Goal: Task Accomplishment & Management: Manage account settings

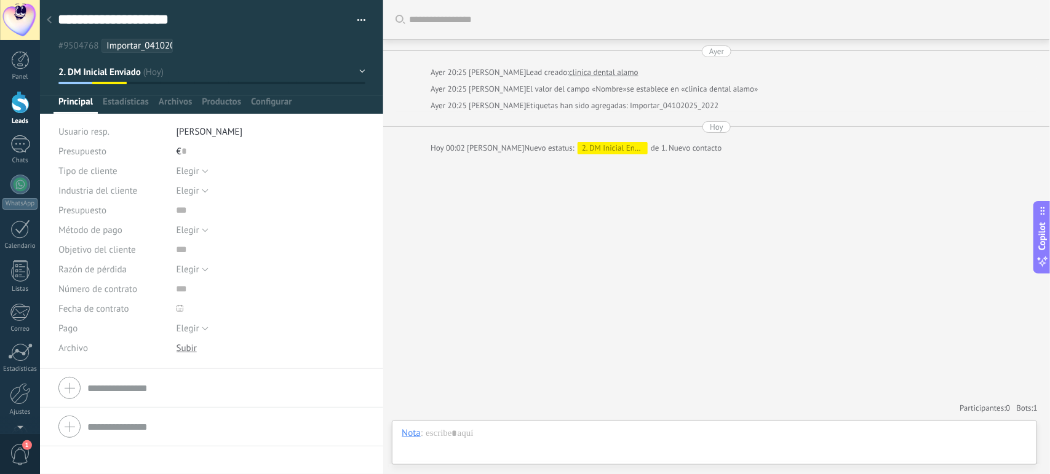
click at [11, 100] on div at bounding box center [20, 102] width 18 height 23
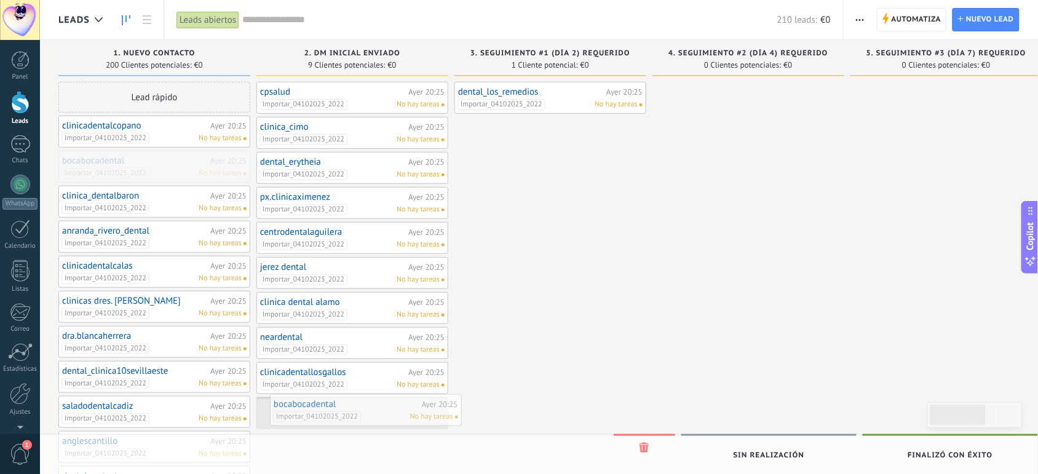
drag, startPoint x: 140, startPoint y: 169, endPoint x: 352, endPoint y: 411, distance: 321.5
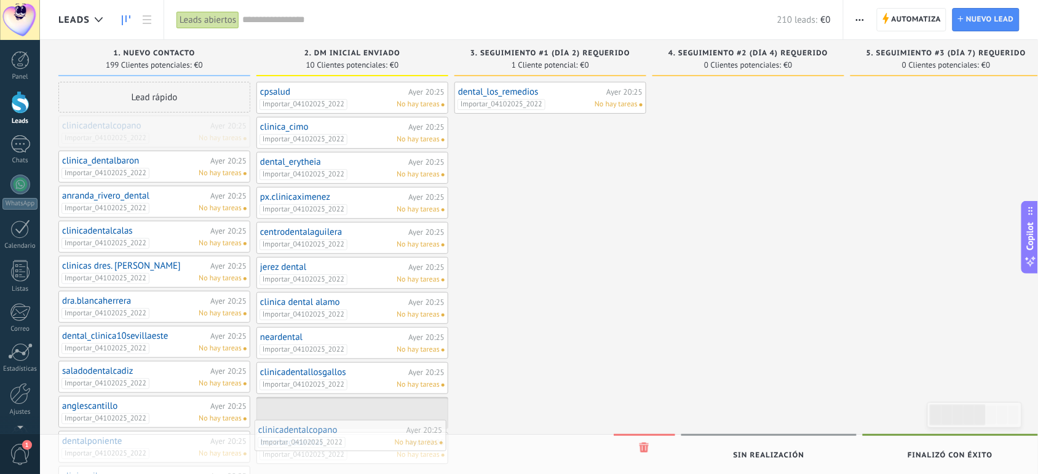
drag, startPoint x: 140, startPoint y: 125, endPoint x: 336, endPoint y: 422, distance: 355.9
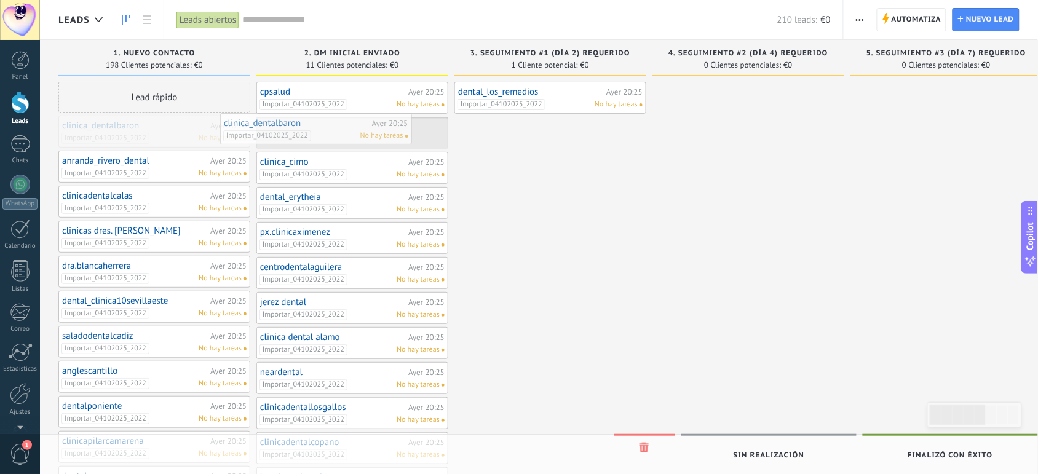
drag, startPoint x: 168, startPoint y: 130, endPoint x: 330, endPoint y: 126, distance: 162.4
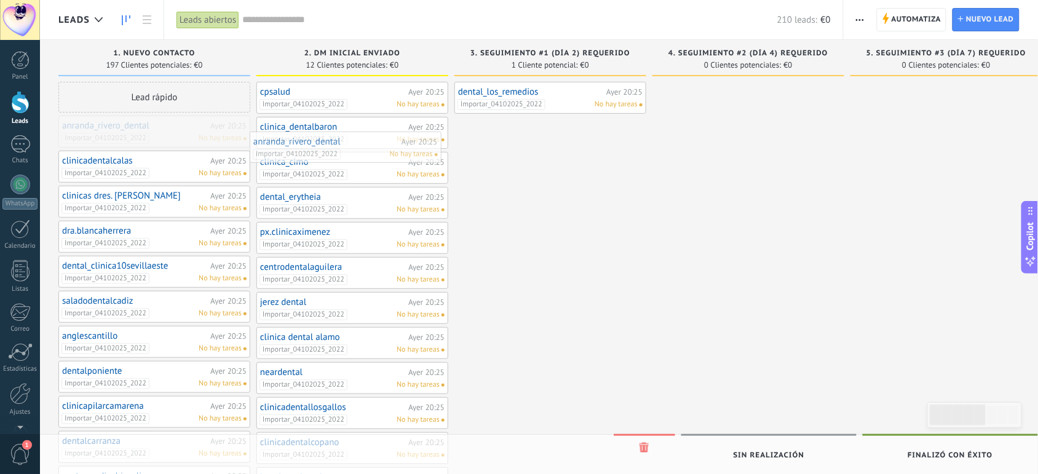
drag, startPoint x: 112, startPoint y: 136, endPoint x: 306, endPoint y: 149, distance: 194.7
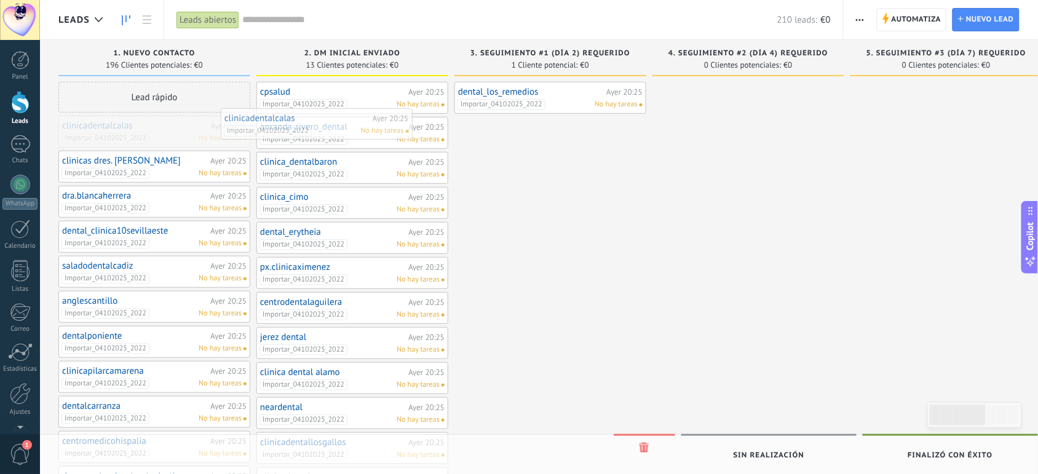
drag, startPoint x: 179, startPoint y: 133, endPoint x: 341, endPoint y: 126, distance: 162.5
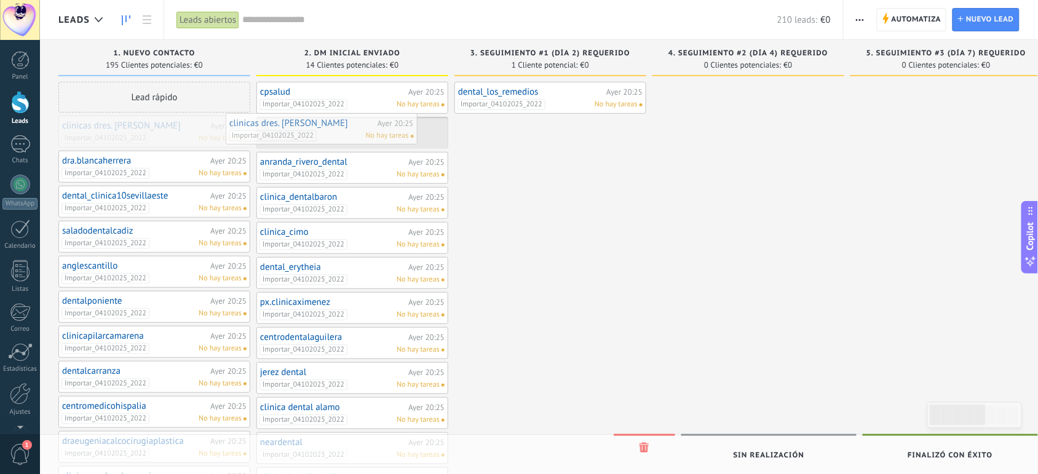
drag, startPoint x: 143, startPoint y: 124, endPoint x: 311, endPoint y: 121, distance: 167.3
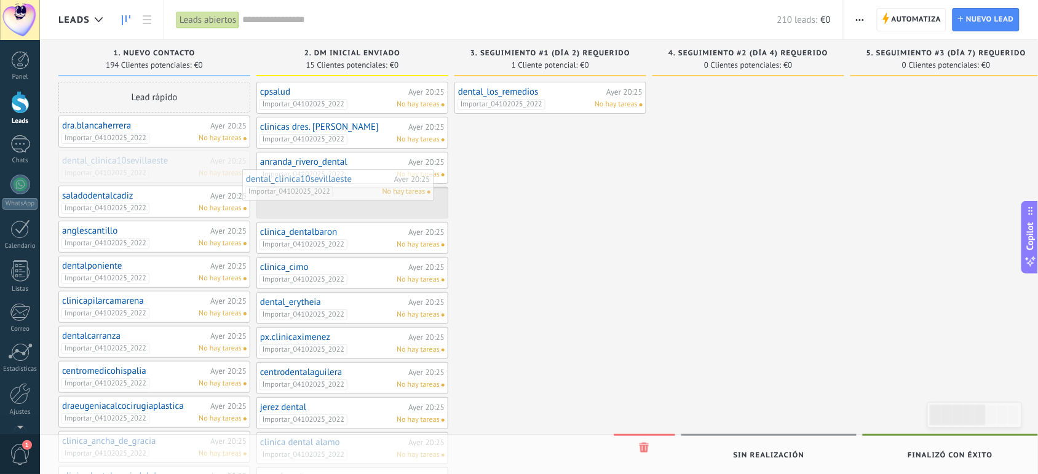
drag, startPoint x: 130, startPoint y: 172, endPoint x: 315, endPoint y: 188, distance: 186.4
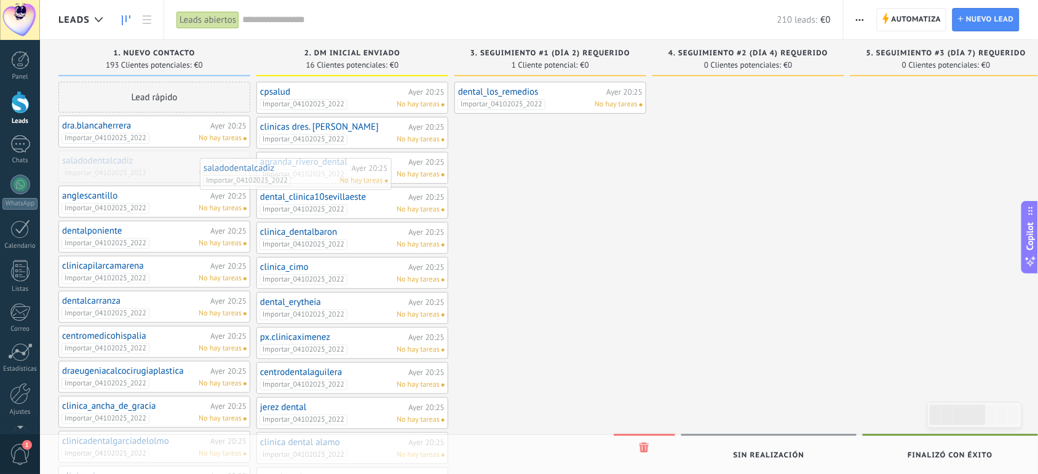
drag, startPoint x: 117, startPoint y: 173, endPoint x: 307, endPoint y: 186, distance: 190.4
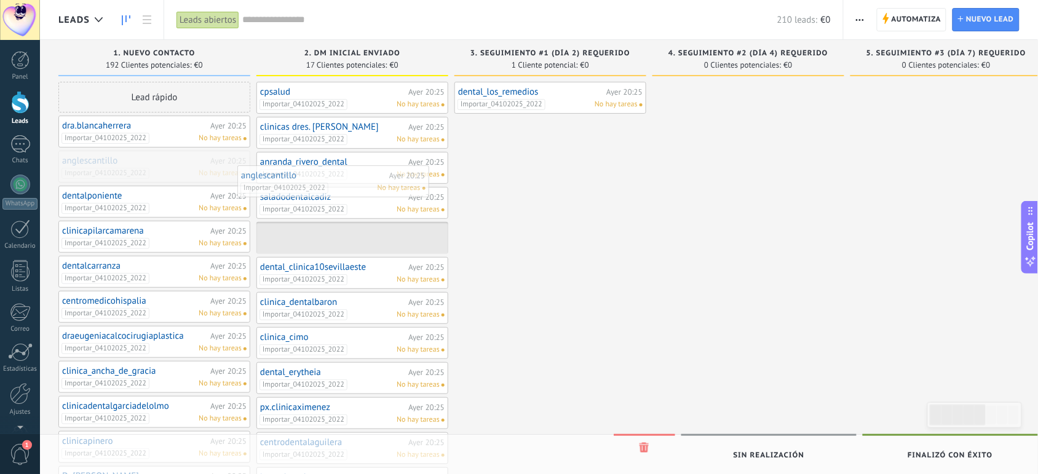
drag, startPoint x: 127, startPoint y: 173, endPoint x: 323, endPoint y: 191, distance: 196.9
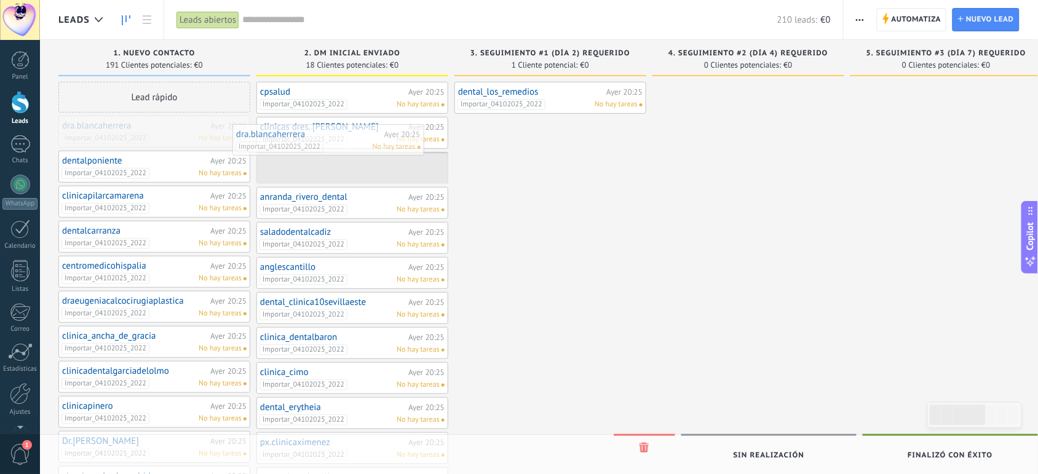
drag, startPoint x: 127, startPoint y: 127, endPoint x: 301, endPoint y: 136, distance: 174.2
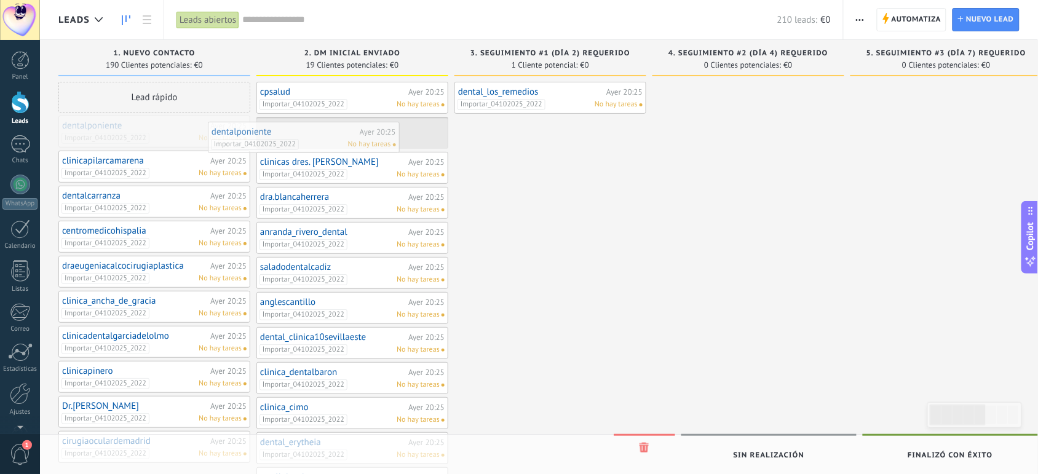
drag, startPoint x: 162, startPoint y: 131, endPoint x: 318, endPoint y: 135, distance: 156.8
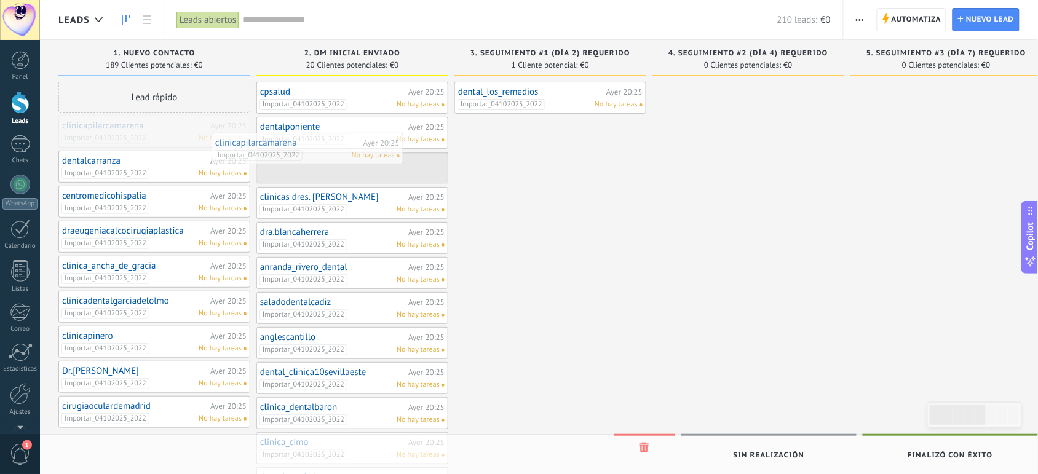
drag, startPoint x: 171, startPoint y: 133, endPoint x: 329, endPoint y: 149, distance: 158.8
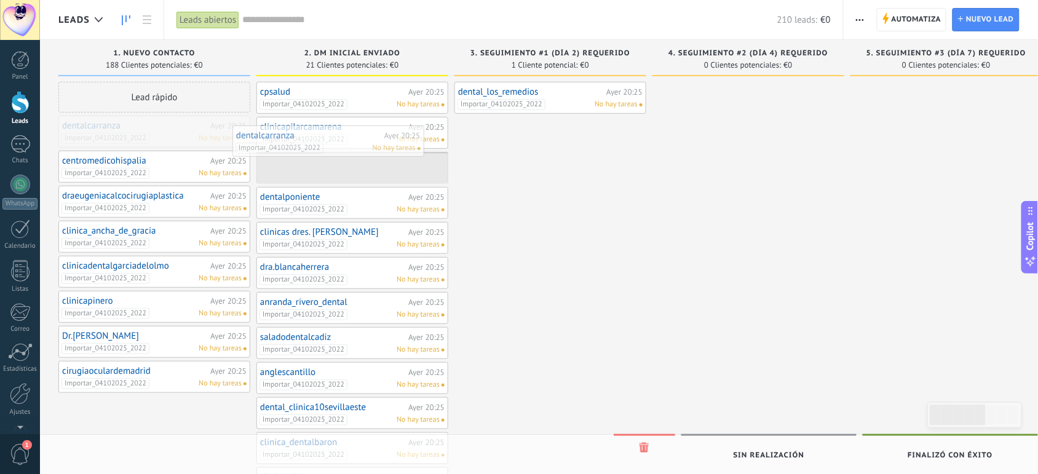
drag, startPoint x: 158, startPoint y: 130, endPoint x: 338, endPoint y: 139, distance: 180.4
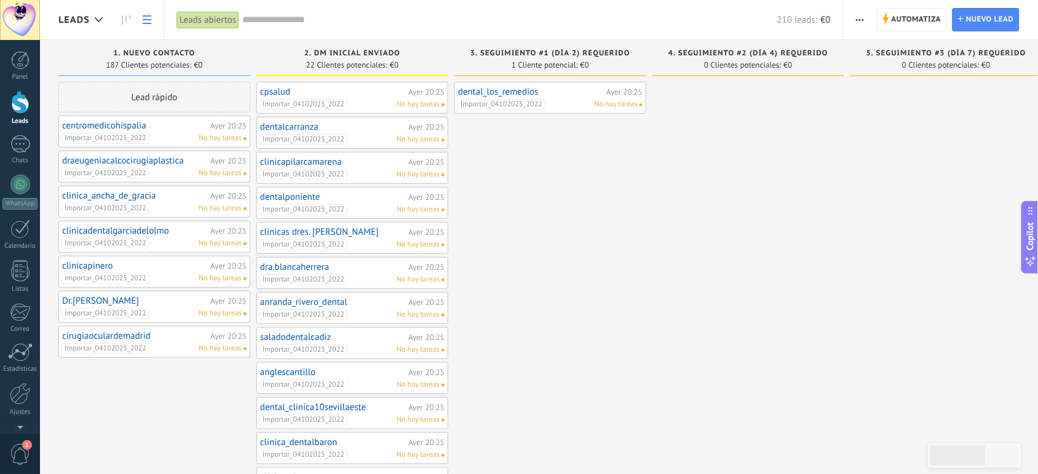
click at [146, 17] on icon at bounding box center [147, 19] width 9 height 9
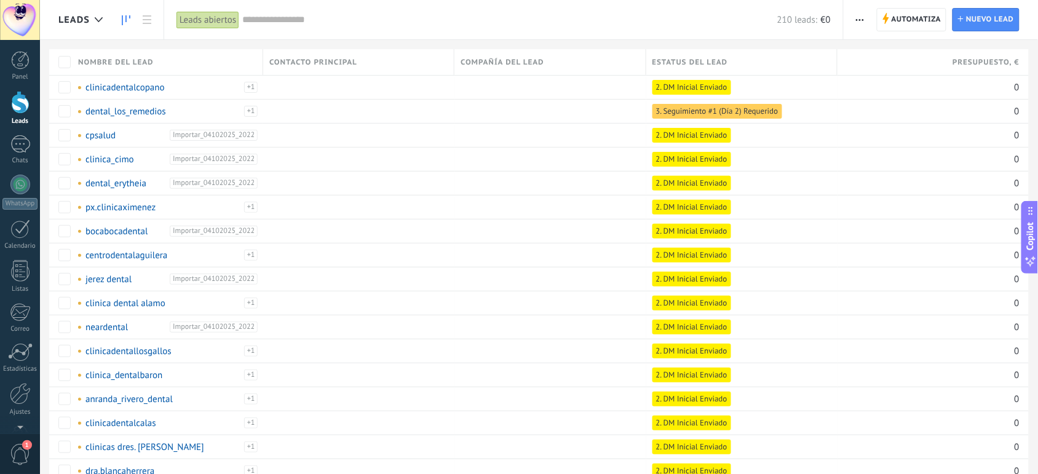
click at [127, 23] on icon at bounding box center [126, 20] width 9 height 10
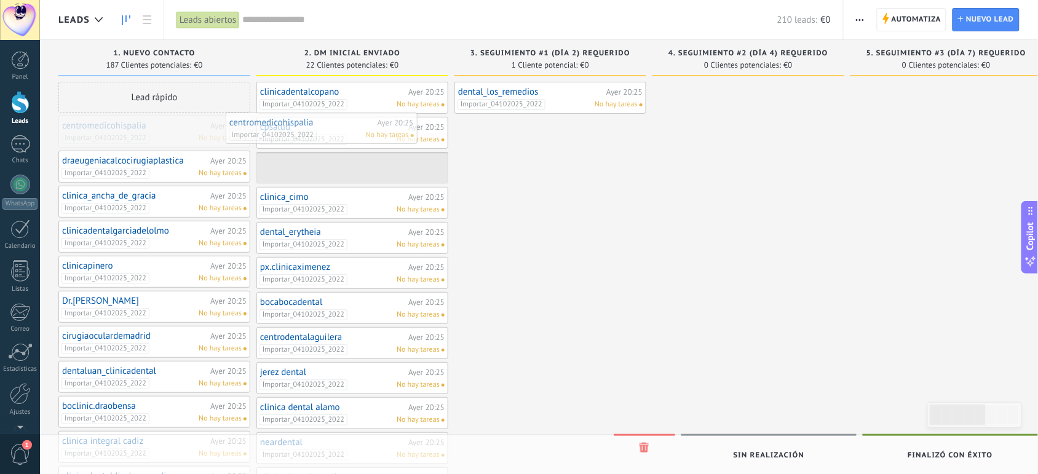
drag, startPoint x: 157, startPoint y: 132, endPoint x: 323, endPoint y: 129, distance: 166.7
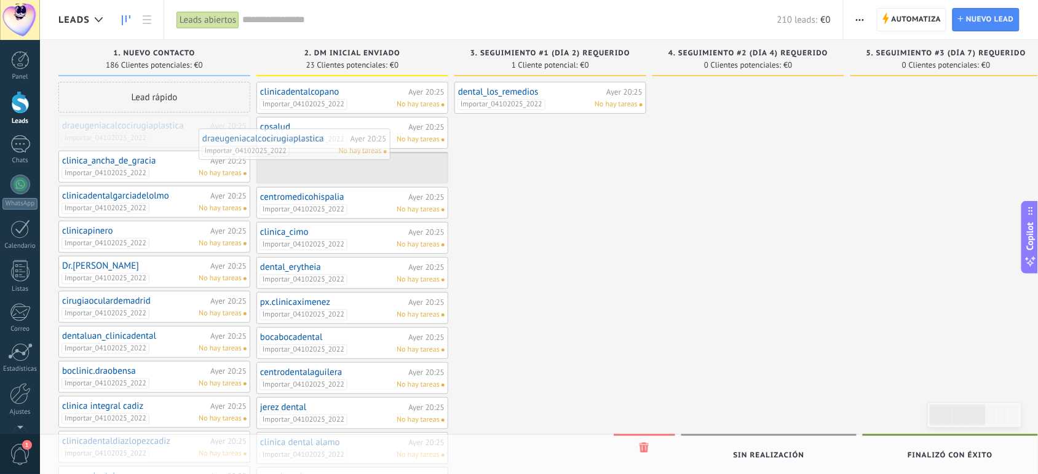
drag, startPoint x: 183, startPoint y: 130, endPoint x: 326, endPoint y: 140, distance: 143.6
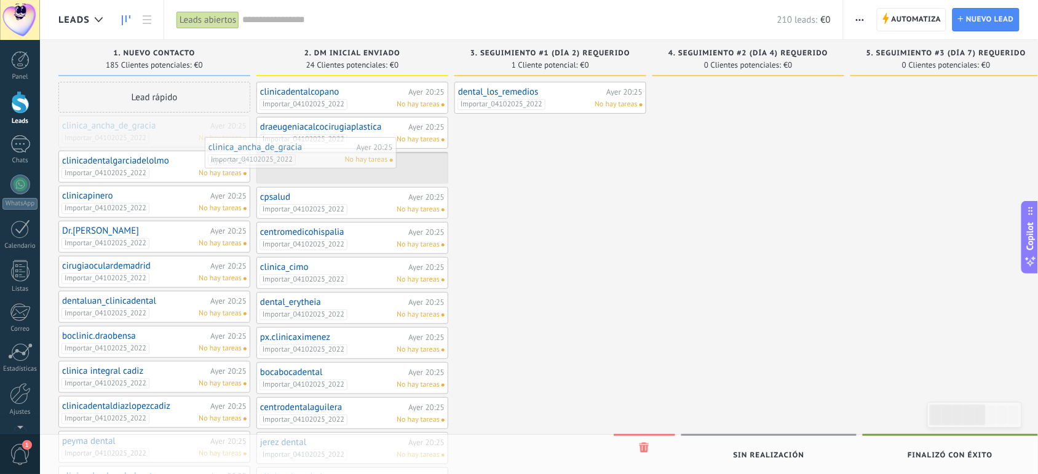
drag, startPoint x: 152, startPoint y: 133, endPoint x: 298, endPoint y: 152, distance: 147.0
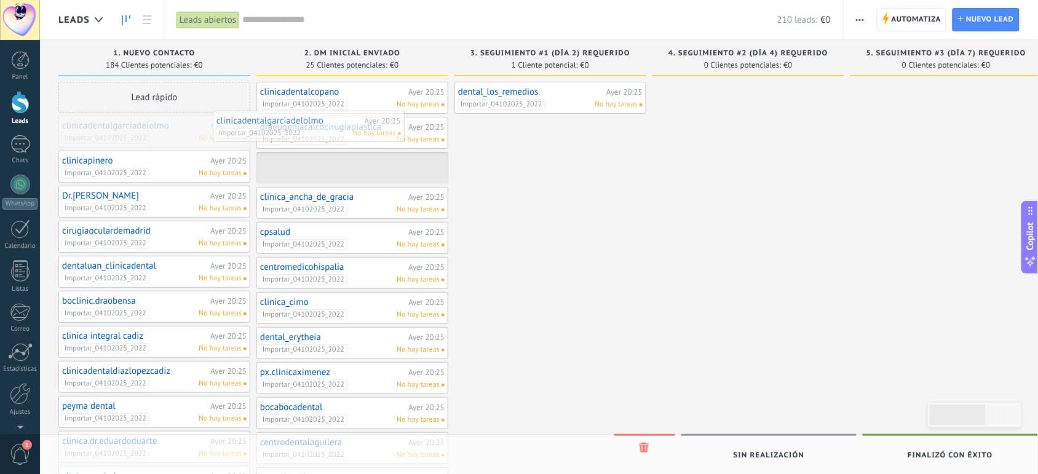
drag, startPoint x: 154, startPoint y: 137, endPoint x: 309, endPoint y: 131, distance: 154.5
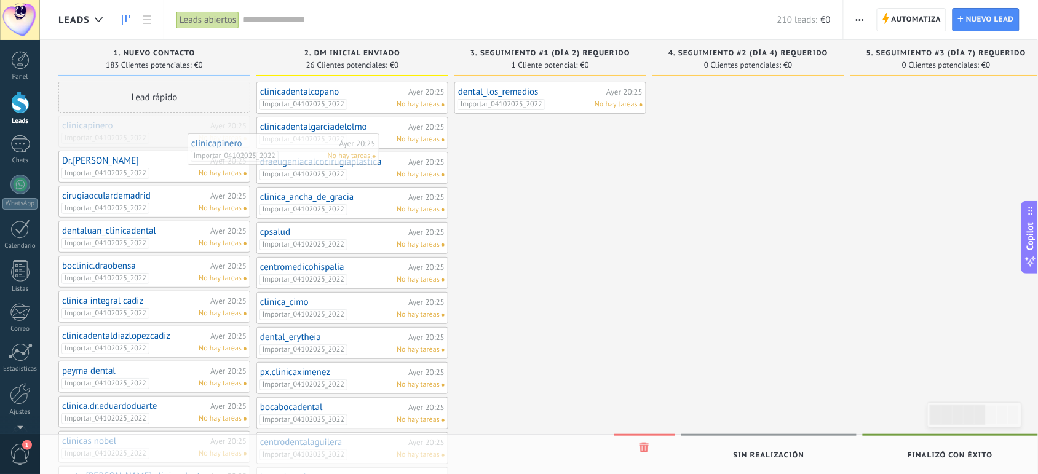
drag, startPoint x: 176, startPoint y: 127, endPoint x: 312, endPoint y: 145, distance: 137.7
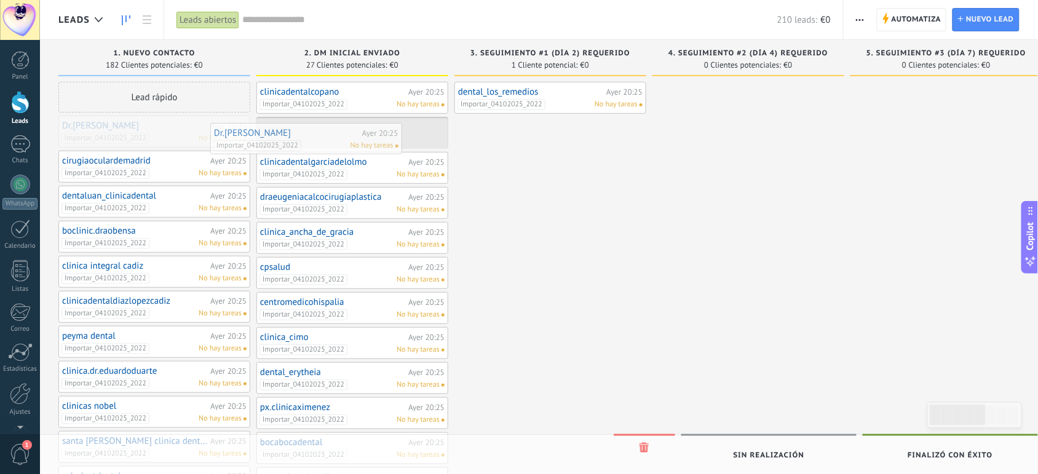
drag, startPoint x: 184, startPoint y: 137, endPoint x: 336, endPoint y: 144, distance: 152.0
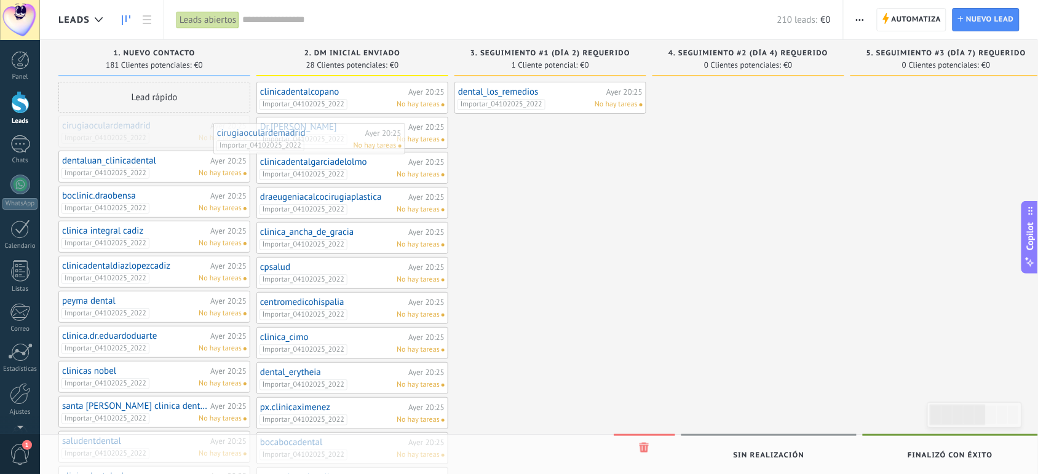
drag, startPoint x: 179, startPoint y: 136, endPoint x: 342, endPoint y: 142, distance: 163.7
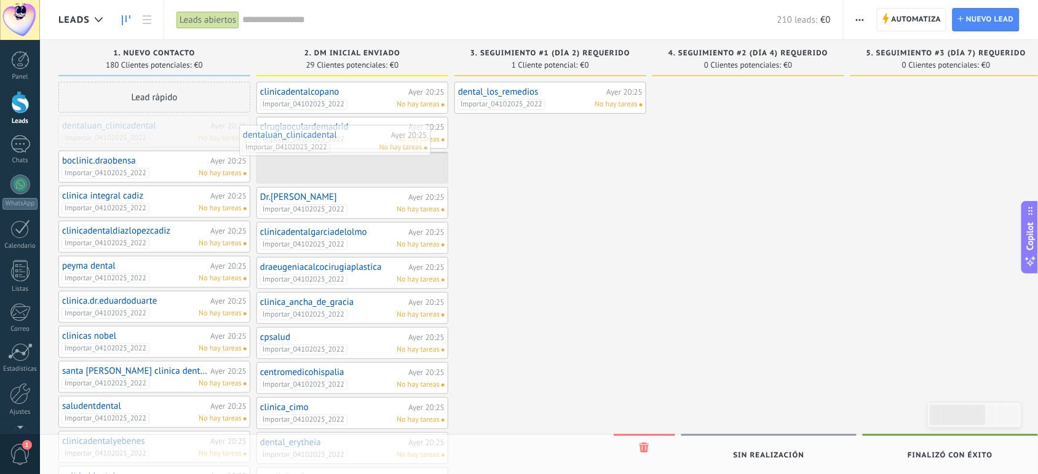
drag, startPoint x: 173, startPoint y: 131, endPoint x: 352, endPoint y: 139, distance: 179.7
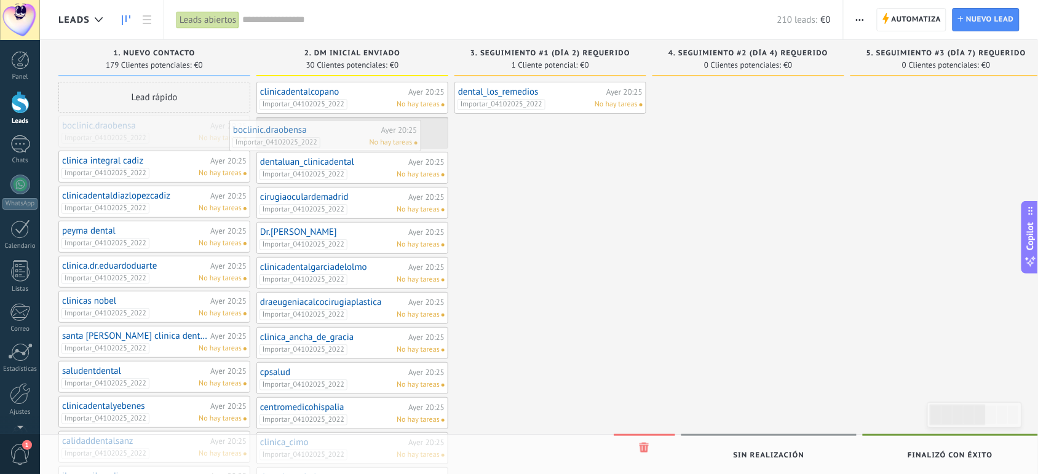
drag, startPoint x: 173, startPoint y: 136, endPoint x: 344, endPoint y: 140, distance: 171.0
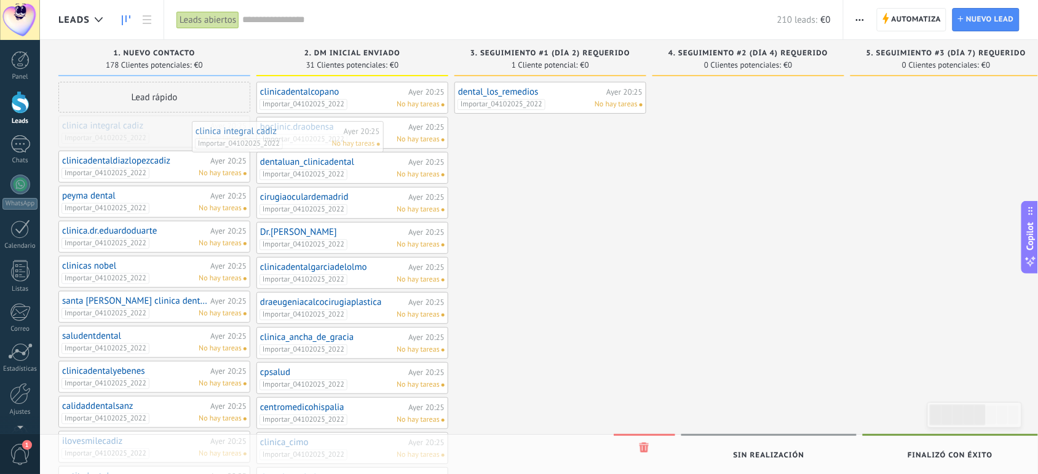
drag, startPoint x: 173, startPoint y: 136, endPoint x: 333, endPoint y: 140, distance: 159.9
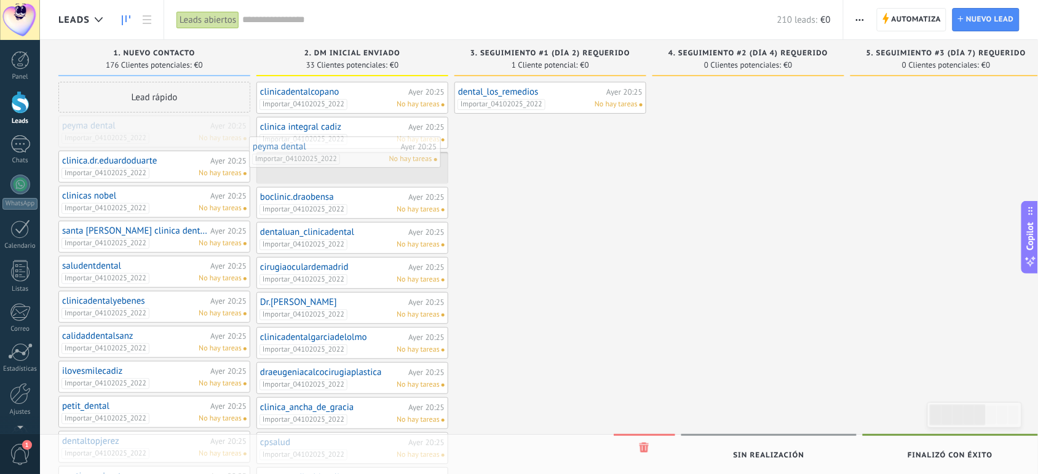
drag, startPoint x: 173, startPoint y: 130, endPoint x: 367, endPoint y: 149, distance: 195.3
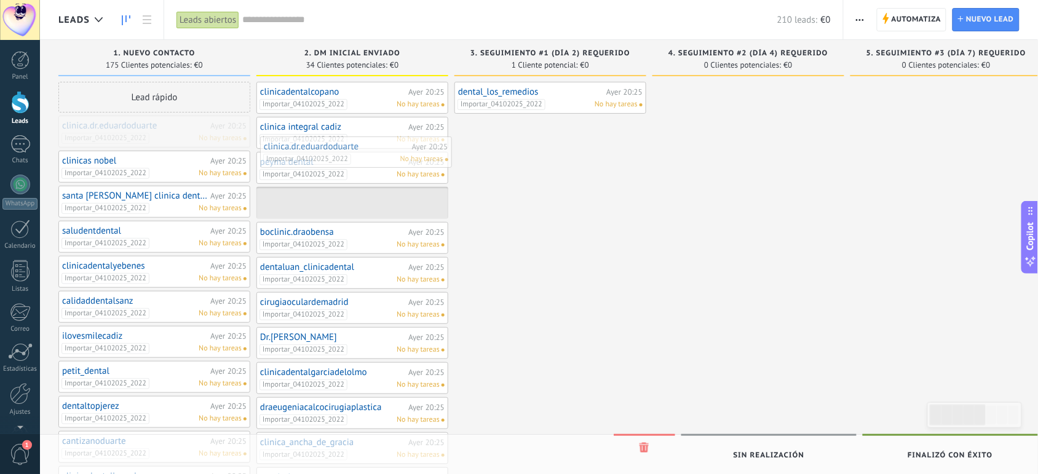
drag, startPoint x: 174, startPoint y: 133, endPoint x: 381, endPoint y: 154, distance: 208.3
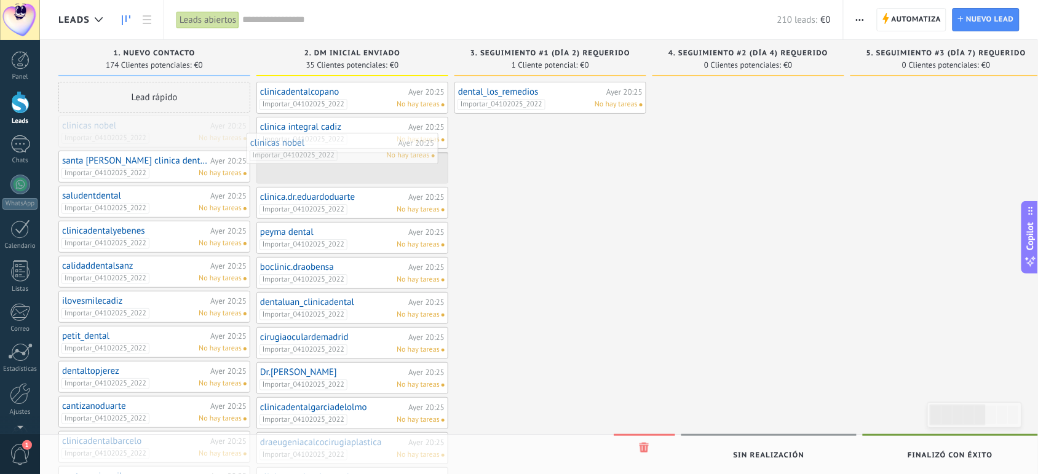
drag, startPoint x: 179, startPoint y: 131, endPoint x: 367, endPoint y: 149, distance: 189.0
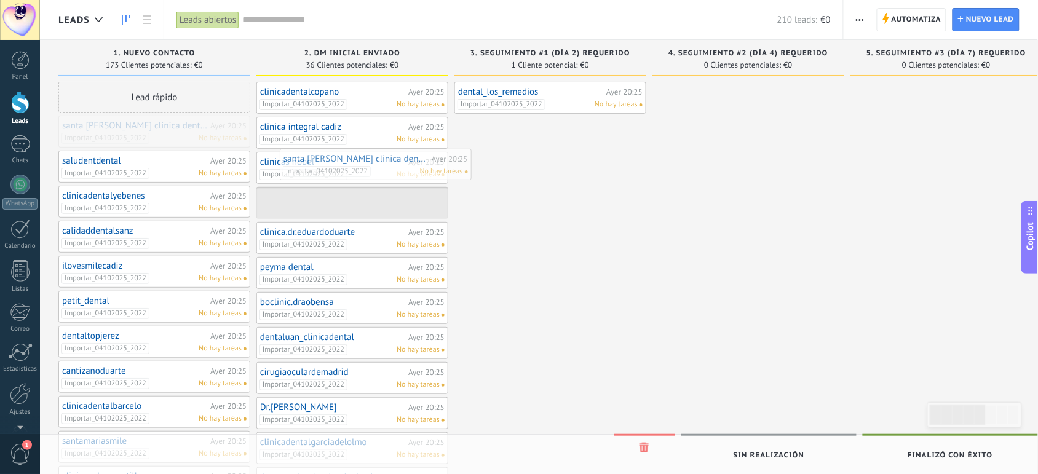
drag, startPoint x: 133, startPoint y: 125, endPoint x: 295, endPoint y: 146, distance: 163.1
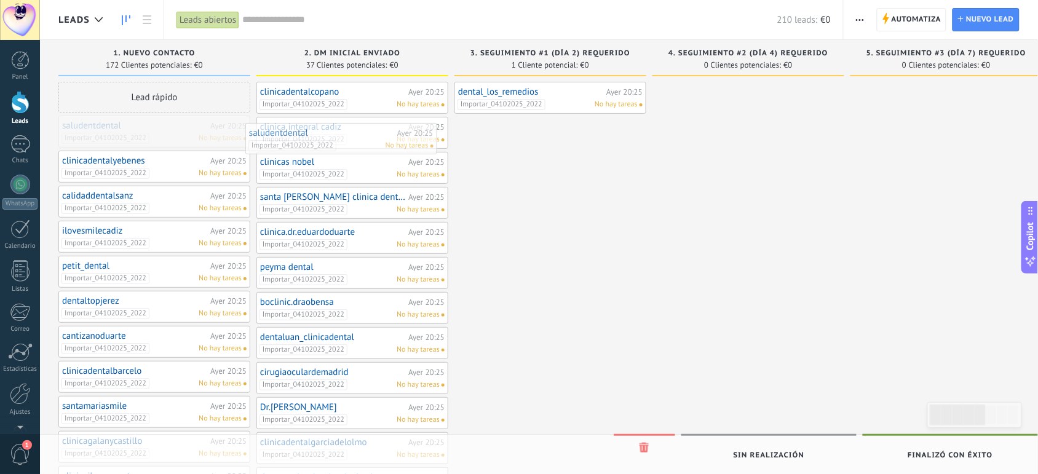
drag, startPoint x: 180, startPoint y: 134, endPoint x: 379, endPoint y: 141, distance: 198.7
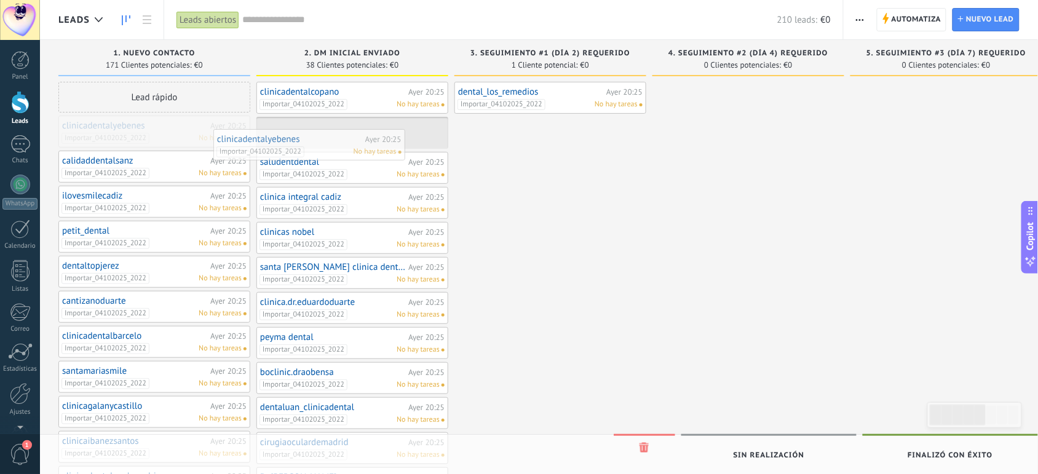
drag, startPoint x: 184, startPoint y: 132, endPoint x: 365, endPoint y: 146, distance: 180.7
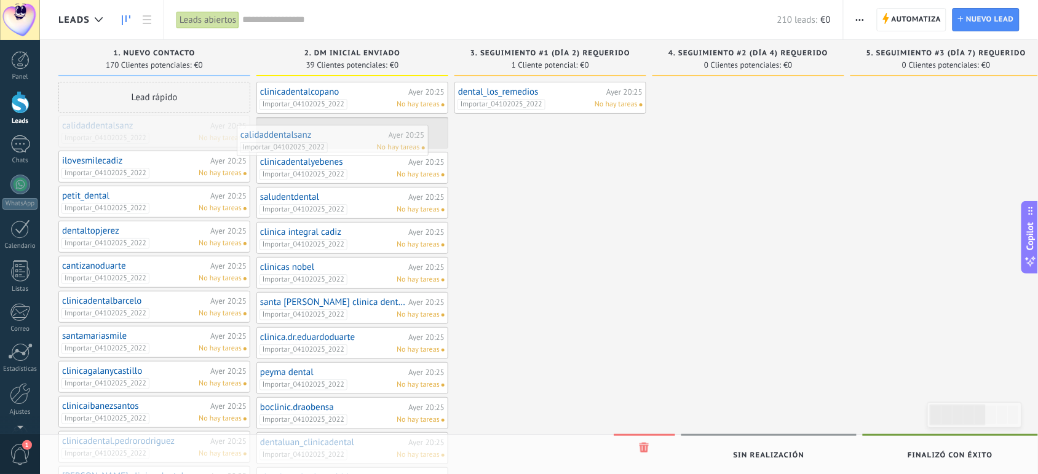
drag, startPoint x: 158, startPoint y: 131, endPoint x: 336, endPoint y: 141, distance: 178.6
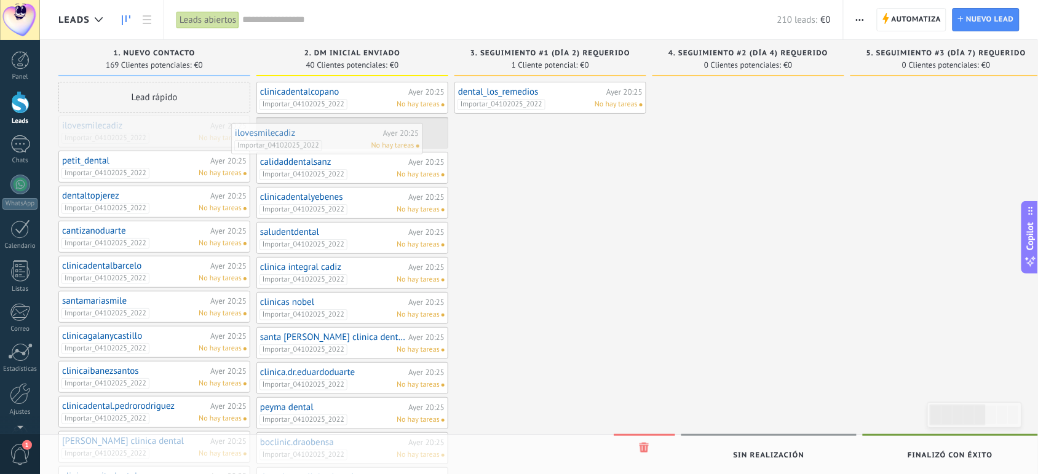
drag, startPoint x: 164, startPoint y: 137, endPoint x: 340, endPoint y: 141, distance: 176.5
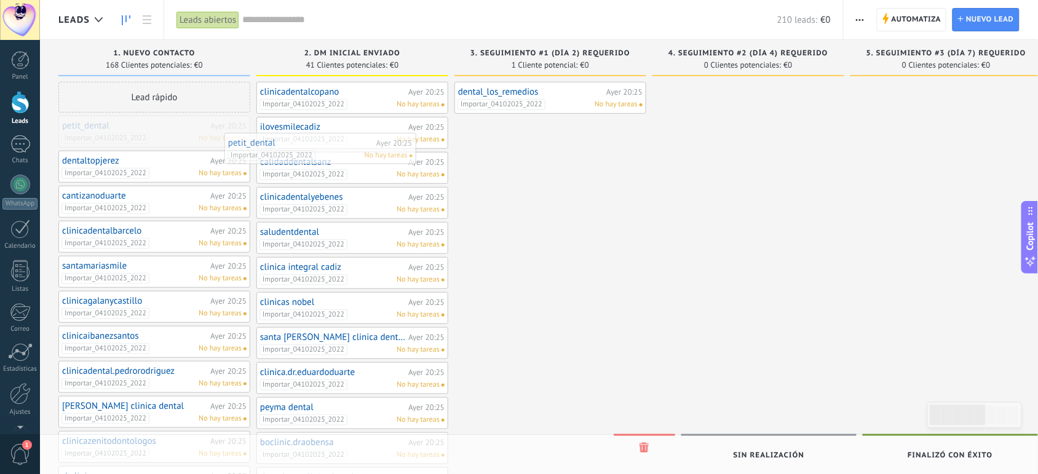
drag, startPoint x: 164, startPoint y: 133, endPoint x: 336, endPoint y: 151, distance: 172.5
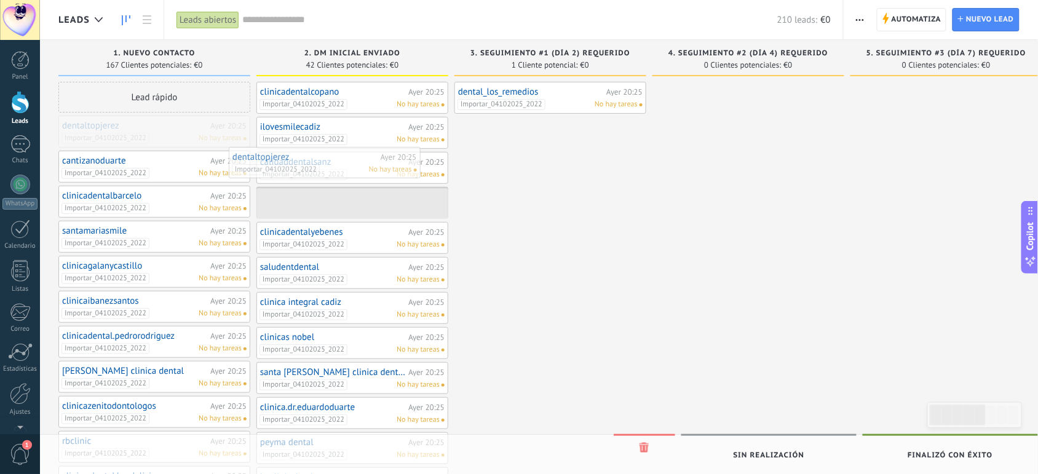
drag, startPoint x: 173, startPoint y: 135, endPoint x: 346, endPoint y: 166, distance: 176.1
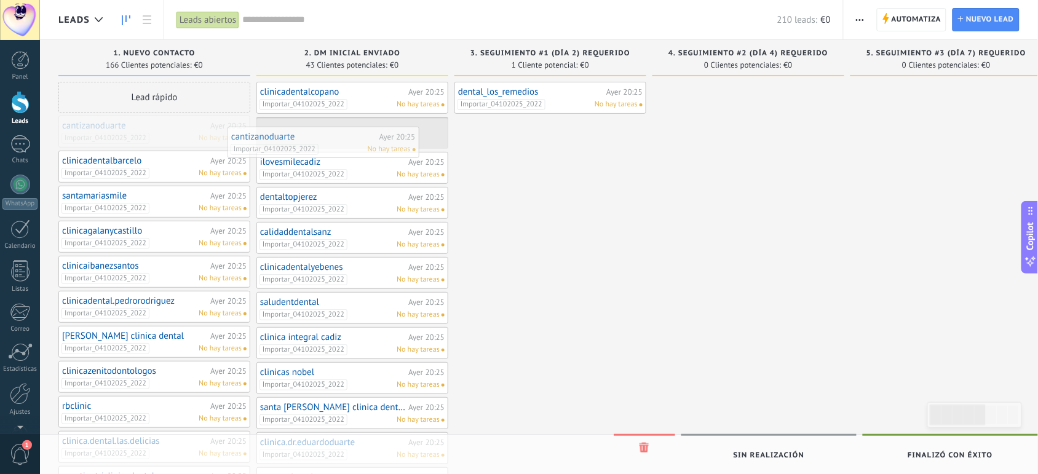
drag, startPoint x: 180, startPoint y: 123, endPoint x: 349, endPoint y: 134, distance: 169.4
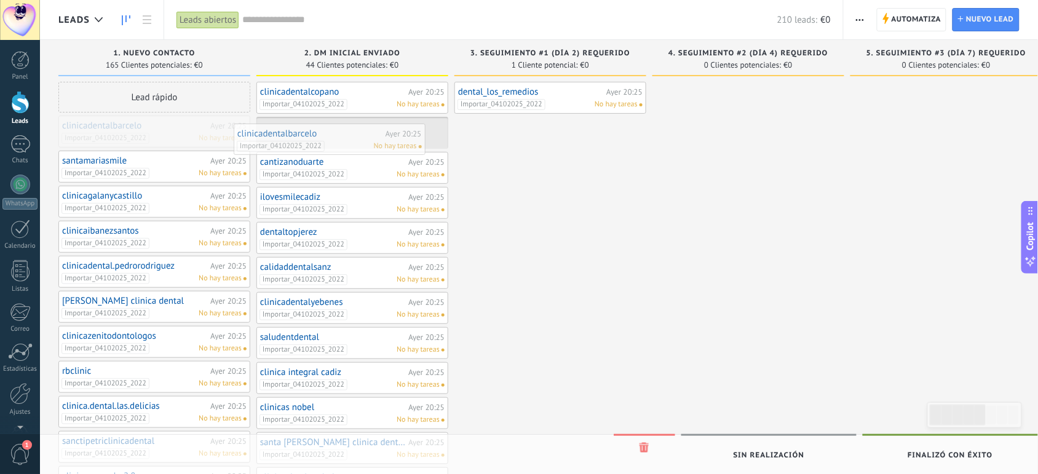
drag, startPoint x: 163, startPoint y: 130, endPoint x: 340, endPoint y: 138, distance: 177.3
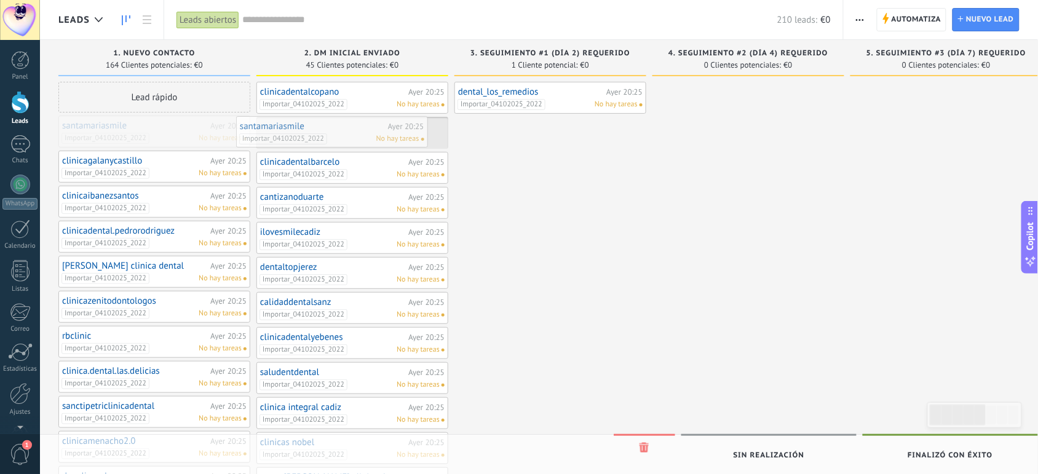
drag, startPoint x: 167, startPoint y: 133, endPoint x: 355, endPoint y: 133, distance: 188.1
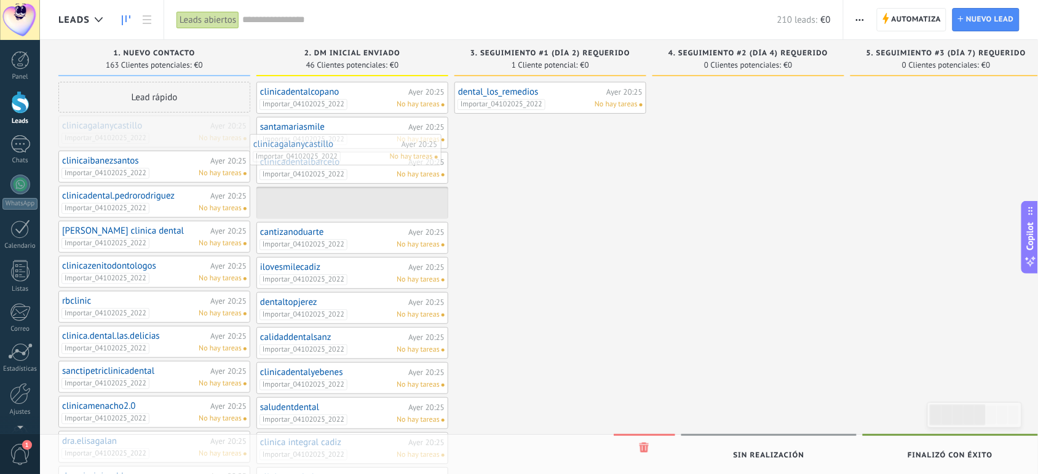
drag, startPoint x: 154, startPoint y: 138, endPoint x: 346, endPoint y: 155, distance: 192.6
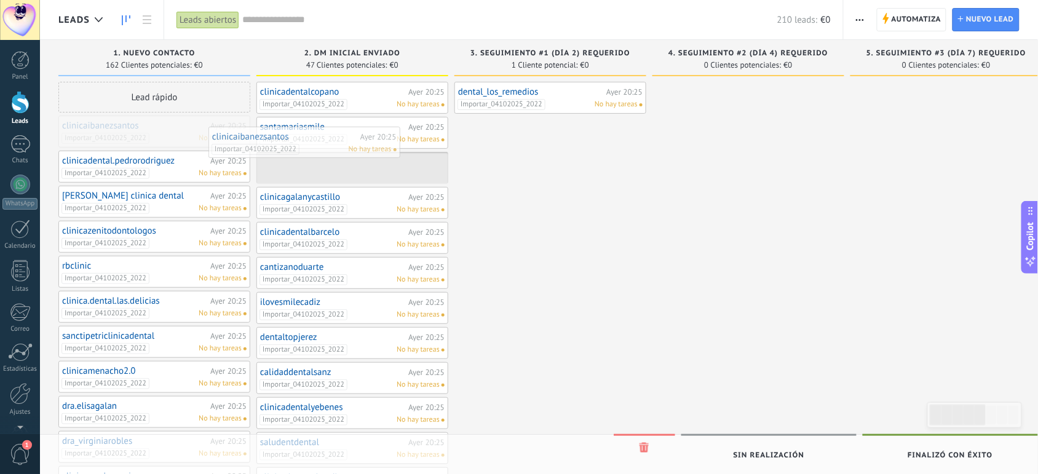
drag, startPoint x: 189, startPoint y: 131, endPoint x: 344, endPoint y: 143, distance: 156.0
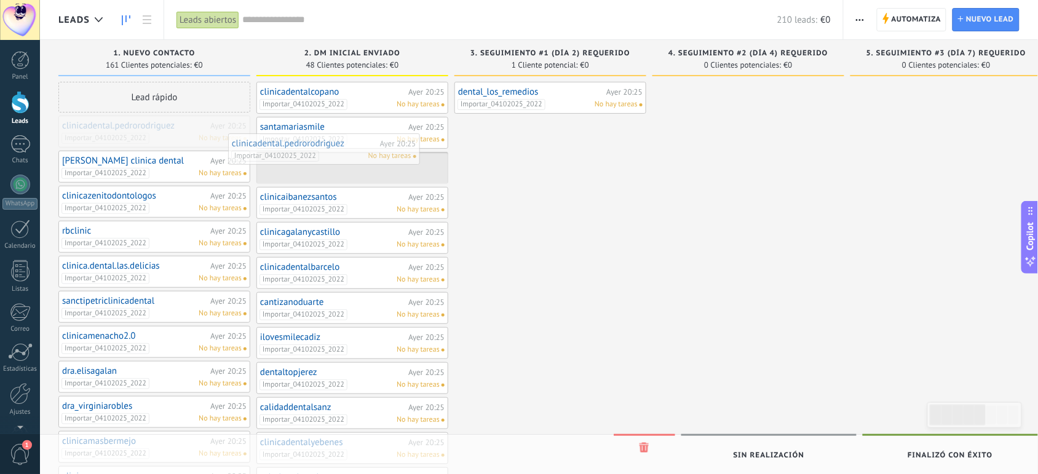
drag, startPoint x: 173, startPoint y: 127, endPoint x: 343, endPoint y: 145, distance: 170.6
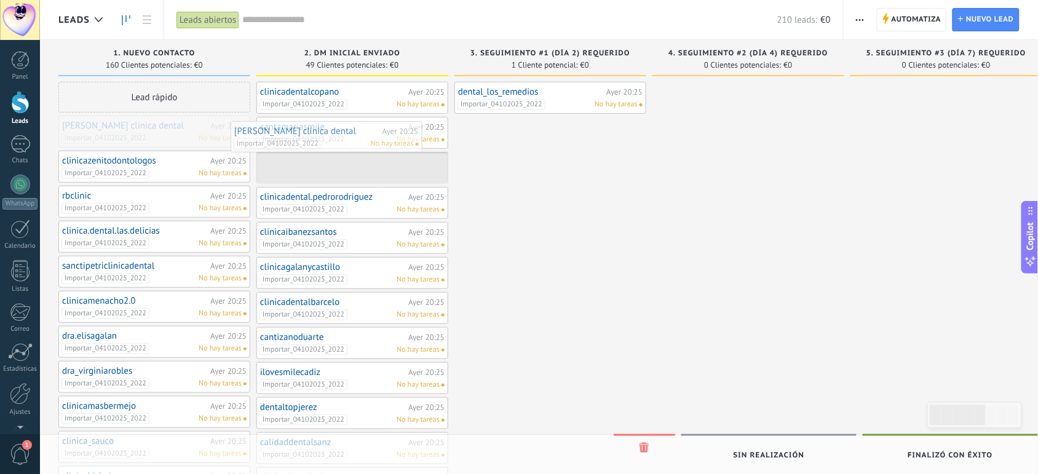
drag, startPoint x: 173, startPoint y: 127, endPoint x: 354, endPoint y: 127, distance: 180.2
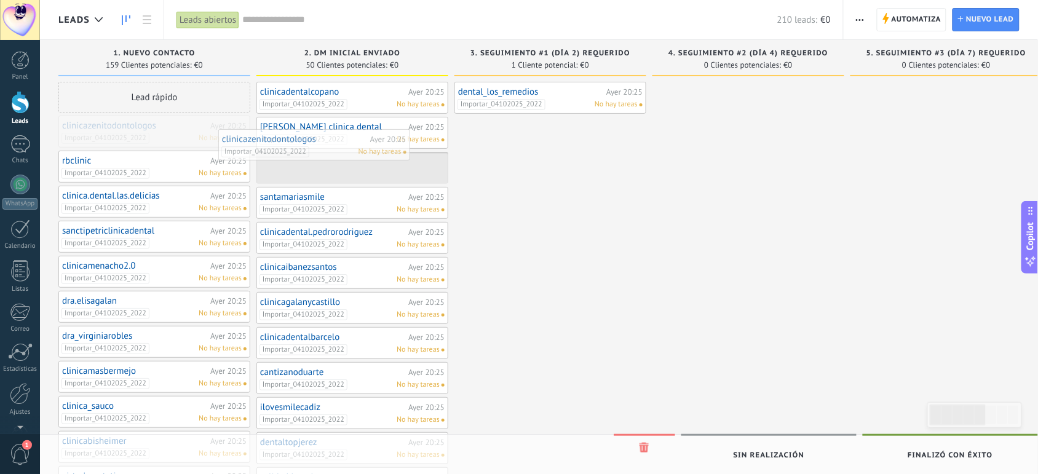
drag, startPoint x: 173, startPoint y: 131, endPoint x: 345, endPoint y: 143, distance: 172.6
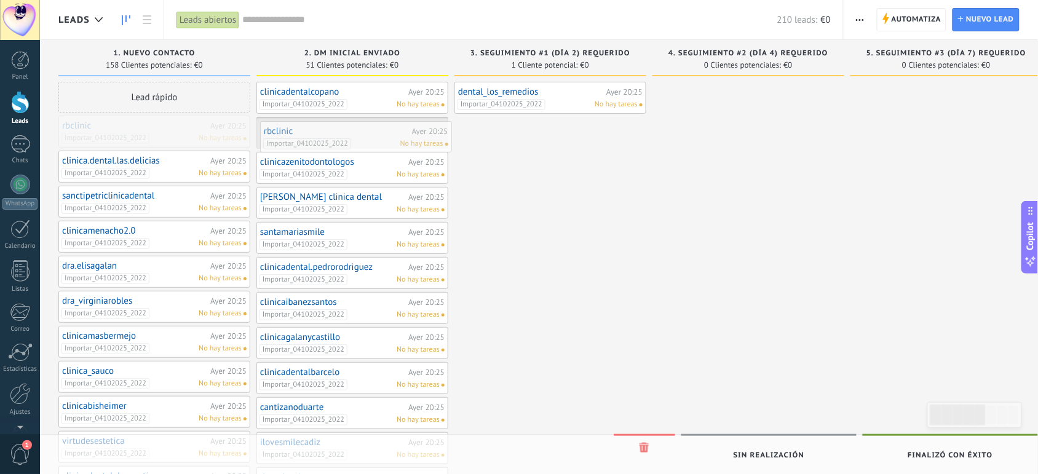
drag, startPoint x: 148, startPoint y: 128, endPoint x: 350, endPoint y: 133, distance: 203.0
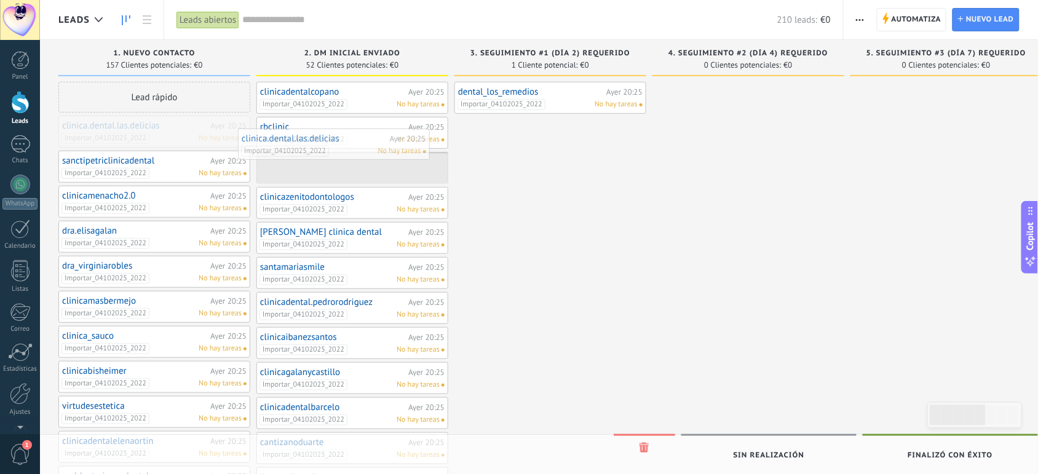
drag, startPoint x: 162, startPoint y: 136, endPoint x: 345, endPoint y: 148, distance: 183.6
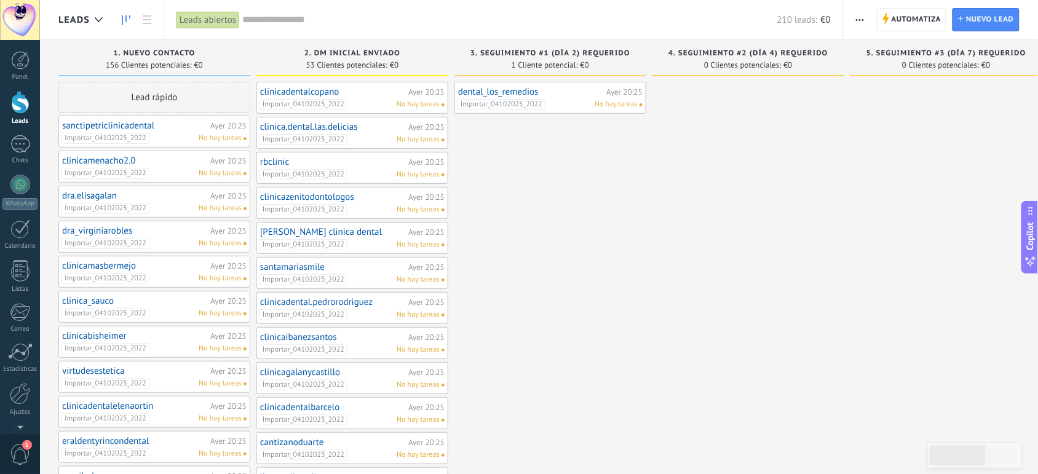
click at [197, 138] on div "Importar_04102025_2022 No hay tareas" at bounding box center [151, 138] width 180 height 11
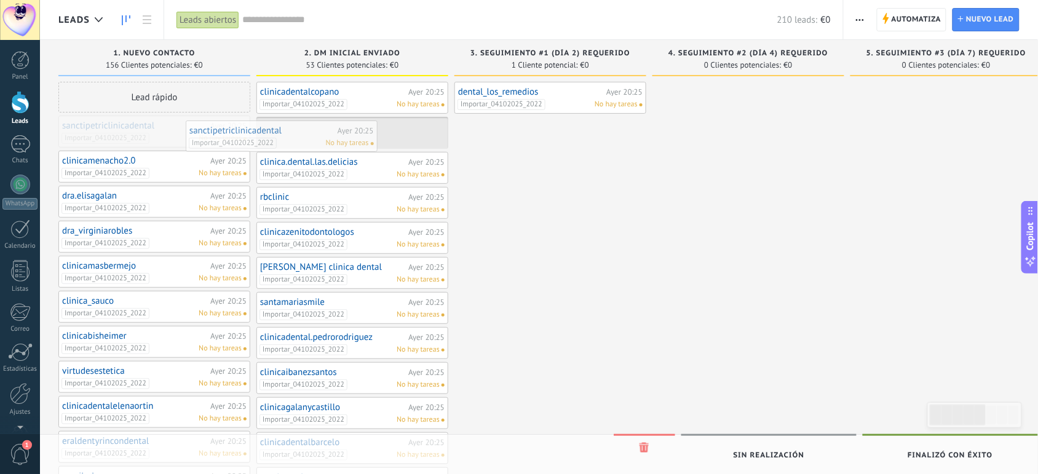
drag, startPoint x: 197, startPoint y: 138, endPoint x: 361, endPoint y: 139, distance: 164.2
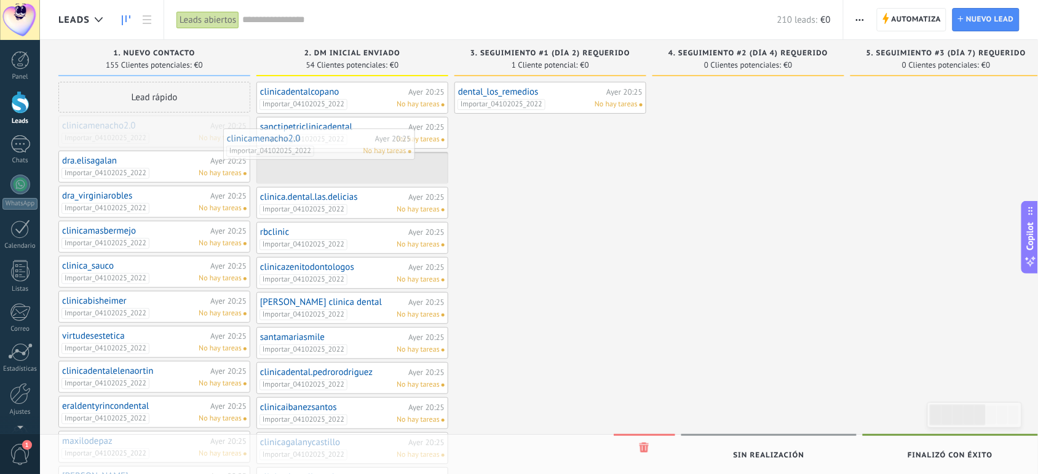
drag, startPoint x: 186, startPoint y: 135, endPoint x: 351, endPoint y: 148, distance: 165.2
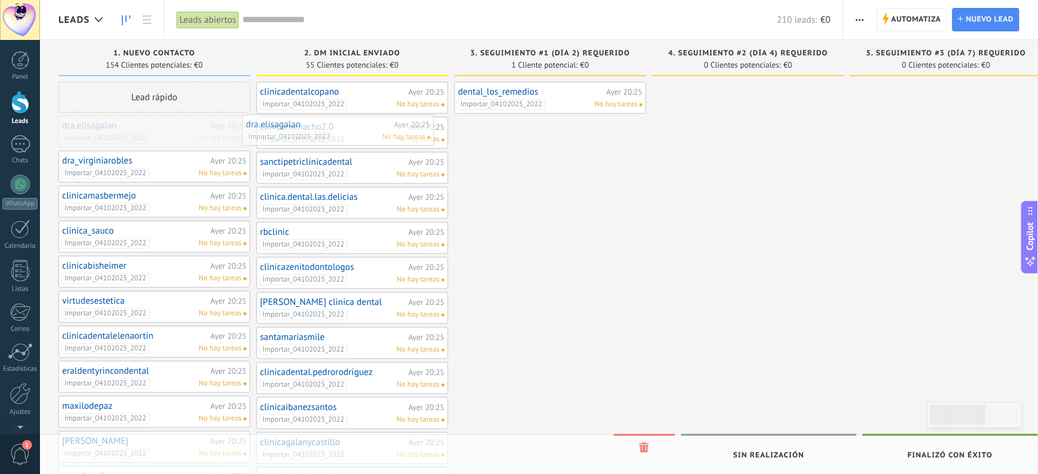
drag, startPoint x: 189, startPoint y: 134, endPoint x: 377, endPoint y: 133, distance: 188.1
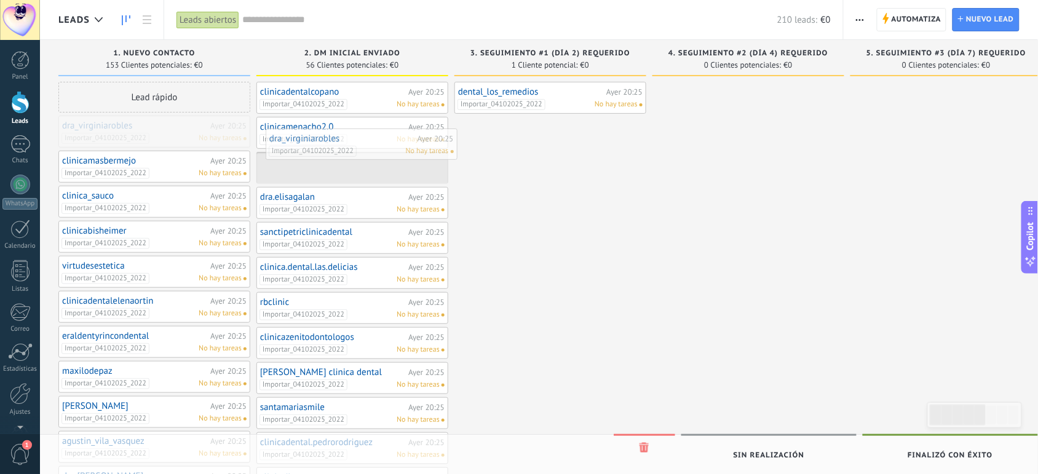
drag, startPoint x: 174, startPoint y: 127, endPoint x: 380, endPoint y: 140, distance: 206.4
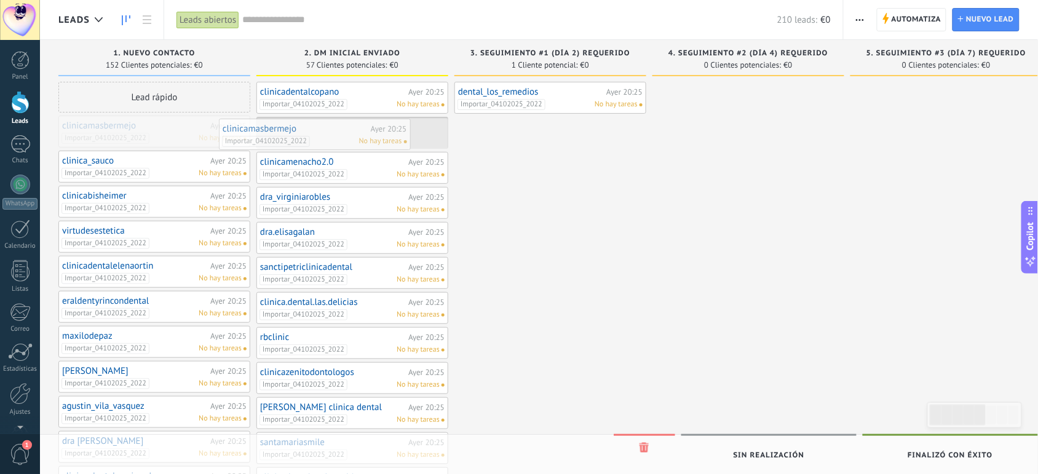
drag, startPoint x: 179, startPoint y: 138, endPoint x: 342, endPoint y: 140, distance: 162.9
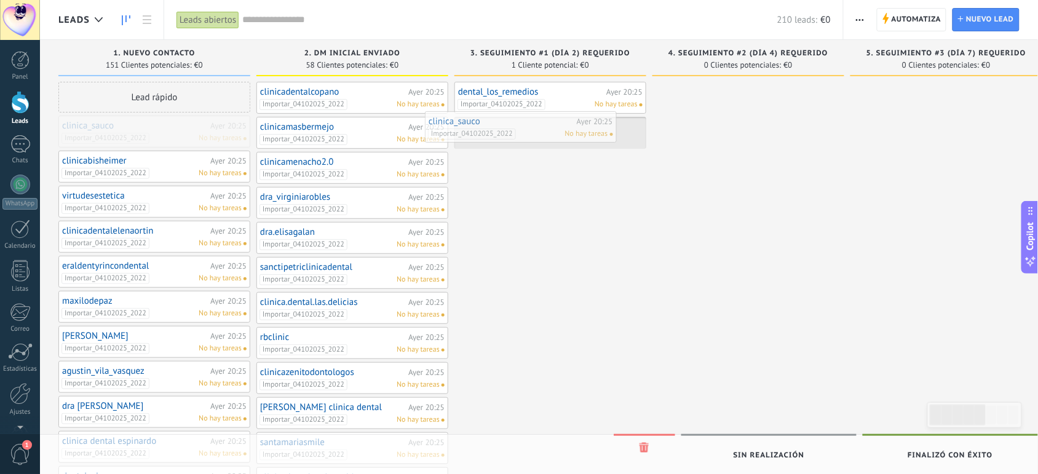
drag, startPoint x: 176, startPoint y: 137, endPoint x: 542, endPoint y: 133, distance: 366.5
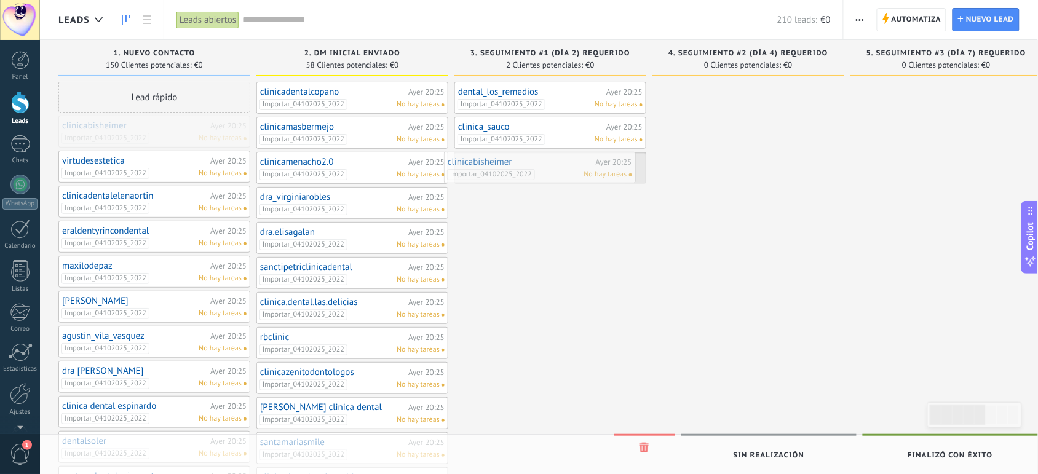
drag, startPoint x: 180, startPoint y: 136, endPoint x: 566, endPoint y: 173, distance: 387.3
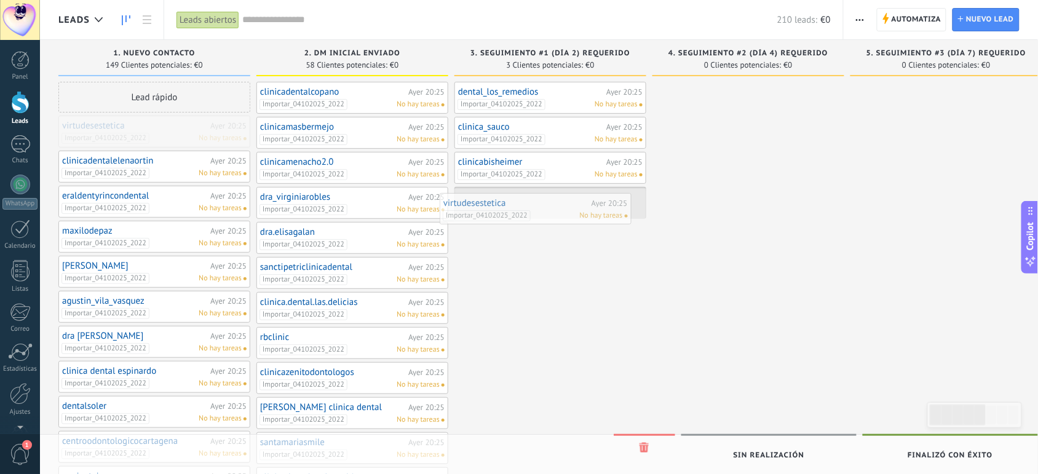
drag, startPoint x: 194, startPoint y: 136, endPoint x: 575, endPoint y: 215, distance: 388.6
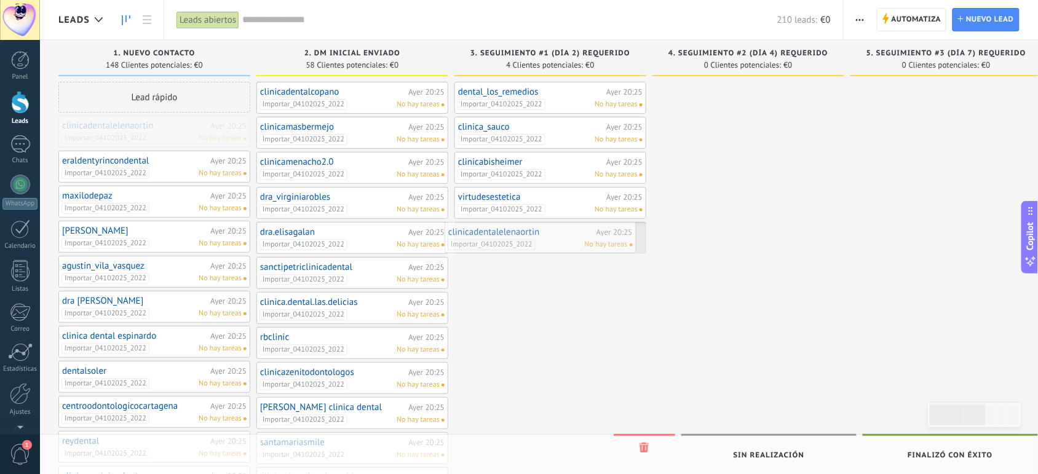
drag, startPoint x: 164, startPoint y: 133, endPoint x: 552, endPoint y: 240, distance: 401.7
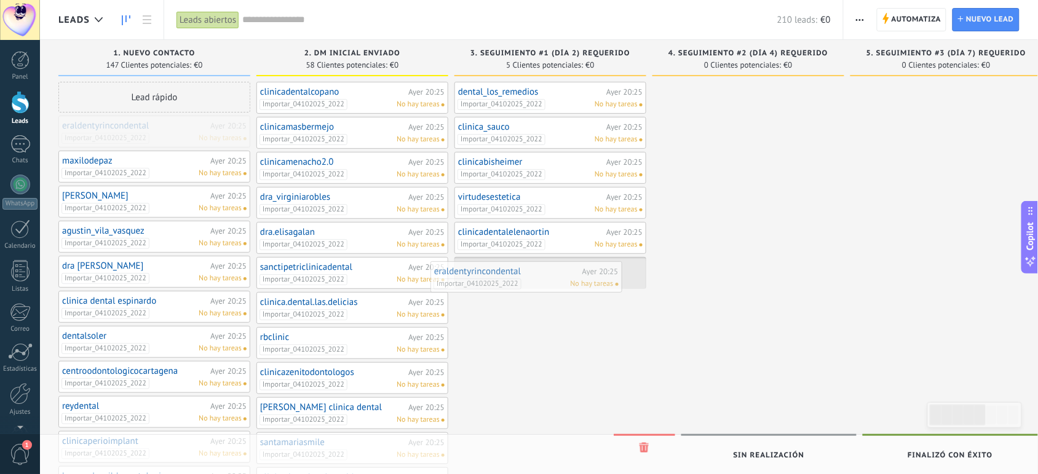
drag, startPoint x: 197, startPoint y: 130, endPoint x: 571, endPoint y: 274, distance: 400.2
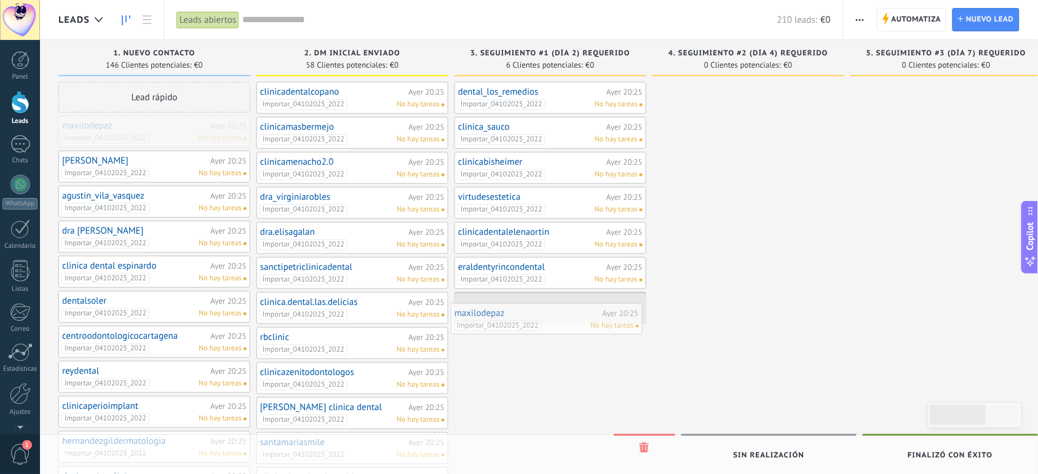
drag, startPoint x: 186, startPoint y: 130, endPoint x: 578, endPoint y: 317, distance: 434.8
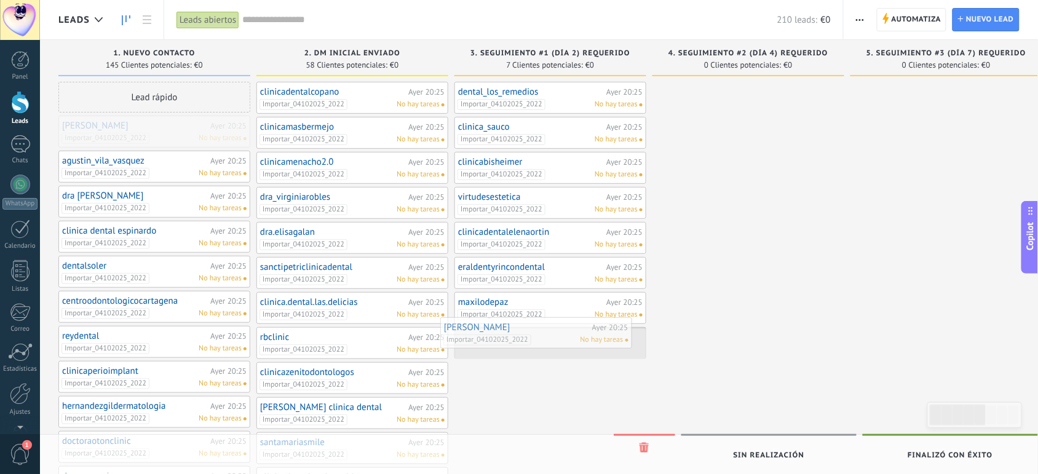
drag, startPoint x: 176, startPoint y: 141, endPoint x: 558, endPoint y: 344, distance: 432.9
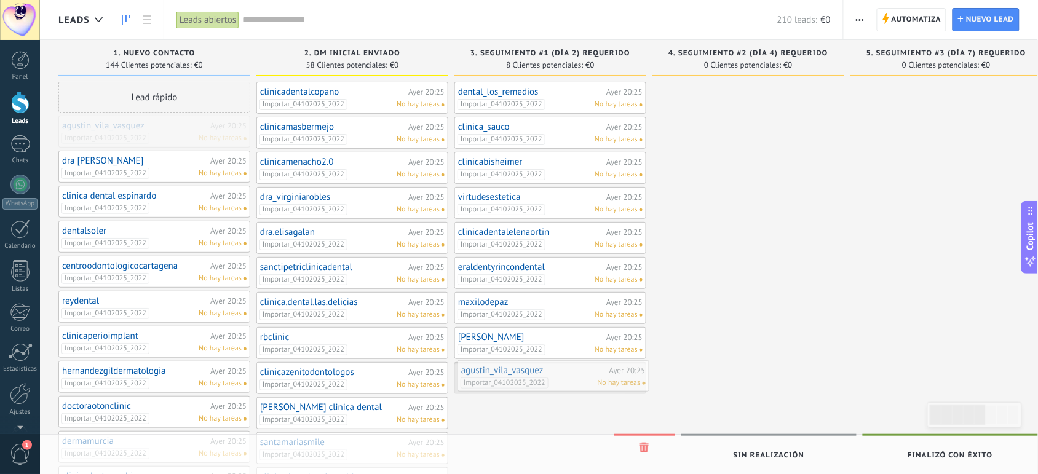
drag, startPoint x: 195, startPoint y: 130, endPoint x: 591, endPoint y: 380, distance: 468.1
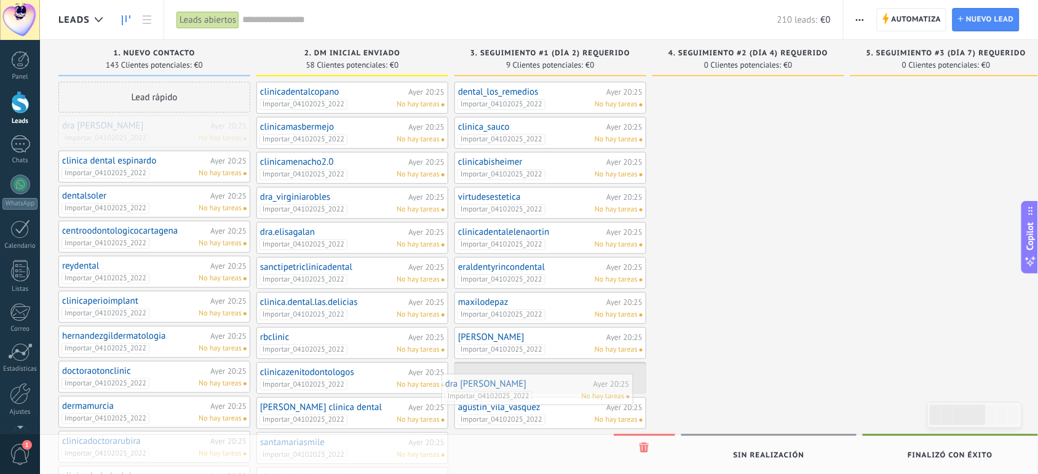
drag, startPoint x: 167, startPoint y: 126, endPoint x: 555, endPoint y: 382, distance: 464.5
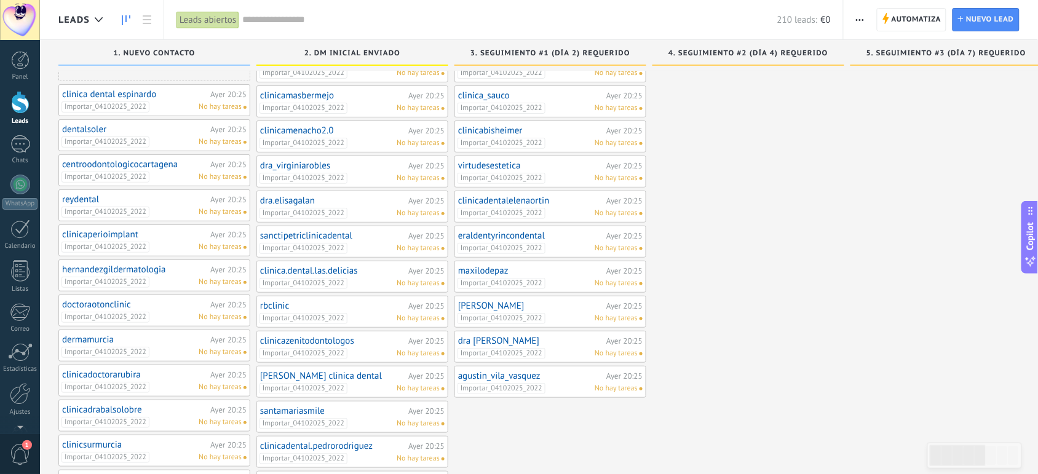
scroll to position [31, 0]
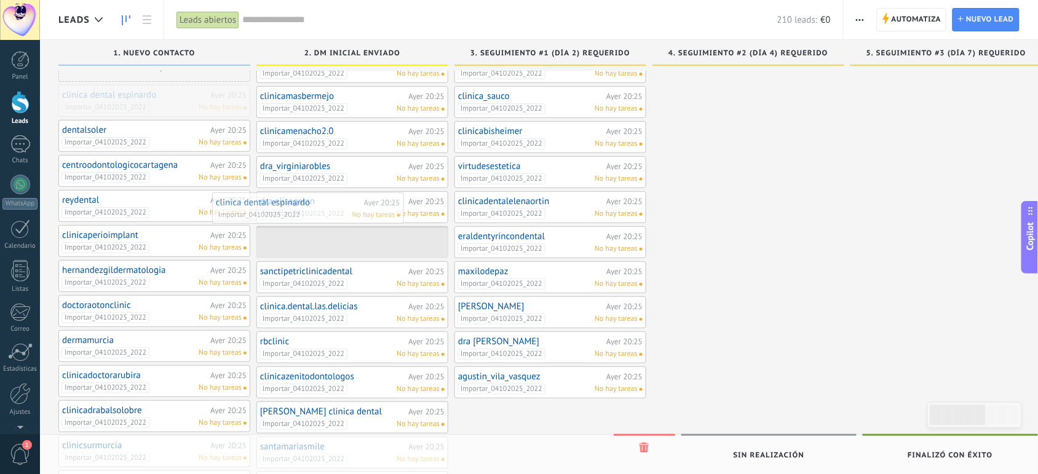
drag, startPoint x: 197, startPoint y: 108, endPoint x: 358, endPoint y: 216, distance: 193.7
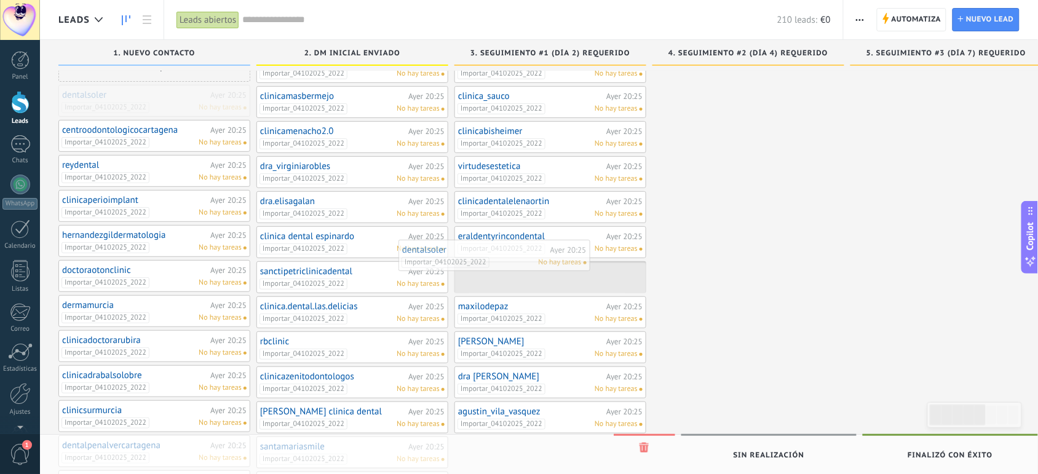
drag, startPoint x: 161, startPoint y: 105, endPoint x: 534, endPoint y: 265, distance: 405.7
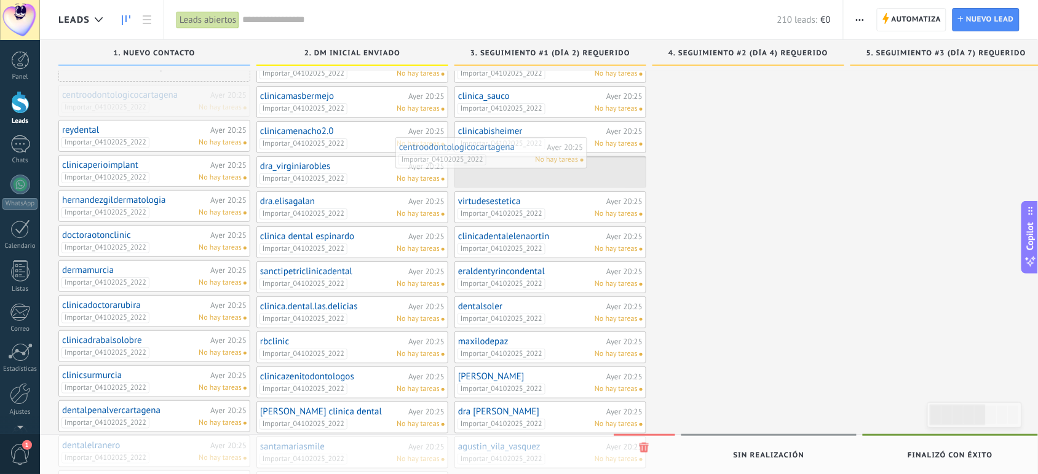
drag, startPoint x: 191, startPoint y: 108, endPoint x: 528, endPoint y: 159, distance: 340.8
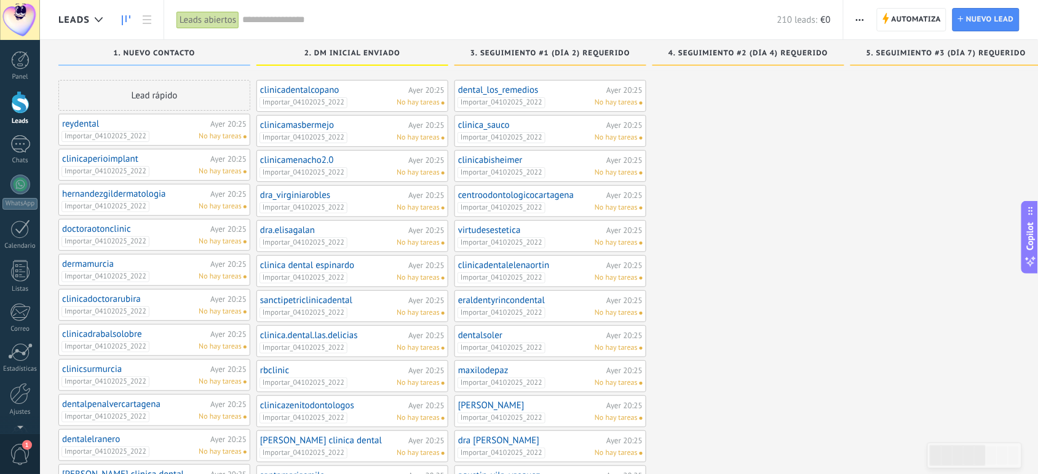
scroll to position [1, 0]
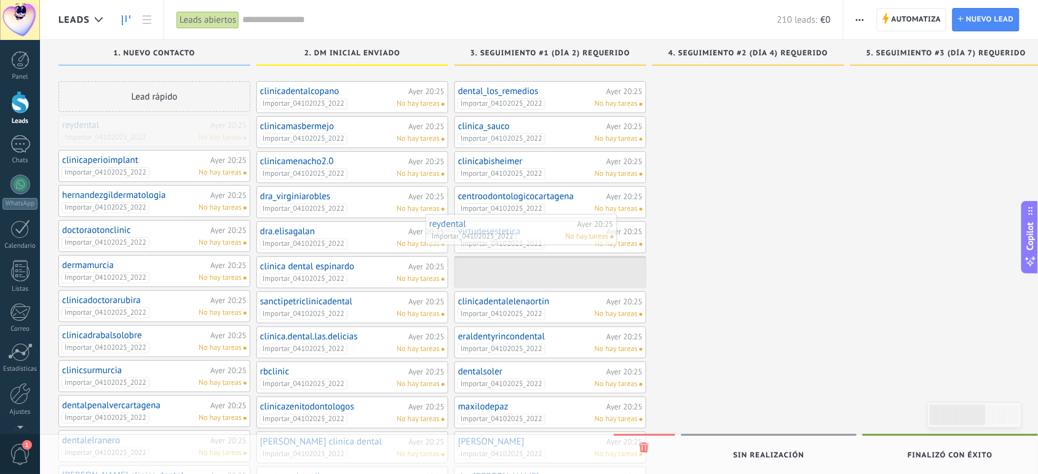
drag, startPoint x: 164, startPoint y: 134, endPoint x: 532, endPoint y: 234, distance: 381.7
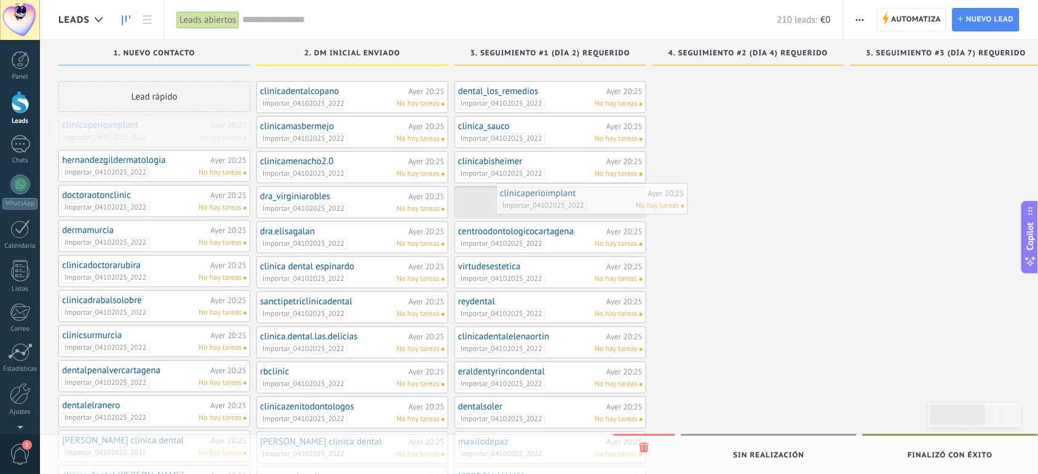
drag, startPoint x: 146, startPoint y: 133, endPoint x: 584, endPoint y: 201, distance: 443.1
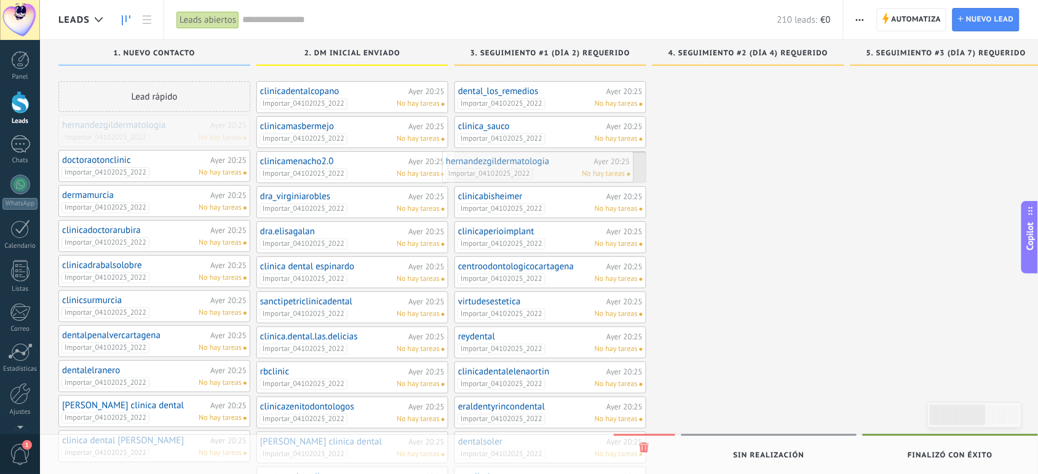
drag, startPoint x: 183, startPoint y: 133, endPoint x: 567, endPoint y: 167, distance: 385.8
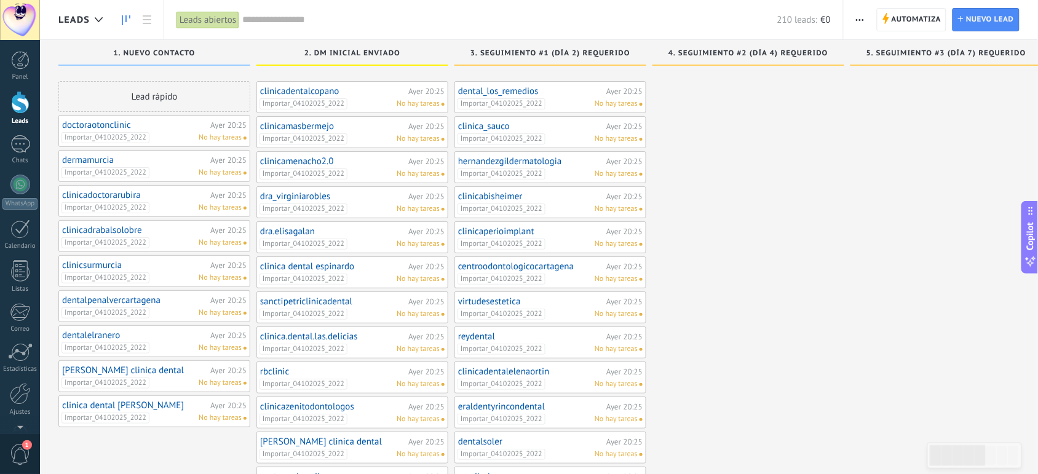
click at [567, 167] on link "hernandezgildermatologia" at bounding box center [530, 161] width 145 height 10
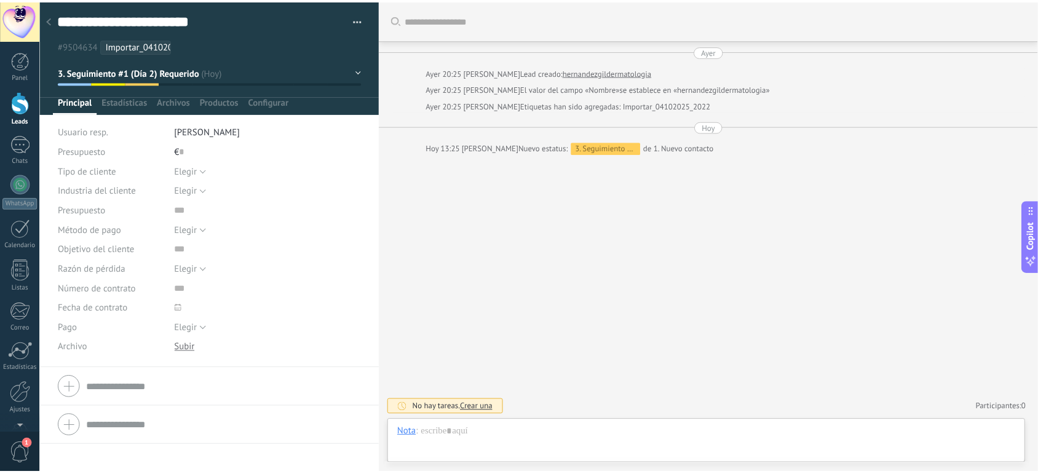
scroll to position [18, 0]
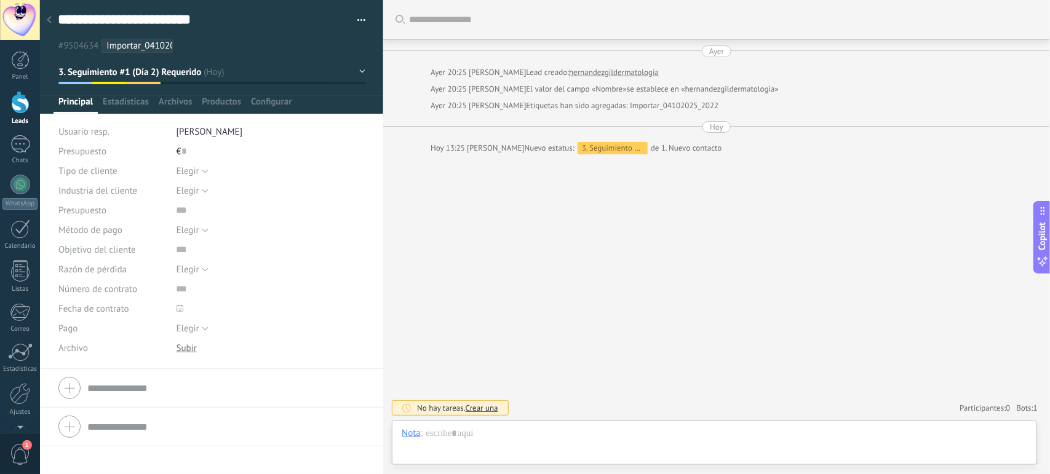
click at [50, 25] on div at bounding box center [49, 21] width 17 height 24
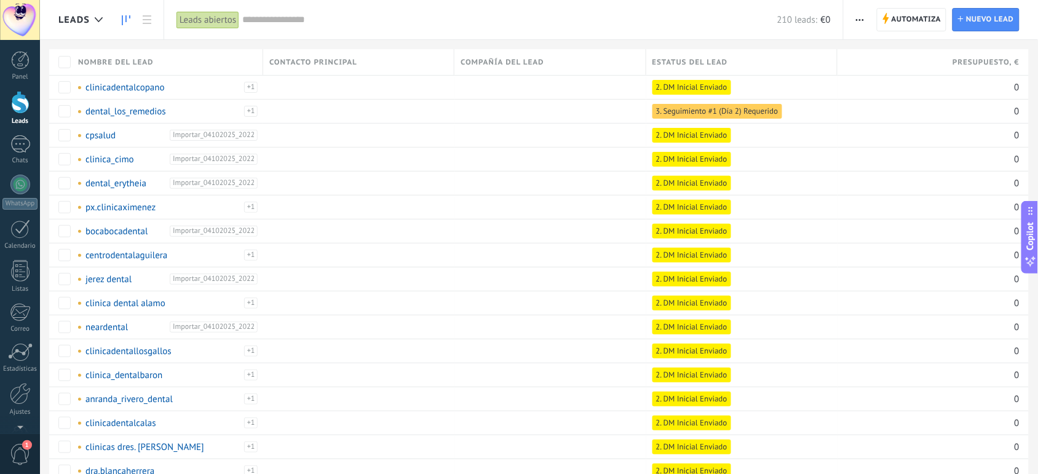
click at [125, 20] on icon at bounding box center [126, 20] width 9 height 10
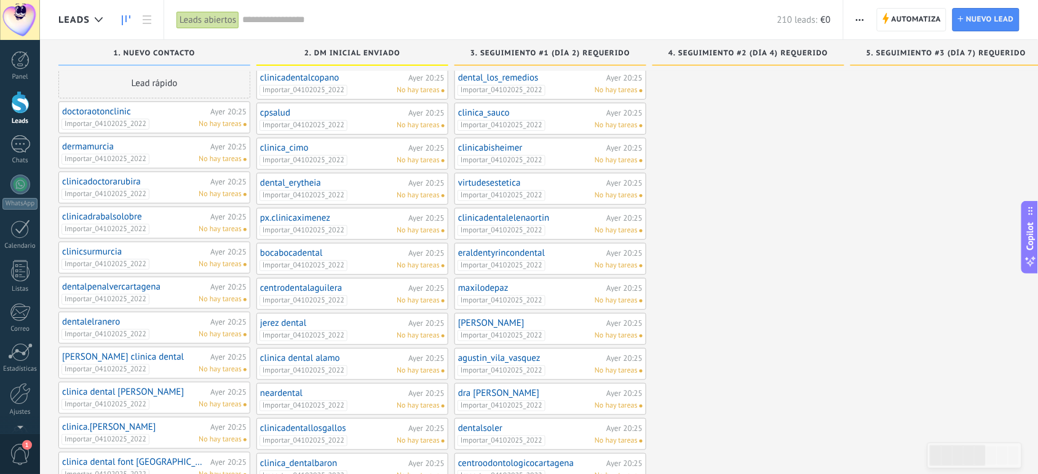
scroll to position [7, 0]
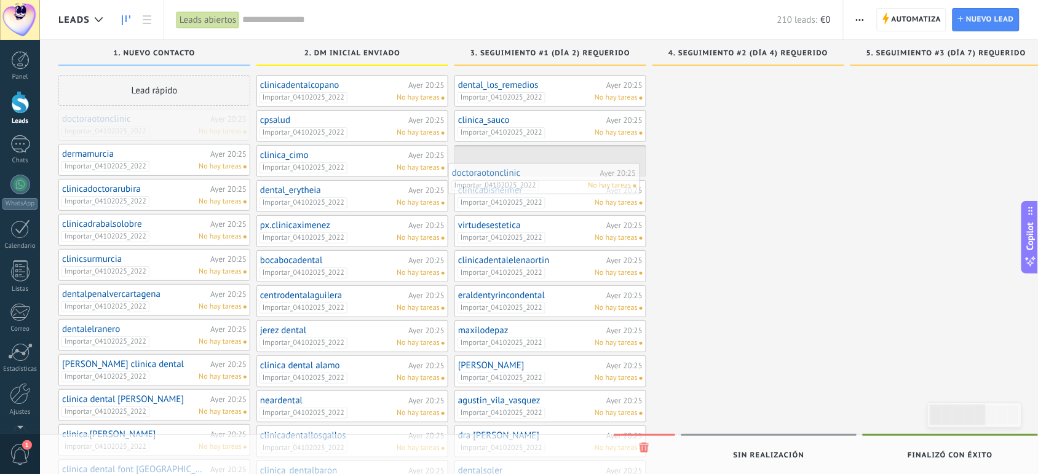
drag, startPoint x: 159, startPoint y: 121, endPoint x: 548, endPoint y: 175, distance: 393.6
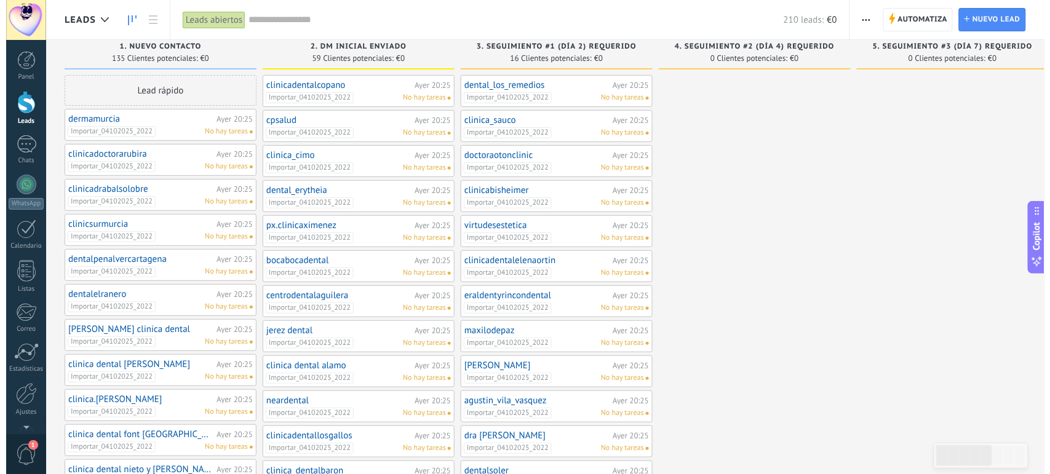
scroll to position [0, 0]
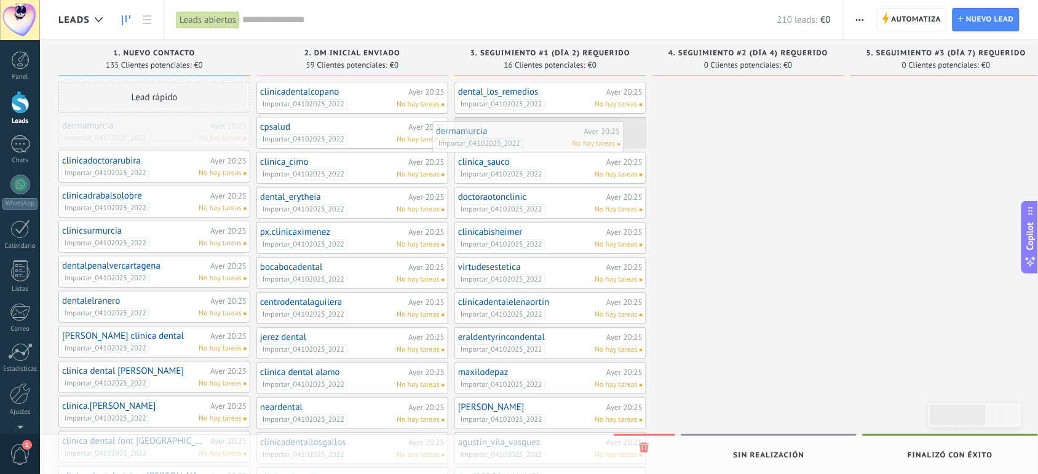
drag, startPoint x: 124, startPoint y: 130, endPoint x: 507, endPoint y: 135, distance: 383.1
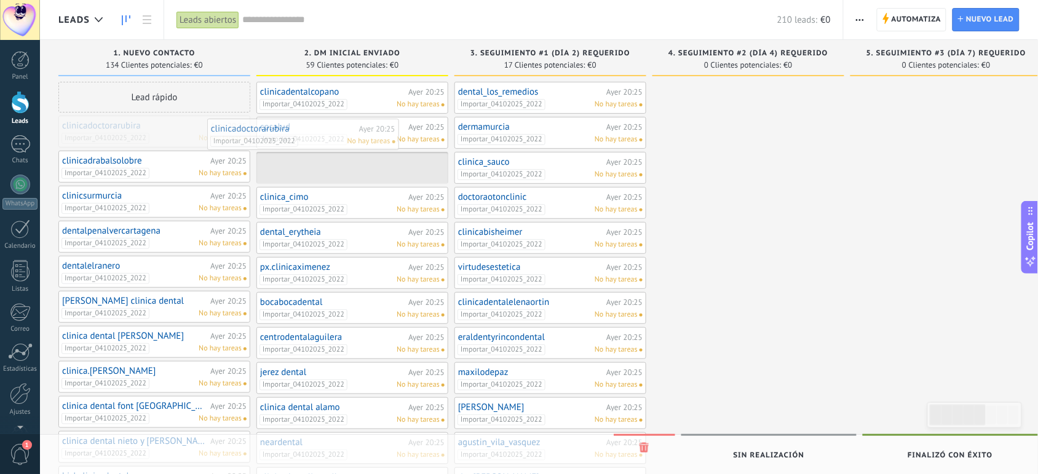
drag, startPoint x: 169, startPoint y: 135, endPoint x: 329, endPoint y: 136, distance: 159.9
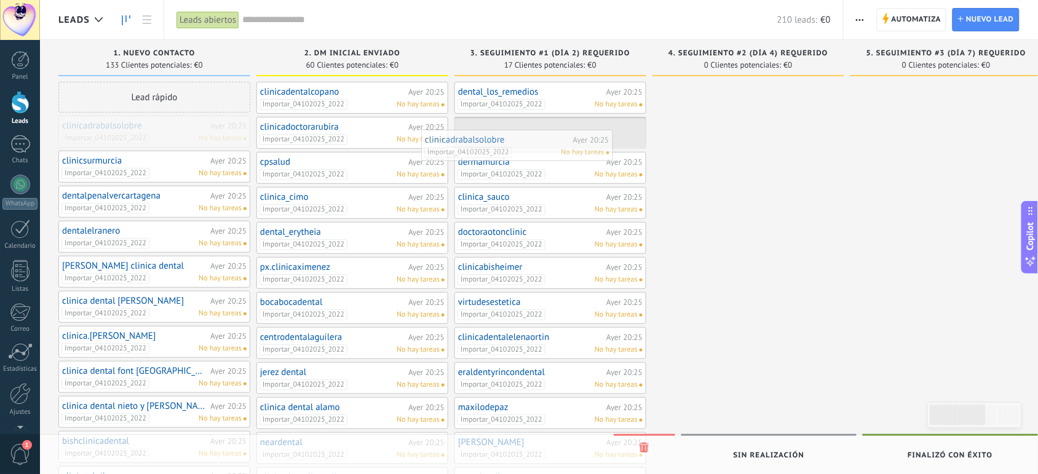
drag, startPoint x: 168, startPoint y: 132, endPoint x: 531, endPoint y: 146, distance: 363.0
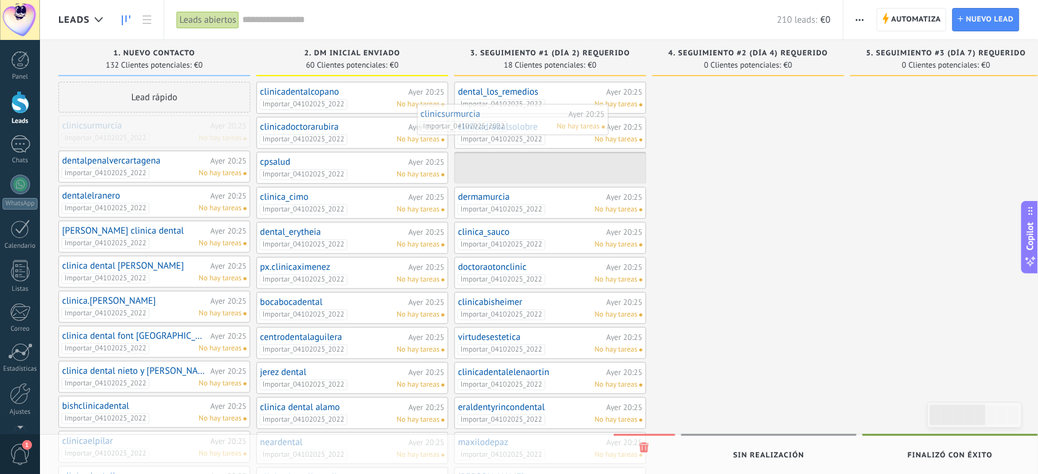
drag, startPoint x: 203, startPoint y: 133, endPoint x: 563, endPoint y: 123, distance: 359.8
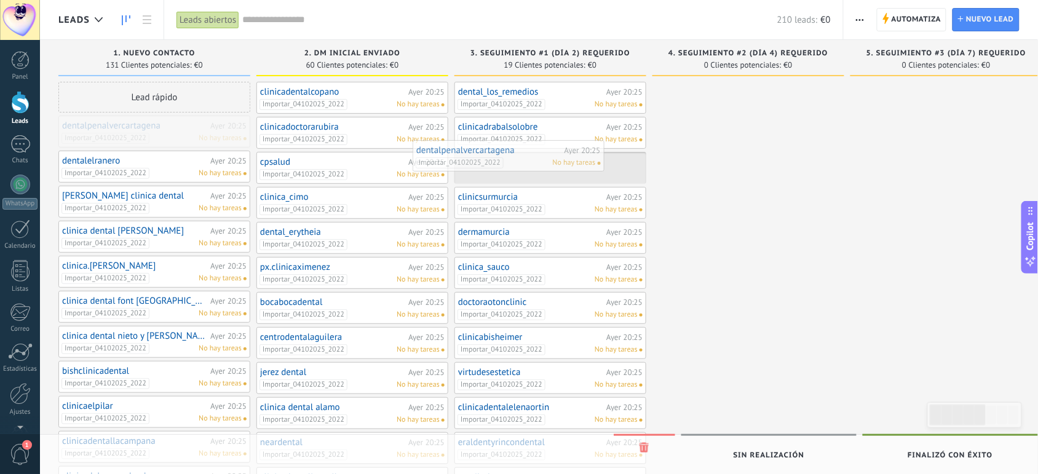
drag, startPoint x: 170, startPoint y: 133, endPoint x: 529, endPoint y: 158, distance: 359.9
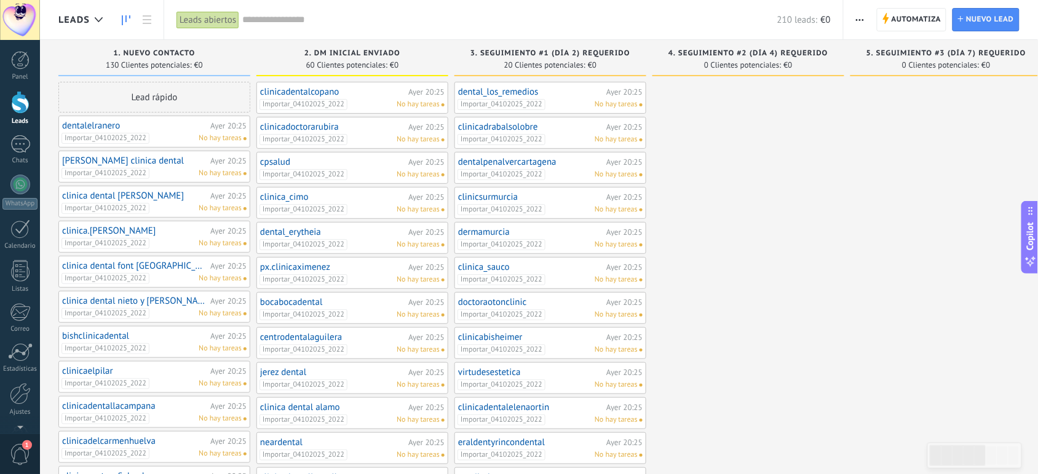
click at [622, 176] on span "No hay tareas" at bounding box center [616, 174] width 43 height 11
click at [549, 164] on link "dentalpenalvercartagena" at bounding box center [530, 162] width 145 height 10
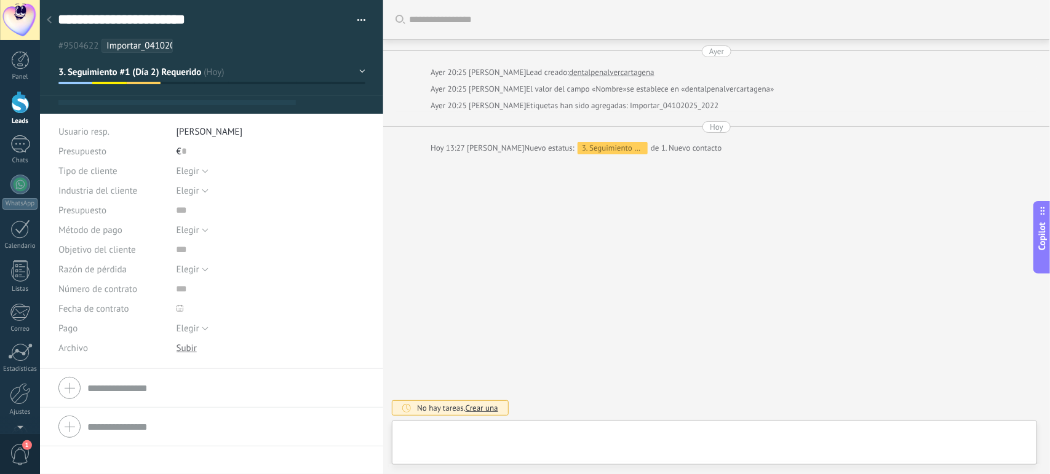
type textarea "**********"
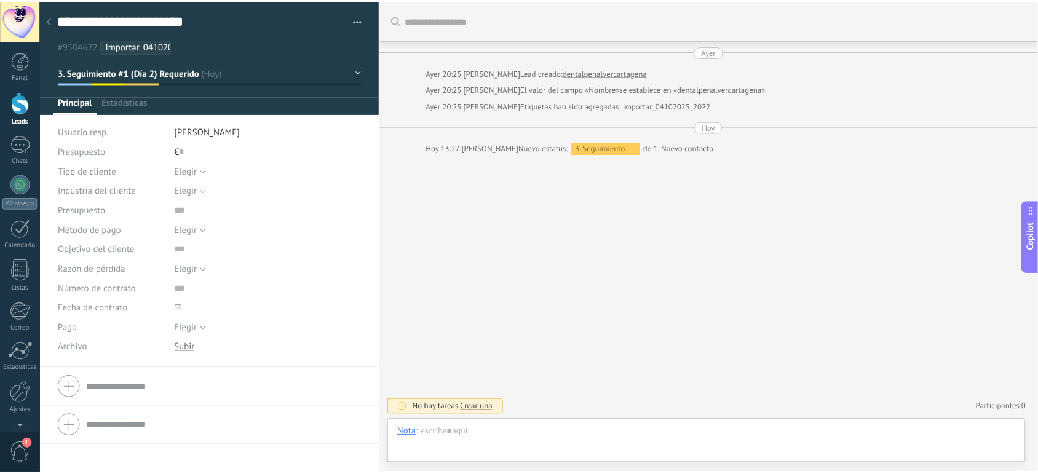
scroll to position [18, 0]
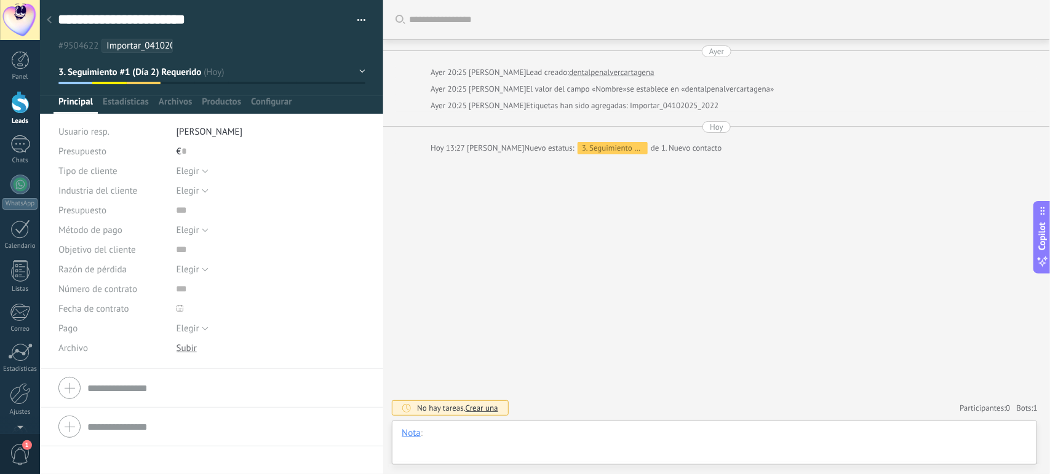
drag, startPoint x: 457, startPoint y: 437, endPoint x: 441, endPoint y: 440, distance: 16.4
click at [441, 440] on div at bounding box center [714, 445] width 625 height 37
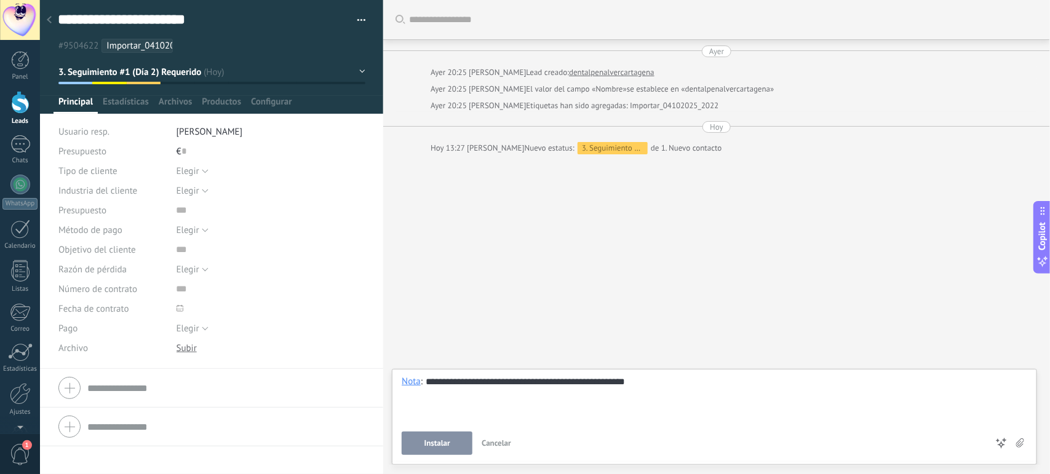
click at [441, 441] on span "Instalar" at bounding box center [437, 443] width 26 height 9
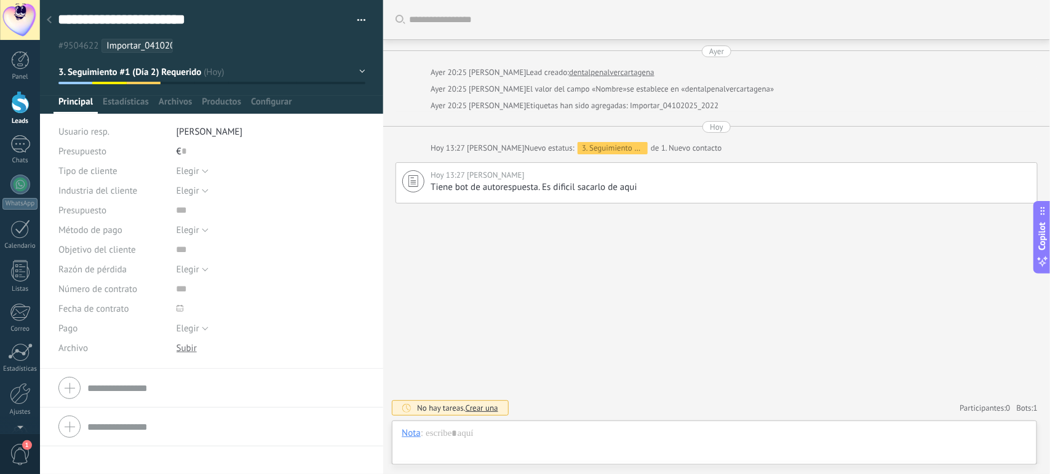
click at [50, 22] on use at bounding box center [49, 19] width 5 height 7
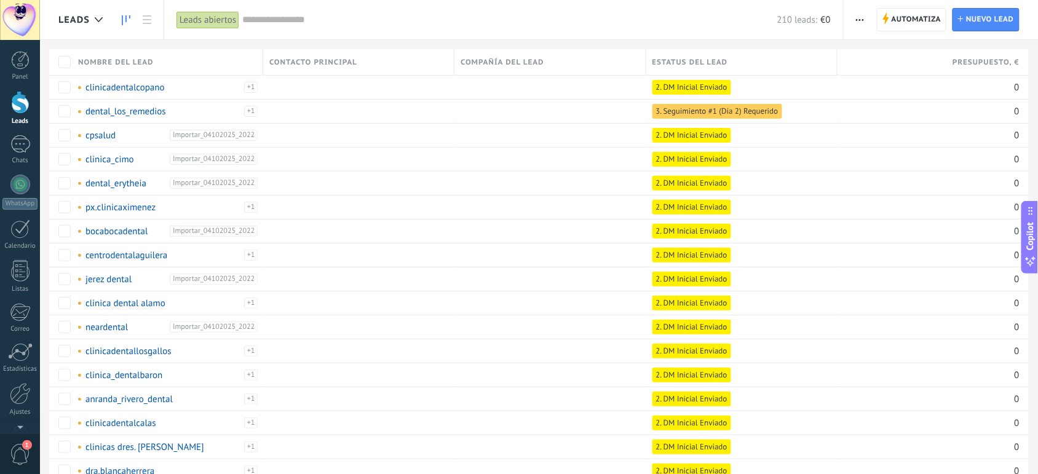
click at [132, 15] on link at bounding box center [126, 20] width 21 height 24
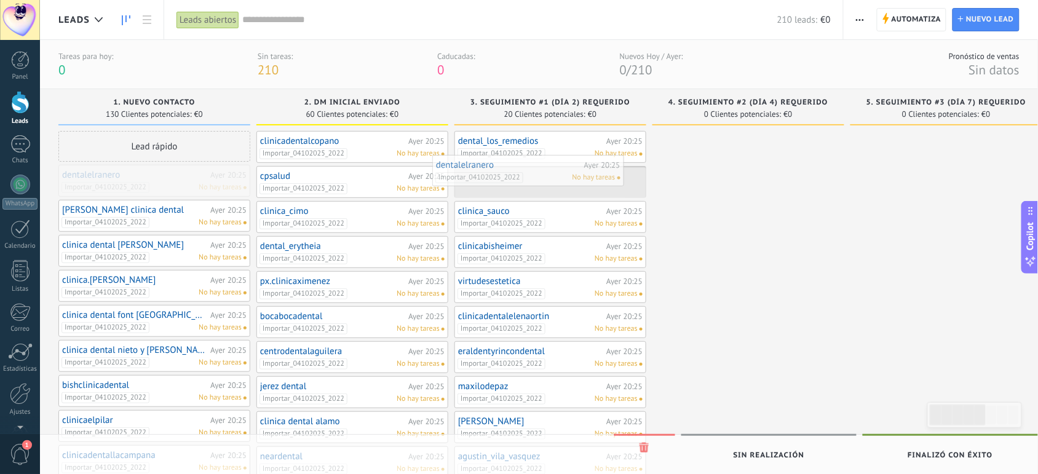
drag, startPoint x: 186, startPoint y: 186, endPoint x: 560, endPoint y: 177, distance: 373.9
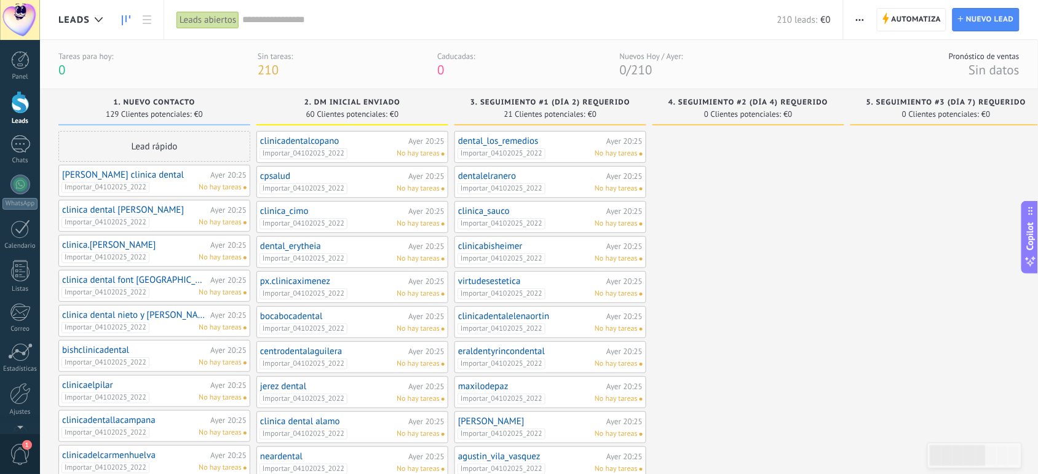
click at [560, 177] on link "dentalelranero" at bounding box center [530, 176] width 145 height 10
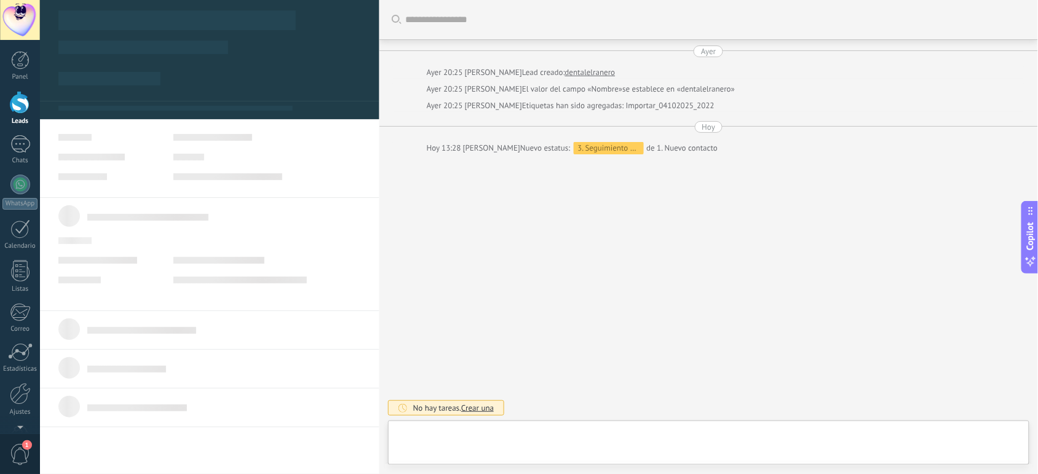
type textarea "**********"
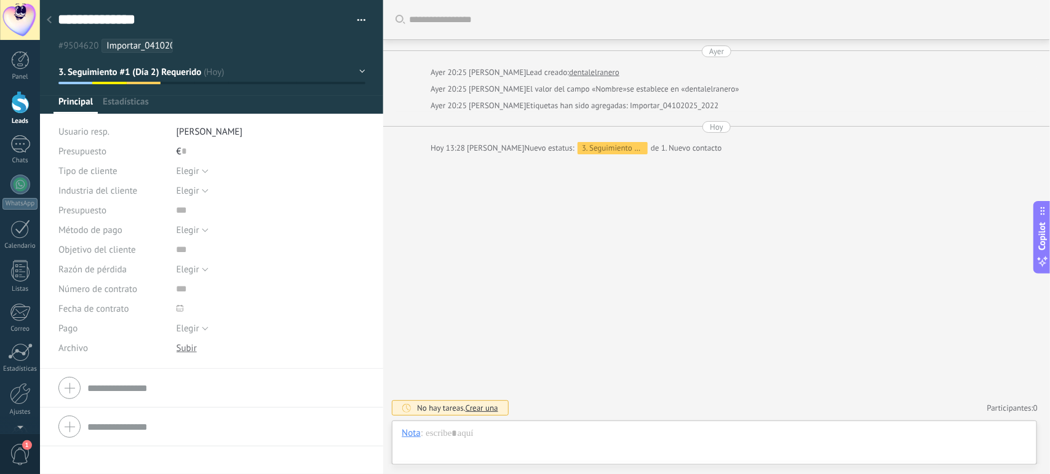
scroll to position [18, 0]
click at [502, 441] on div at bounding box center [714, 445] width 625 height 37
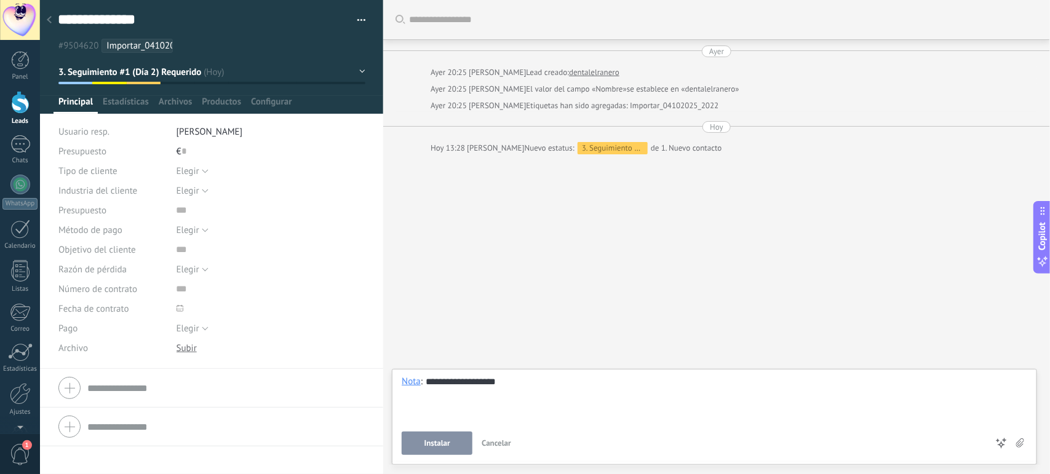
click at [438, 443] on span "Instalar" at bounding box center [437, 443] width 26 height 9
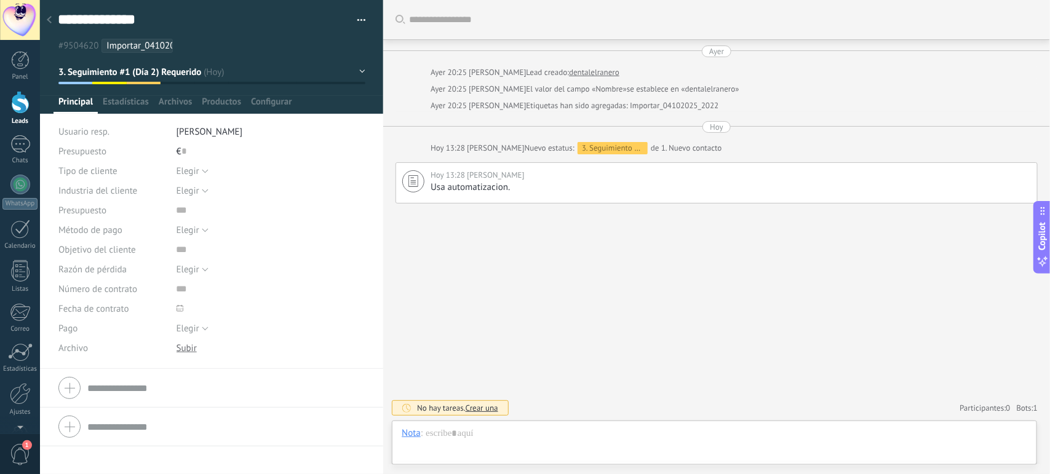
click at [50, 18] on use at bounding box center [49, 19] width 5 height 7
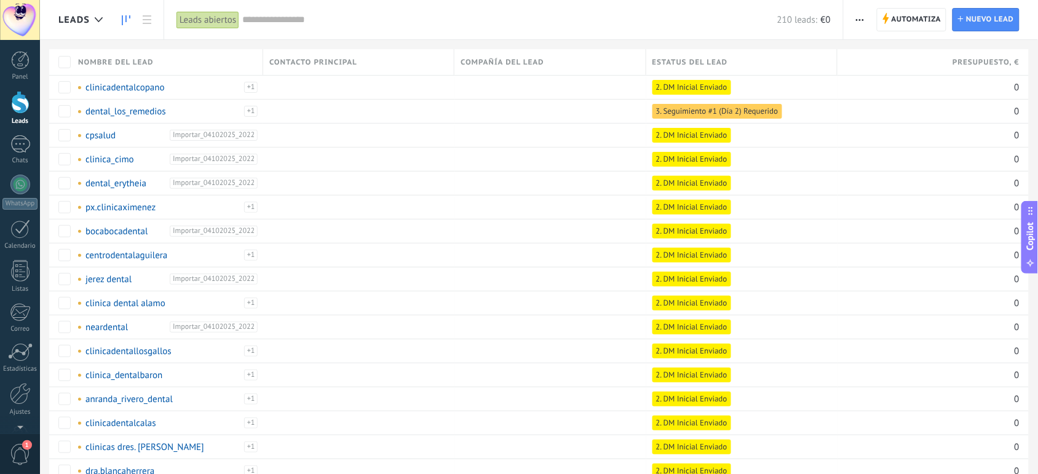
click at [130, 17] on use at bounding box center [126, 20] width 9 height 10
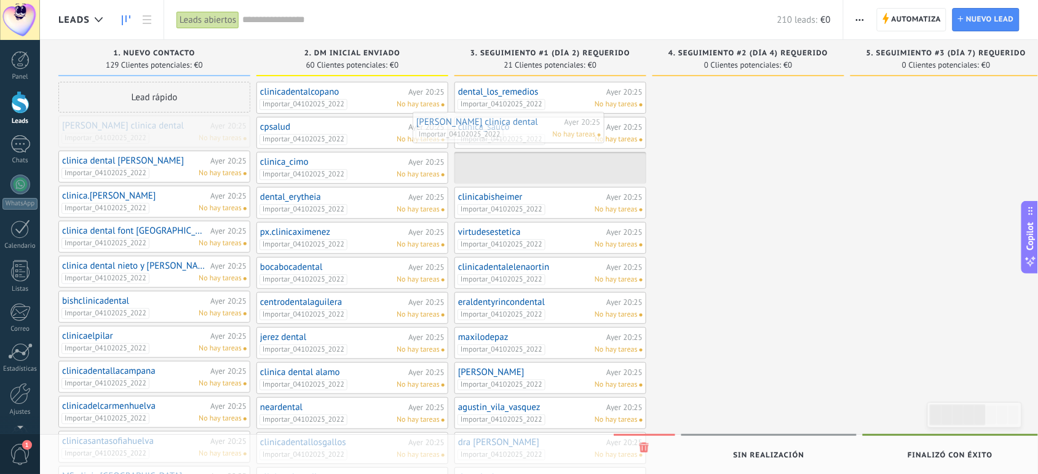
drag, startPoint x: 182, startPoint y: 137, endPoint x: 536, endPoint y: 133, distance: 354.2
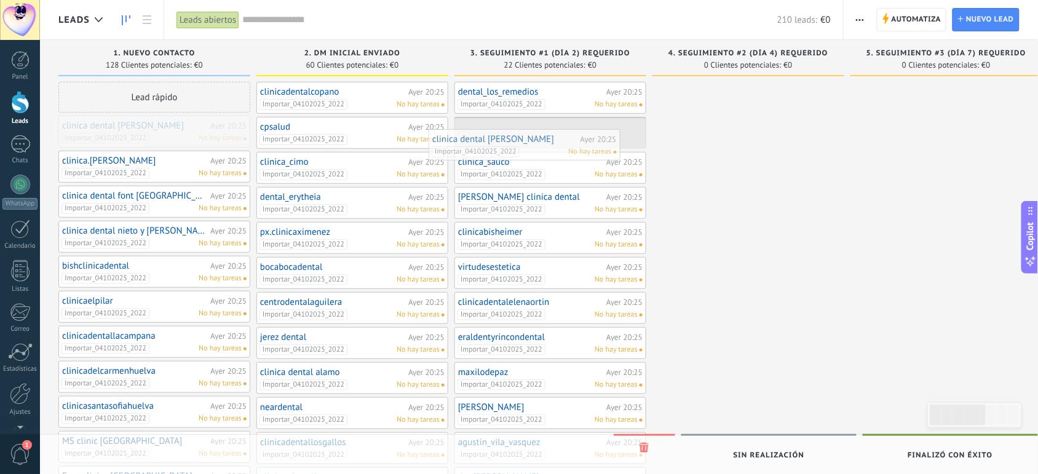
drag, startPoint x: 149, startPoint y: 130, endPoint x: 539, endPoint y: 144, distance: 390.1
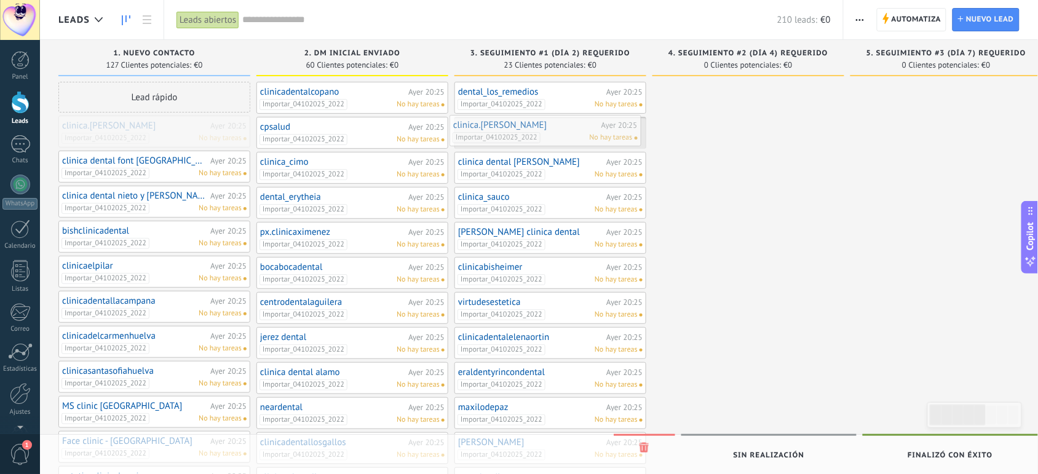
drag, startPoint x: 164, startPoint y: 136, endPoint x: 555, endPoint y: 135, distance: 391.1
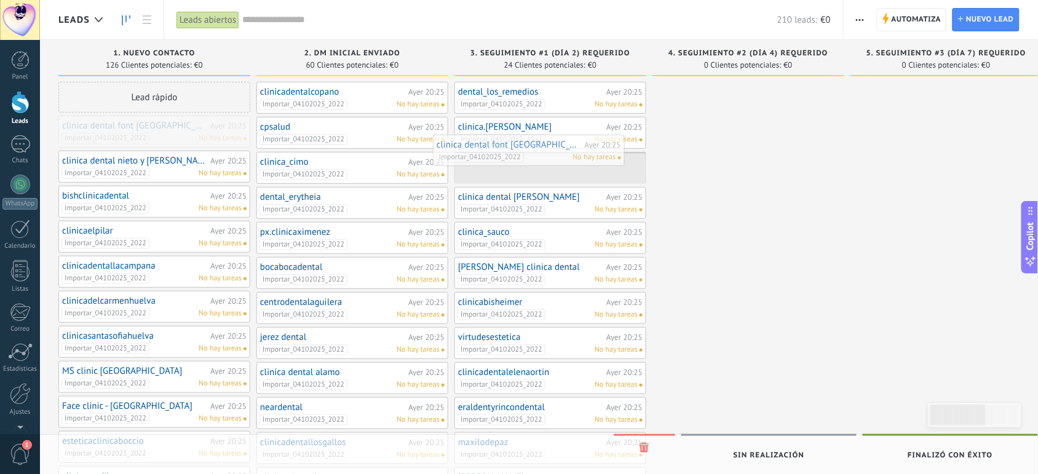
drag, startPoint x: 177, startPoint y: 133, endPoint x: 552, endPoint y: 152, distance: 374.9
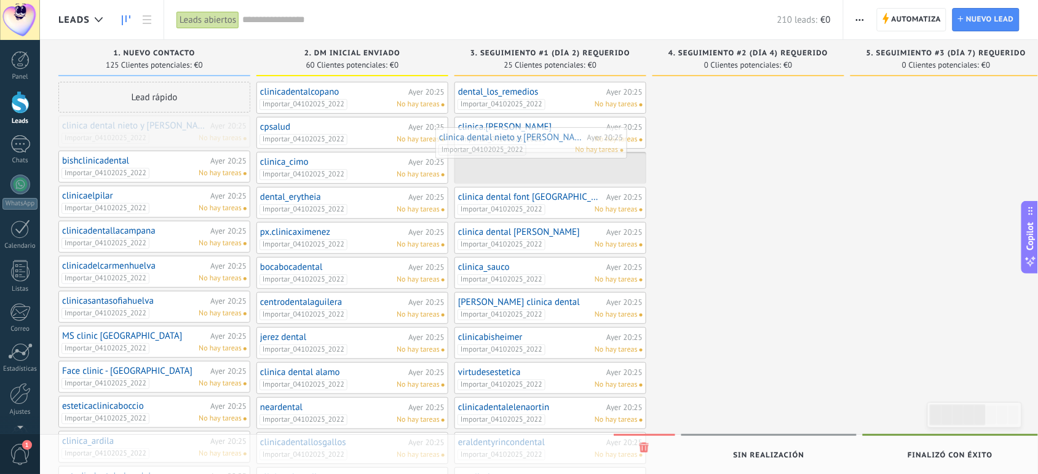
drag, startPoint x: 188, startPoint y: 130, endPoint x: 569, endPoint y: 151, distance: 381.8
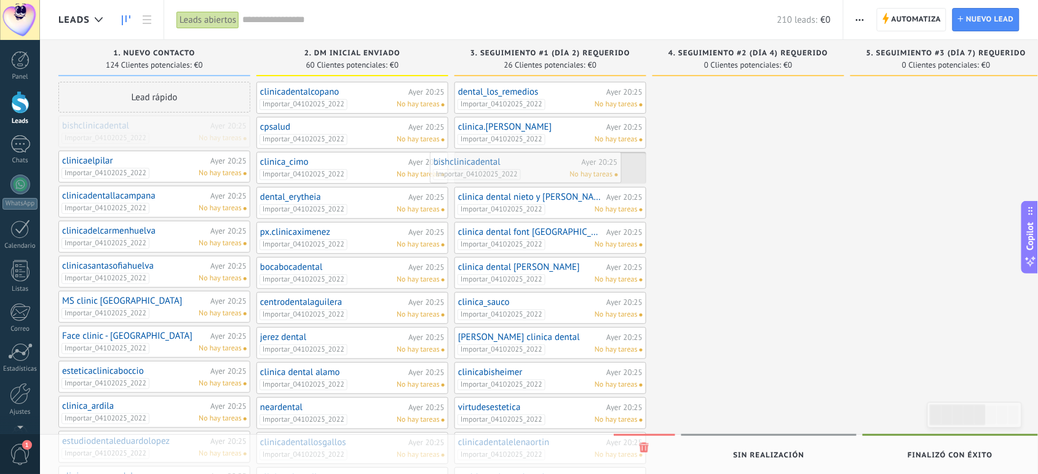
drag, startPoint x: 167, startPoint y: 127, endPoint x: 548, endPoint y: 160, distance: 382.1
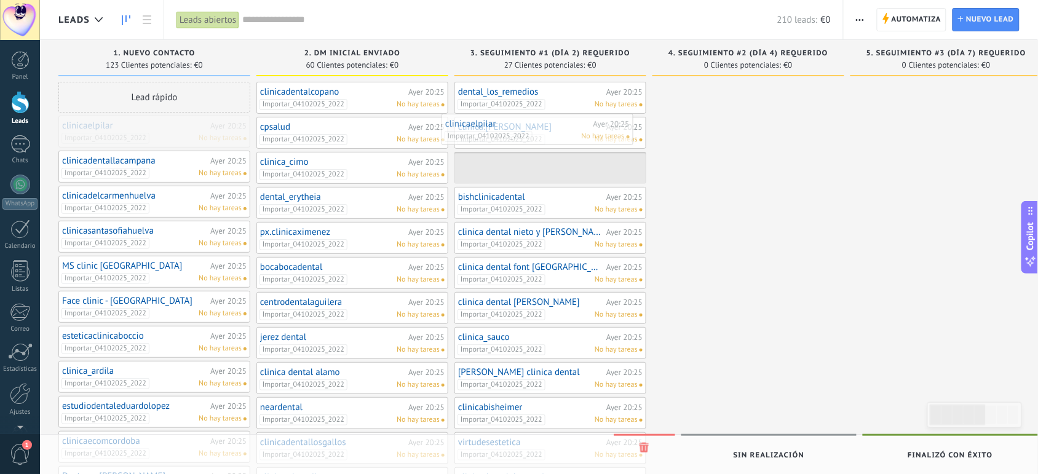
drag, startPoint x: 199, startPoint y: 136, endPoint x: 581, endPoint y: 134, distance: 382.4
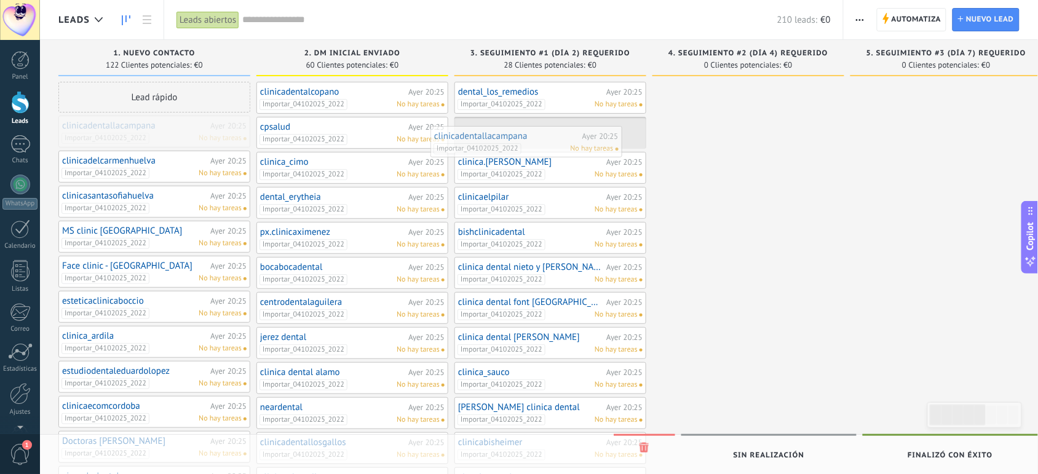
drag, startPoint x: 168, startPoint y: 127, endPoint x: 545, endPoint y: 137, distance: 377.7
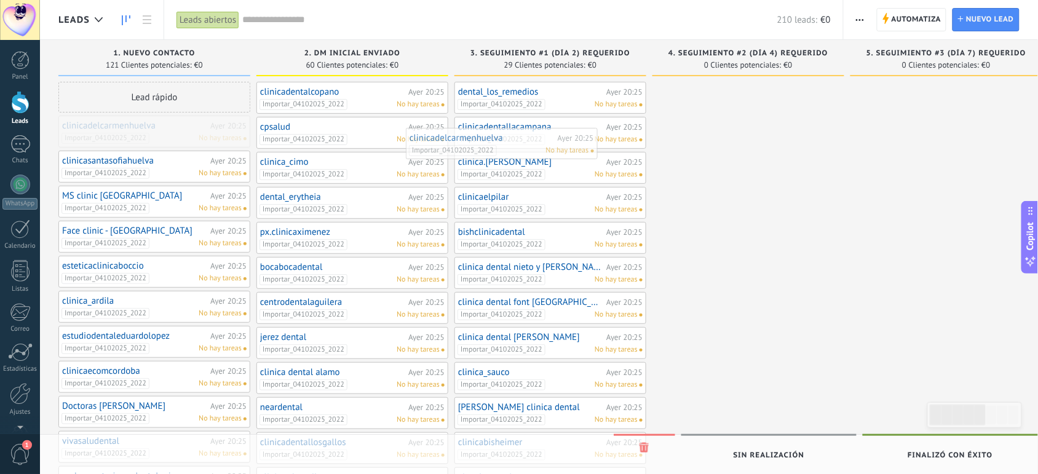
drag, startPoint x: 176, startPoint y: 136, endPoint x: 545, endPoint y: 148, distance: 369.1
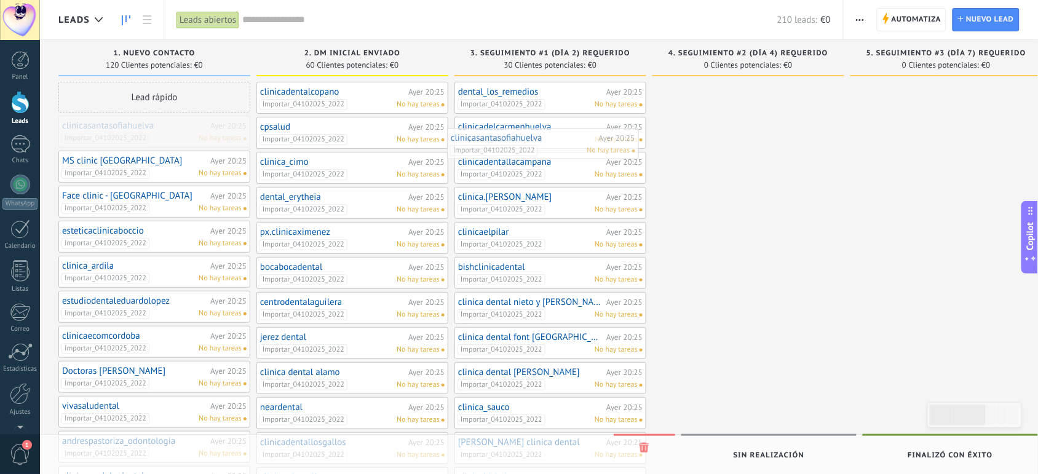
drag, startPoint x: 191, startPoint y: 134, endPoint x: 580, endPoint y: 146, distance: 388.8
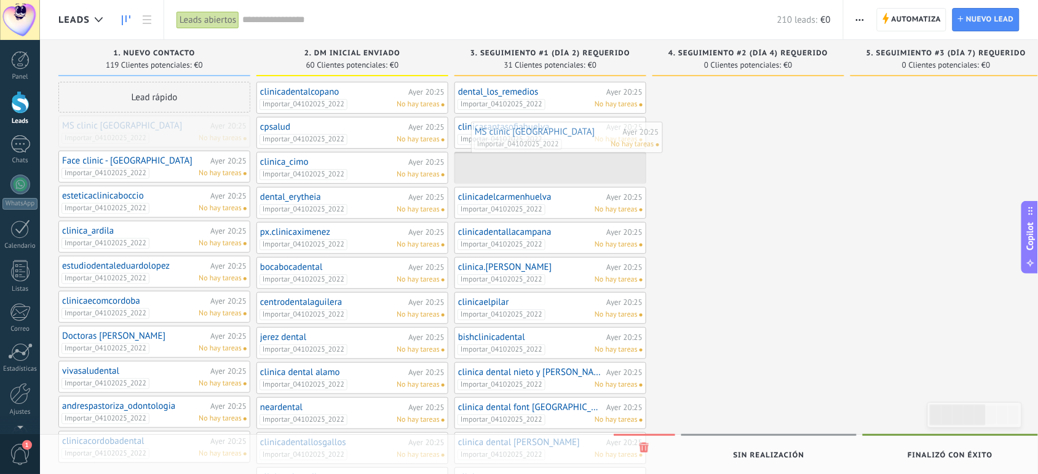
drag, startPoint x: 164, startPoint y: 133, endPoint x: 577, endPoint y: 139, distance: 412.6
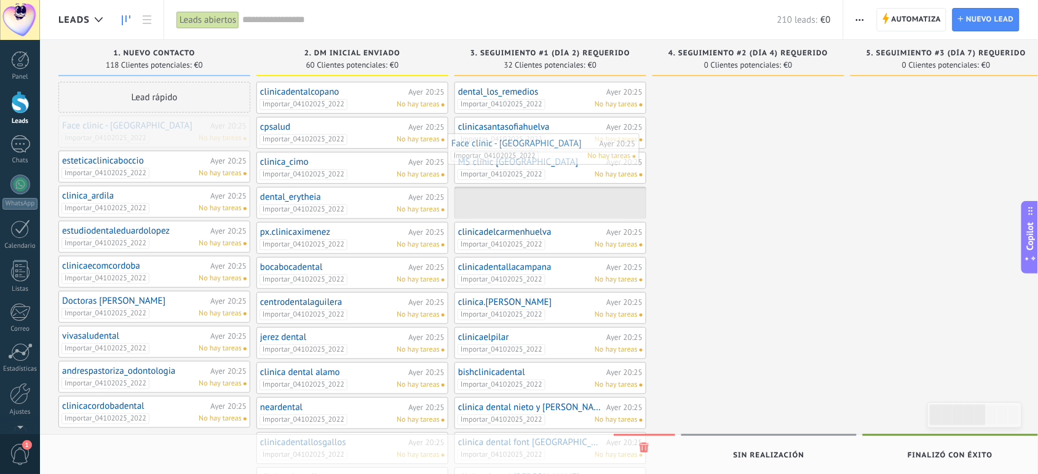
drag, startPoint x: 152, startPoint y: 134, endPoint x: 542, endPoint y: 152, distance: 389.6
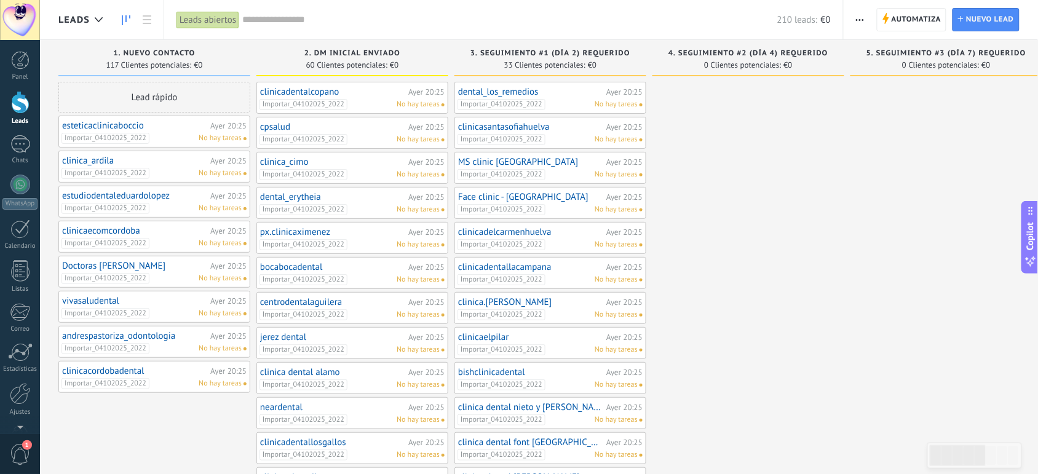
click at [227, 135] on span "No hay tareas" at bounding box center [220, 138] width 43 height 11
click at [101, 133] on span "Importar_04102025_2022" at bounding box center [105, 138] width 88 height 11
click at [120, 128] on span "Importar_04102025_2022" at bounding box center [98, 126] width 61 height 10
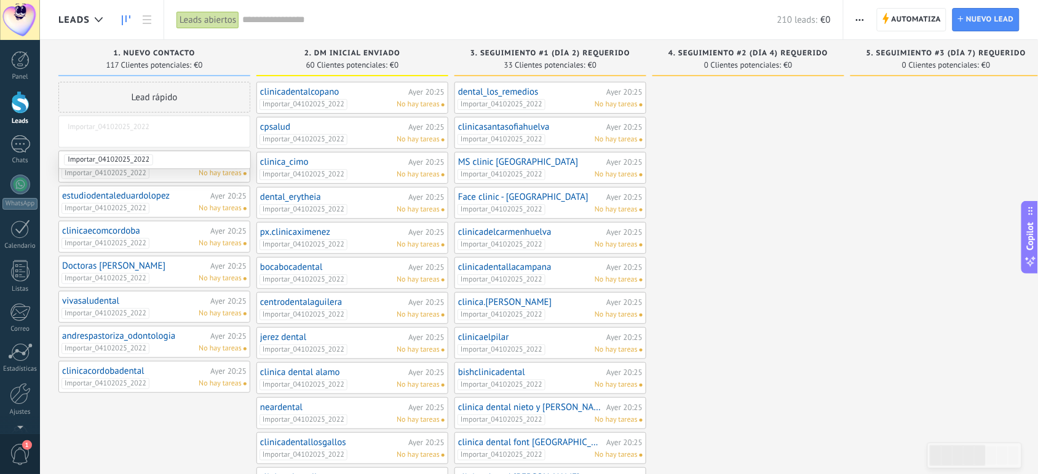
click at [166, 127] on link "esteticaclinicaboccio" at bounding box center [134, 126] width 145 height 10
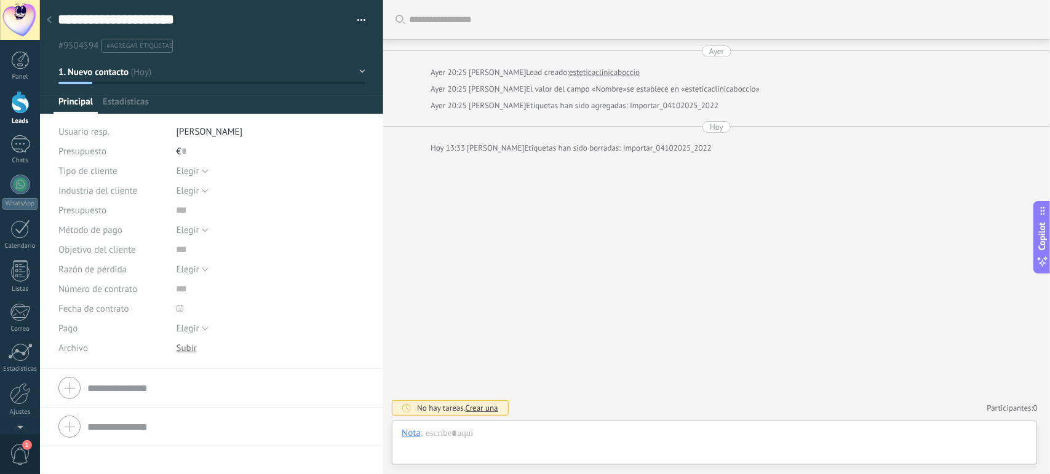
scroll to position [18, 0]
click at [200, 173] on button "Elegir" at bounding box center [192, 171] width 32 height 20
click at [252, 274] on div "Elegir Precio [GEOGRAPHIC_DATA] Cambio de opinión Sin respuesta Spam [GEOGRAPHI…" at bounding box center [270, 269] width 189 height 20
click at [184, 189] on span "Elegir" at bounding box center [187, 191] width 23 height 12
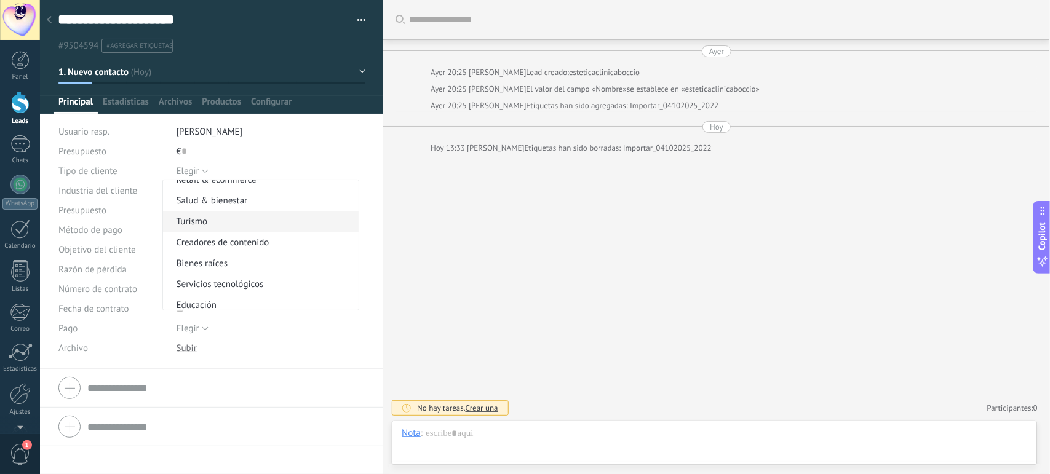
scroll to position [0, 0]
click at [240, 237] on span "Salud & bienestar" at bounding box center [259, 233] width 192 height 12
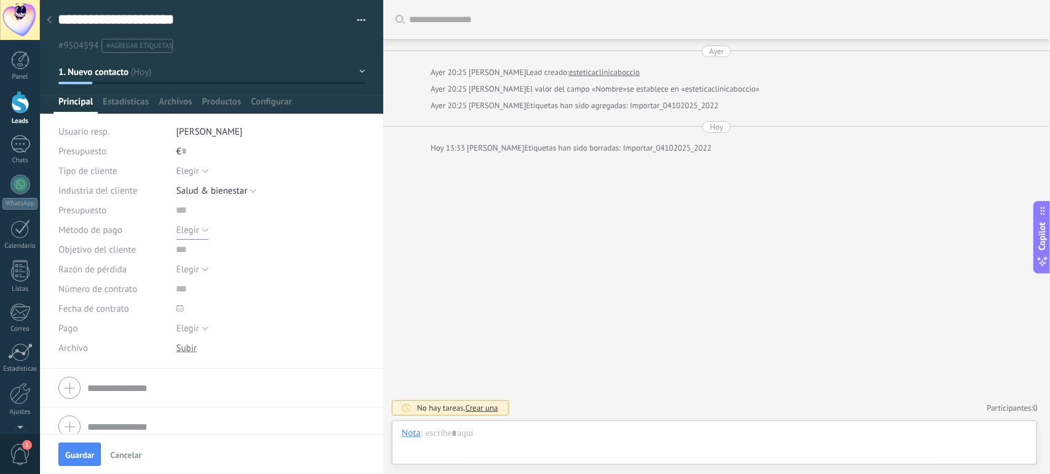
click at [194, 226] on span "Elegir" at bounding box center [187, 230] width 23 height 12
click at [194, 226] on span "Elegir" at bounding box center [259, 230] width 192 height 12
click at [183, 269] on span "Elegir" at bounding box center [187, 270] width 23 height 12
click at [146, 332] on div "Pago" at bounding box center [112, 328] width 109 height 20
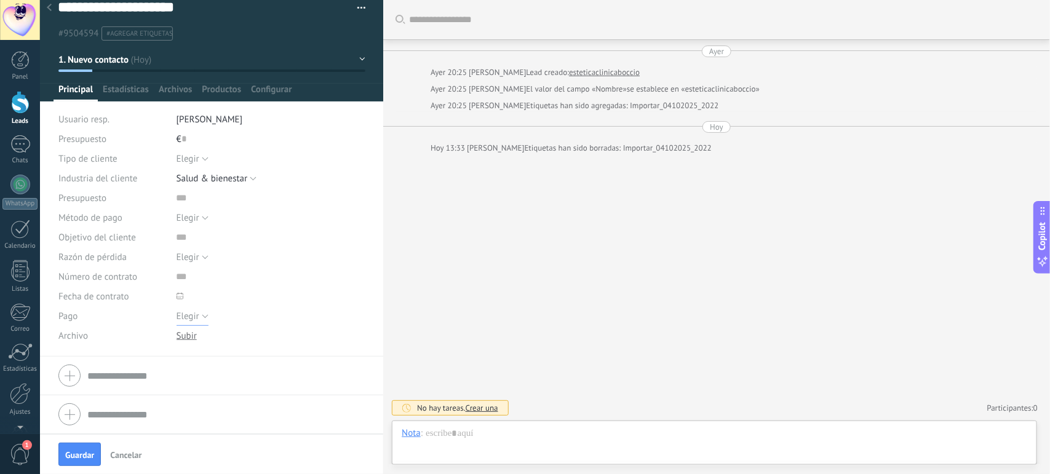
click at [197, 314] on span "Elegir" at bounding box center [187, 317] width 23 height 12
click at [126, 330] on div "Archivo" at bounding box center [112, 336] width 109 height 20
click at [200, 263] on button "Elegir" at bounding box center [192, 257] width 32 height 20
click at [195, 210] on button "Elegir" at bounding box center [192, 218] width 32 height 20
click at [195, 210] on li "Elegir" at bounding box center [261, 217] width 196 height 21
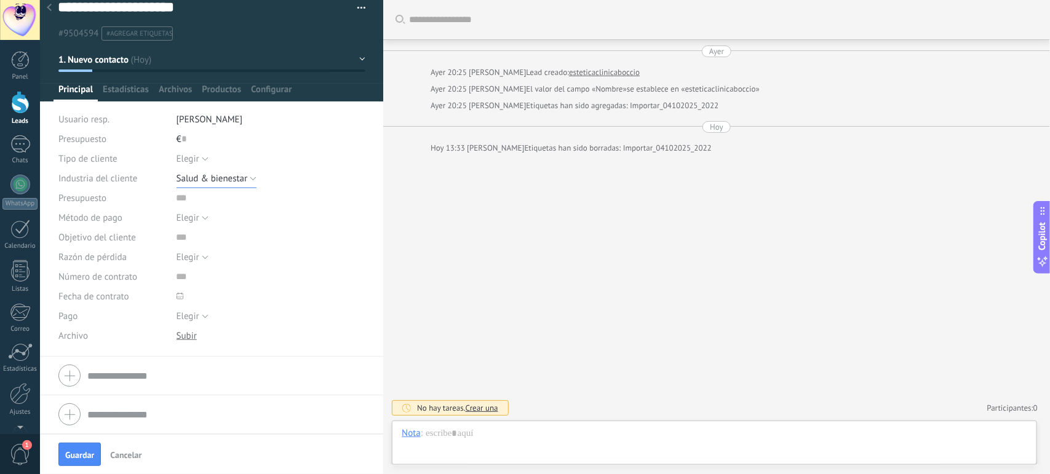
click at [235, 175] on span "Salud & bienestar" at bounding box center [211, 179] width 71 height 12
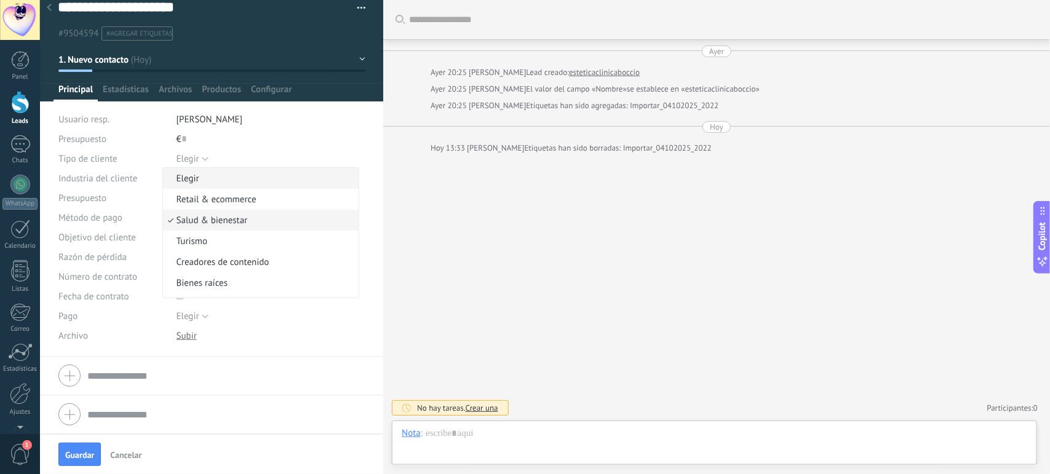
click at [220, 182] on span "Elegir" at bounding box center [259, 179] width 192 height 12
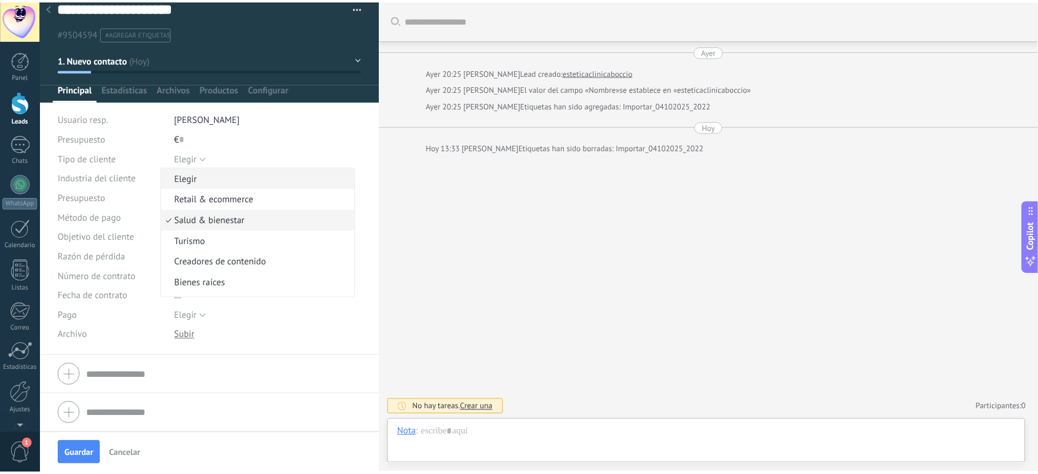
scroll to position [0, 0]
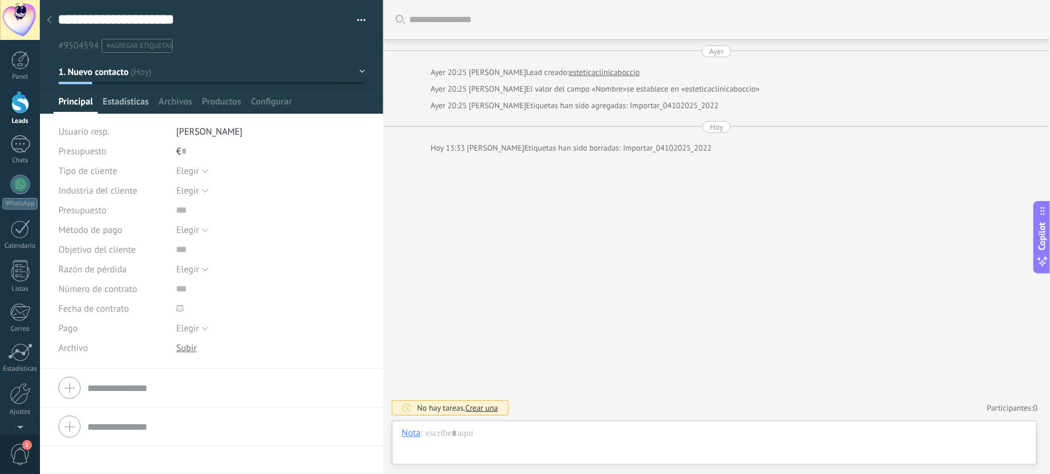
click at [132, 100] on span "Estadísticas" at bounding box center [126, 105] width 46 height 18
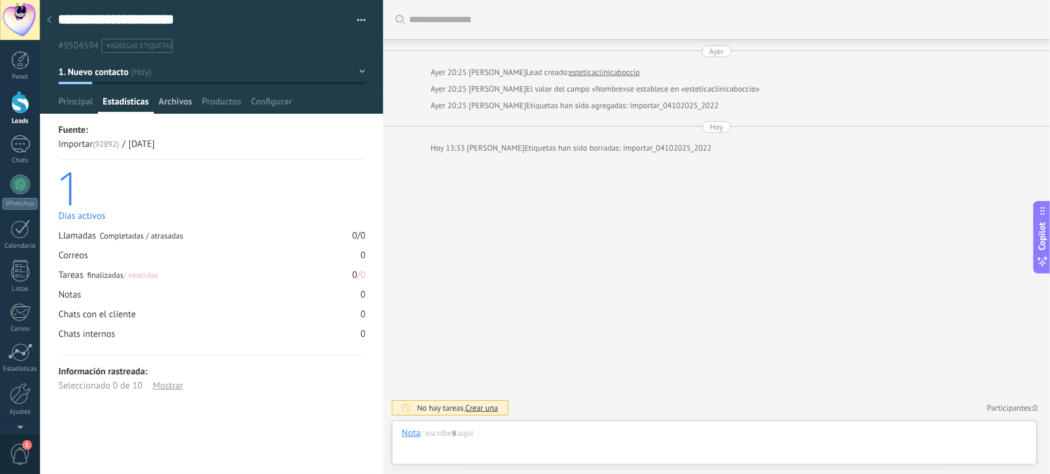
click at [183, 102] on span "Archivos" at bounding box center [175, 105] width 33 height 18
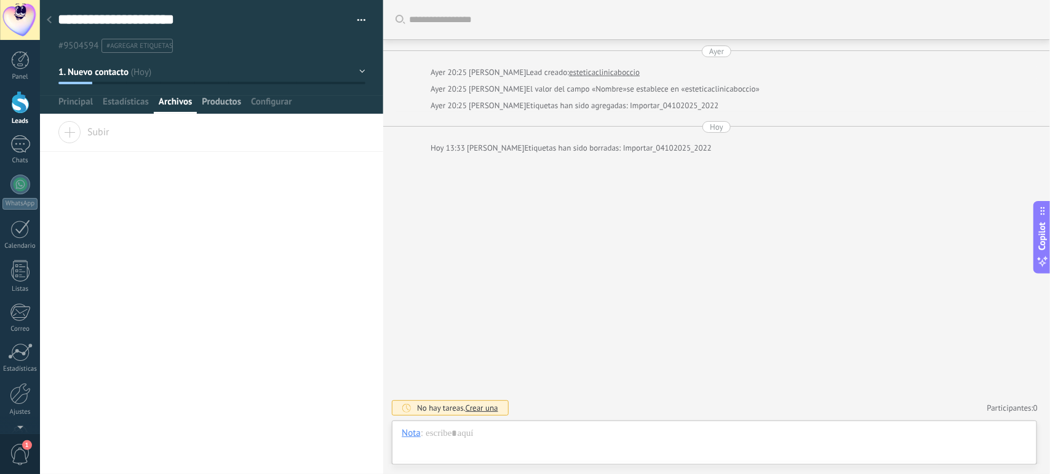
click at [218, 106] on span "Productos" at bounding box center [221, 105] width 39 height 18
click at [258, 108] on span "Configurar" at bounding box center [271, 105] width 41 height 18
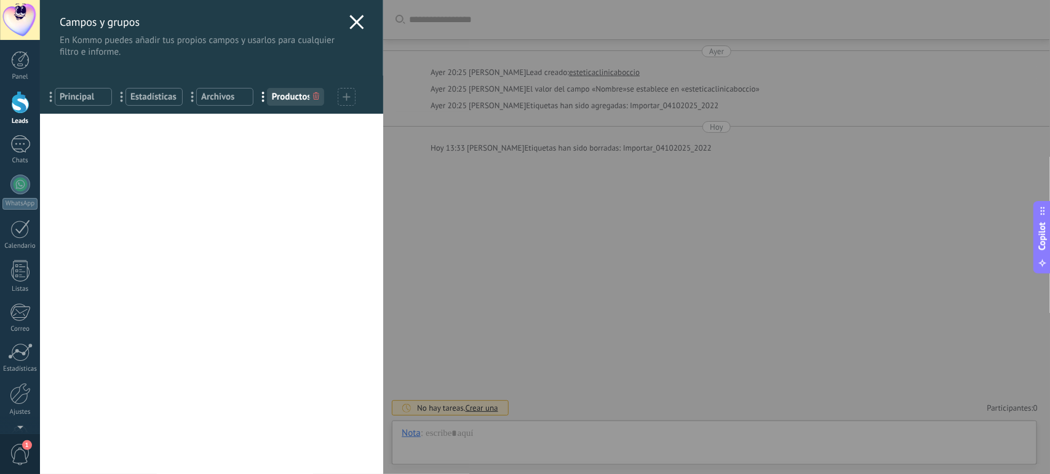
click at [357, 17] on use at bounding box center [357, 22] width 14 height 14
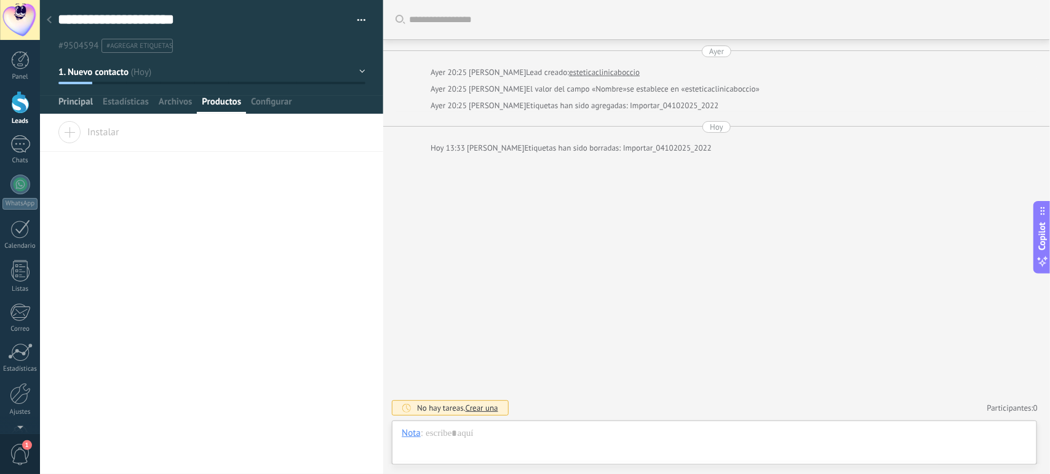
click at [71, 97] on span "Principal" at bounding box center [75, 105] width 34 height 18
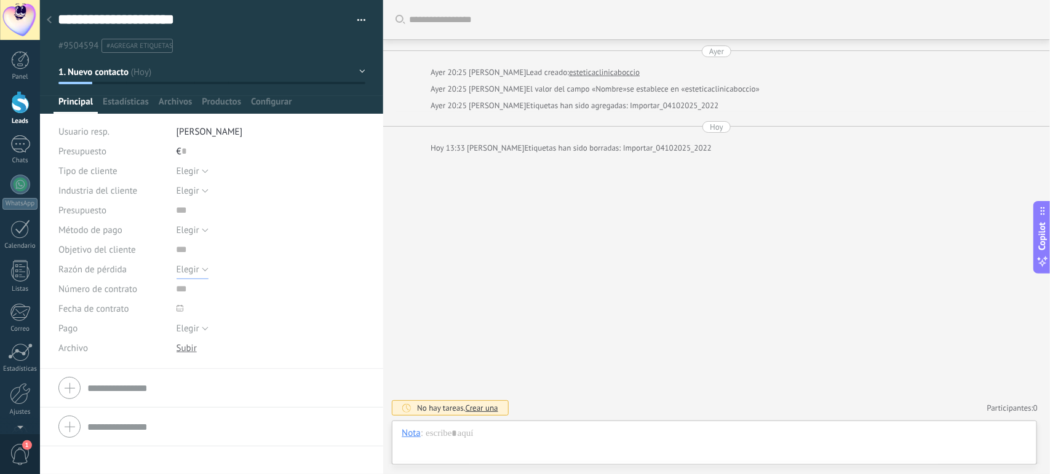
click at [192, 267] on span "Elegir" at bounding box center [187, 270] width 23 height 12
click at [50, 17] on use at bounding box center [49, 19] width 5 height 7
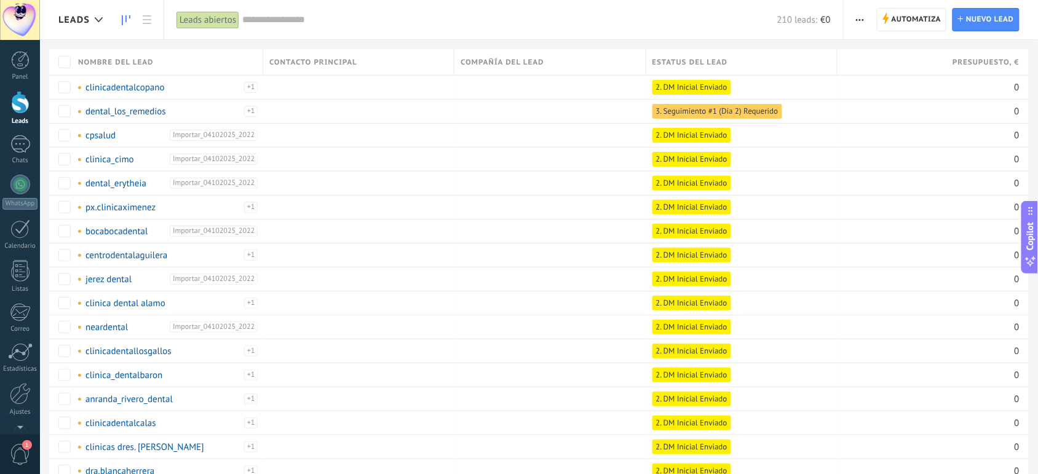
click at [129, 26] on link at bounding box center [126, 20] width 21 height 24
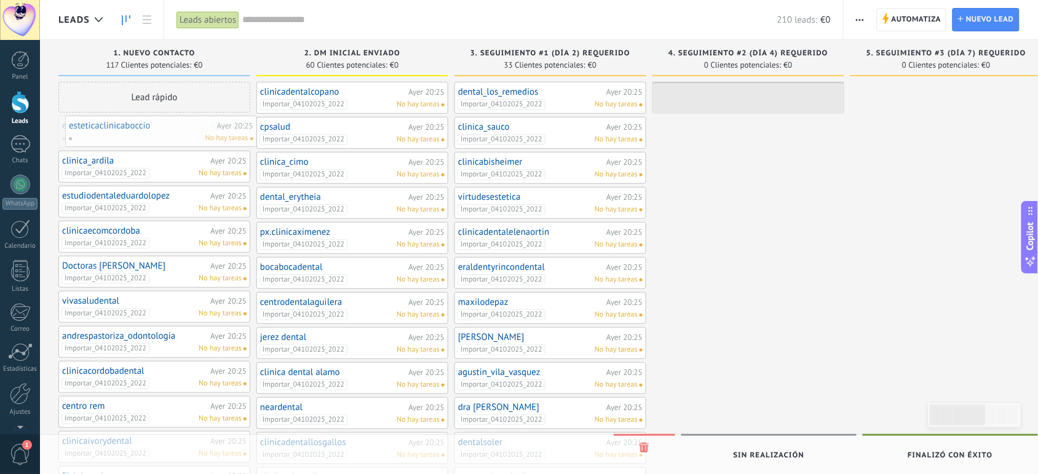
drag, startPoint x: 139, startPoint y: 133, endPoint x: 146, endPoint y: 133, distance: 6.8
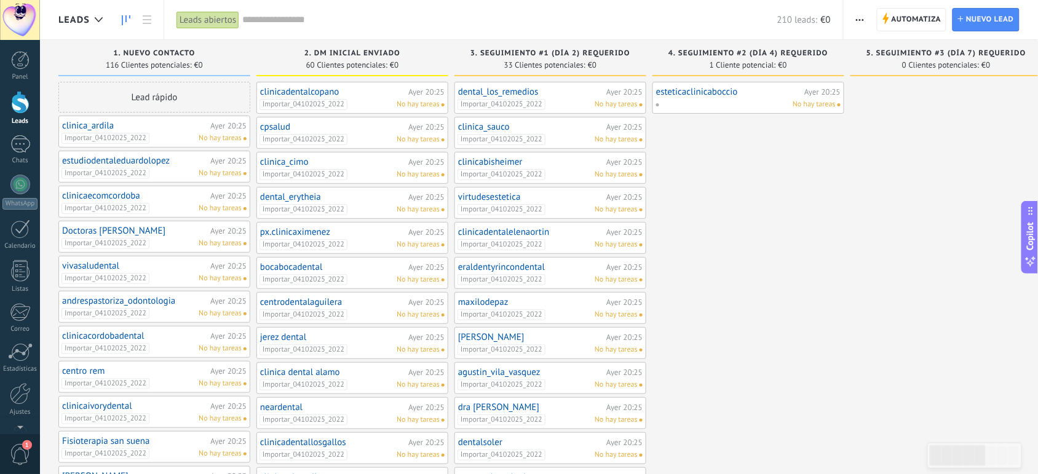
click at [709, 94] on link "esteticaclinicaboccio" at bounding box center [728, 92] width 145 height 10
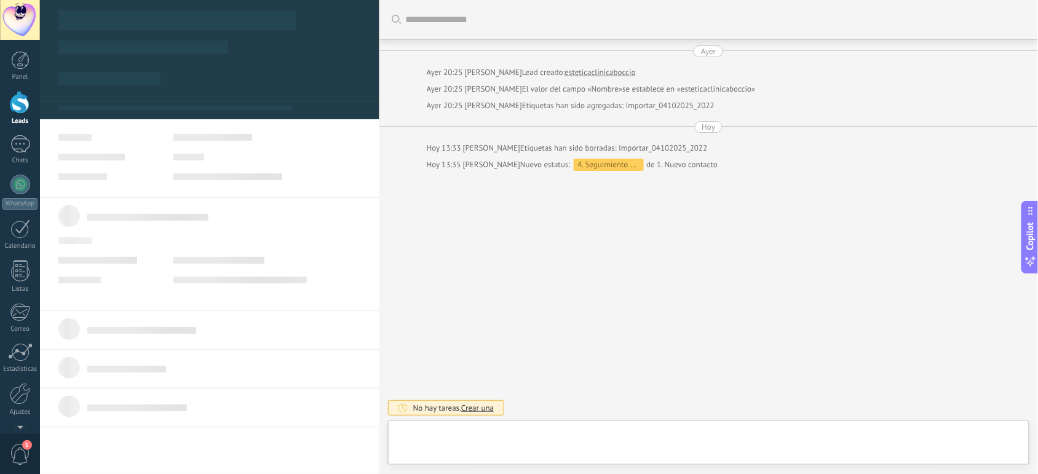
type textarea "**********"
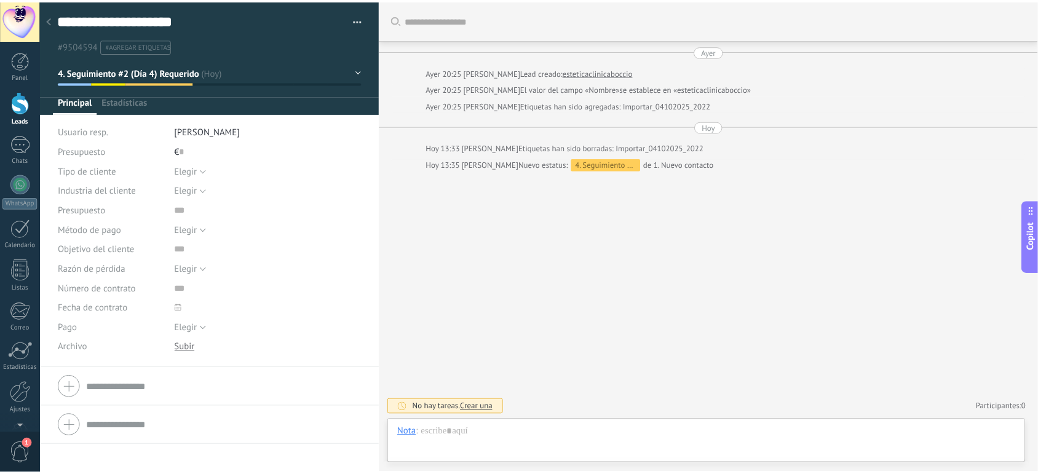
scroll to position [18, 0]
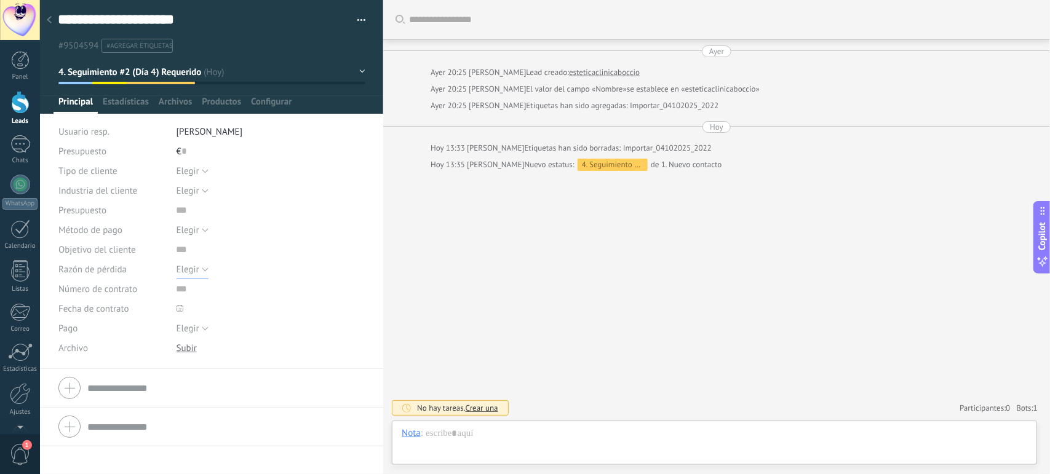
click at [198, 265] on button "Elegir" at bounding box center [192, 269] width 32 height 20
click at [192, 373] on span "Spam" at bounding box center [259, 374] width 192 height 12
click at [194, 272] on span "Spam" at bounding box center [187, 270] width 22 height 12
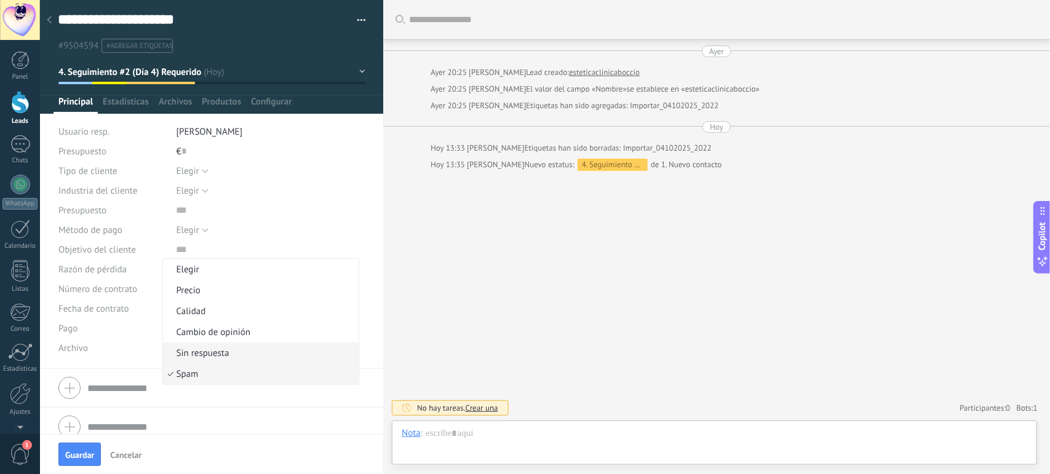
click at [194, 351] on span "Sin respuesta" at bounding box center [259, 353] width 192 height 12
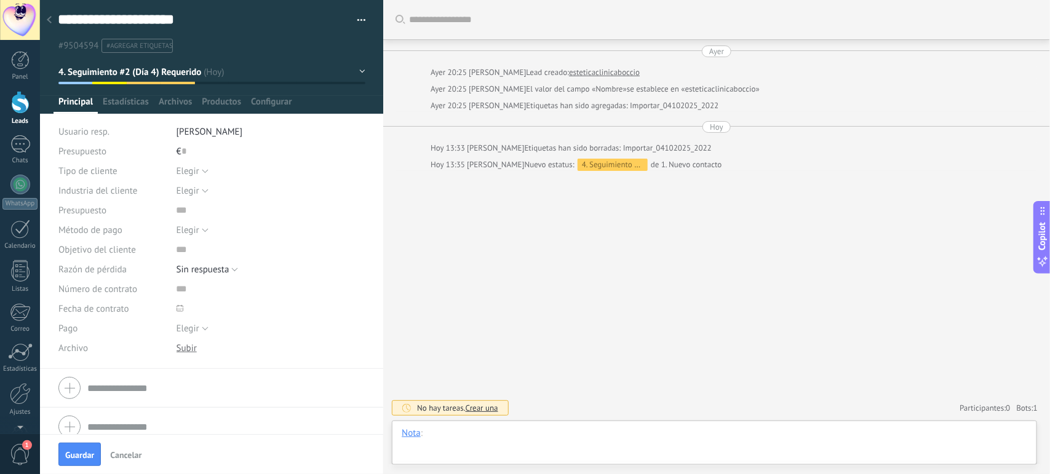
click at [472, 434] on div at bounding box center [714, 445] width 625 height 37
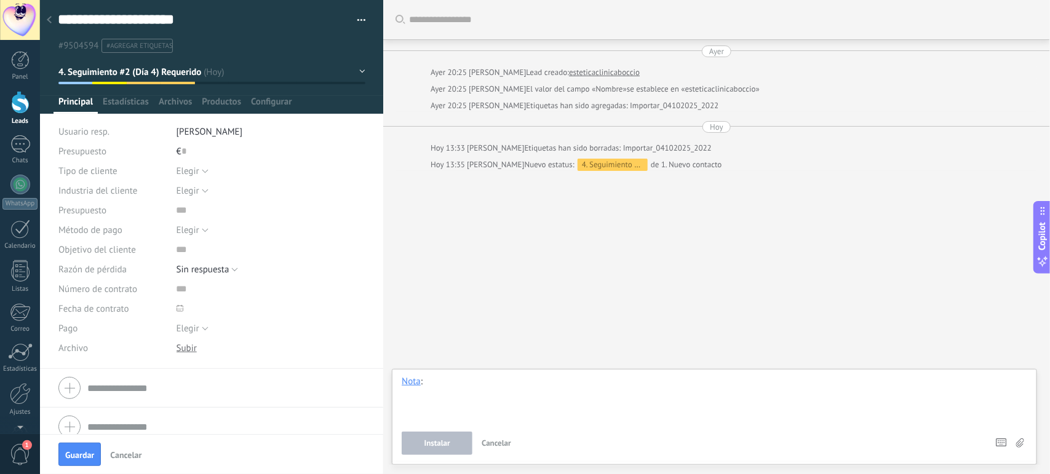
click at [484, 403] on div at bounding box center [714, 399] width 625 height 47
click at [443, 441] on span "Instalar" at bounding box center [437, 443] width 26 height 9
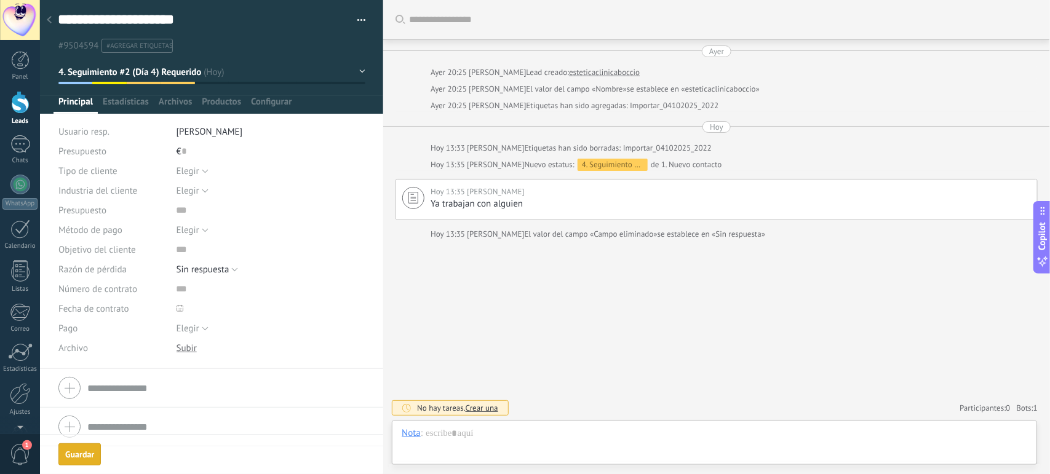
click at [81, 453] on div "Compañía Teléfono Oficina Ofic. directo Celular Fax Casa Otro Teléfono Oficina …" at bounding box center [211, 421] width 343 height 105
click at [52, 23] on div at bounding box center [49, 21] width 17 height 24
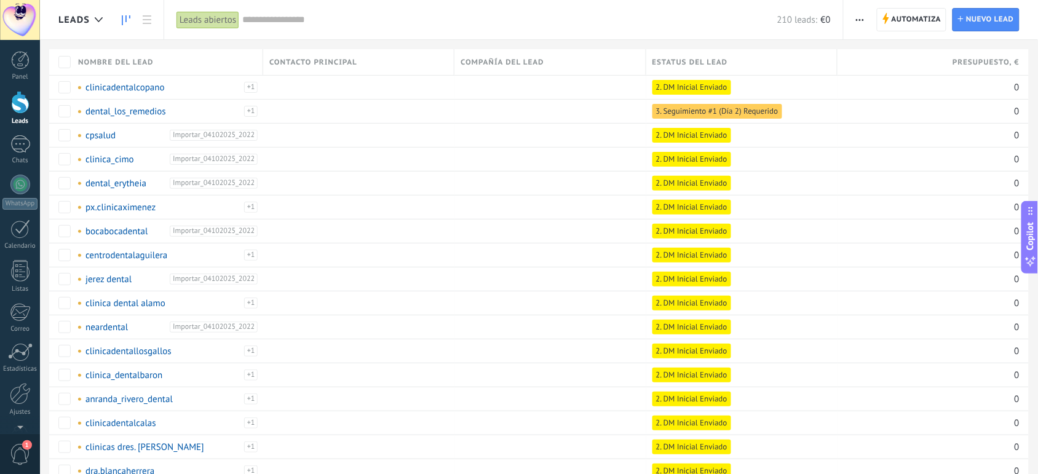
click at [122, 22] on icon at bounding box center [126, 20] width 9 height 10
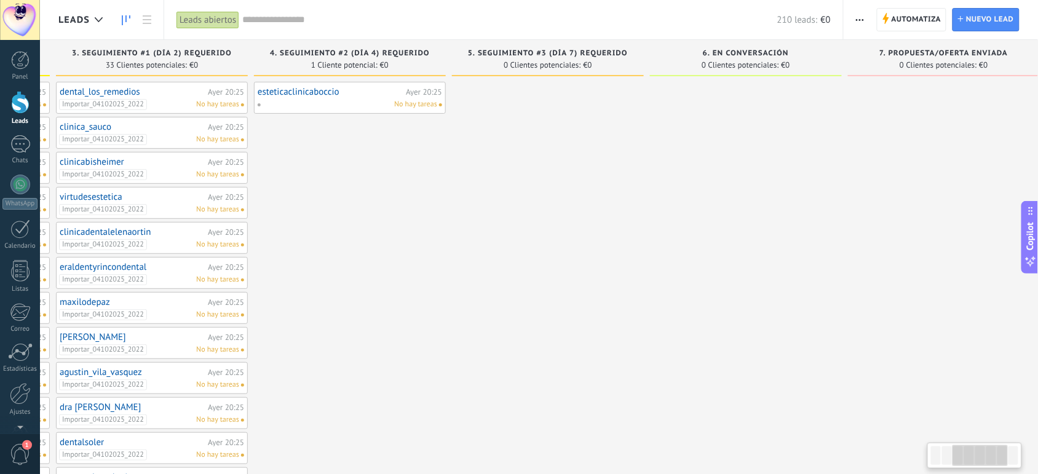
scroll to position [0, 409]
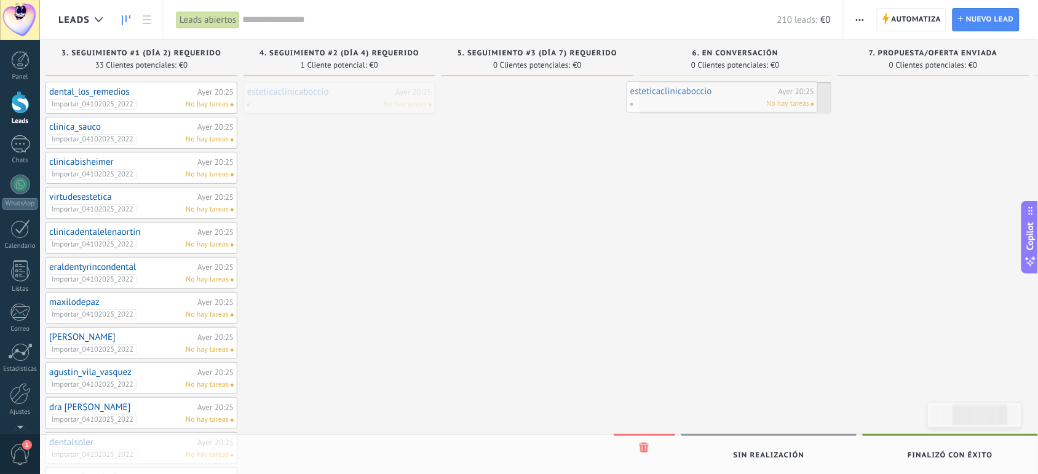
drag, startPoint x: 367, startPoint y: 99, endPoint x: 750, endPoint y: 98, distance: 383.1
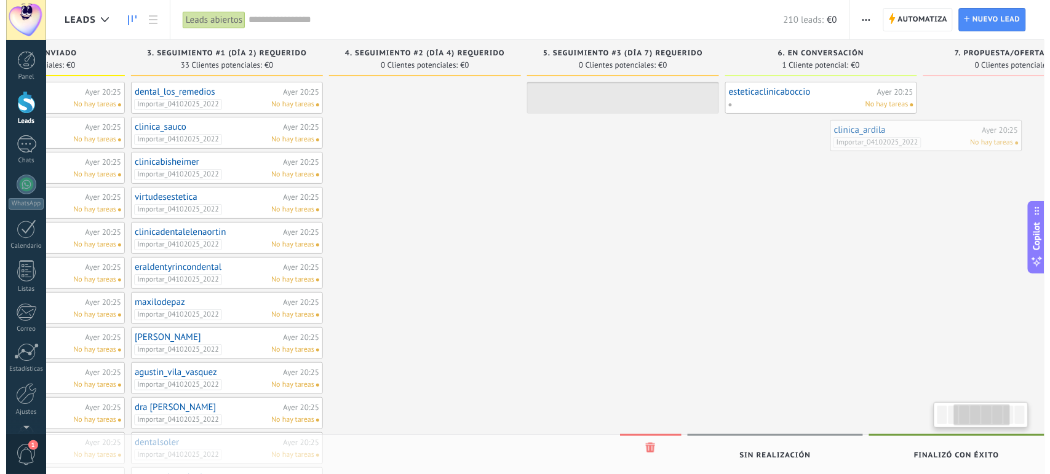
scroll to position [0, 357]
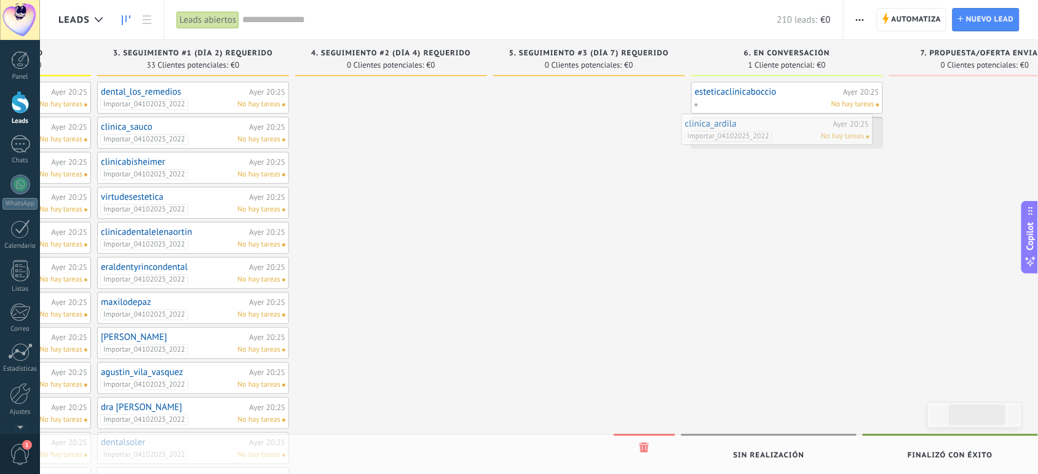
drag, startPoint x: 171, startPoint y: 123, endPoint x: 799, endPoint y: 121, distance: 628.4
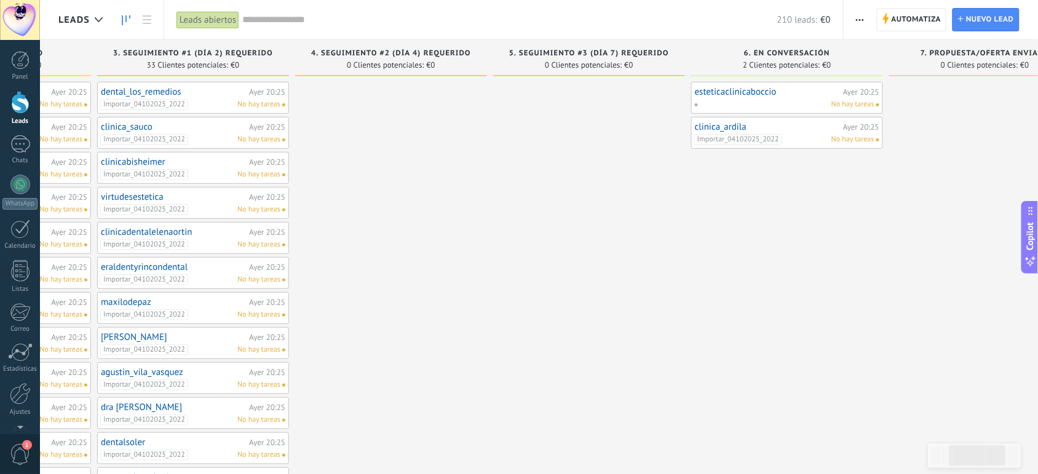
click at [799, 122] on link "clinica_ardila" at bounding box center [767, 127] width 145 height 10
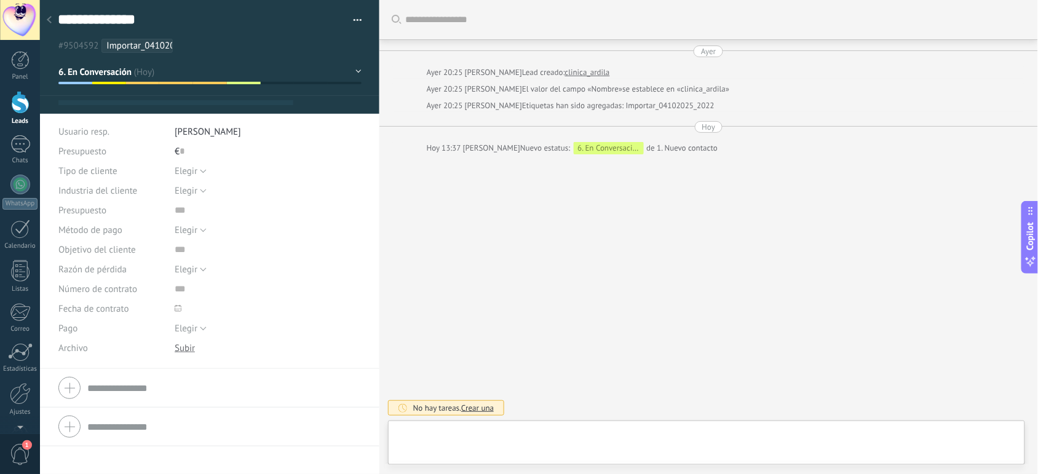
type textarea "**********"
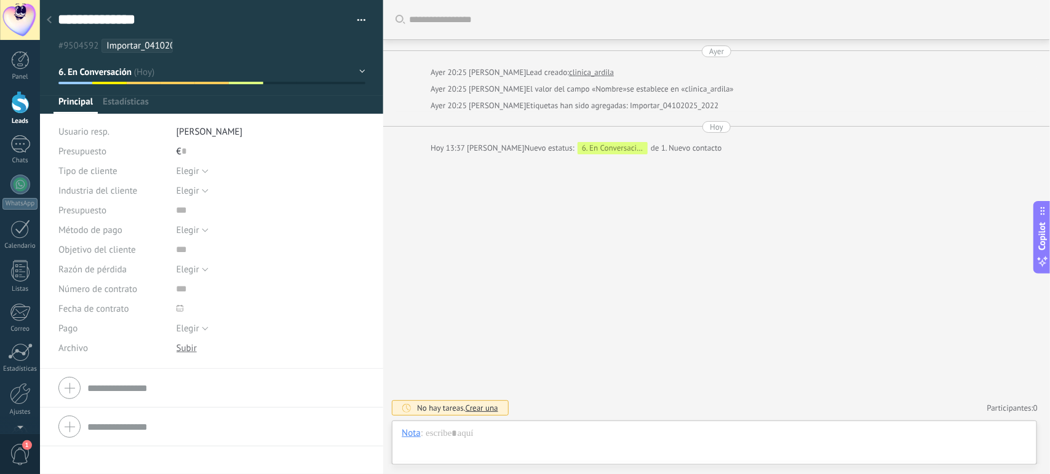
scroll to position [18, 0]
click at [192, 267] on span "Elegir" at bounding box center [187, 270] width 23 height 12
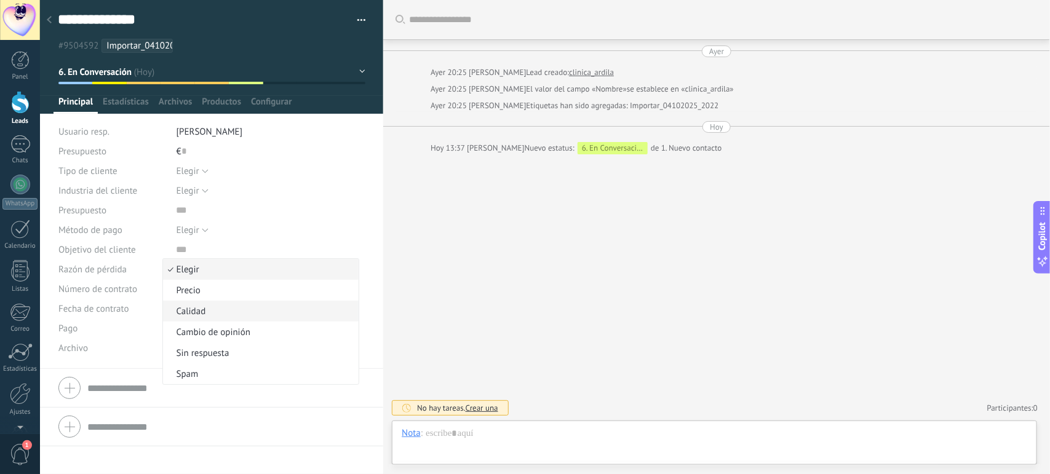
click at [184, 309] on span "Calidad" at bounding box center [259, 312] width 192 height 12
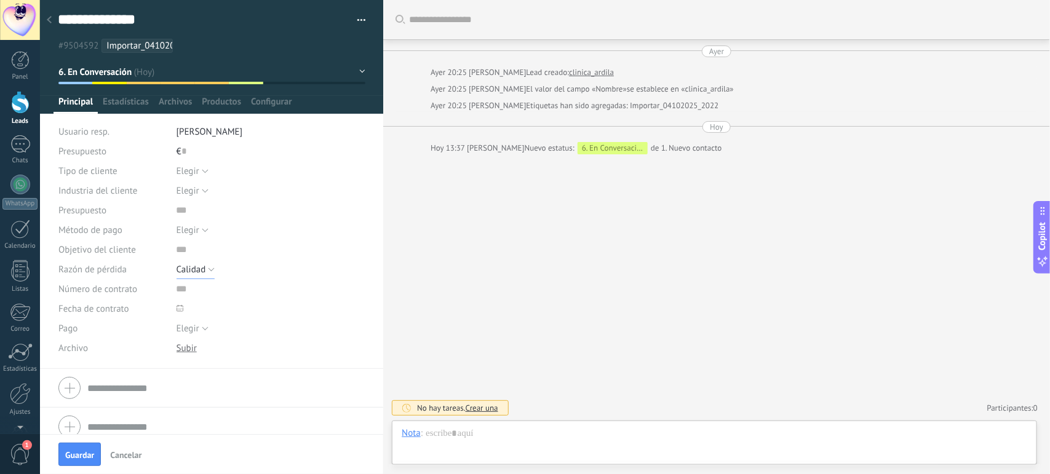
scroll to position [12, 0]
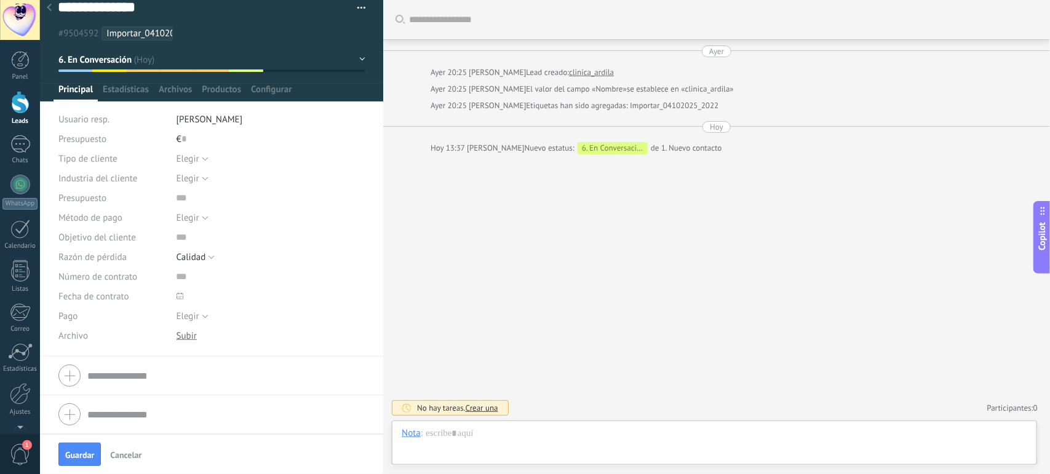
click at [66, 378] on div at bounding box center [211, 375] width 306 height 31
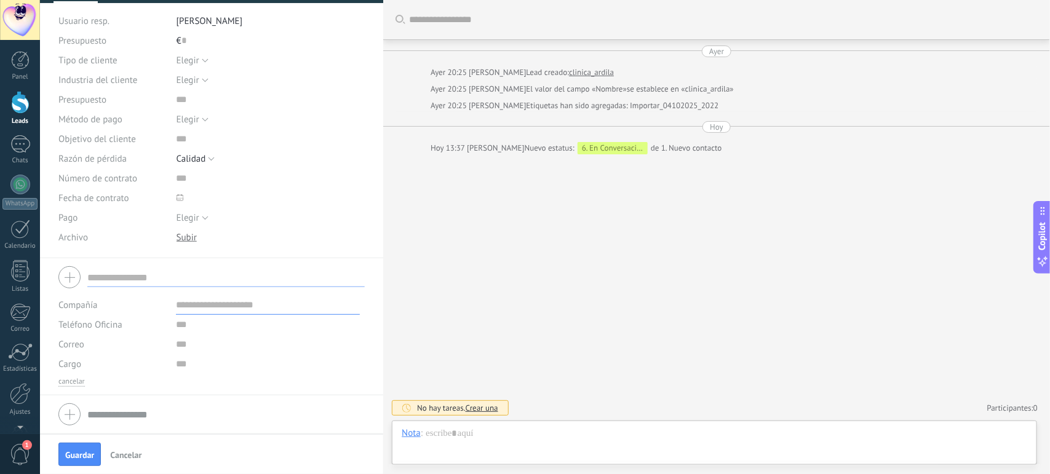
click at [71, 275] on div at bounding box center [211, 277] width 306 height 31
click at [87, 453] on span "Guardar" at bounding box center [79, 455] width 29 height 9
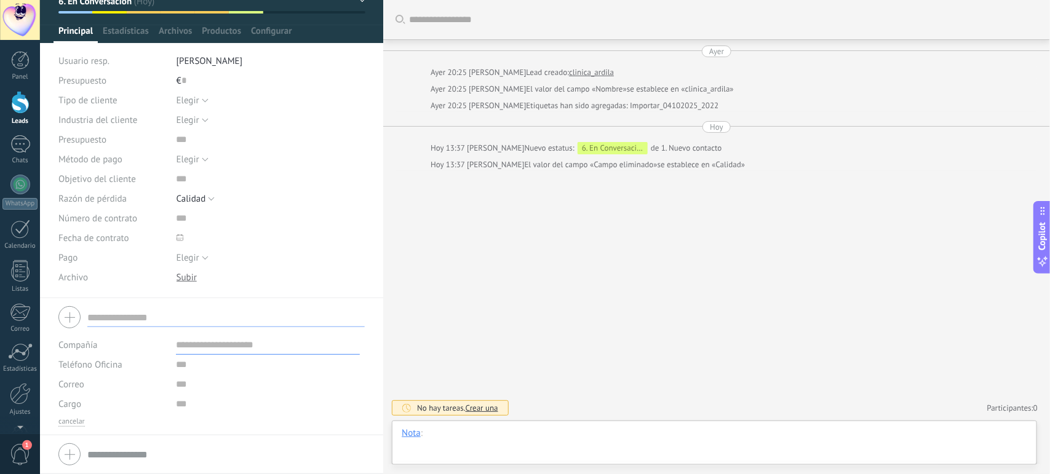
click at [545, 447] on div at bounding box center [714, 445] width 625 height 37
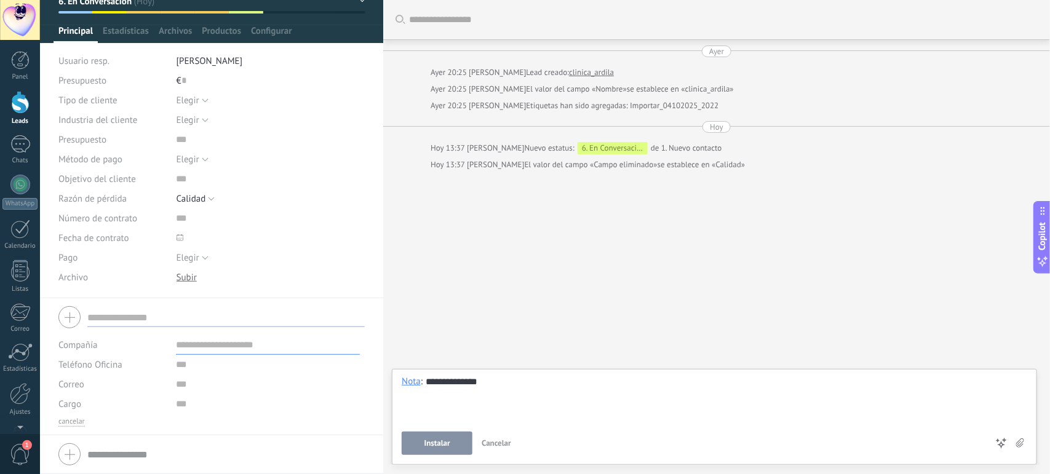
click at [444, 440] on span "Instalar" at bounding box center [437, 443] width 26 height 9
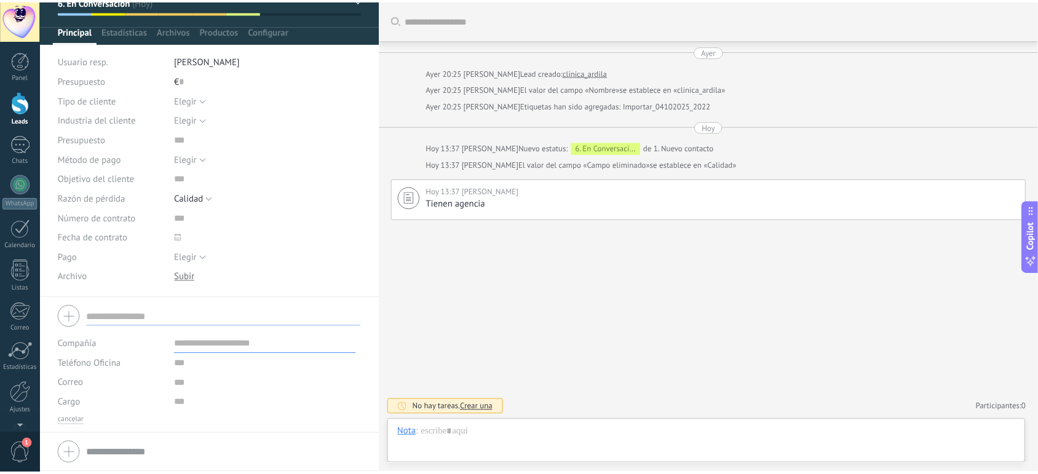
scroll to position [0, 0]
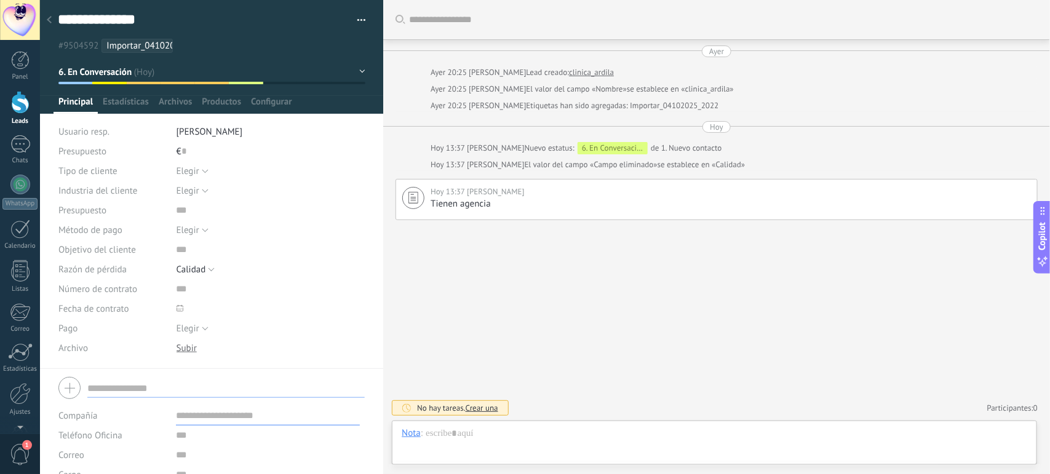
click at [49, 18] on use at bounding box center [49, 19] width 5 height 7
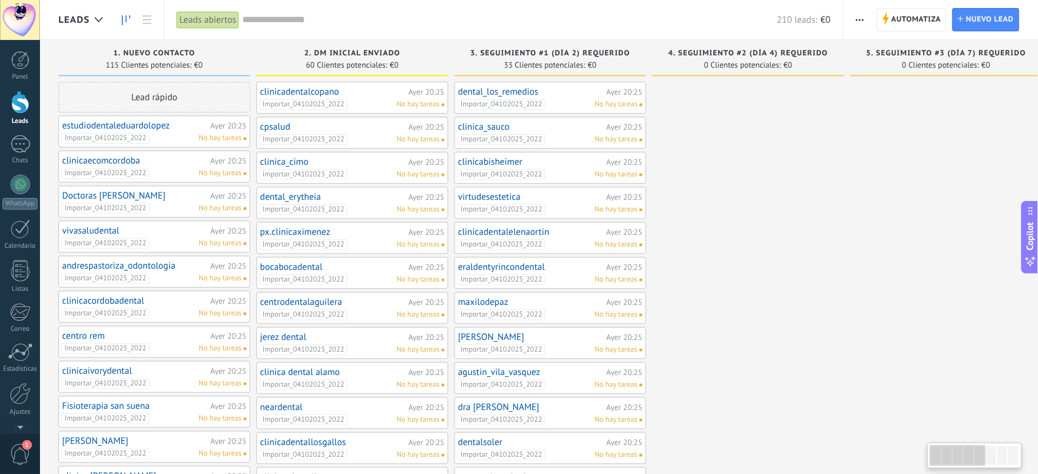
click at [120, 23] on link at bounding box center [126, 20] width 21 height 24
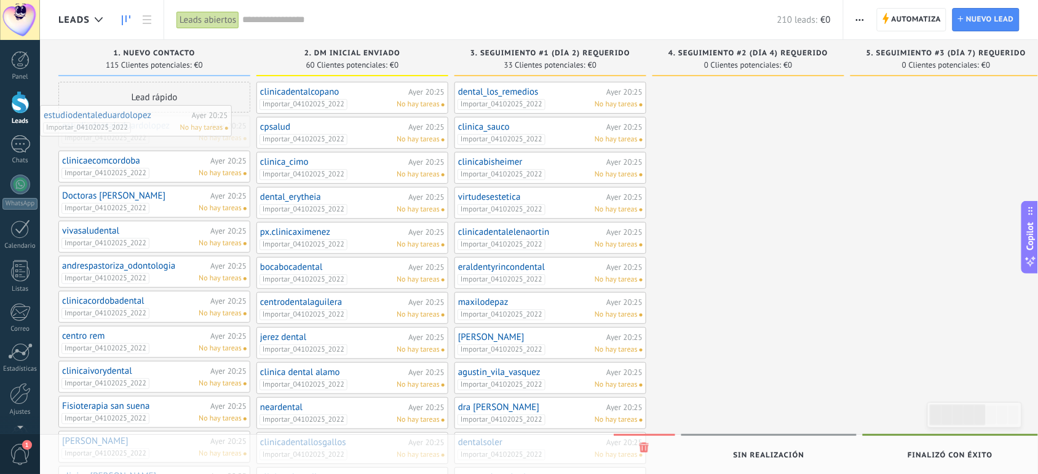
drag, startPoint x: 170, startPoint y: 122, endPoint x: 142, endPoint y: 113, distance: 29.2
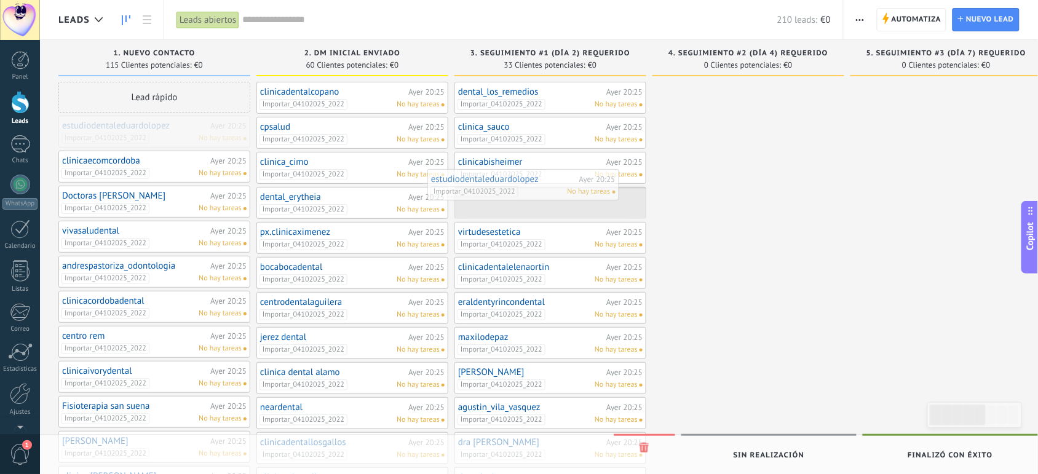
drag, startPoint x: 124, startPoint y: 131, endPoint x: 518, endPoint y: 184, distance: 398.3
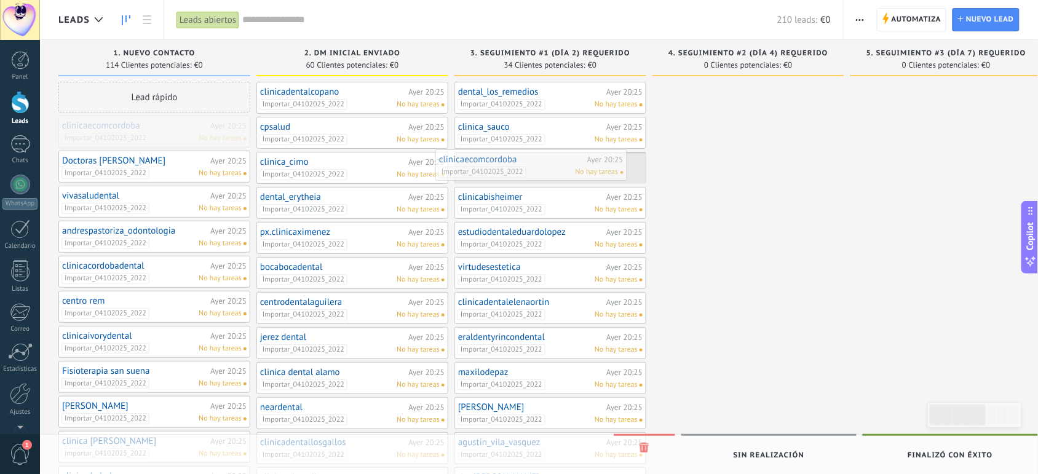
drag, startPoint x: 159, startPoint y: 138, endPoint x: 536, endPoint y: 172, distance: 378.4
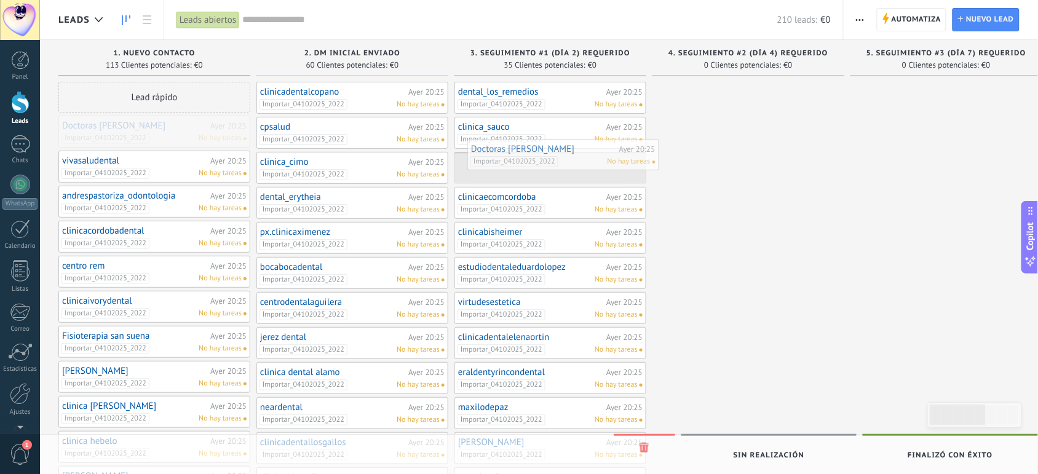
drag, startPoint x: 191, startPoint y: 127, endPoint x: 596, endPoint y: 149, distance: 406.4
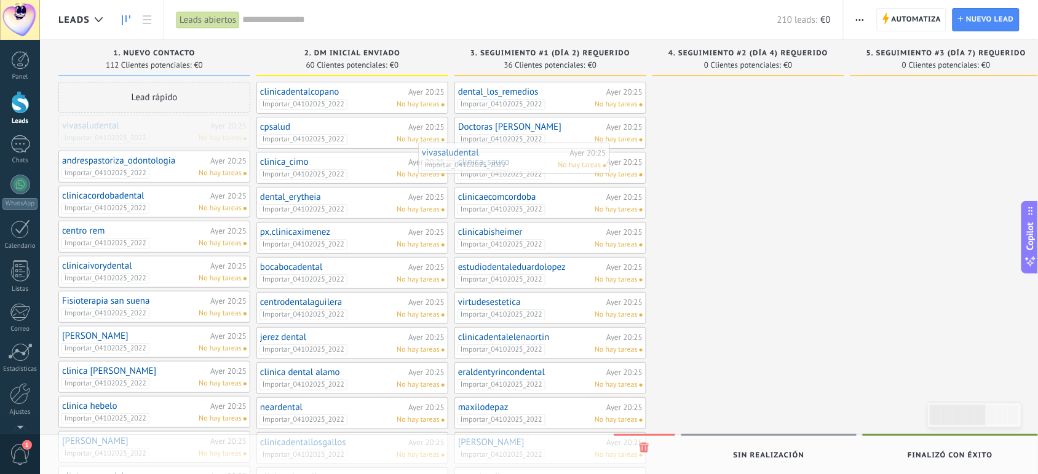
drag, startPoint x: 198, startPoint y: 127, endPoint x: 542, endPoint y: 149, distance: 345.1
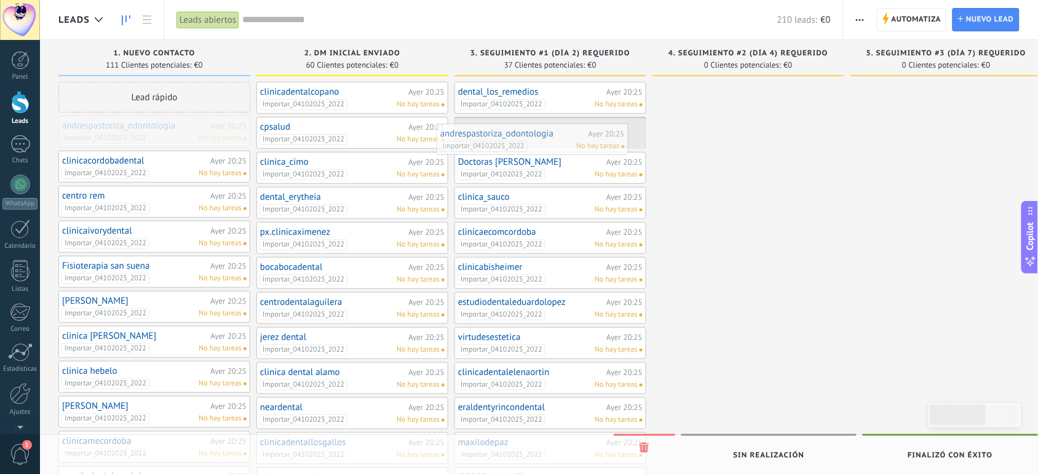
drag, startPoint x: 164, startPoint y: 128, endPoint x: 544, endPoint y: 134, distance: 380.6
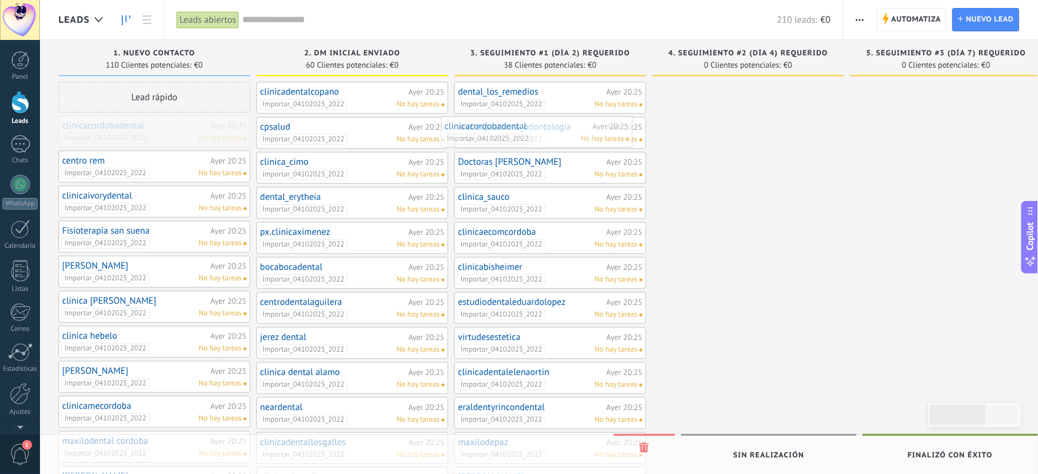
drag, startPoint x: 182, startPoint y: 130, endPoint x: 569, endPoint y: 133, distance: 386.8
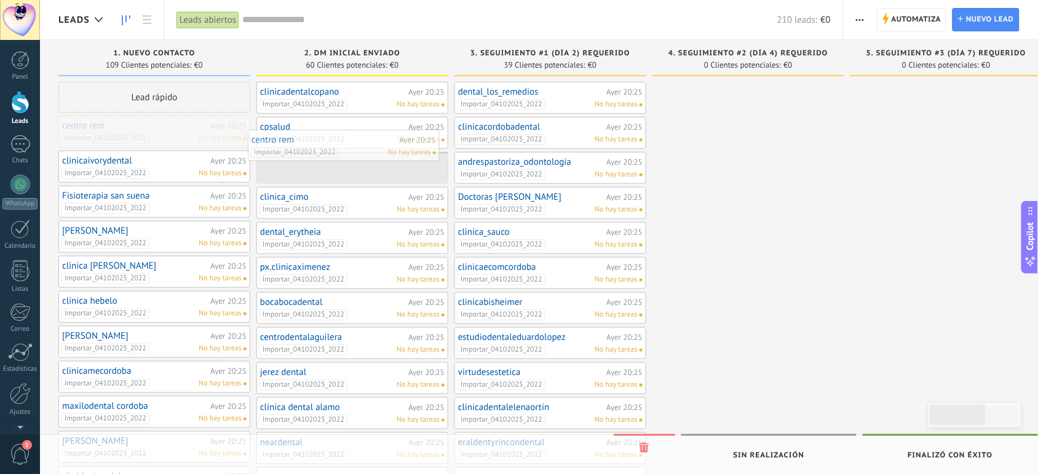
drag, startPoint x: 189, startPoint y: 136, endPoint x: 379, endPoint y: 151, distance: 189.9
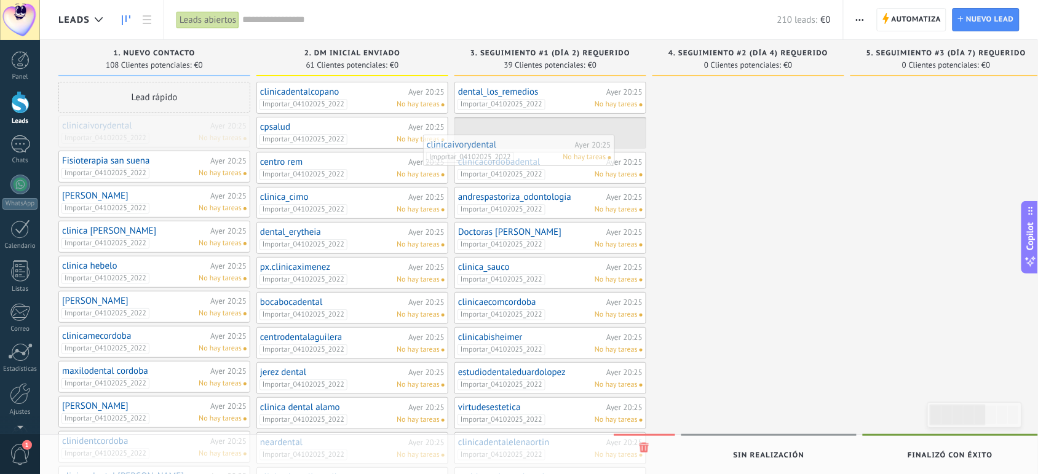
drag, startPoint x: 157, startPoint y: 121, endPoint x: 546, endPoint y: 138, distance: 389.6
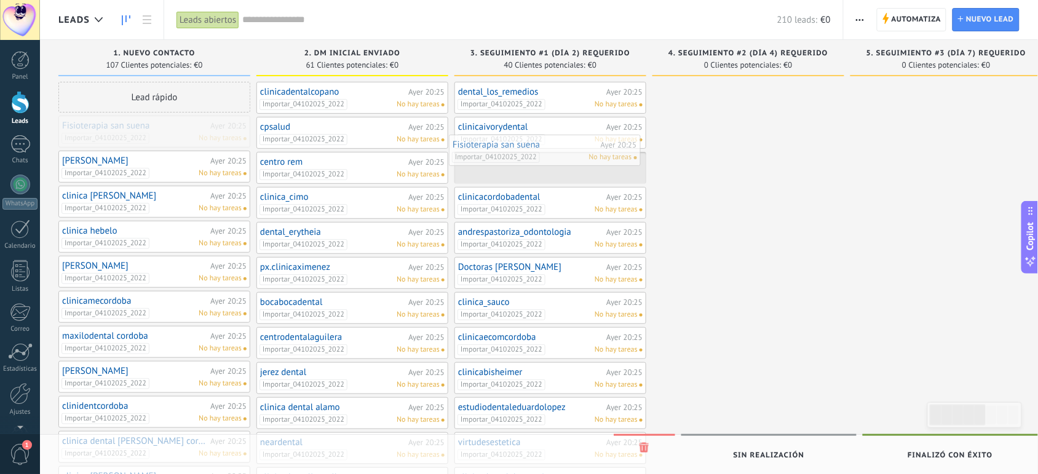
drag, startPoint x: 167, startPoint y: 132, endPoint x: 557, endPoint y: 151, distance: 390.3
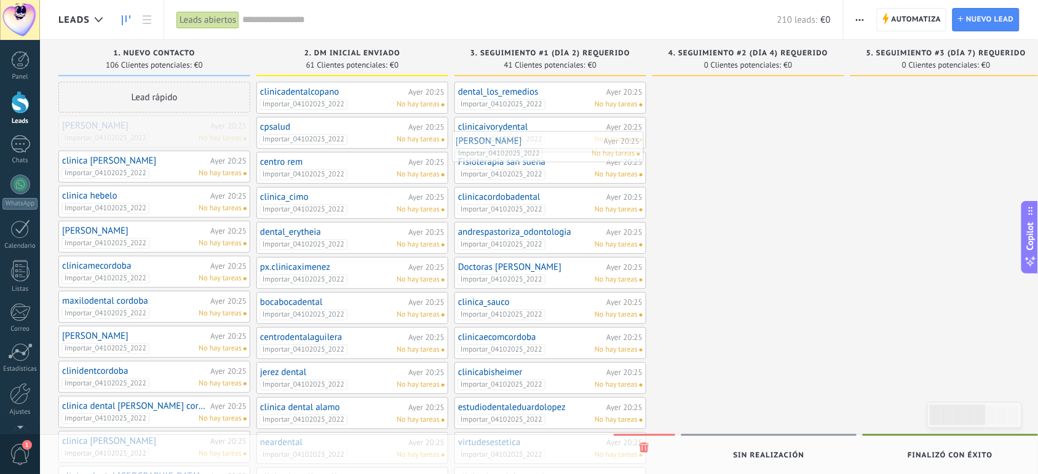
drag, startPoint x: 174, startPoint y: 135, endPoint x: 579, endPoint y: 148, distance: 404.8
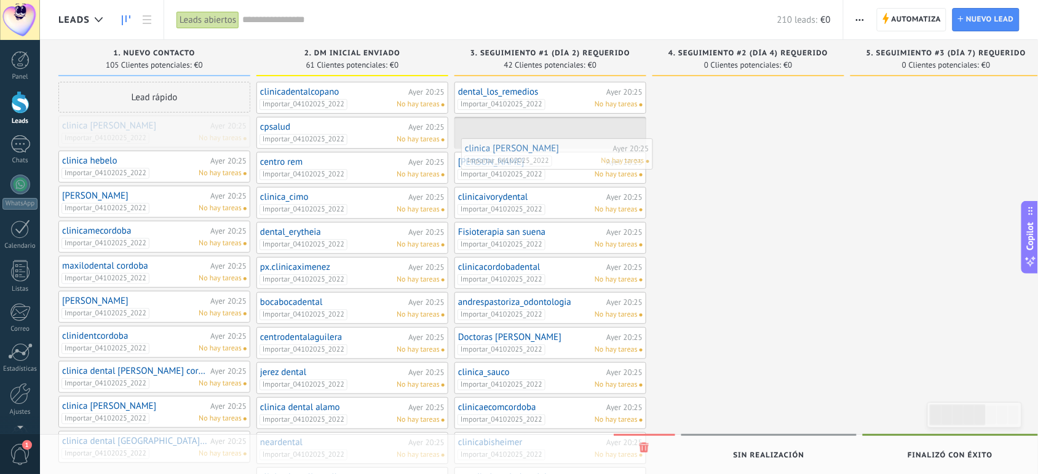
drag, startPoint x: 159, startPoint y: 122, endPoint x: 566, endPoint y: 145, distance: 408.3
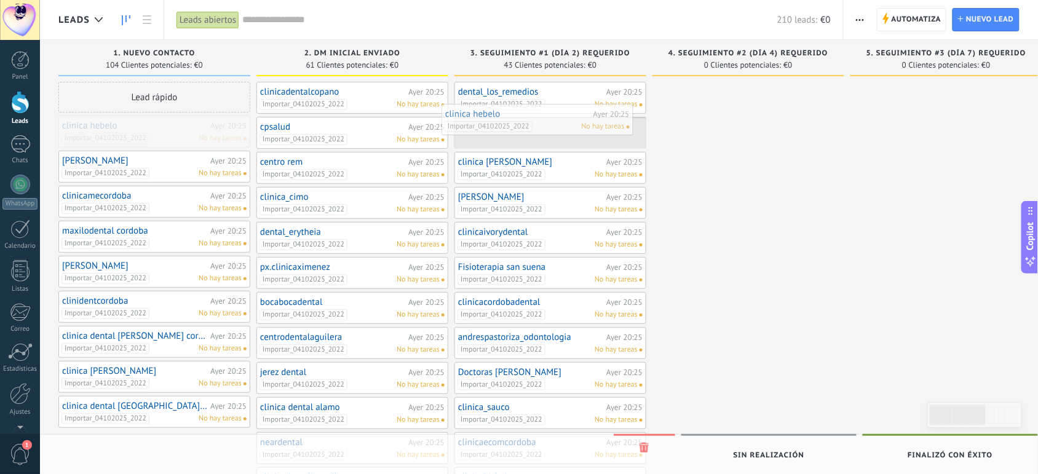
drag, startPoint x: 188, startPoint y: 133, endPoint x: 571, endPoint y: 122, distance: 383.2
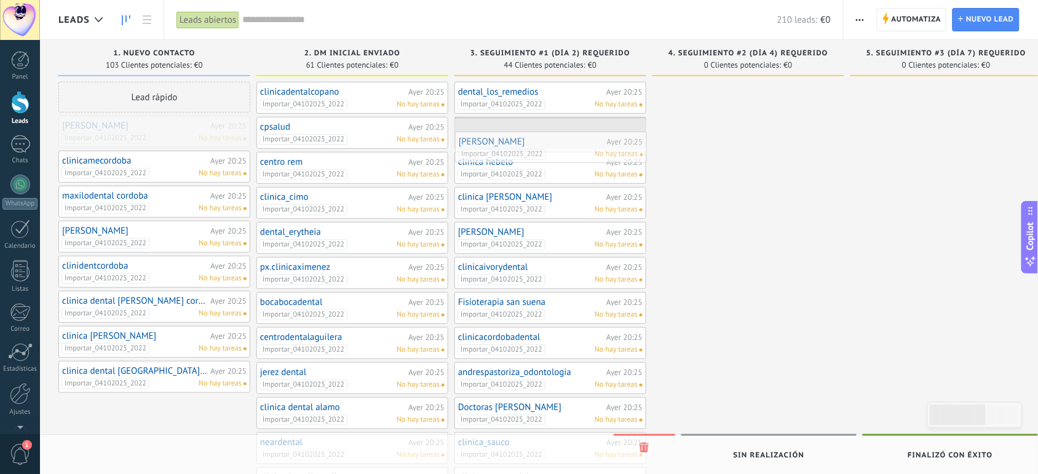
drag, startPoint x: 170, startPoint y: 132, endPoint x: 569, endPoint y: 149, distance: 398.8
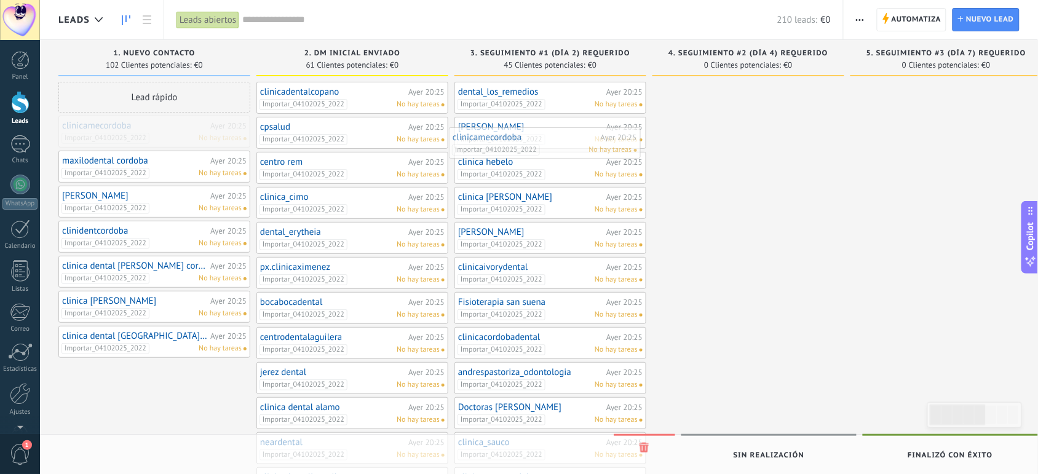
drag, startPoint x: 163, startPoint y: 139, endPoint x: 560, endPoint y: 151, distance: 396.8
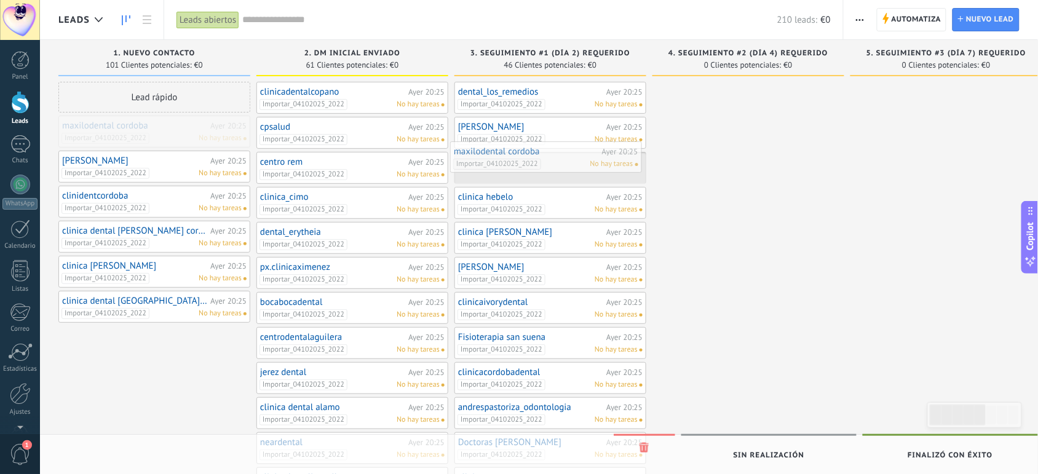
drag, startPoint x: 184, startPoint y: 130, endPoint x: 582, endPoint y: 156, distance: 398.0
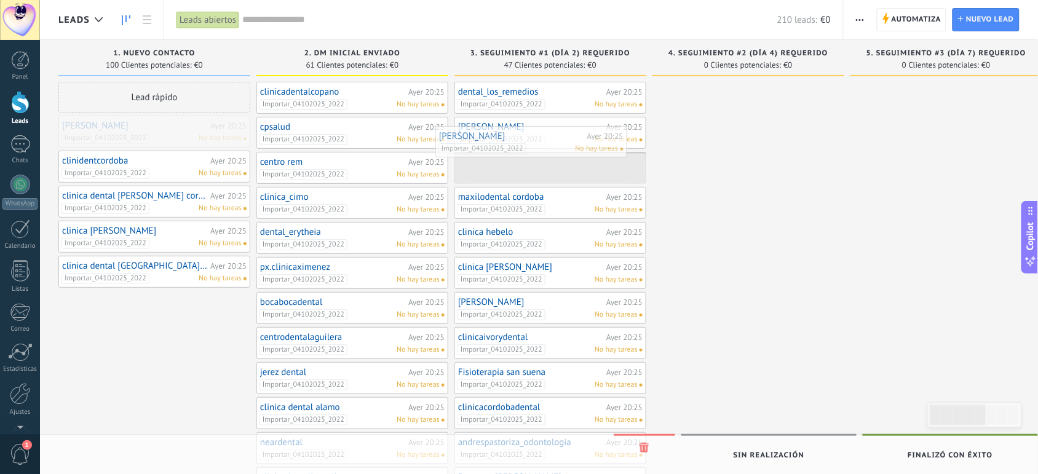
drag, startPoint x: 183, startPoint y: 136, endPoint x: 563, endPoint y: 149, distance: 380.2
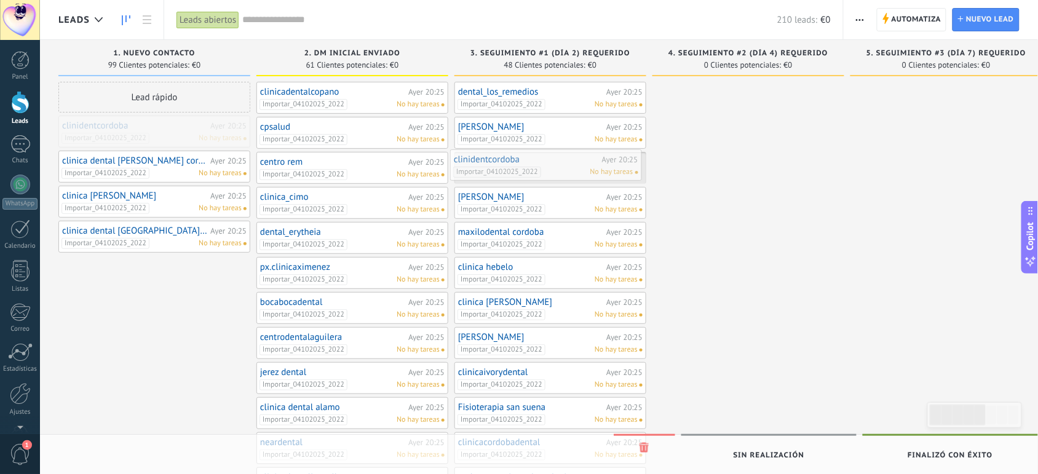
drag, startPoint x: 188, startPoint y: 135, endPoint x: 579, endPoint y: 169, distance: 393.1
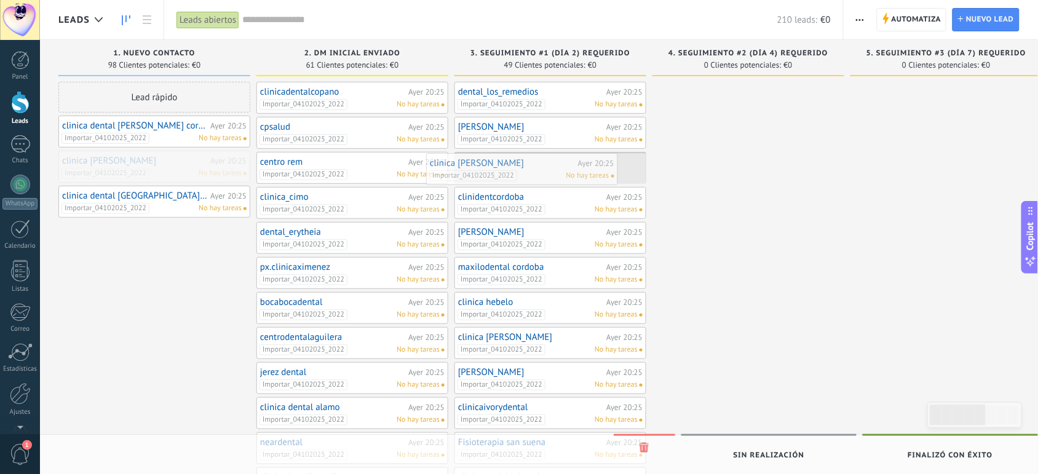
drag, startPoint x: 174, startPoint y: 164, endPoint x: 542, endPoint y: 166, distance: 367.7
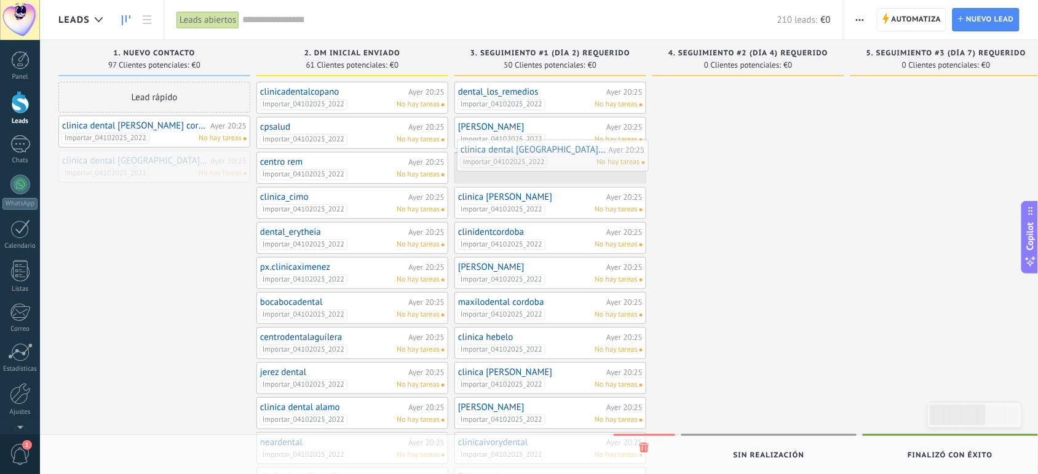
drag, startPoint x: 151, startPoint y: 168, endPoint x: 560, endPoint y: 158, distance: 409.0
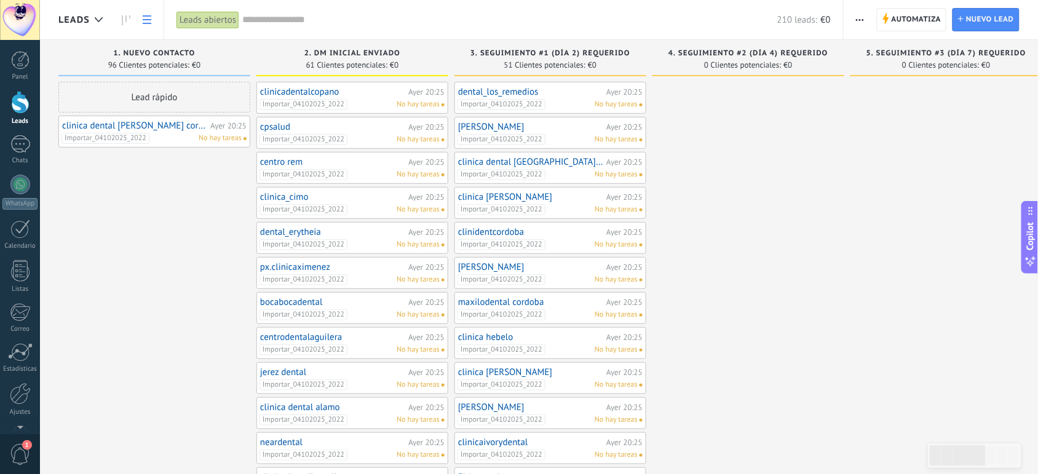
click at [143, 16] on icon at bounding box center [147, 19] width 9 height 9
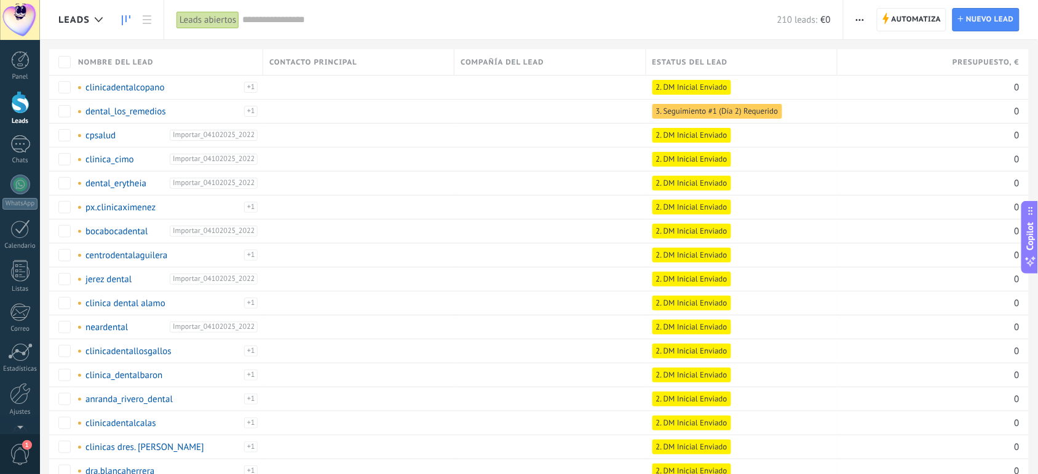
click at [122, 20] on use at bounding box center [126, 20] width 9 height 10
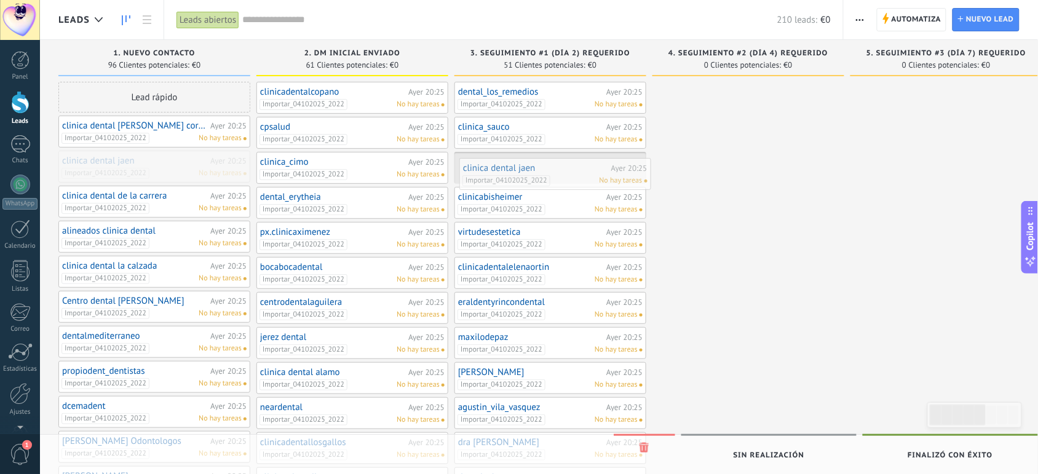
drag, startPoint x: 149, startPoint y: 172, endPoint x: 550, endPoint y: 180, distance: 401.0
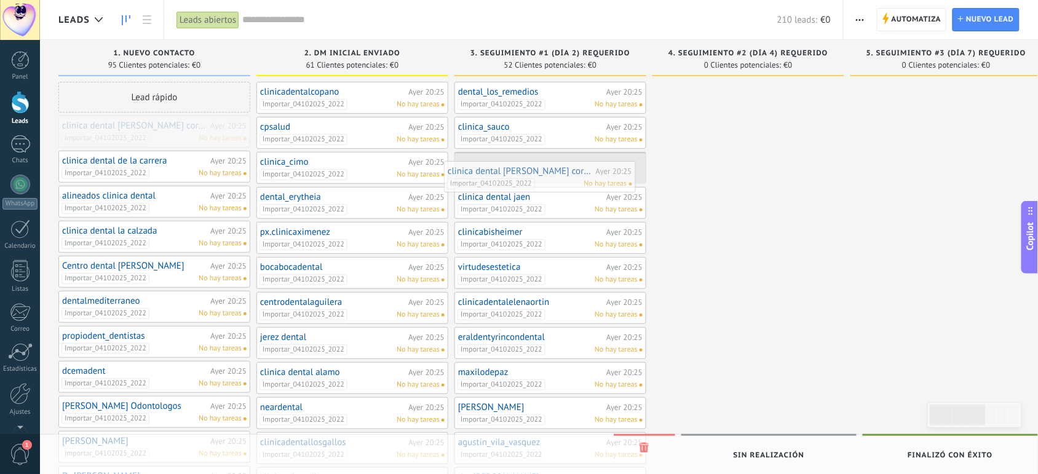
drag, startPoint x: 196, startPoint y: 127, endPoint x: 582, endPoint y: 172, distance: 389.3
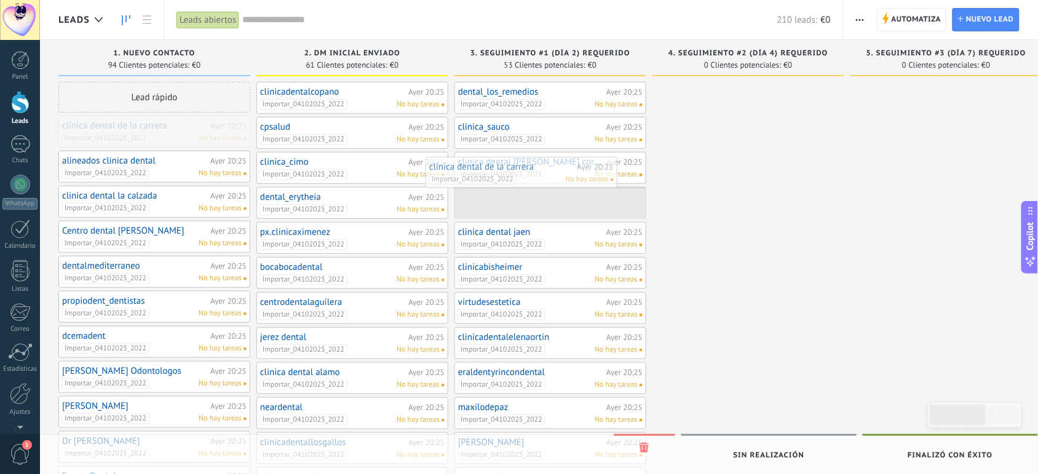
drag, startPoint x: 156, startPoint y: 135, endPoint x: 532, endPoint y: 176, distance: 379.1
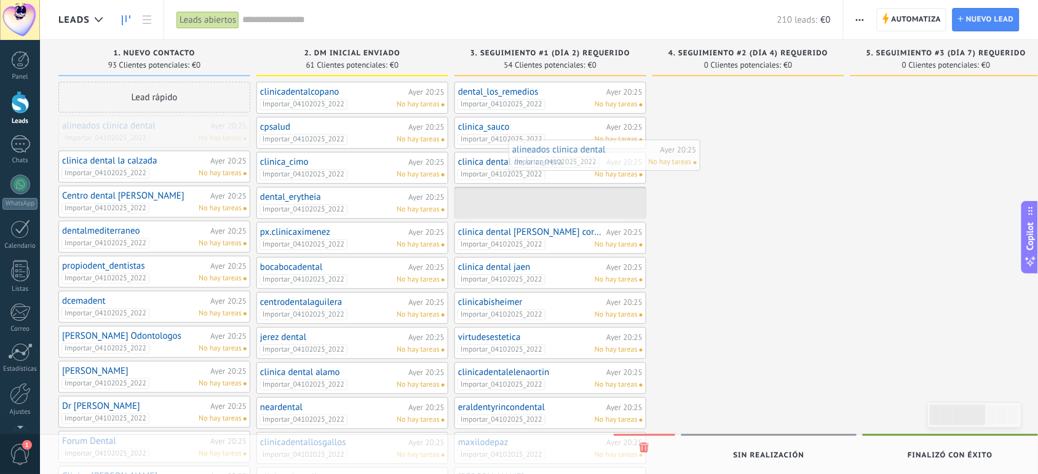
drag, startPoint x: 167, startPoint y: 133, endPoint x: 616, endPoint y: 157, distance: 450.1
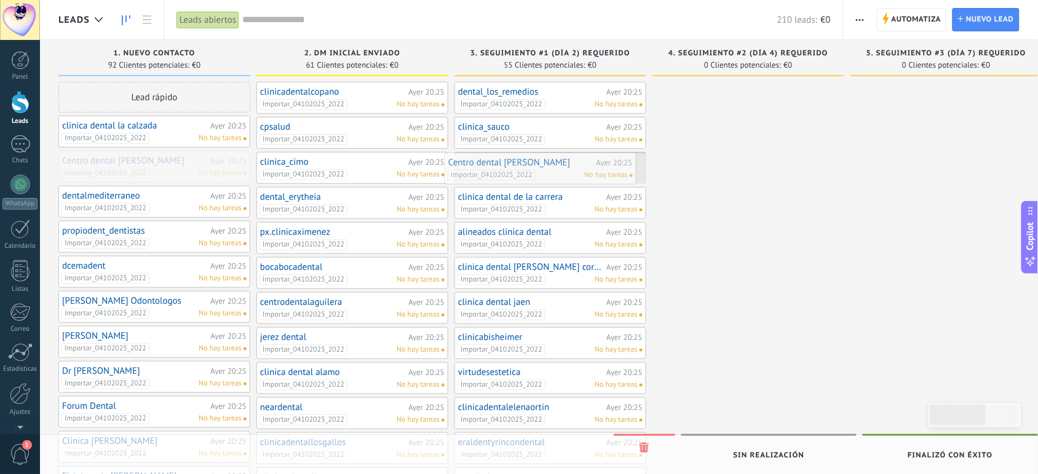
drag, startPoint x: 180, startPoint y: 163, endPoint x: 566, endPoint y: 165, distance: 386.1
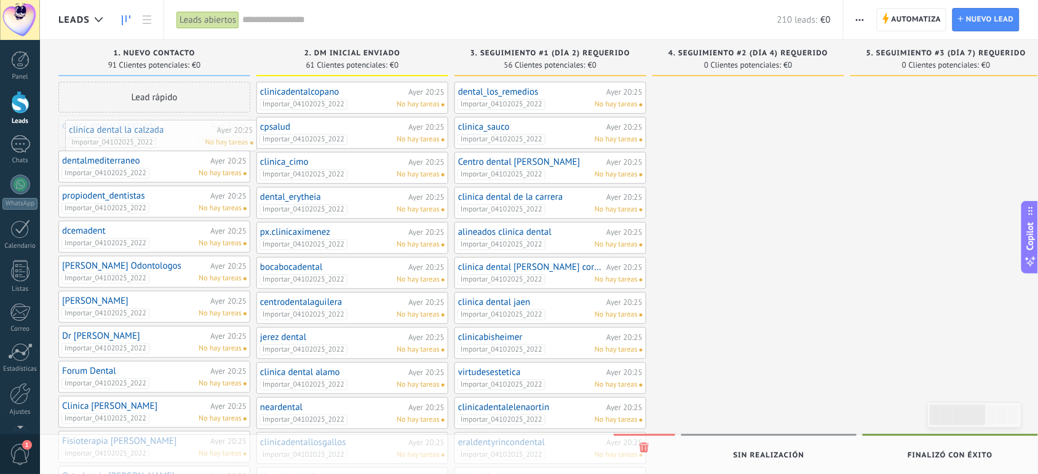
drag, startPoint x: 151, startPoint y: 139, endPoint x: 157, endPoint y: 143, distance: 7.2
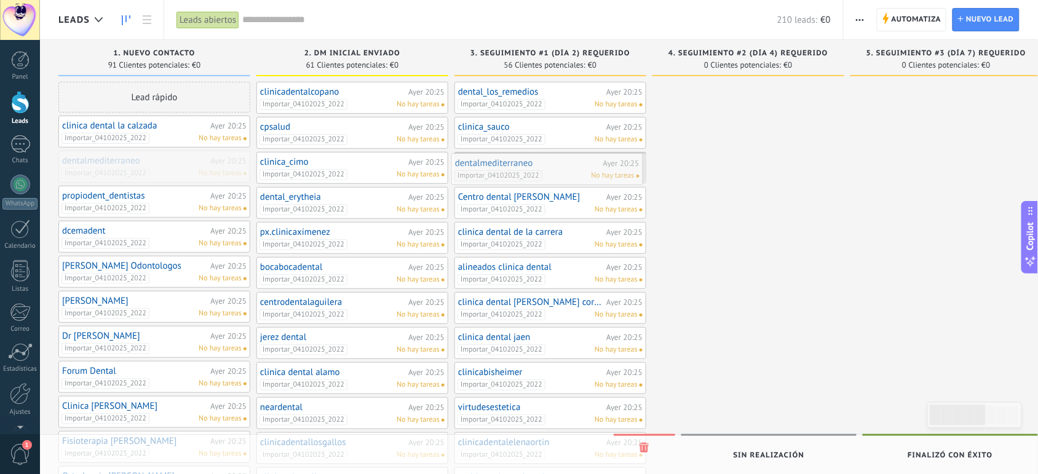
drag, startPoint x: 143, startPoint y: 164, endPoint x: 540, endPoint y: 167, distance: 396.6
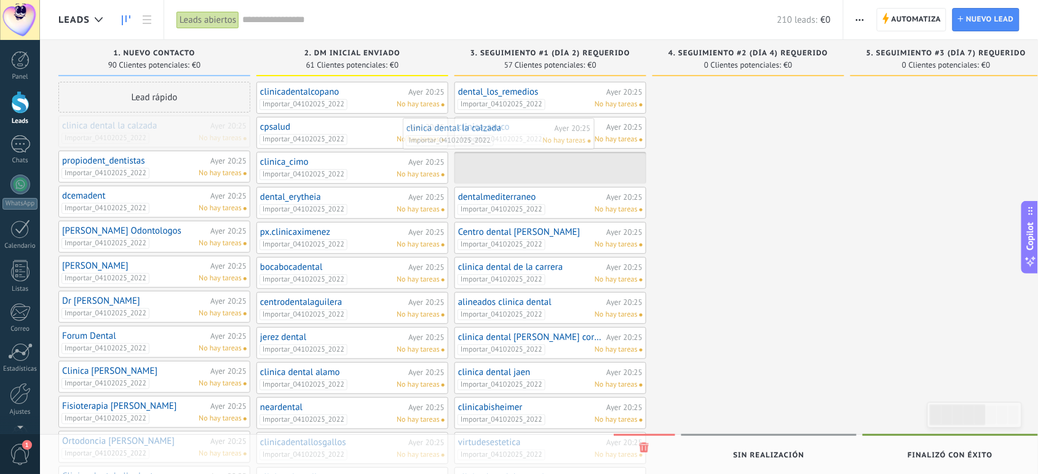
drag, startPoint x: 200, startPoint y: 133, endPoint x: 544, endPoint y: 136, distance: 344.3
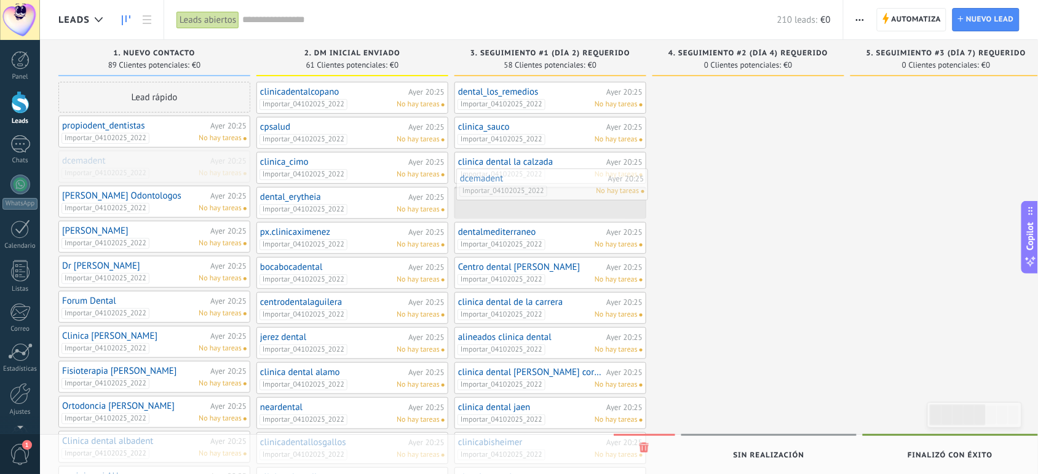
drag, startPoint x: 160, startPoint y: 171, endPoint x: 558, endPoint y: 189, distance: 398.2
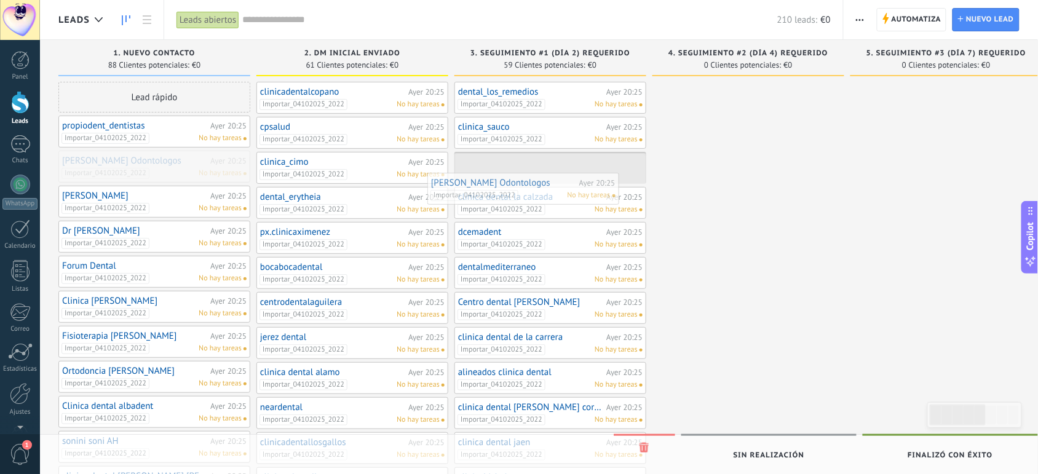
drag, startPoint x: 189, startPoint y: 163, endPoint x: 558, endPoint y: 185, distance: 370.2
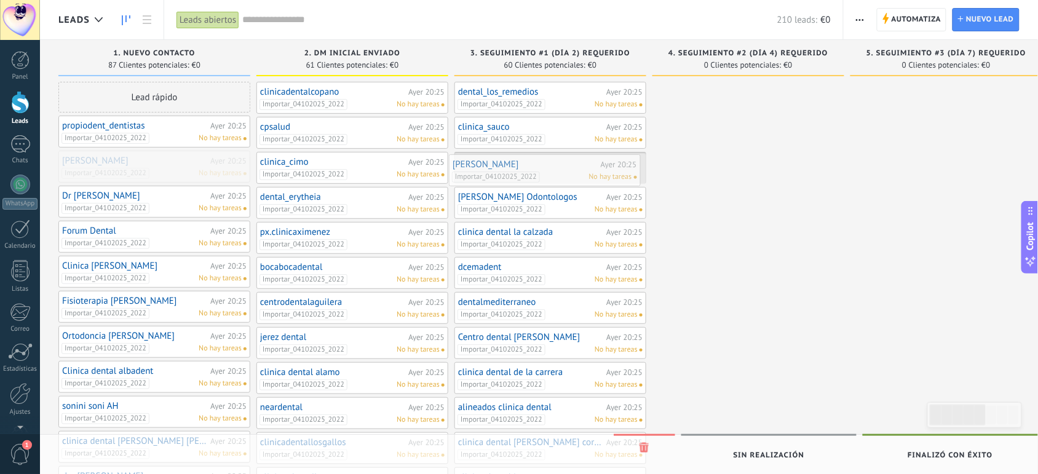
drag, startPoint x: 142, startPoint y: 170, endPoint x: 536, endPoint y: 173, distance: 393.5
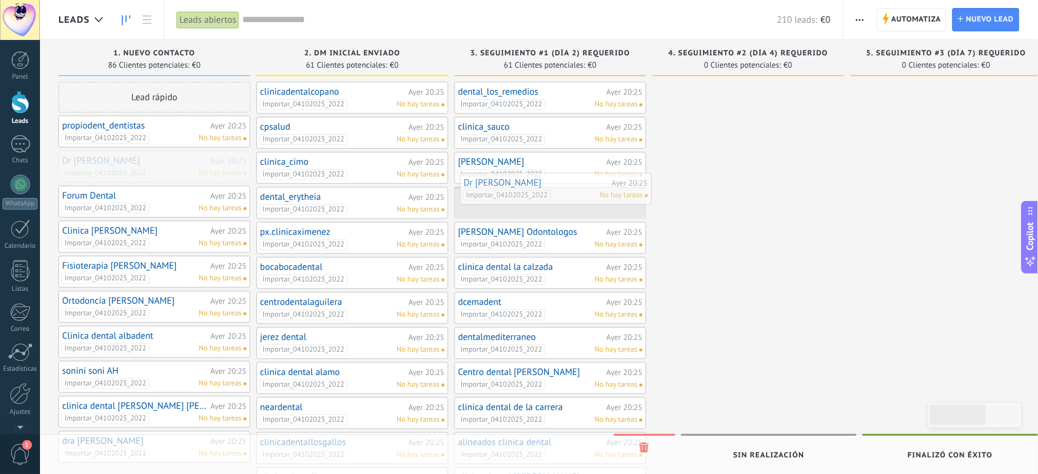
drag, startPoint x: 195, startPoint y: 167, endPoint x: 624, endPoint y: 186, distance: 429.6
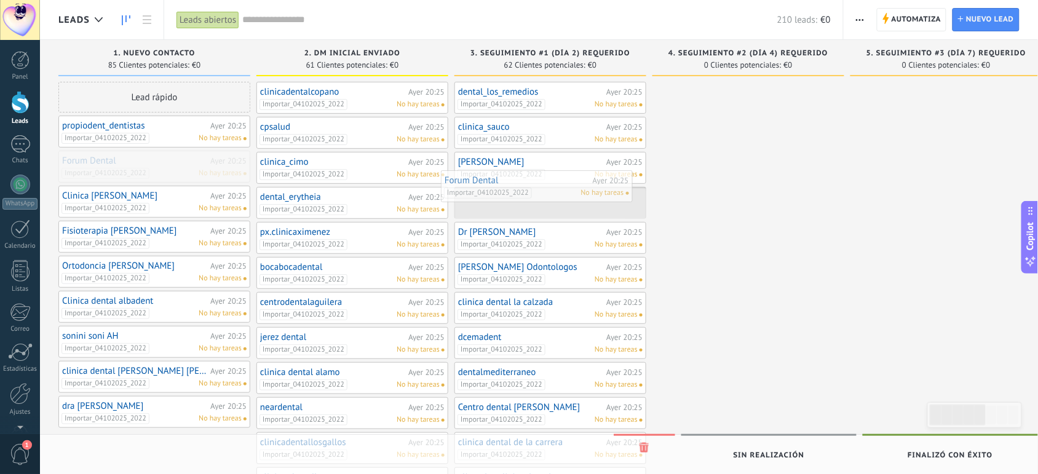
drag, startPoint x: 159, startPoint y: 172, endPoint x: 548, endPoint y: 191, distance: 389.6
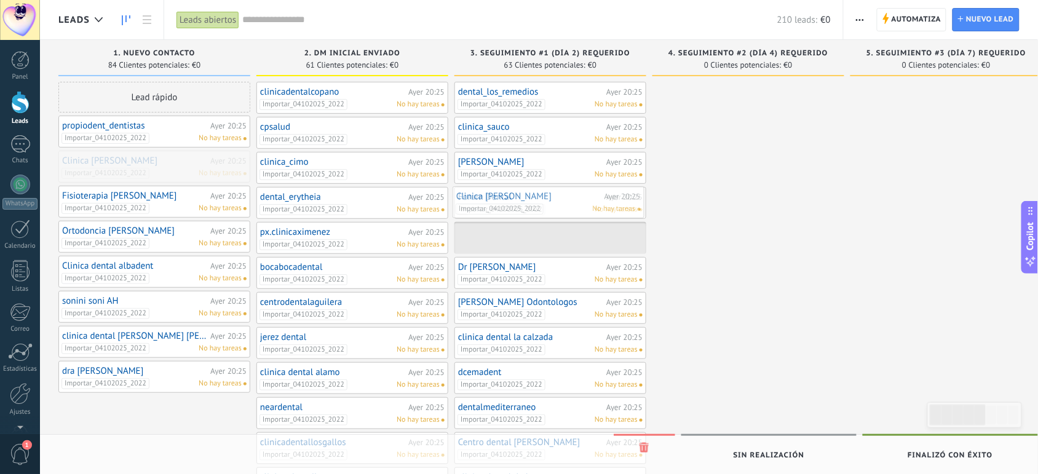
drag, startPoint x: 179, startPoint y: 167, endPoint x: 572, endPoint y: 203, distance: 395.1
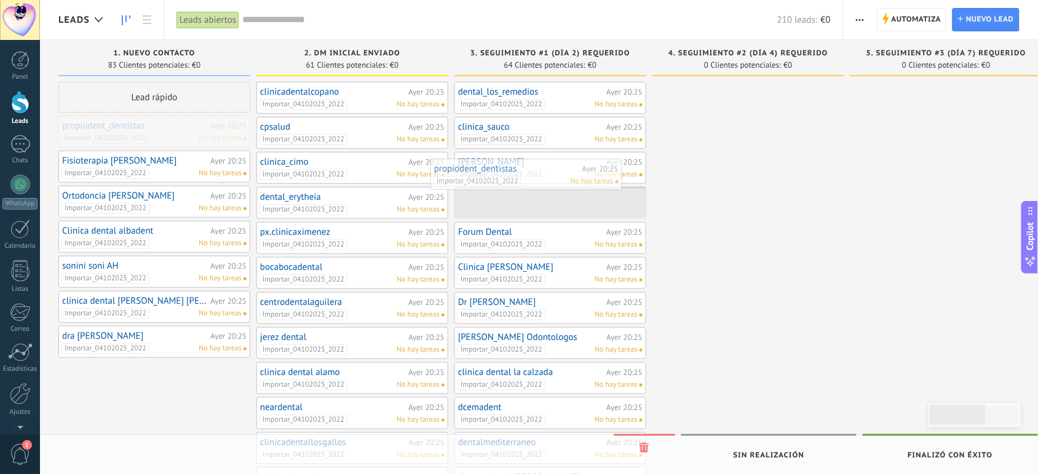
drag, startPoint x: 141, startPoint y: 134, endPoint x: 513, endPoint y: 177, distance: 374.5
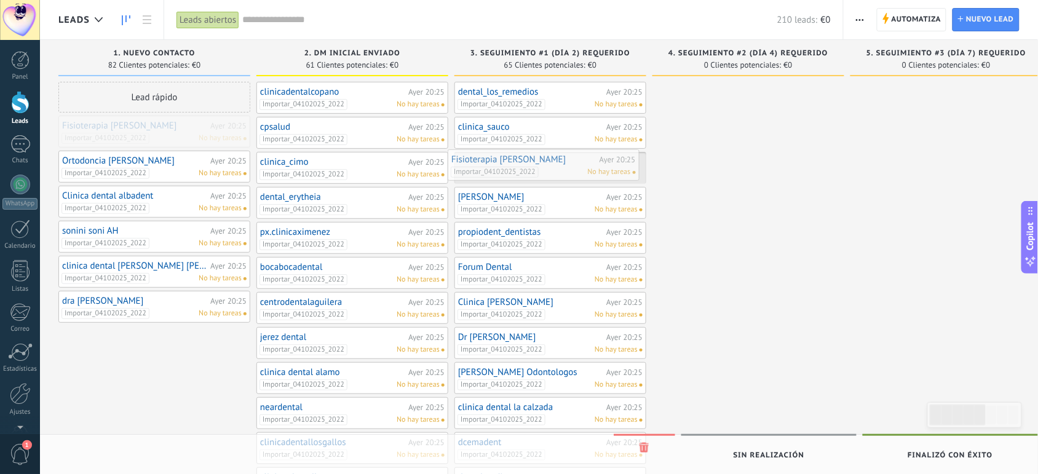
drag, startPoint x: 165, startPoint y: 128, endPoint x: 553, endPoint y: 162, distance: 390.1
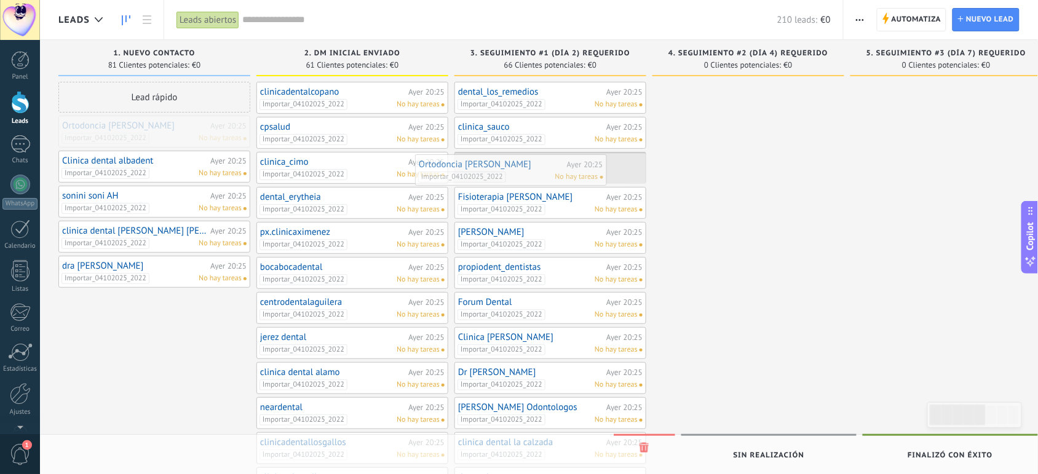
drag, startPoint x: 181, startPoint y: 131, endPoint x: 538, endPoint y: 170, distance: 358.7
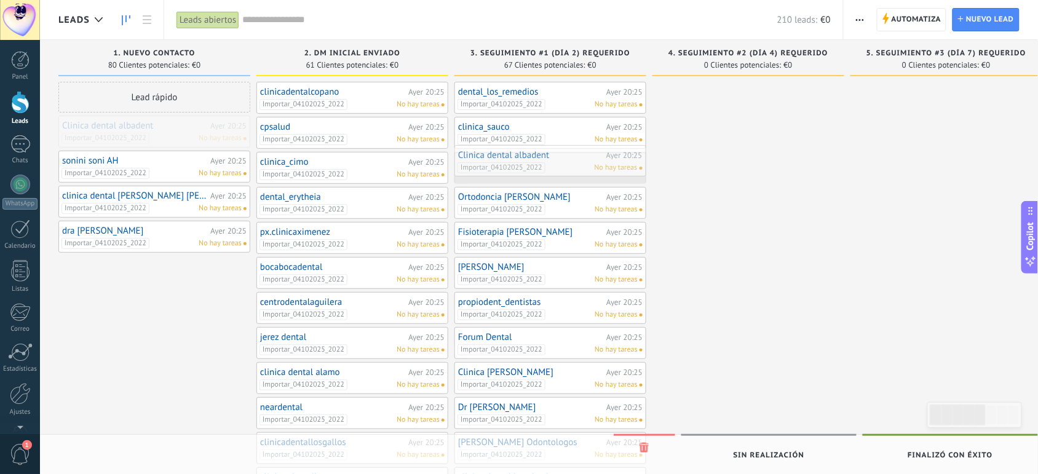
drag, startPoint x: 180, startPoint y: 127, endPoint x: 576, endPoint y: 156, distance: 397.0
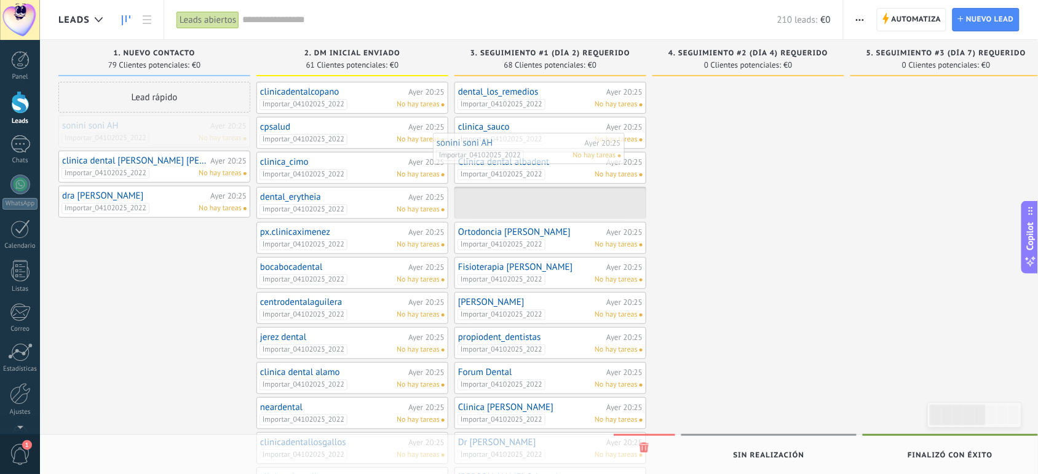
drag, startPoint x: 186, startPoint y: 137, endPoint x: 561, endPoint y: 155, distance: 375.5
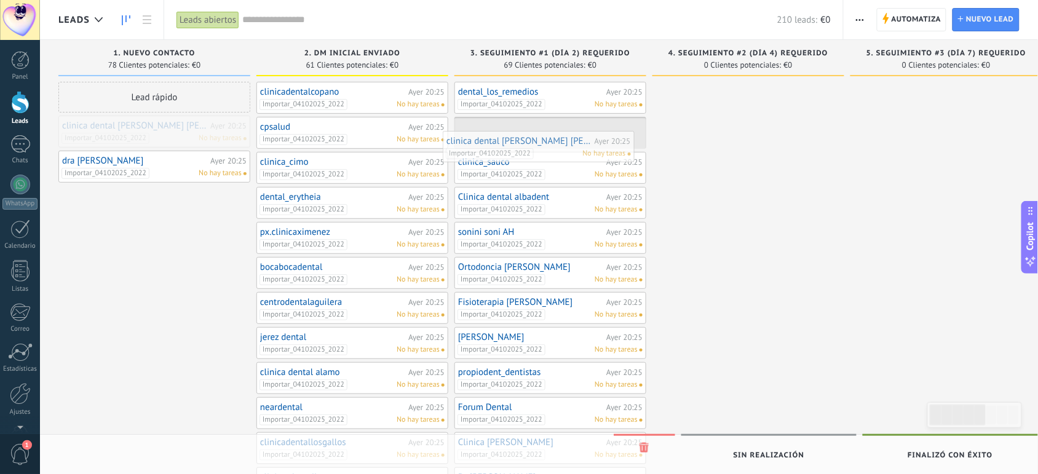
drag, startPoint x: 189, startPoint y: 133, endPoint x: 573, endPoint y: 148, distance: 384.0
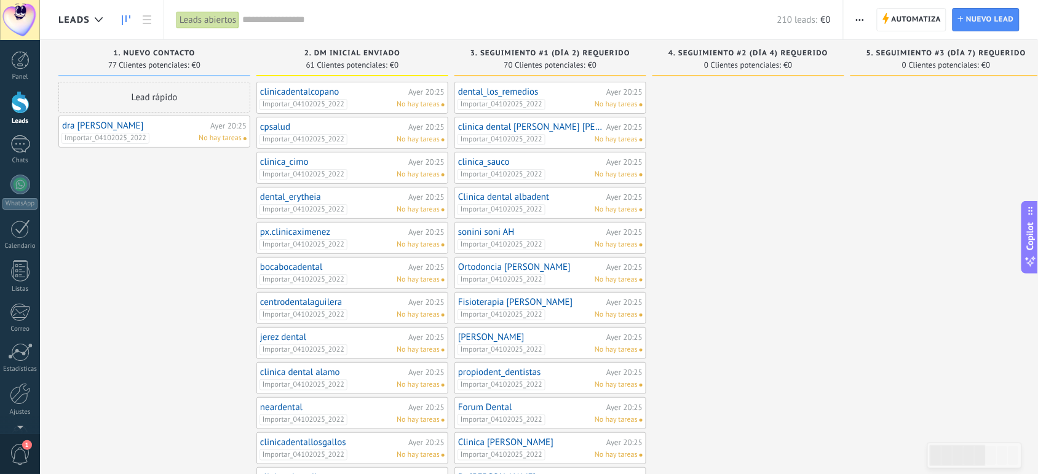
click at [577, 135] on div "Importar_04102025_2022 No hay tareas" at bounding box center [547, 139] width 180 height 11
click at [623, 142] on span "No hay tareas" at bounding box center [616, 139] width 43 height 11
click at [523, 125] on link "clinica dental [PERSON_NAME] [PERSON_NAME]" at bounding box center [530, 127] width 145 height 10
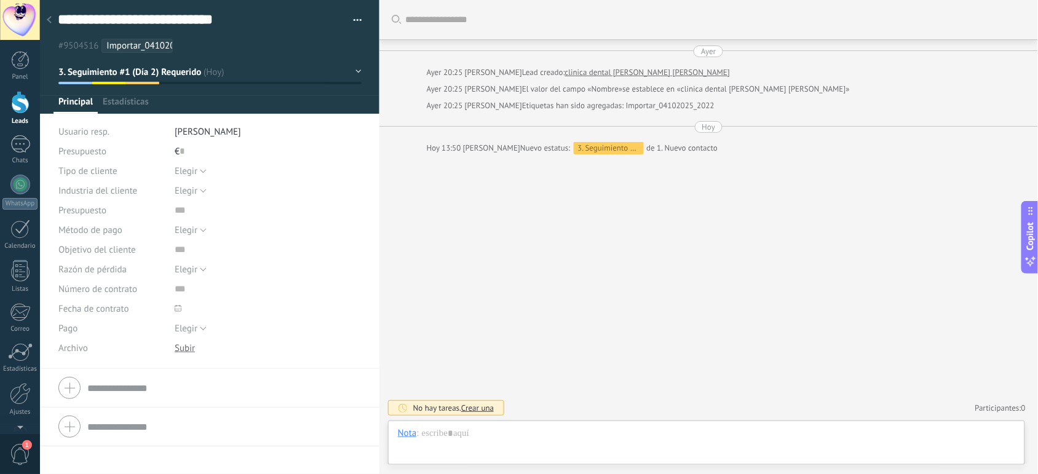
type textarea "**********"
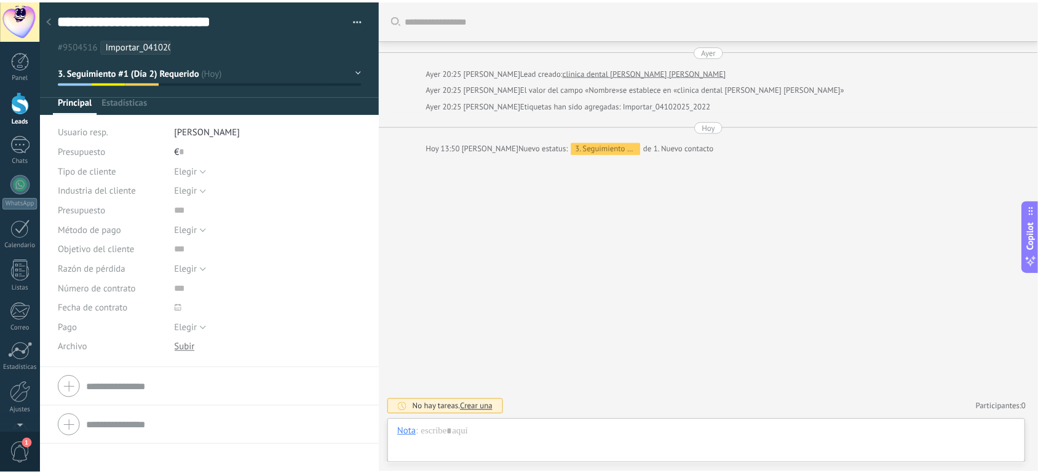
scroll to position [18, 0]
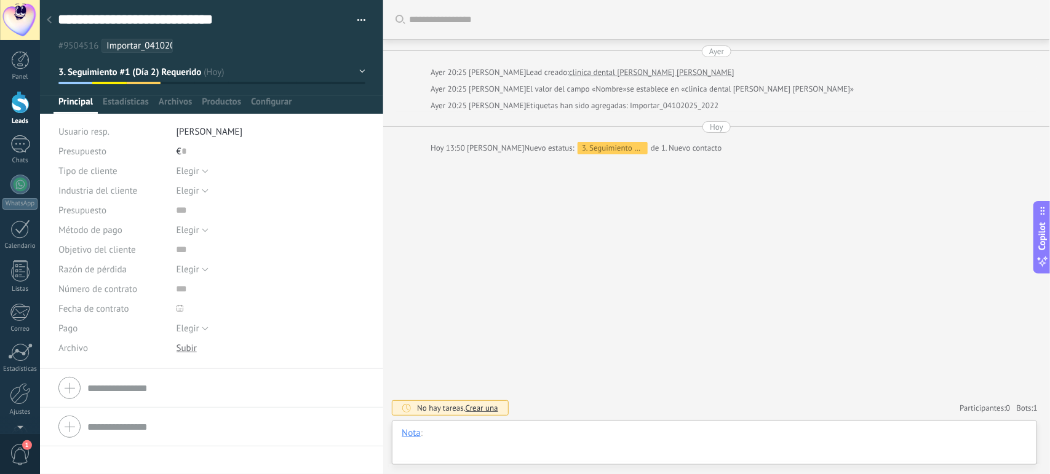
click at [509, 434] on div at bounding box center [714, 445] width 625 height 37
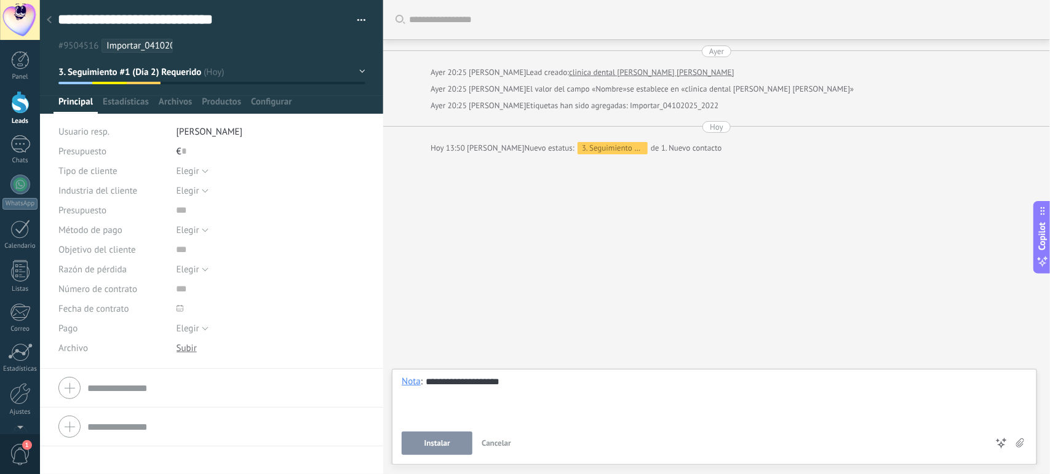
click at [435, 443] on span "Instalar" at bounding box center [437, 443] width 26 height 9
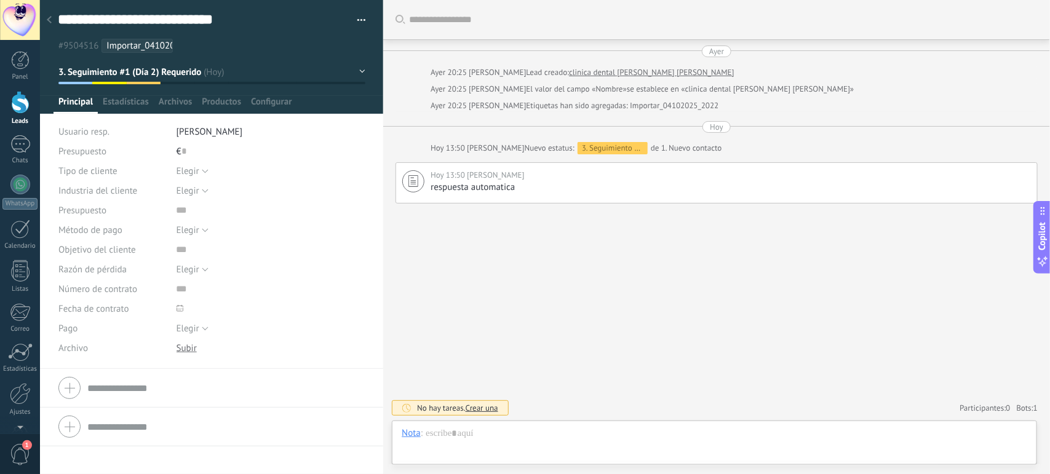
click at [42, 13] on div at bounding box center [49, 21] width 17 height 24
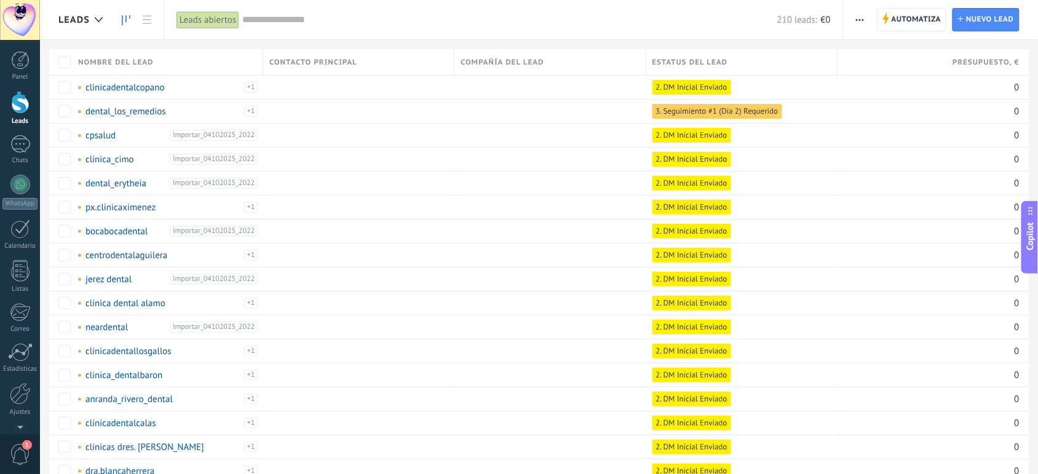
click at [127, 14] on link at bounding box center [126, 20] width 21 height 24
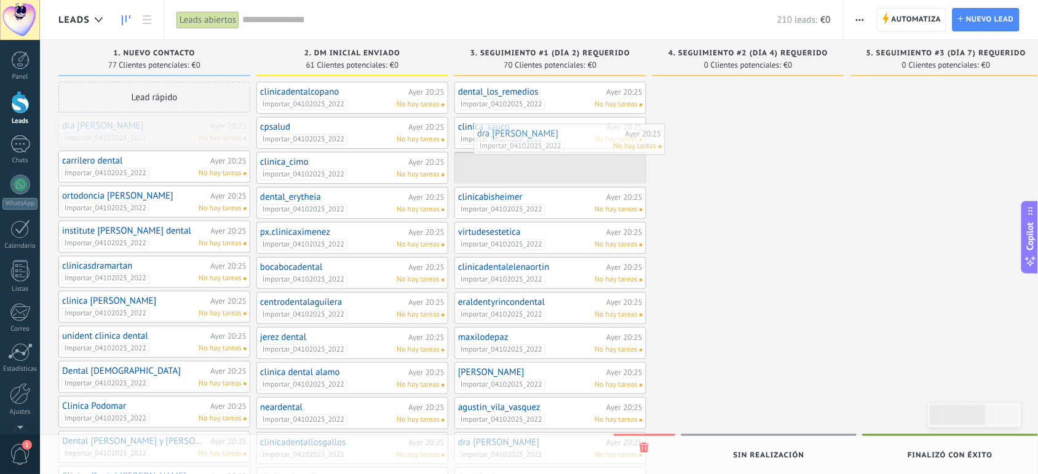
drag, startPoint x: 144, startPoint y: 133, endPoint x: 558, endPoint y: 141, distance: 413.3
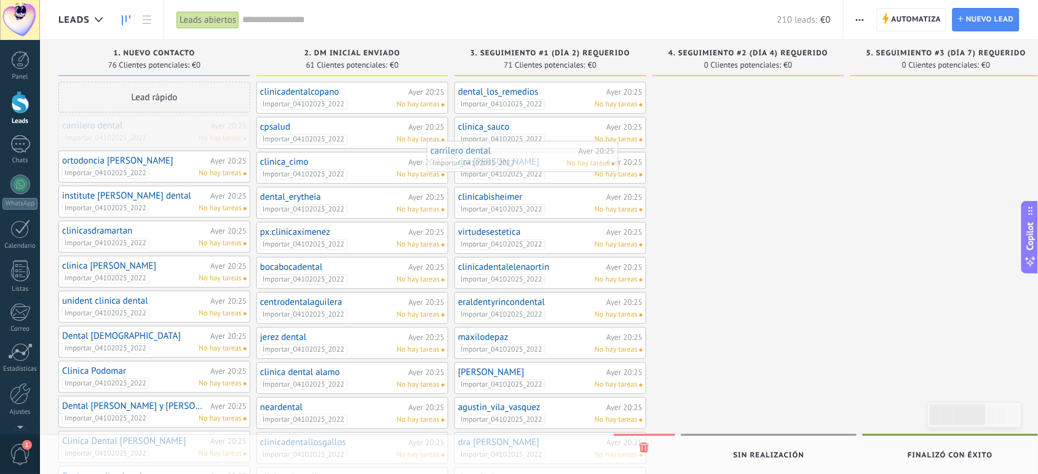
drag, startPoint x: 180, startPoint y: 133, endPoint x: 556, endPoint y: 160, distance: 377.3
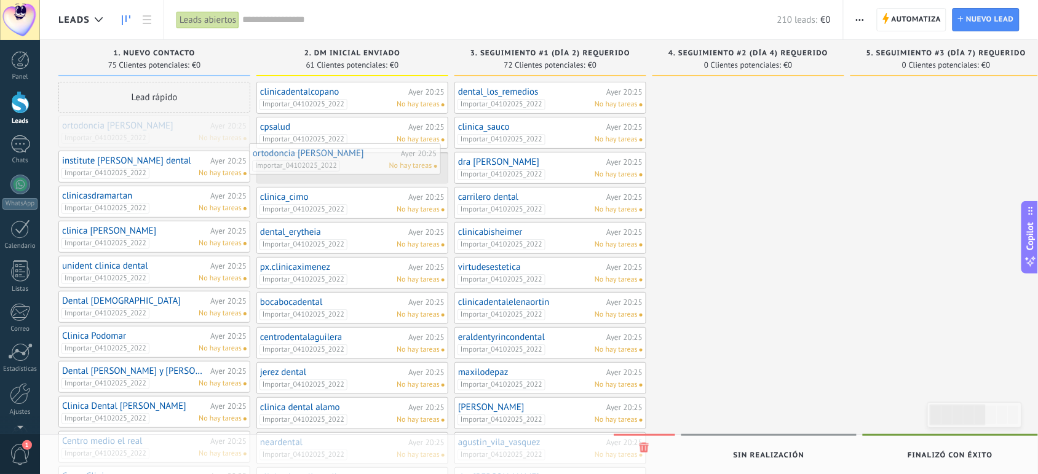
drag, startPoint x: 169, startPoint y: 133, endPoint x: 363, endPoint y: 164, distance: 196.1
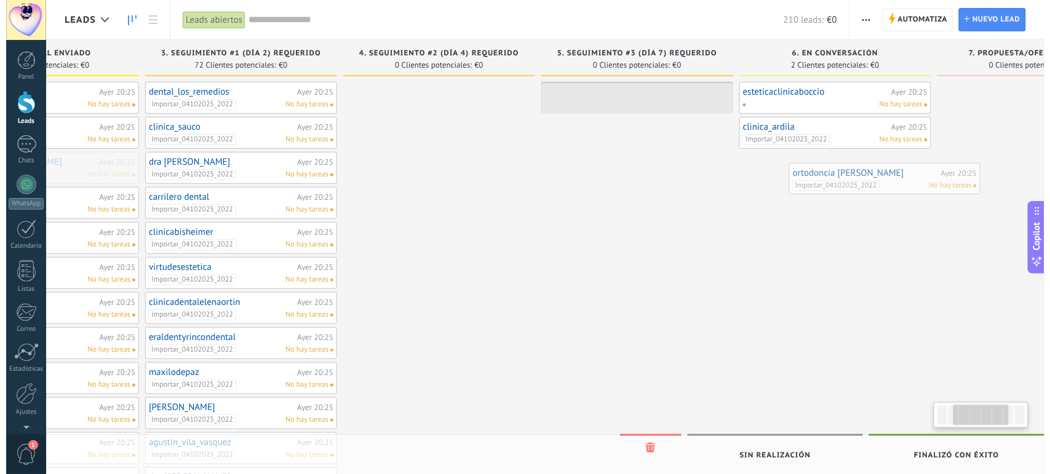
scroll to position [0, 330]
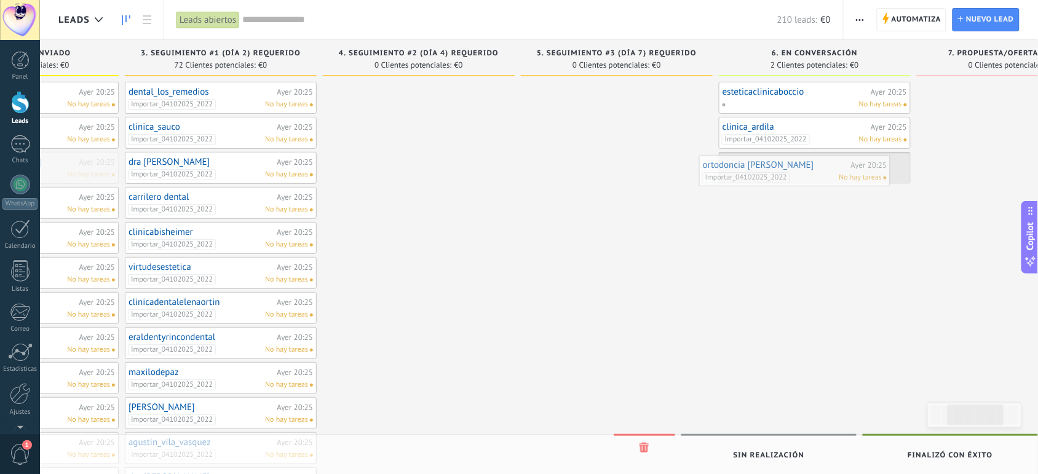
drag, startPoint x: 372, startPoint y: 176, endPoint x: 822, endPoint y: 179, distance: 450.1
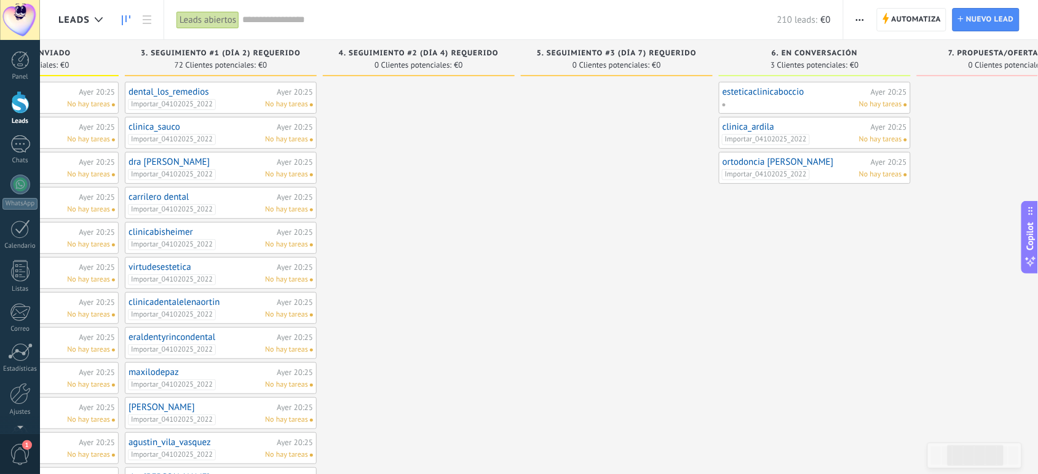
click at [890, 178] on span "No hay tareas" at bounding box center [880, 174] width 43 height 11
click at [890, 167] on div "ortodoncia cayetana manglano Ayer 20:25" at bounding box center [814, 162] width 184 height 10
click at [829, 166] on link "ortodoncia cayetana manglano" at bounding box center [794, 162] width 145 height 10
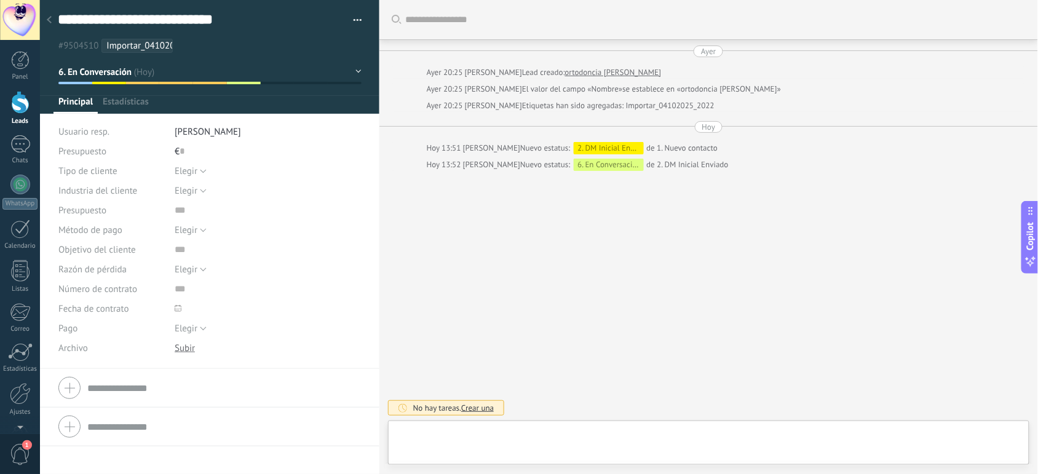
type textarea "**********"
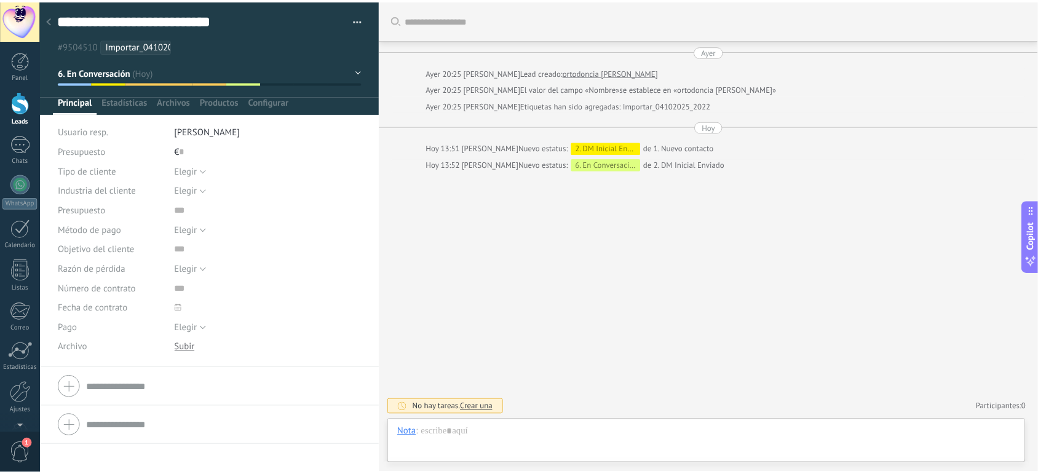
scroll to position [18, 0]
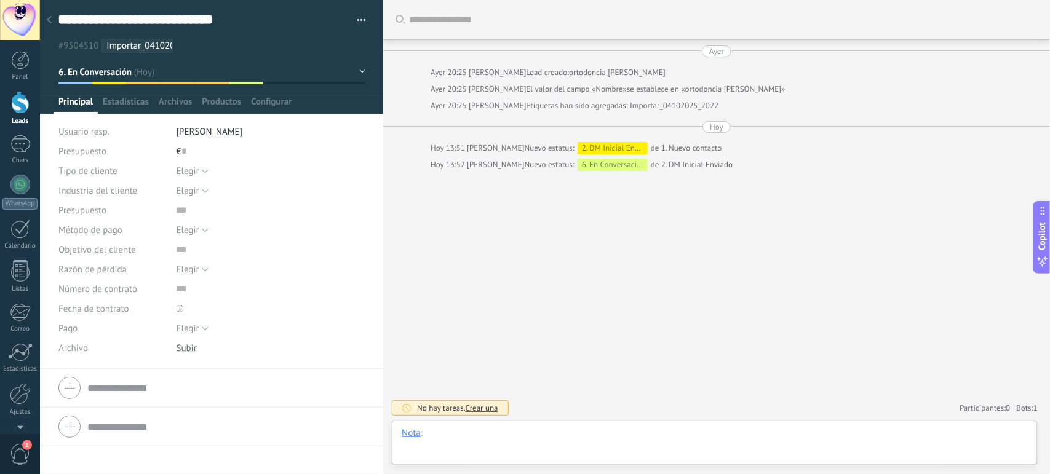
click at [487, 441] on div at bounding box center [714, 445] width 625 height 37
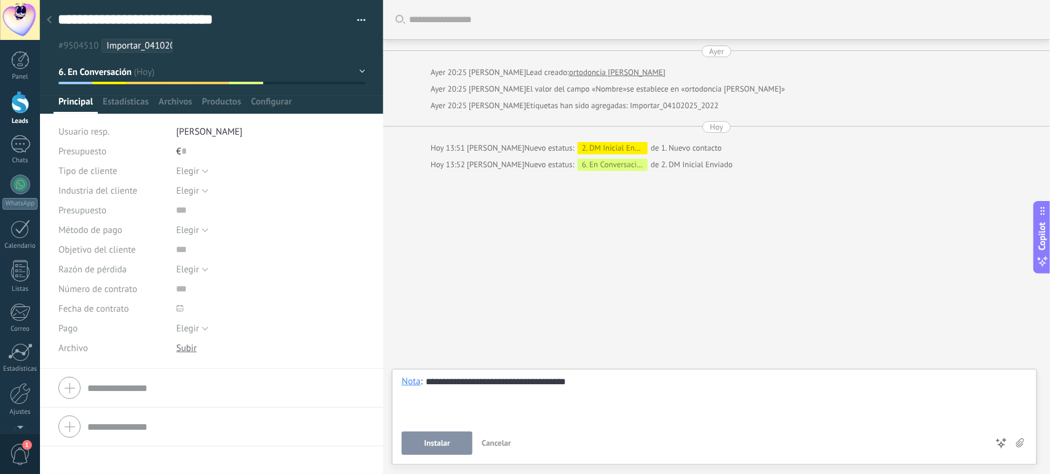
click at [440, 440] on span "Instalar" at bounding box center [437, 443] width 26 height 9
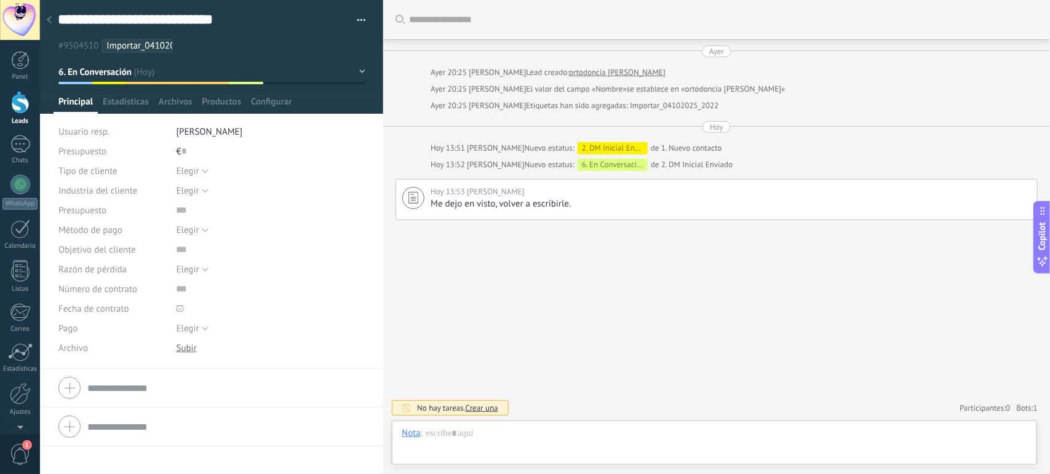
click at [53, 22] on div at bounding box center [49, 21] width 17 height 24
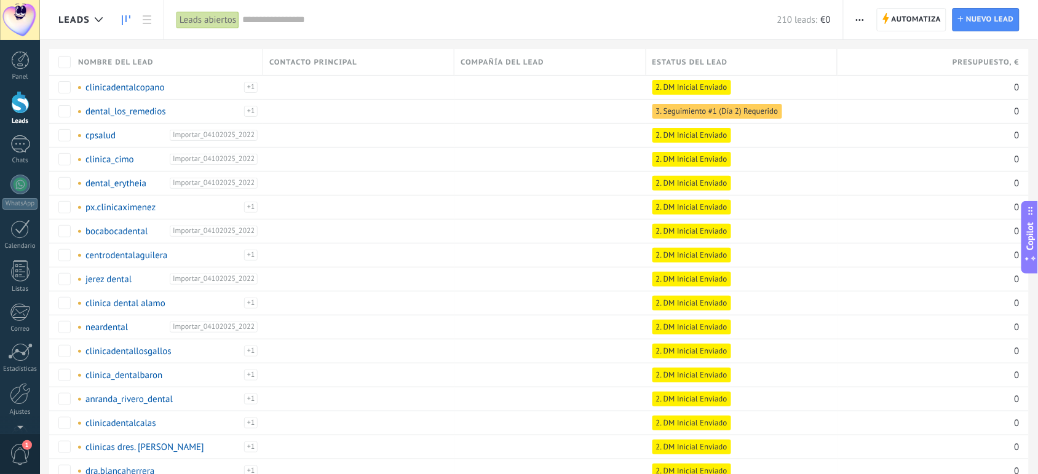
click at [124, 16] on icon at bounding box center [126, 20] width 9 height 10
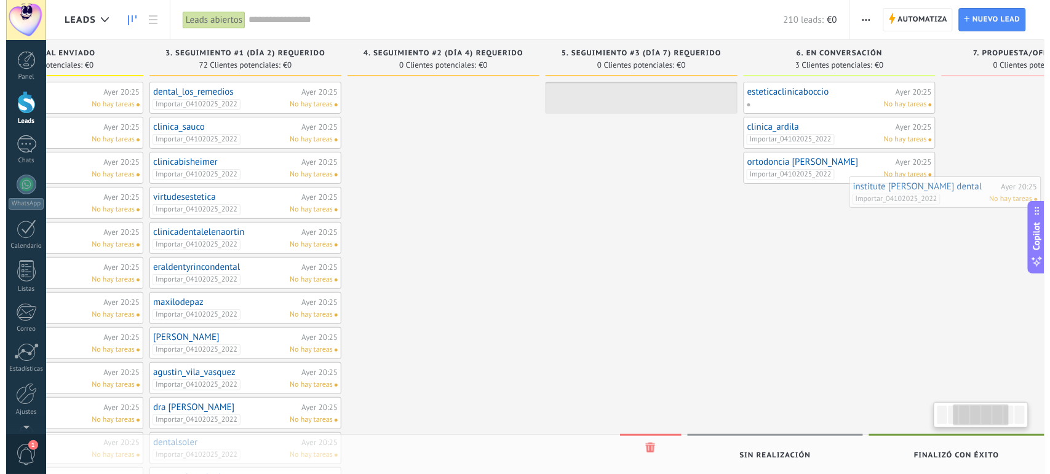
scroll to position [0, 337]
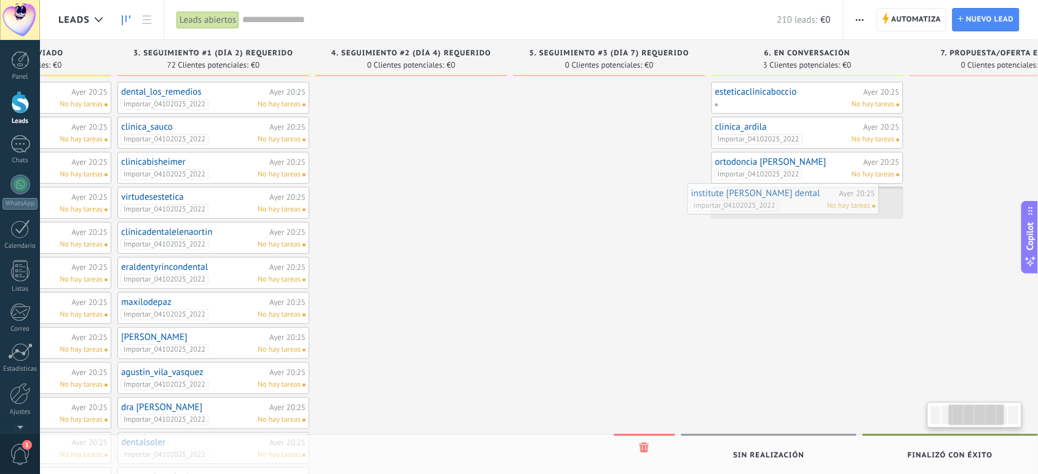
drag, startPoint x: 163, startPoint y: 133, endPoint x: 794, endPoint y: 204, distance: 635.4
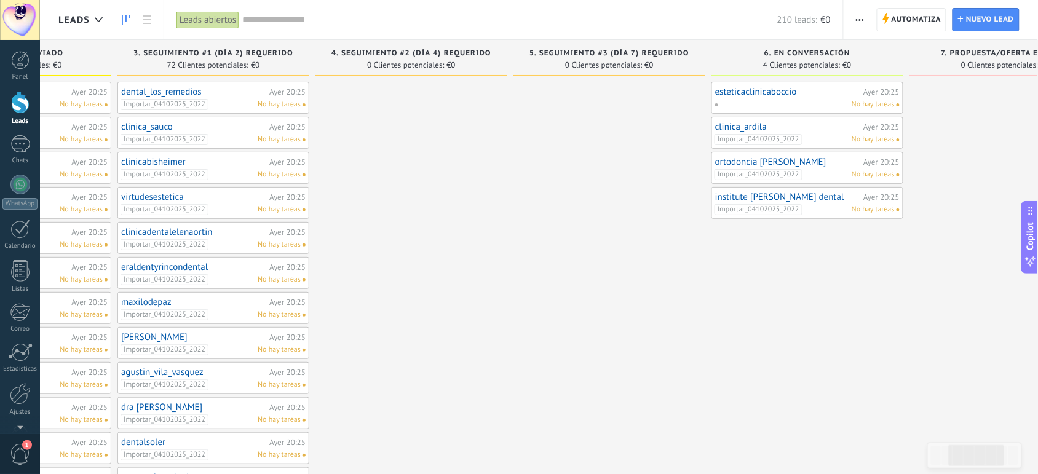
click at [877, 208] on span "No hay tareas" at bounding box center [873, 209] width 43 height 11
click at [884, 197] on div "Ayer 20:25" at bounding box center [881, 197] width 36 height 8
click at [778, 197] on link "institute salgado dental" at bounding box center [787, 197] width 145 height 10
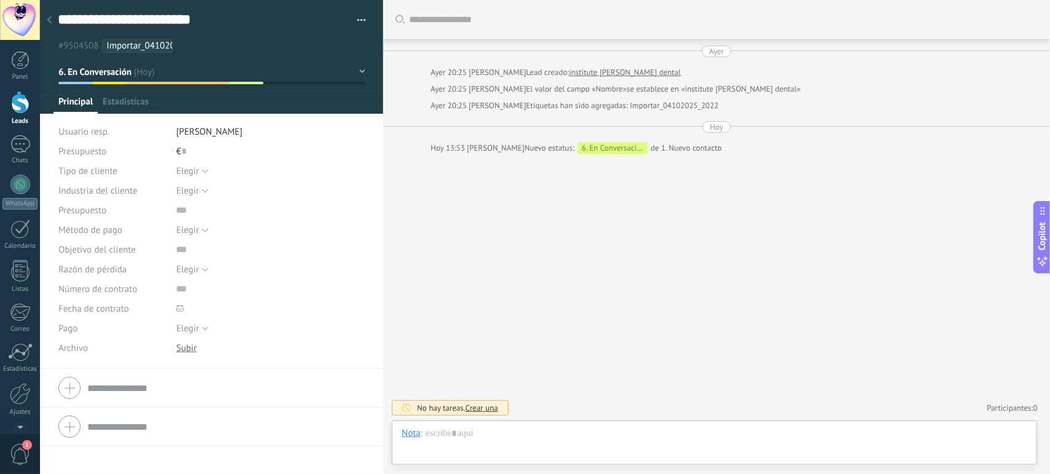
type textarea "**********"
click at [361, 20] on button "button" at bounding box center [357, 20] width 18 height 18
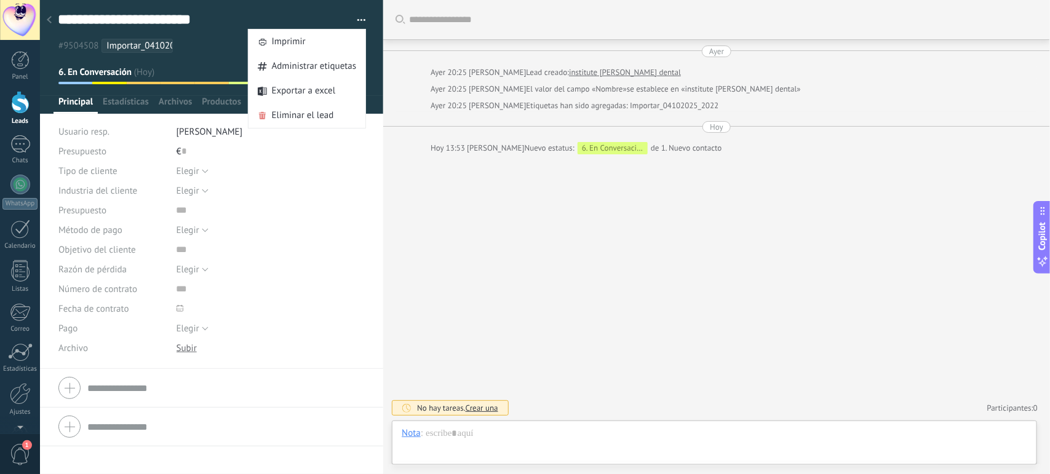
click at [472, 246] on div "Buscar Carga más Ayer Ayer 20:25 Sergio Guependo Lead creado: institute salgado…" at bounding box center [716, 237] width 667 height 474
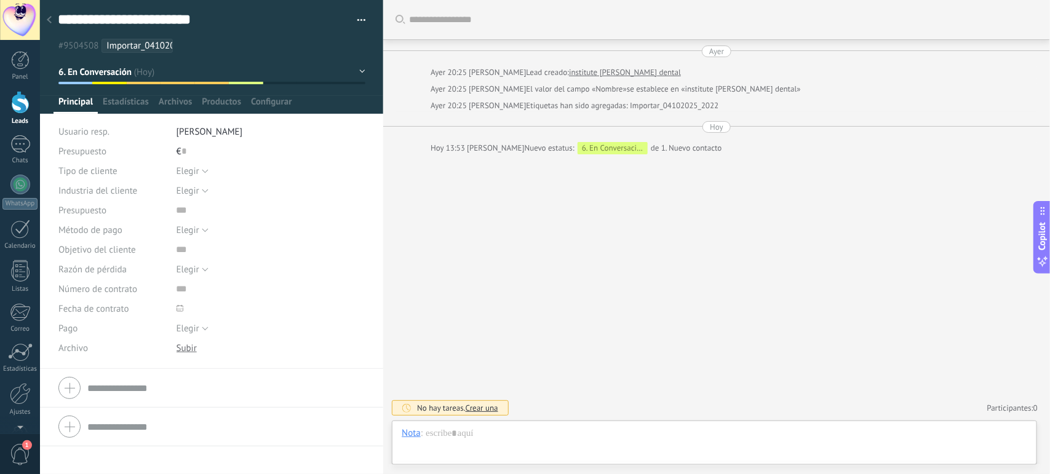
click at [63, 389] on div at bounding box center [211, 388] width 306 height 31
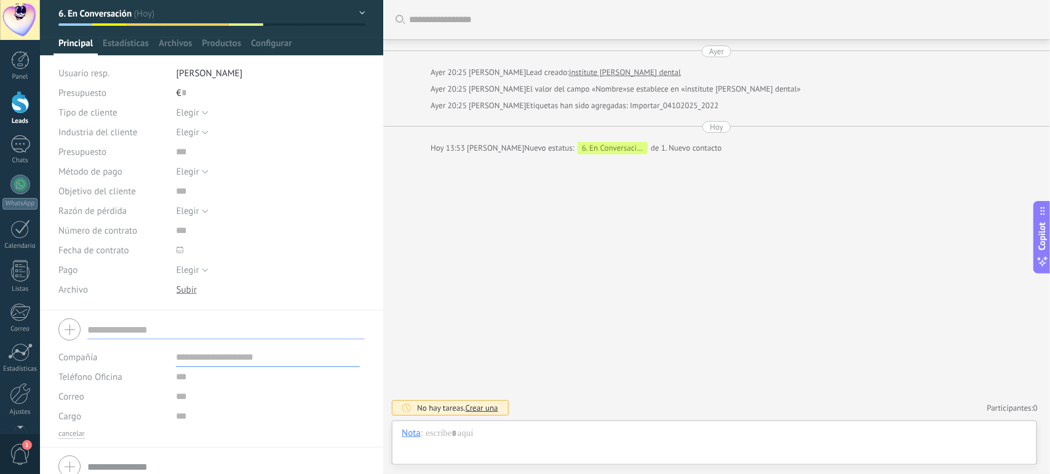
scroll to position [72, 0]
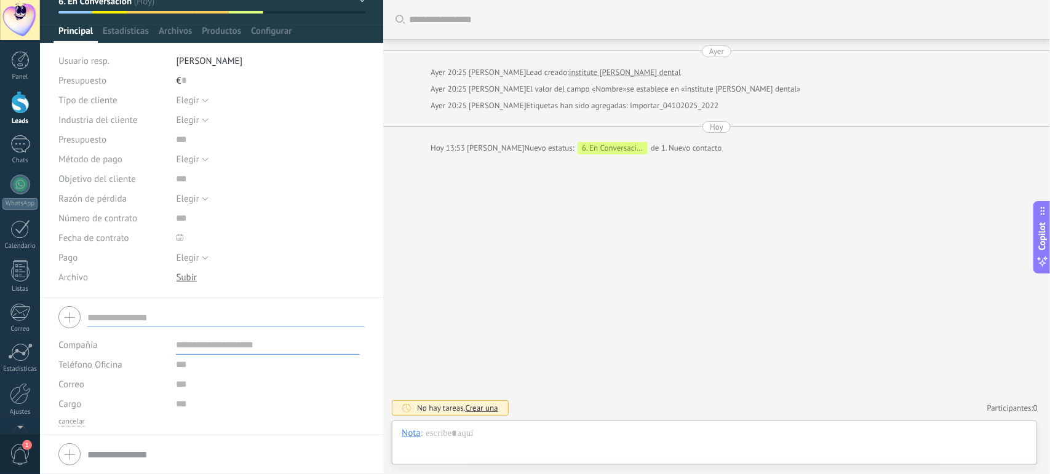
click at [68, 312] on div at bounding box center [211, 317] width 306 height 31
click at [66, 420] on button "cancelar" at bounding box center [71, 422] width 26 height 10
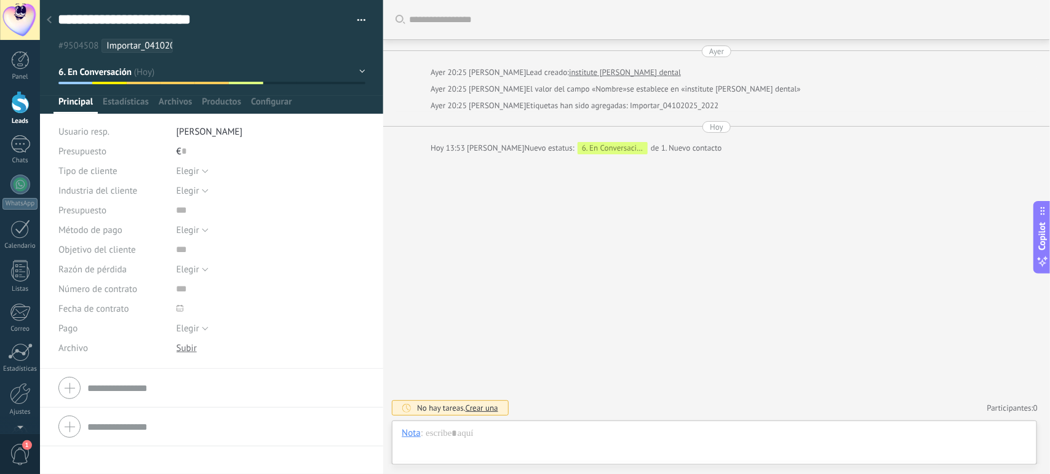
scroll to position [0, 0]
click at [76, 416] on div at bounding box center [211, 426] width 306 height 31
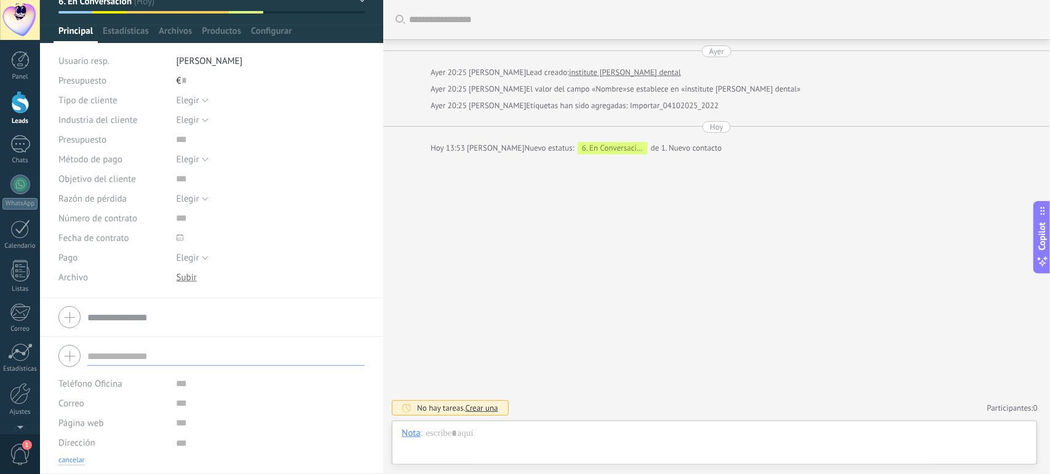
click at [66, 459] on button "cancelar" at bounding box center [71, 461] width 26 height 10
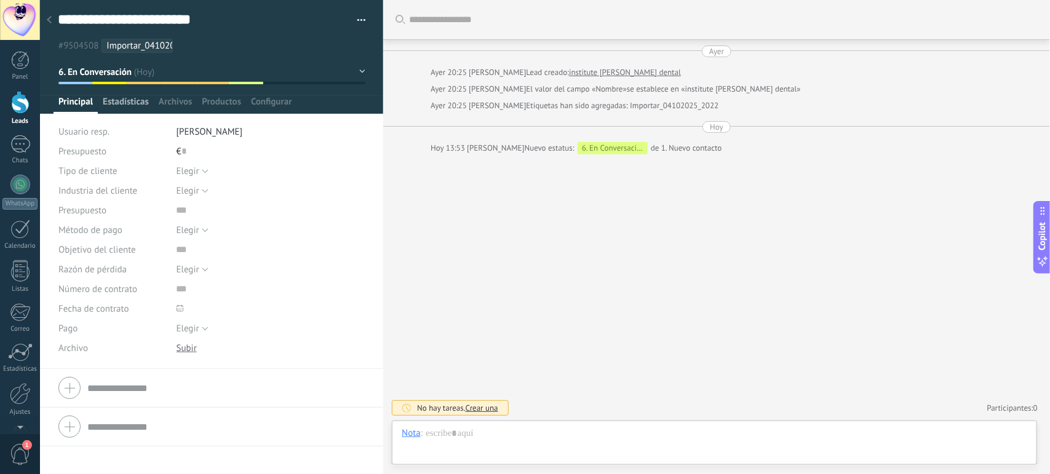
click at [126, 100] on span "Estadísticas" at bounding box center [126, 105] width 46 height 18
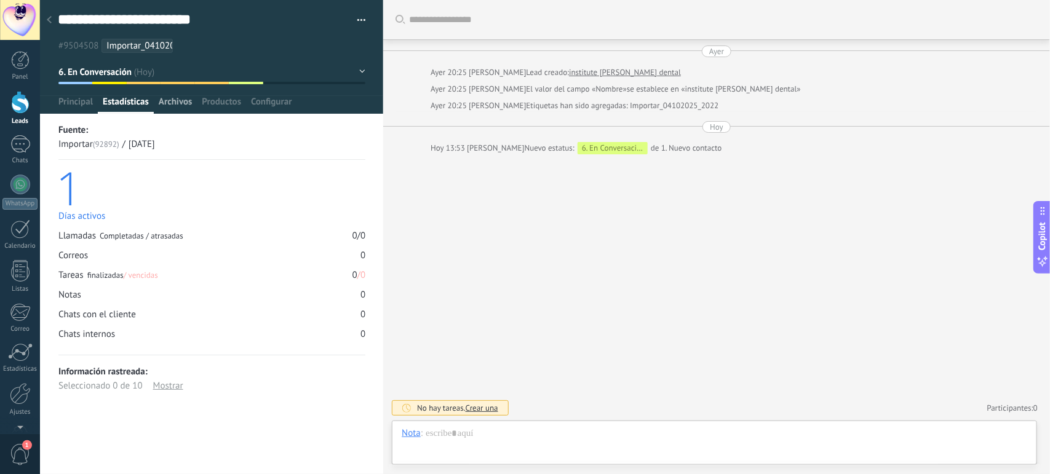
click at [162, 109] on span "Archivos" at bounding box center [175, 105] width 33 height 18
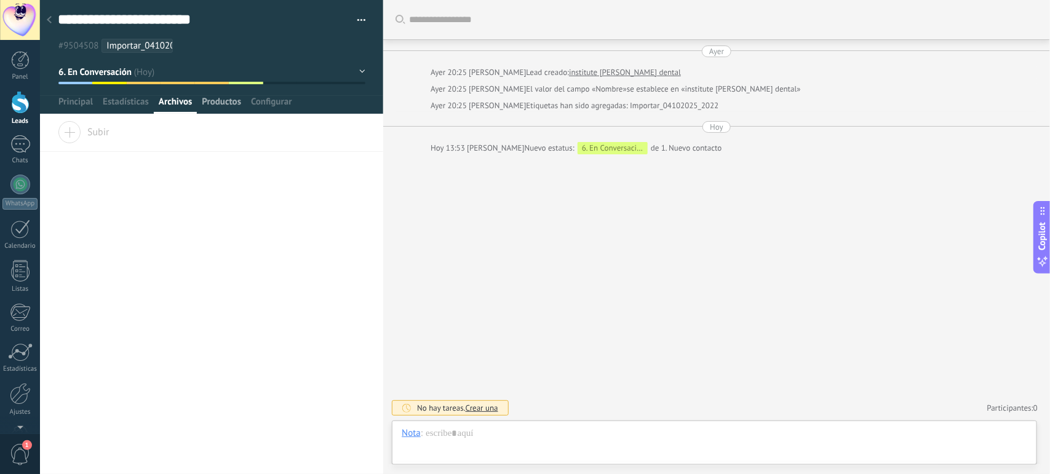
click at [226, 97] on span "Productos" at bounding box center [221, 105] width 39 height 18
click at [268, 106] on span "Configurar" at bounding box center [271, 105] width 41 height 18
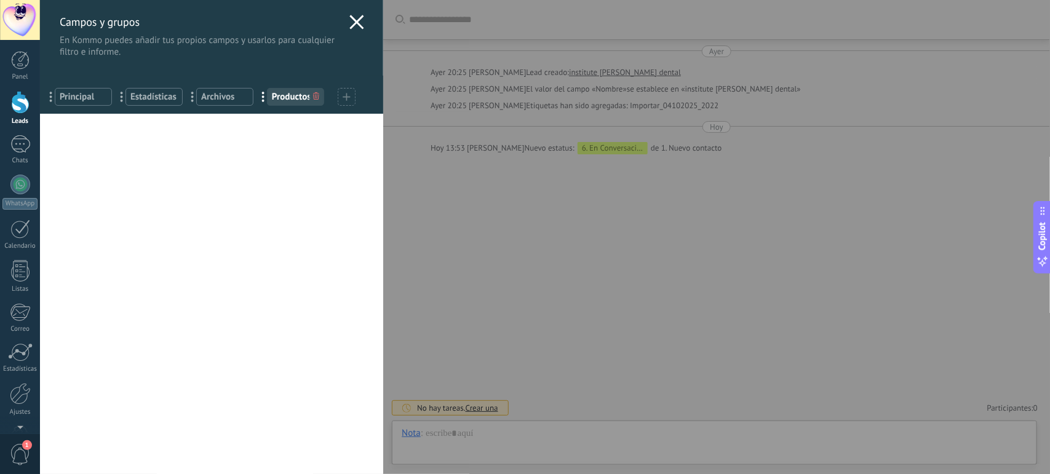
click at [354, 22] on use at bounding box center [357, 22] width 14 height 14
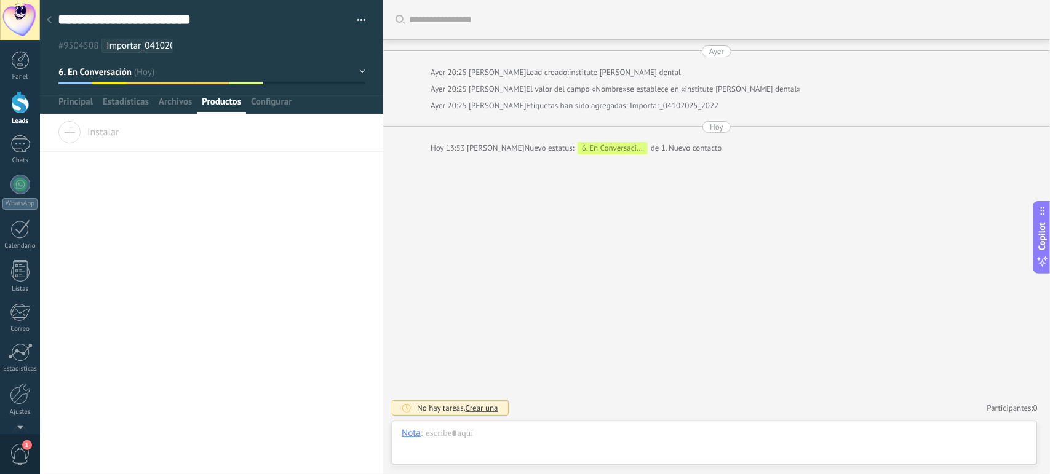
click at [486, 409] on span "Crear una" at bounding box center [481, 408] width 33 height 10
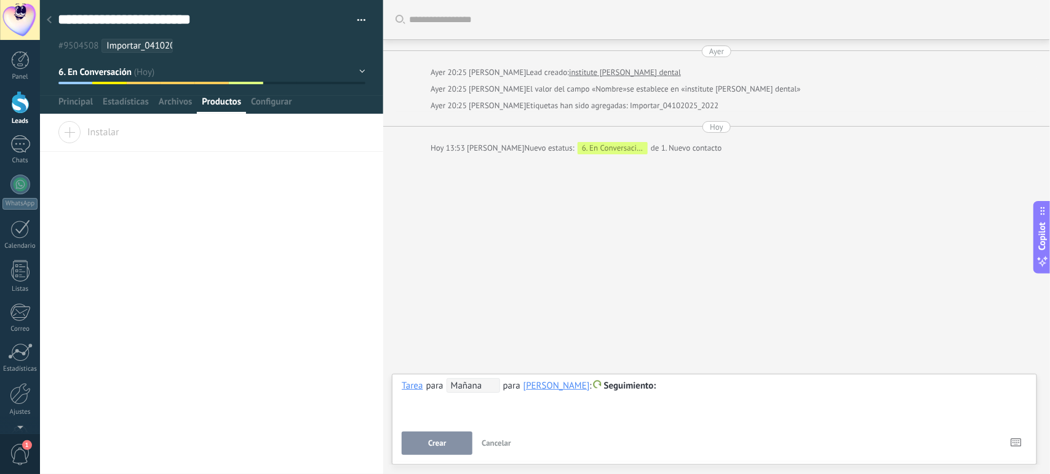
click at [469, 383] on span "Mañana" at bounding box center [472, 385] width 53 height 15
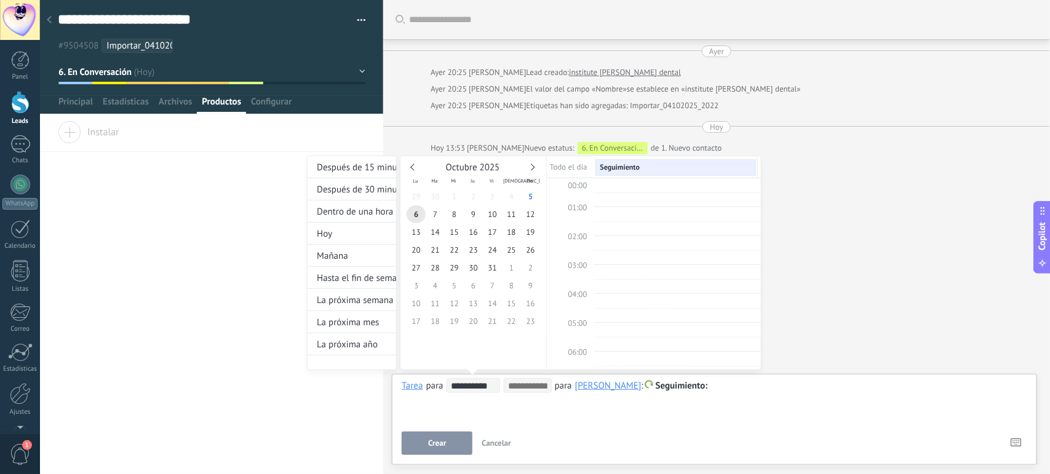
scroll to position [234, 0]
click at [440, 213] on span "7" at bounding box center [434, 214] width 19 height 18
type input "**********"
click at [435, 441] on div at bounding box center [525, 237] width 1050 height 474
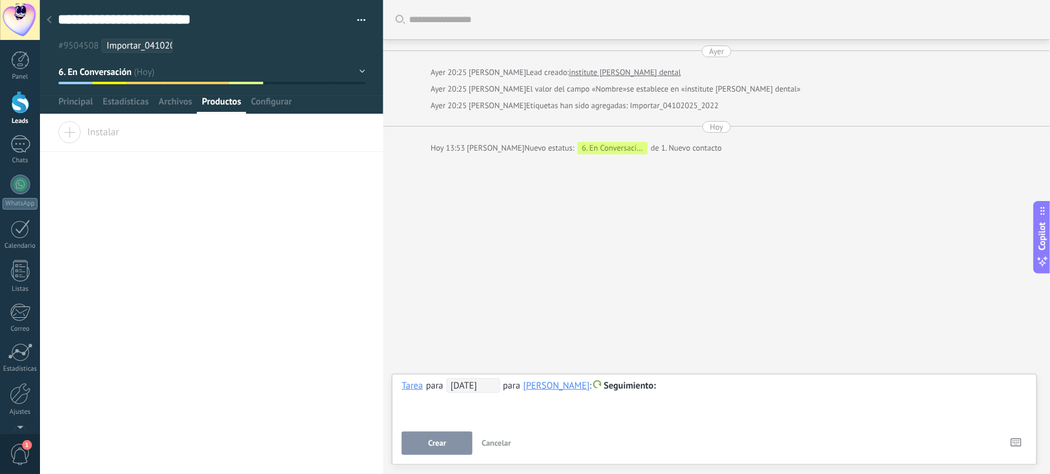
click at [435, 441] on span "Crear" at bounding box center [437, 443] width 18 height 9
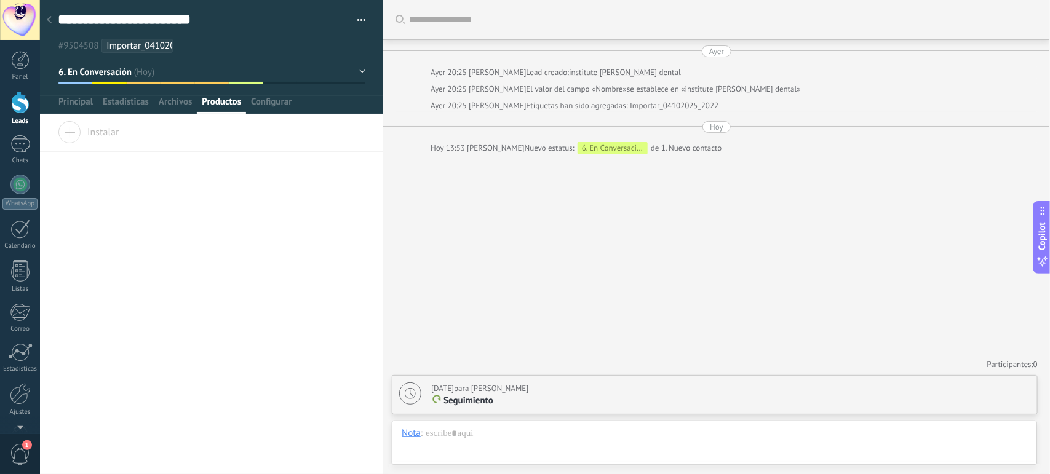
click at [53, 23] on div at bounding box center [49, 21] width 17 height 24
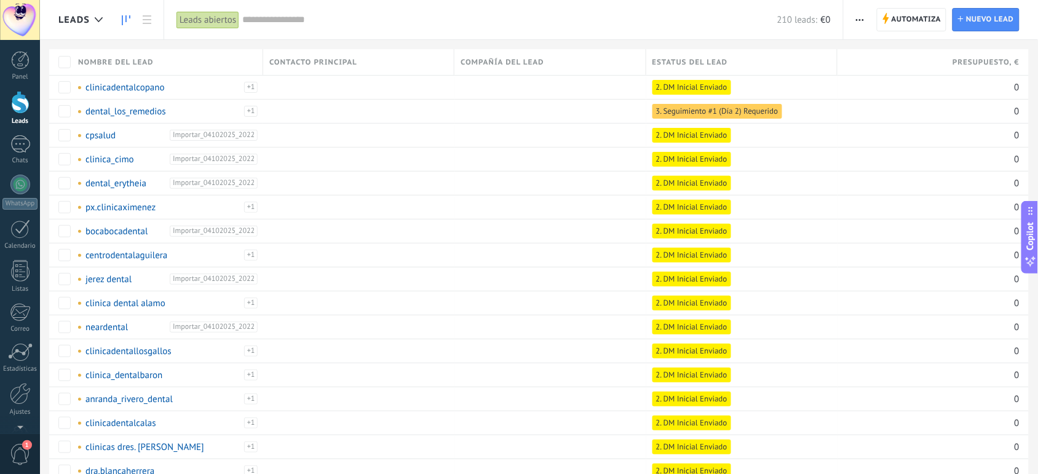
click at [125, 20] on icon at bounding box center [126, 20] width 9 height 10
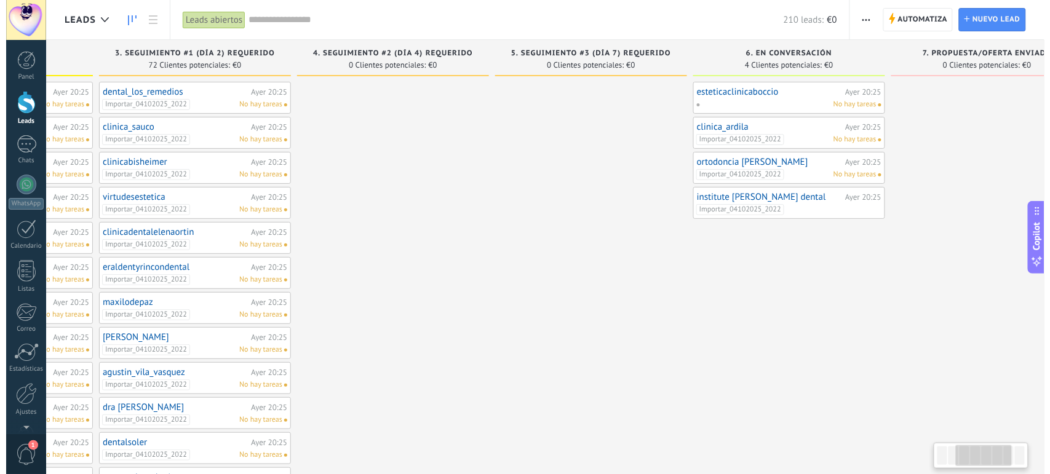
scroll to position [0, 363]
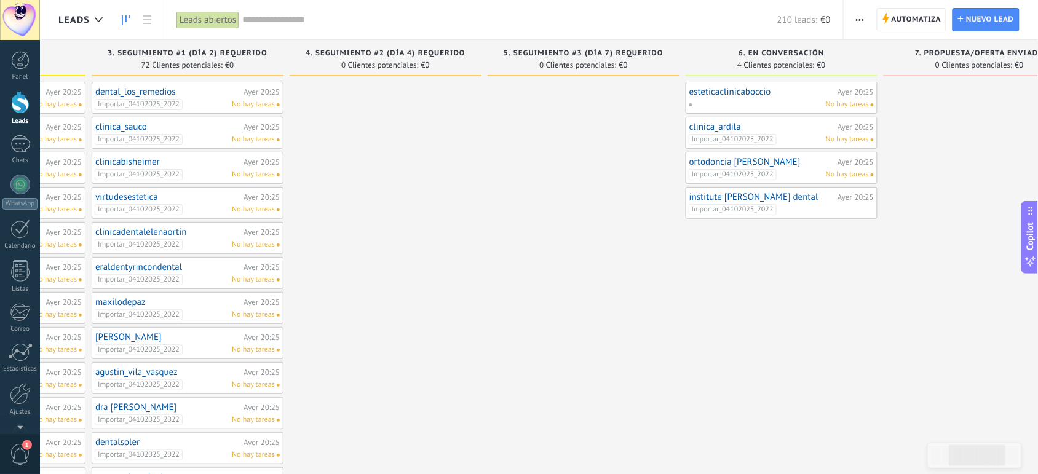
click at [849, 105] on span "No hay tareas" at bounding box center [847, 104] width 43 height 11
click at [871, 106] on span at bounding box center [872, 104] width 3 height 3
click at [795, 90] on link "esteticaclinicaboccio" at bounding box center [761, 92] width 145 height 10
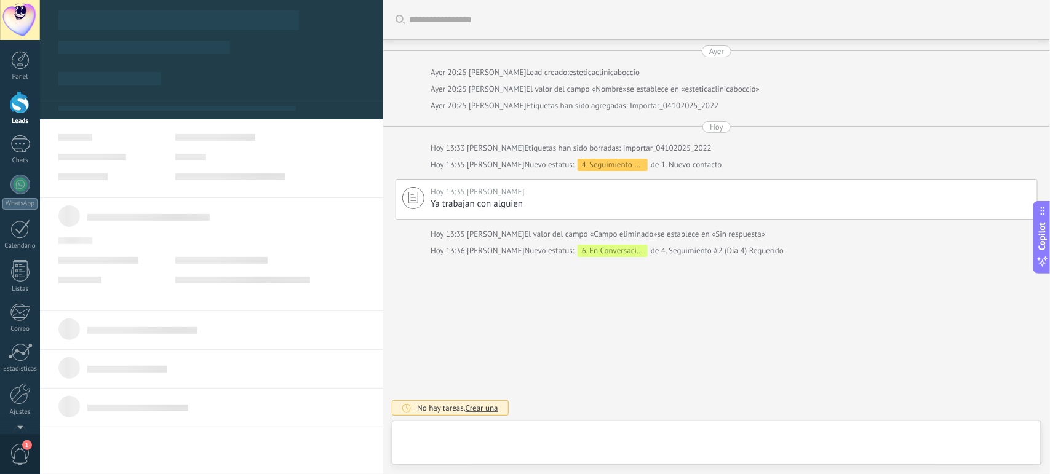
type textarea "**********"
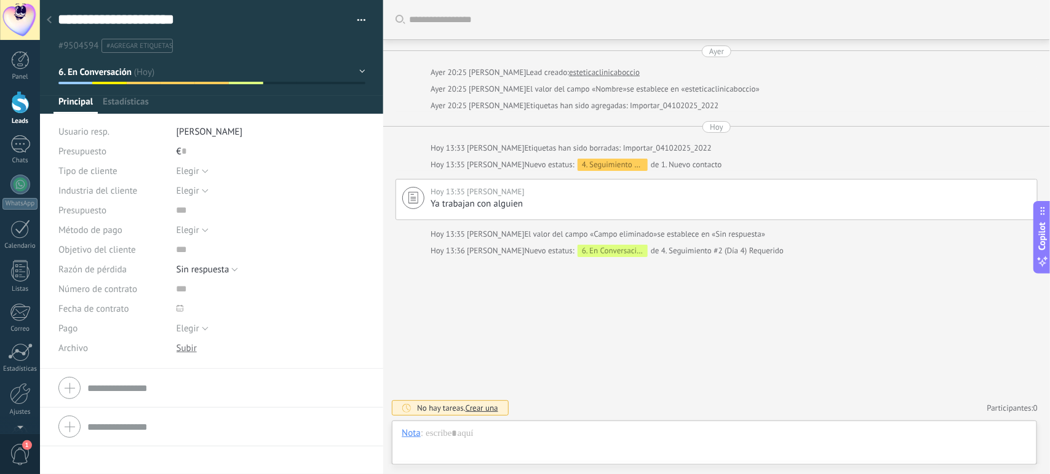
scroll to position [18, 0]
click at [483, 410] on span "Crear una" at bounding box center [481, 408] width 33 height 10
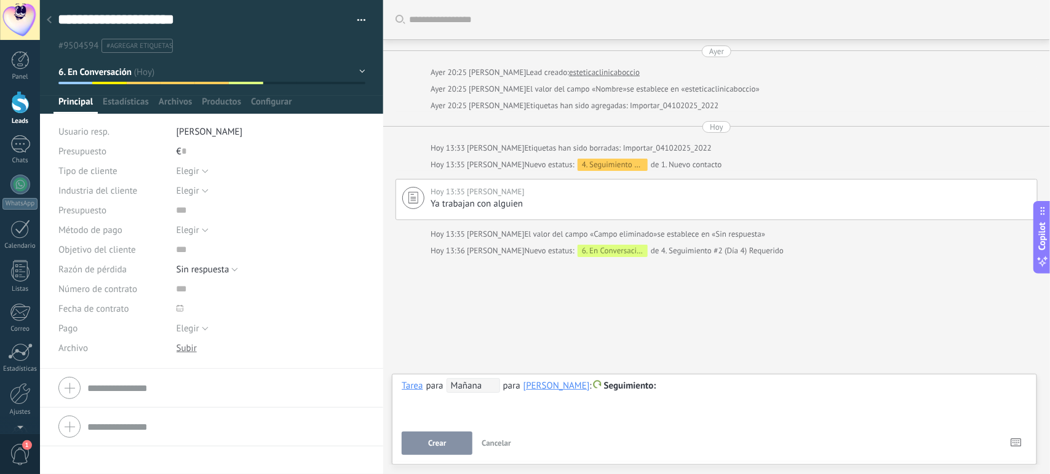
click at [475, 388] on span "Mañana" at bounding box center [472, 385] width 53 height 15
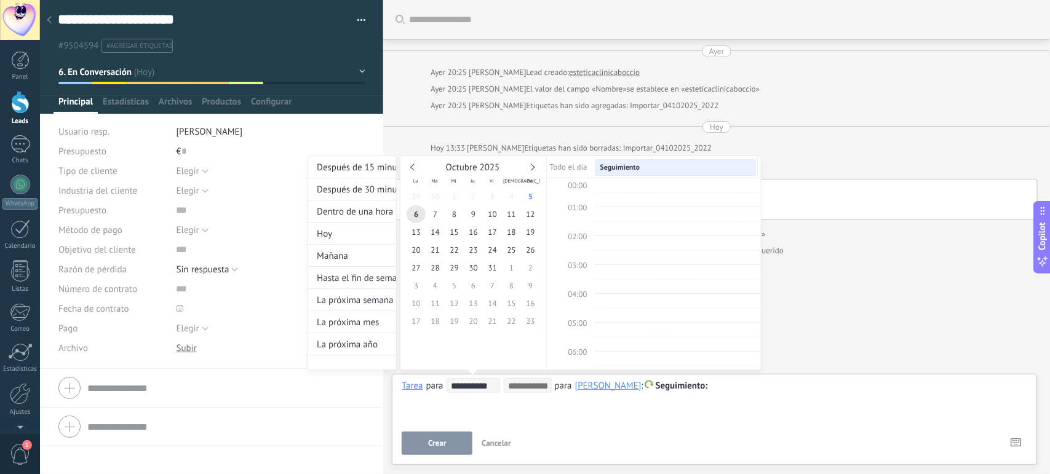
scroll to position [234, 0]
click at [343, 325] on div "La próxima mes" at bounding box center [351, 322] width 89 height 22
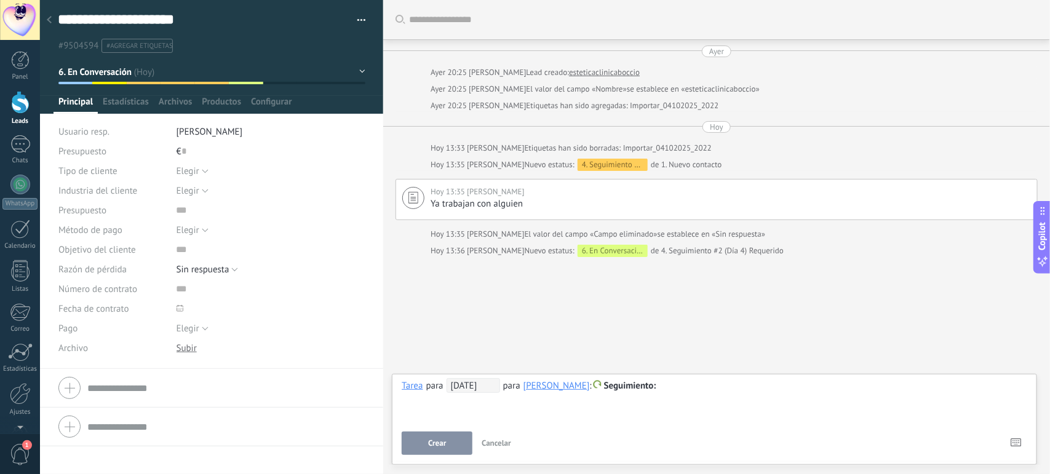
click at [671, 387] on div at bounding box center [714, 386] width 625 height 15
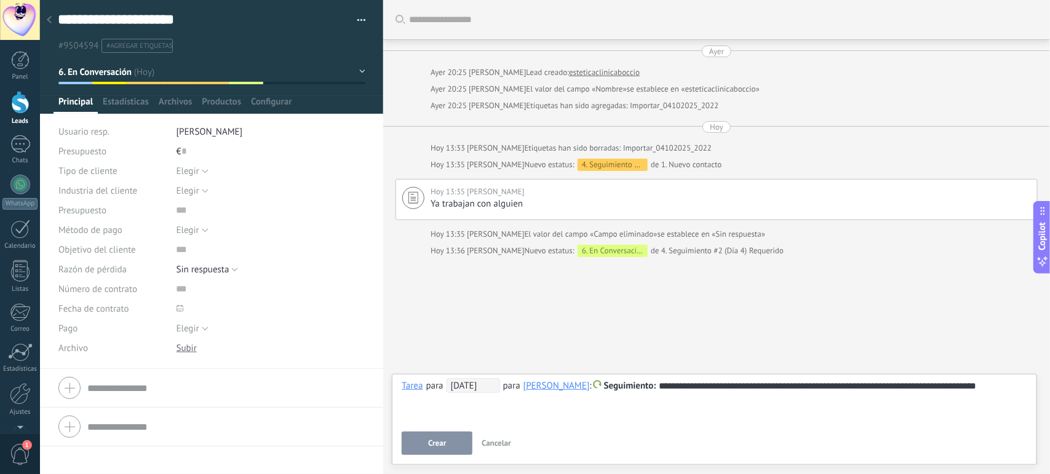
click at [443, 443] on span "Crear" at bounding box center [437, 443] width 18 height 9
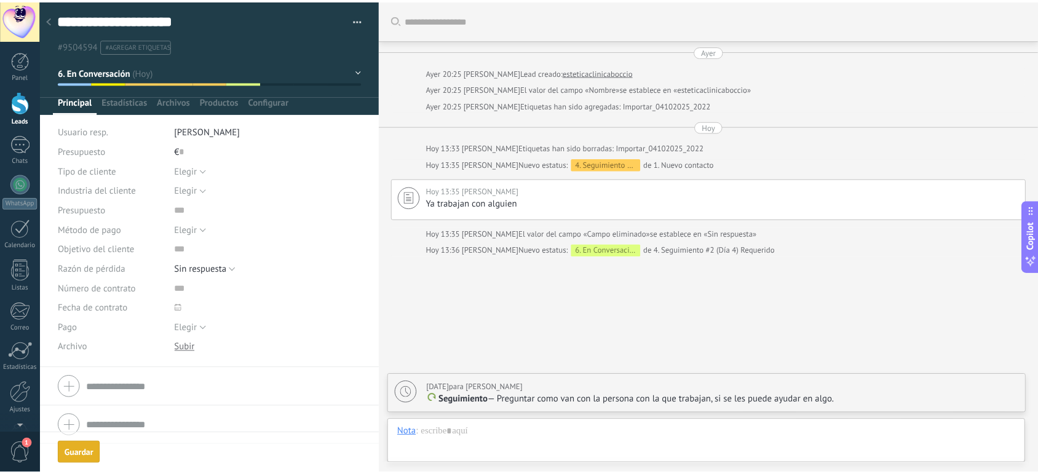
scroll to position [42, 0]
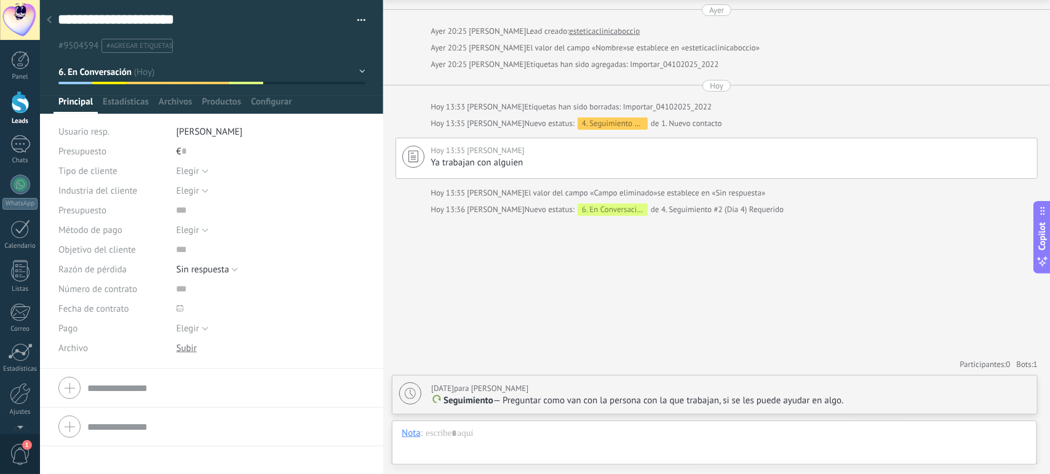
click at [47, 18] on icon at bounding box center [49, 19] width 5 height 7
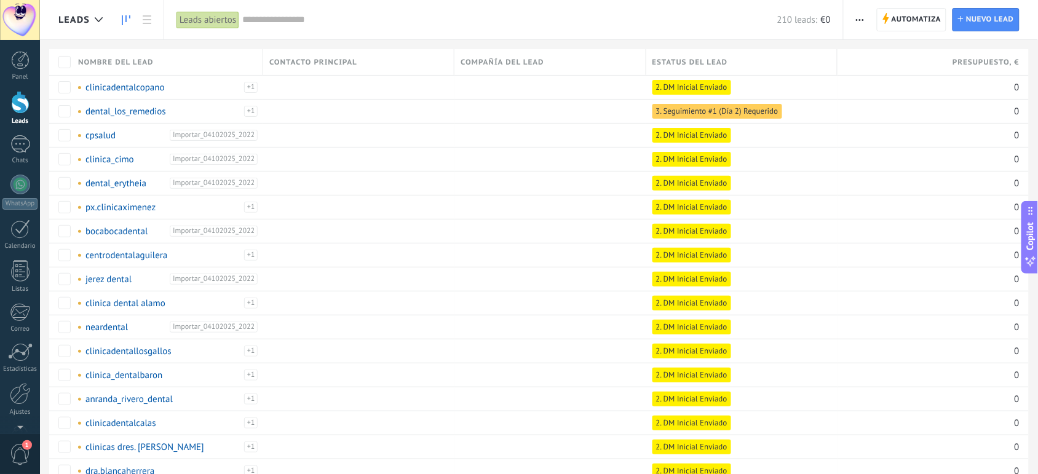
click at [122, 20] on icon at bounding box center [126, 20] width 9 height 10
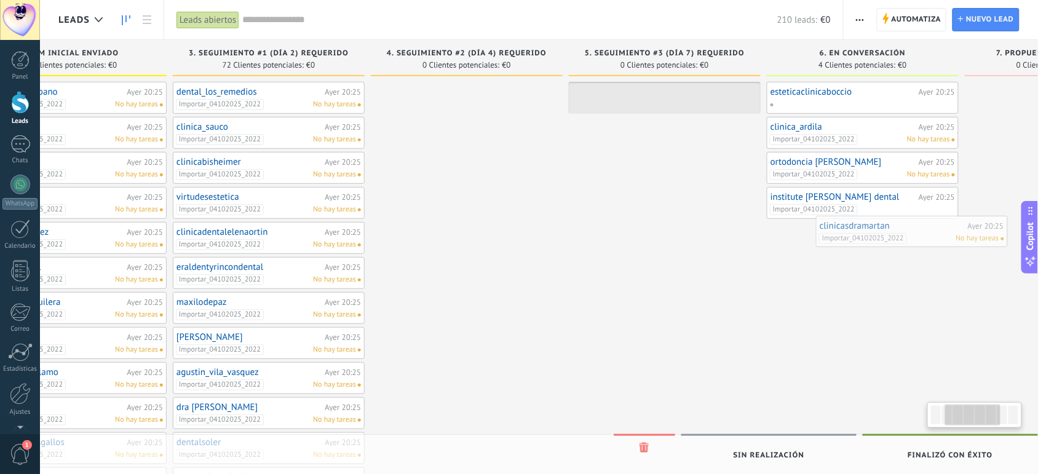
scroll to position [0, 299]
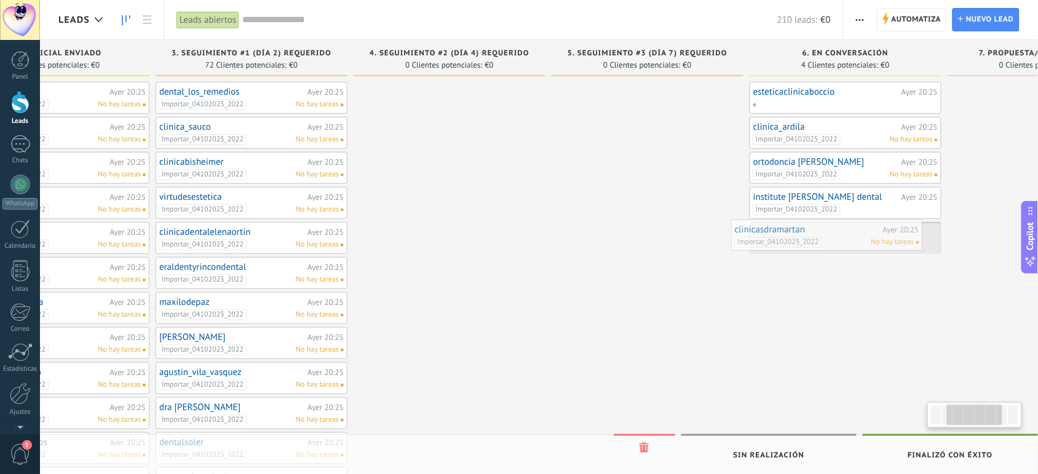
drag, startPoint x: 160, startPoint y: 133, endPoint x: 836, endPoint y: 240, distance: 684.0
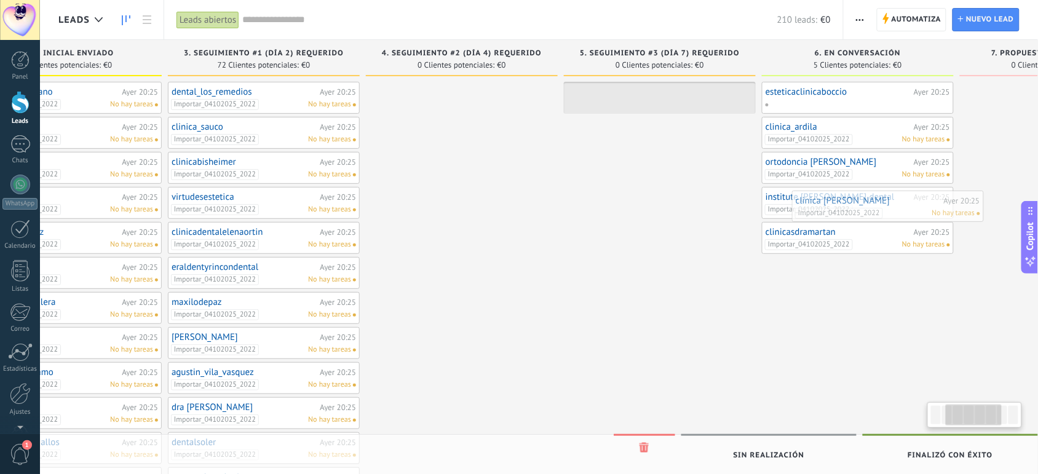
scroll to position [0, 303]
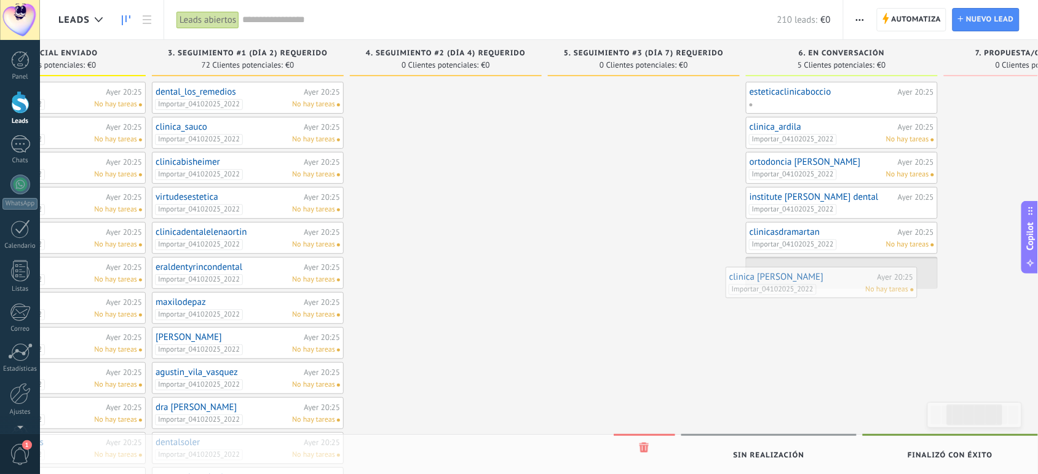
drag, startPoint x: 140, startPoint y: 135, endPoint x: 810, endPoint y: 288, distance: 686.7
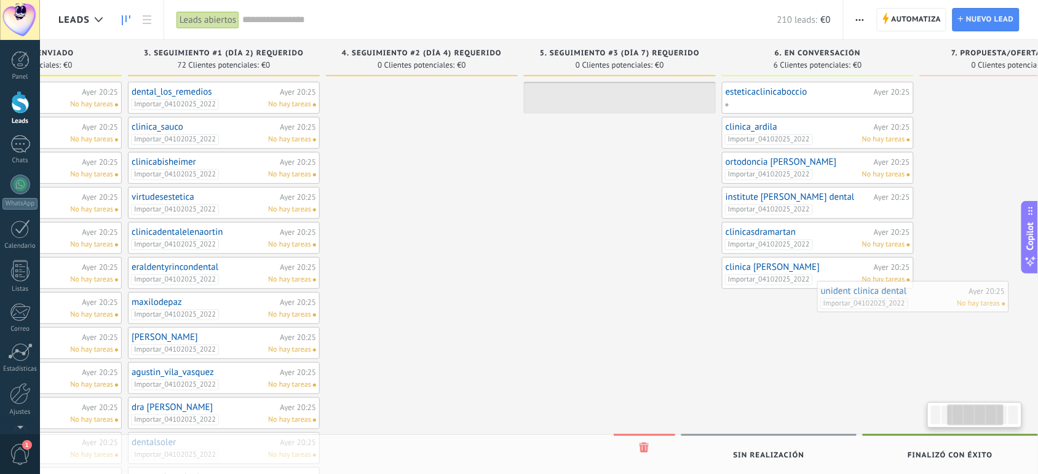
scroll to position [0, 343]
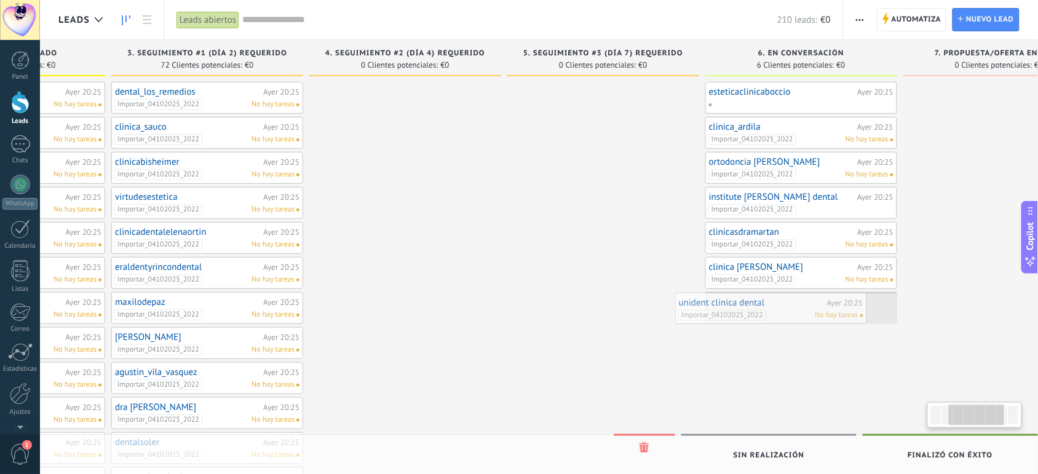
drag, startPoint x: 158, startPoint y: 136, endPoint x: 778, endPoint y: 314, distance: 644.7
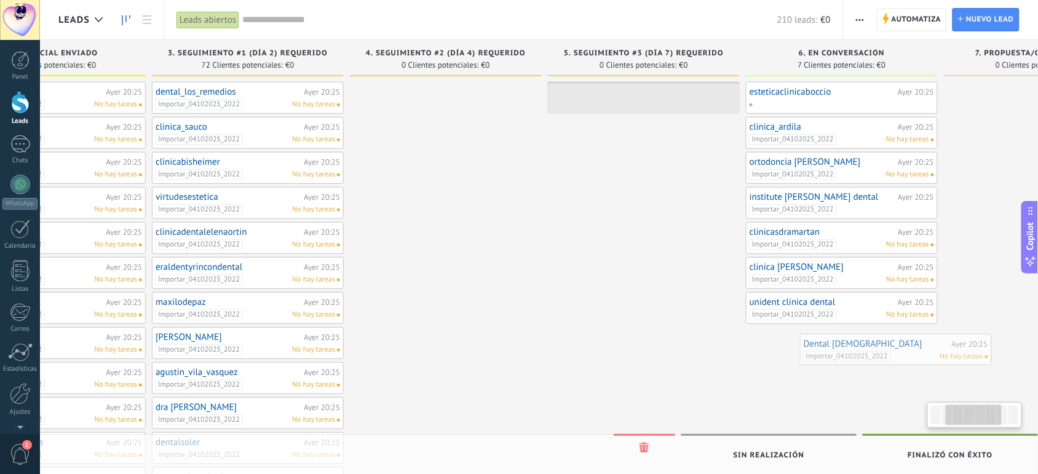
scroll to position [0, 326]
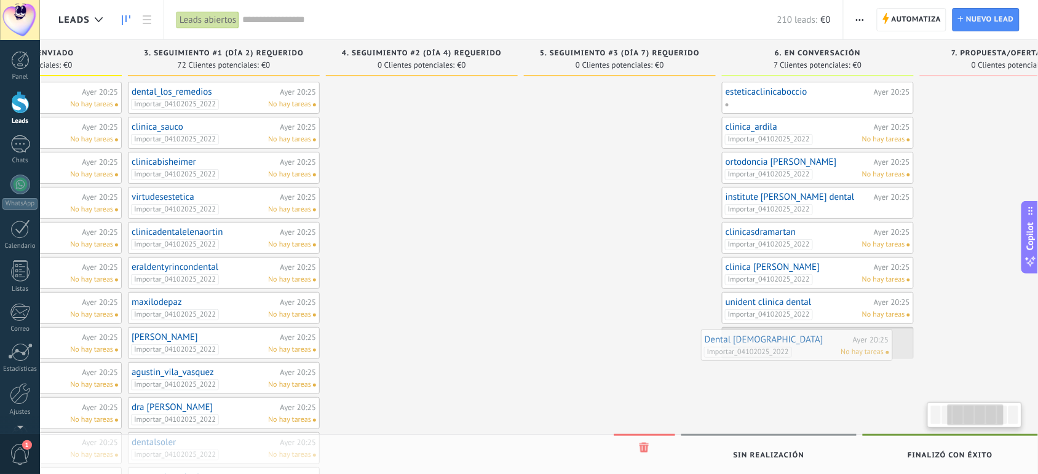
drag, startPoint x: 145, startPoint y: 133, endPoint x: 797, endPoint y: 349, distance: 686.9
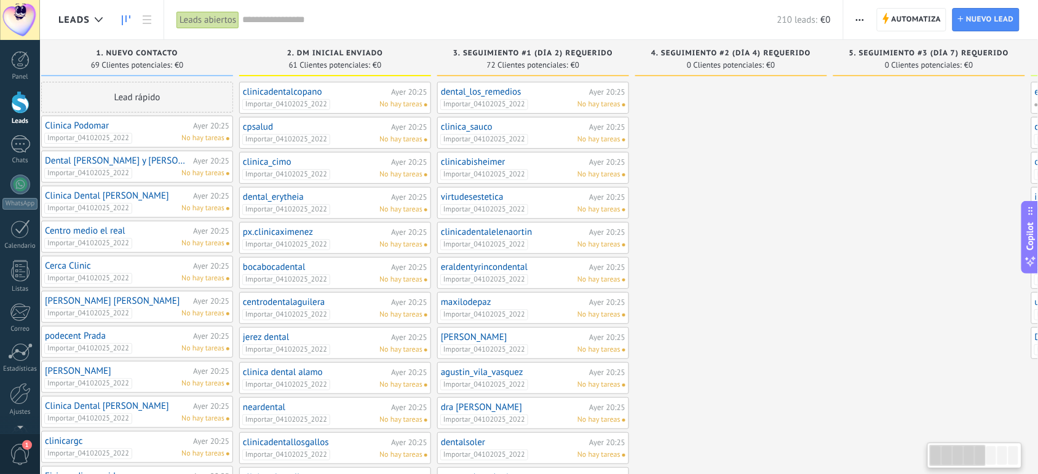
scroll to position [0, 0]
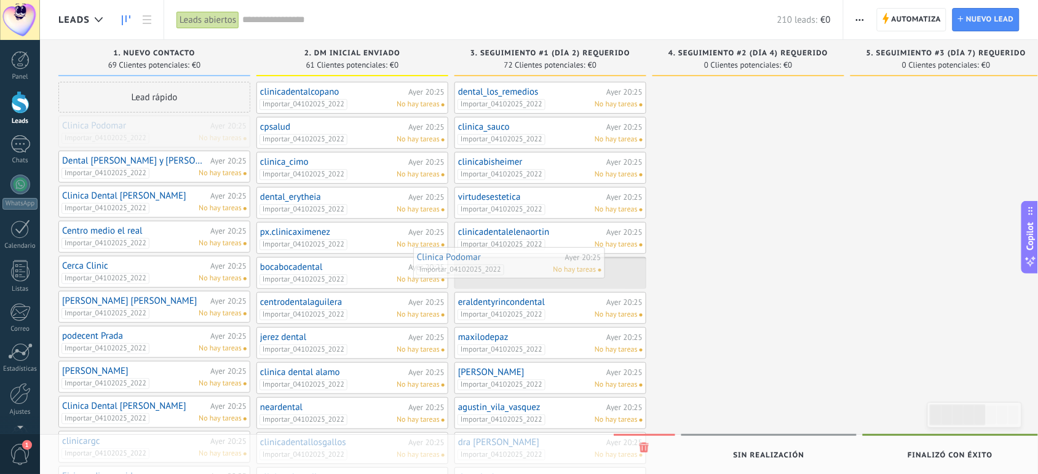
drag, startPoint x: 176, startPoint y: 130, endPoint x: 537, endPoint y: 259, distance: 383.3
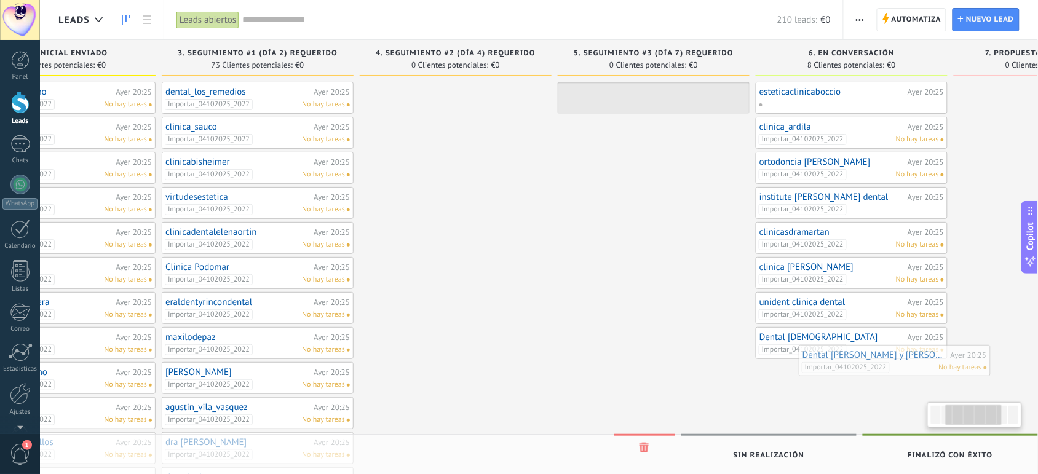
scroll to position [0, 314]
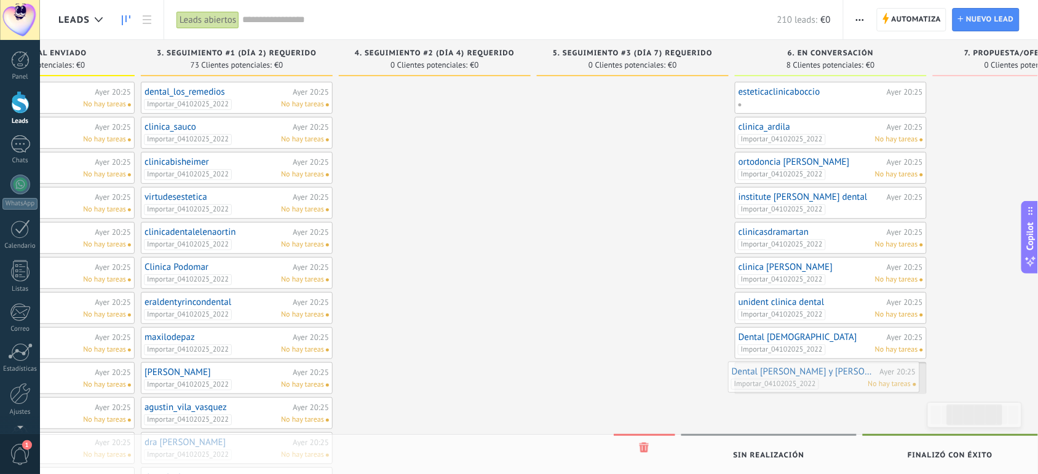
drag, startPoint x: 173, startPoint y: 135, endPoint x: 842, endPoint y: 381, distance: 713.3
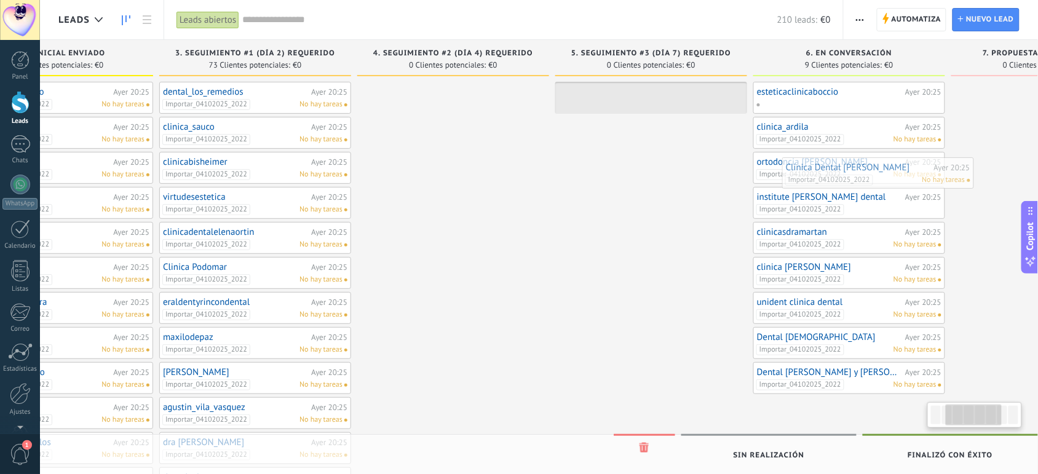
scroll to position [0, 308]
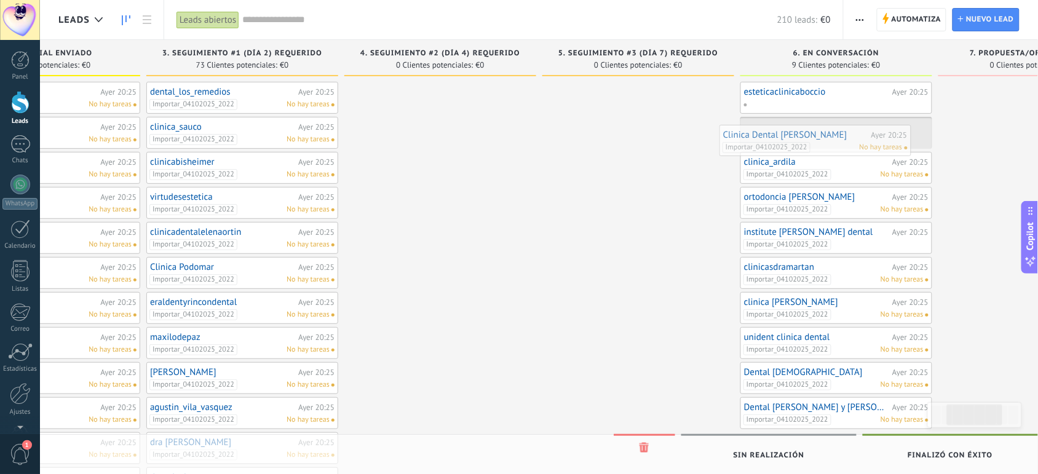
drag, startPoint x: 171, startPoint y: 131, endPoint x: 832, endPoint y: 140, distance: 661.0
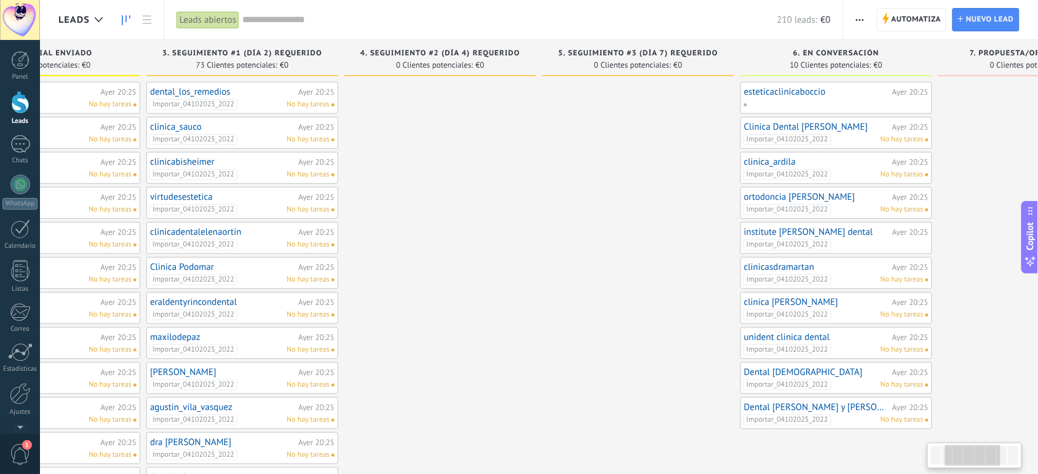
scroll to position [0, 0]
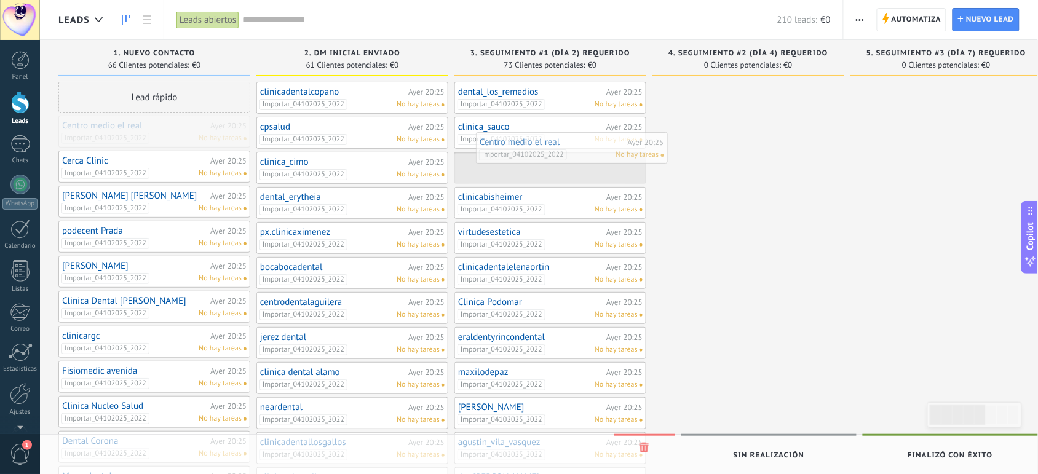
drag, startPoint x: 173, startPoint y: 132, endPoint x: 589, endPoint y: 148, distance: 416.6
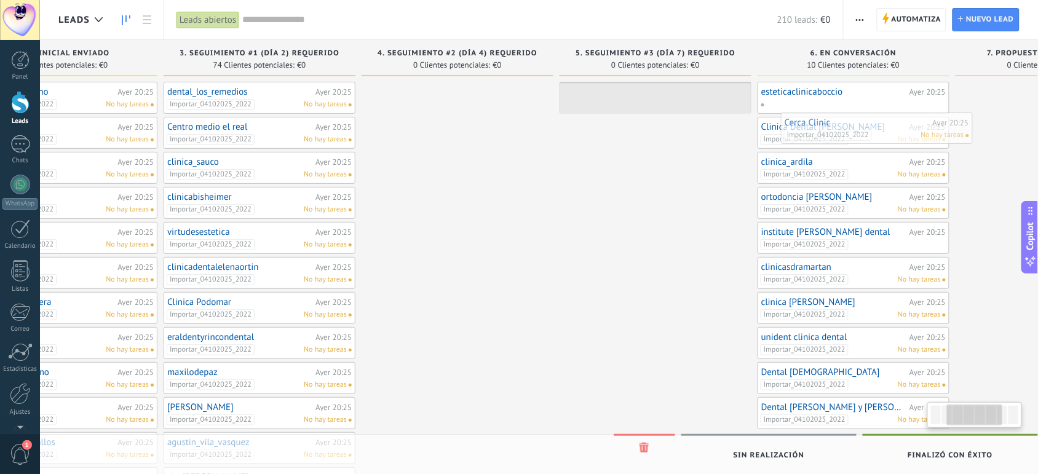
scroll to position [0, 306]
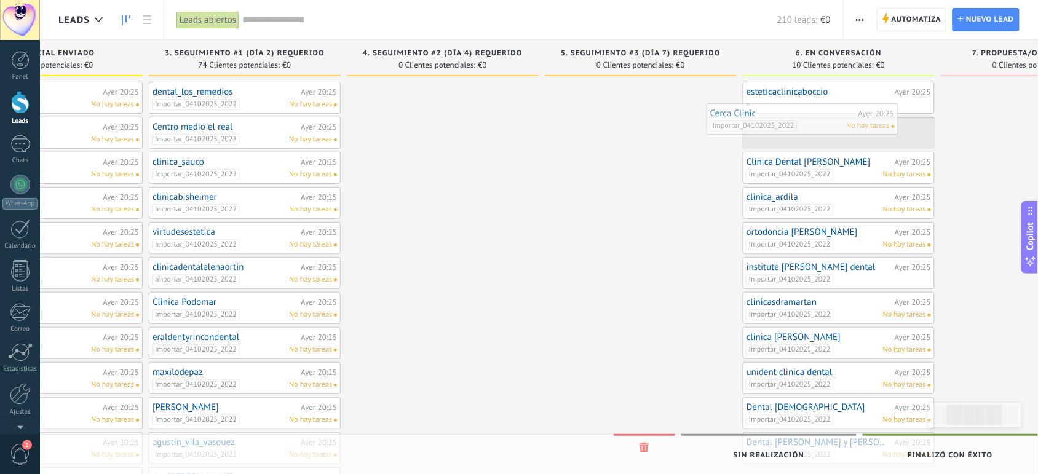
drag, startPoint x: 179, startPoint y: 135, endPoint x: 831, endPoint y: 129, distance: 651.8
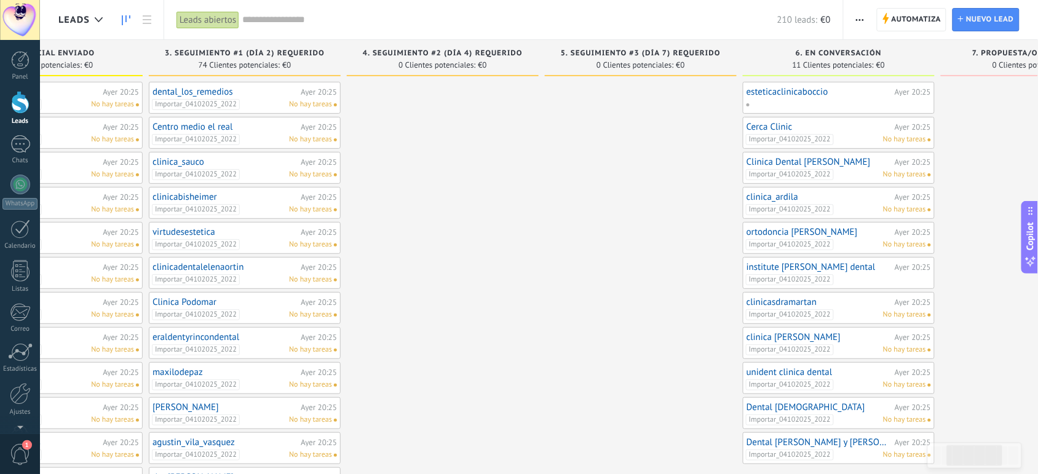
scroll to position [0, 0]
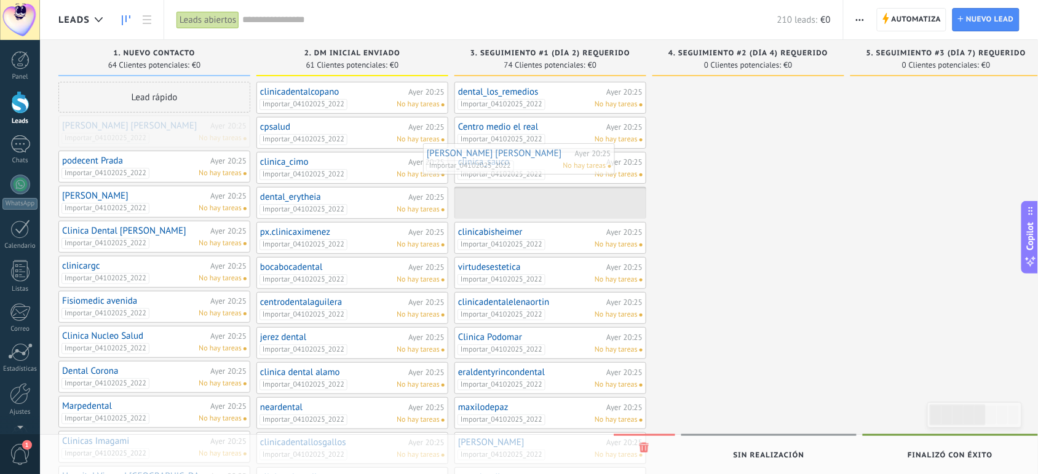
drag, startPoint x: 159, startPoint y: 134, endPoint x: 527, endPoint y: 164, distance: 369.5
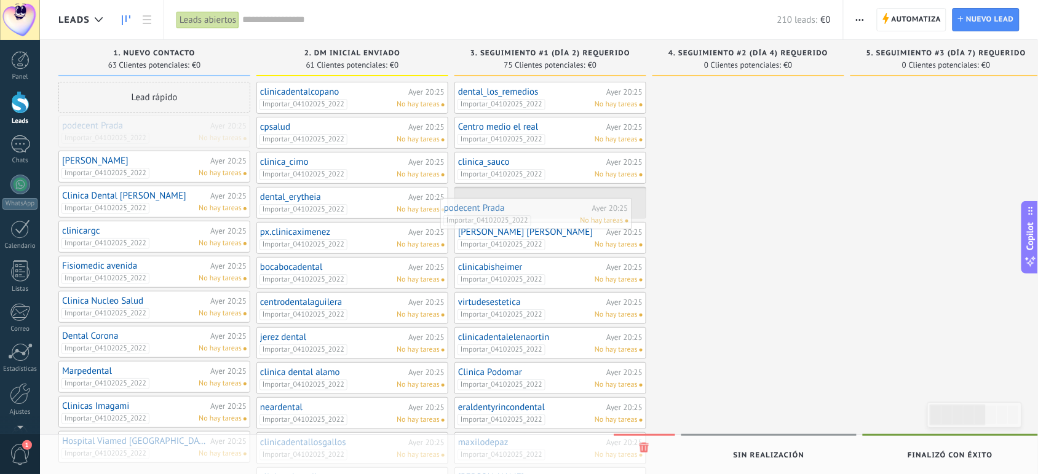
drag, startPoint x: 167, startPoint y: 130, endPoint x: 548, endPoint y: 213, distance: 390.1
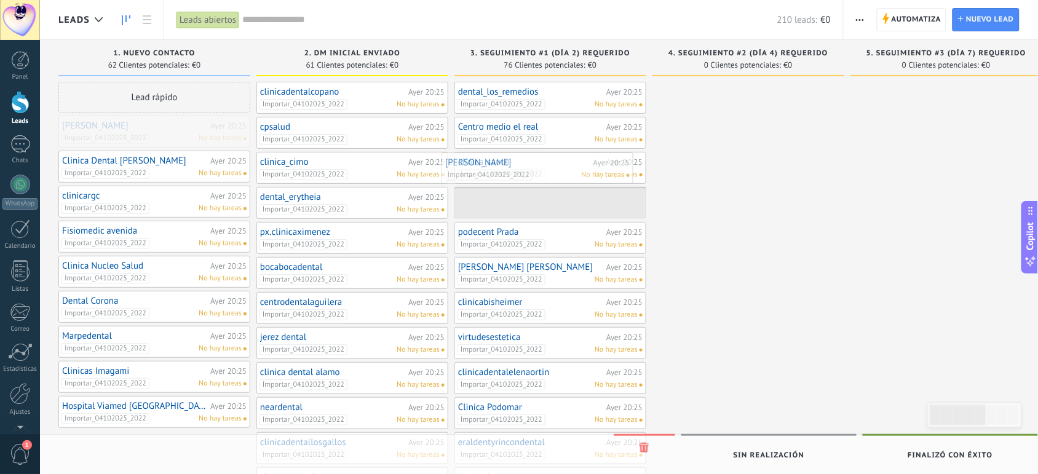
drag, startPoint x: 143, startPoint y: 128, endPoint x: 526, endPoint y: 163, distance: 384.7
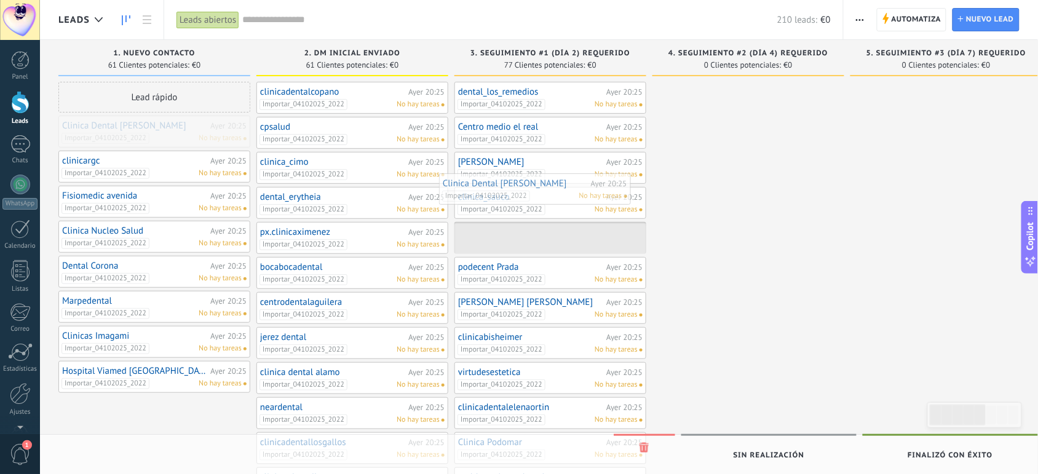
drag, startPoint x: 199, startPoint y: 127, endPoint x: 579, endPoint y: 181, distance: 384.5
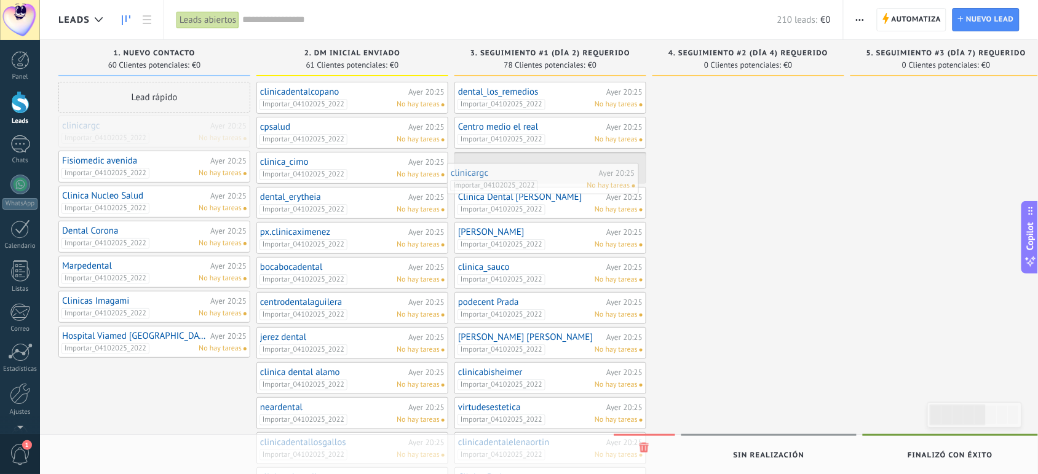
drag, startPoint x: 165, startPoint y: 136, endPoint x: 558, endPoint y: 183, distance: 395.7
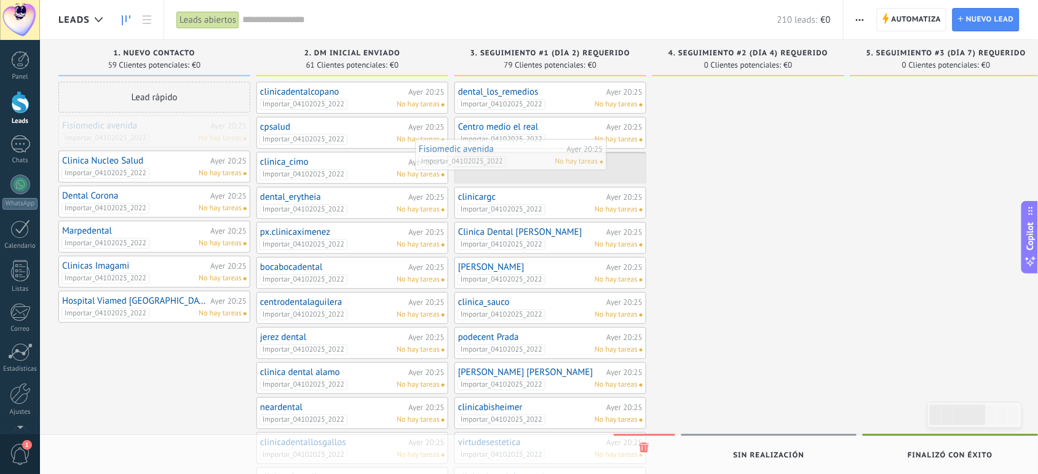
drag, startPoint x: 180, startPoint y: 143, endPoint x: 554, endPoint y: 164, distance: 374.4
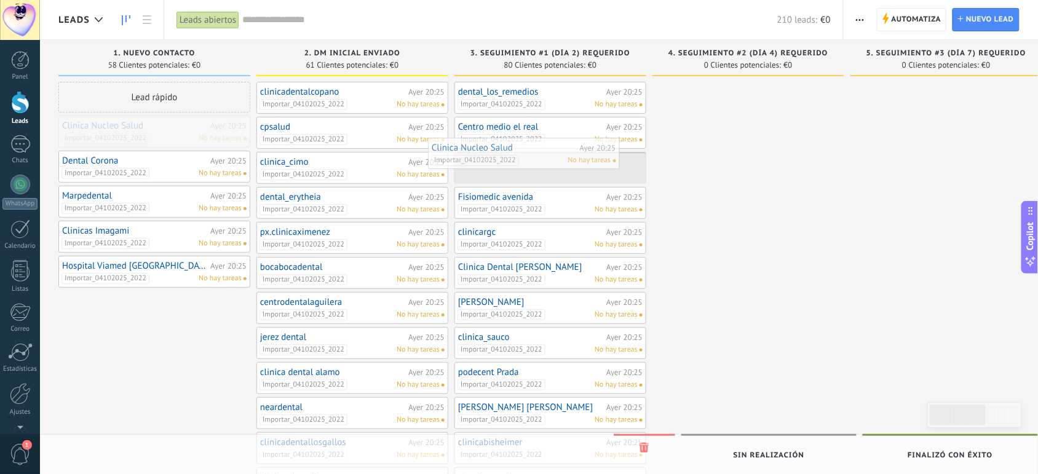
drag, startPoint x: 180, startPoint y: 140, endPoint x: 552, endPoint y: 162, distance: 372.6
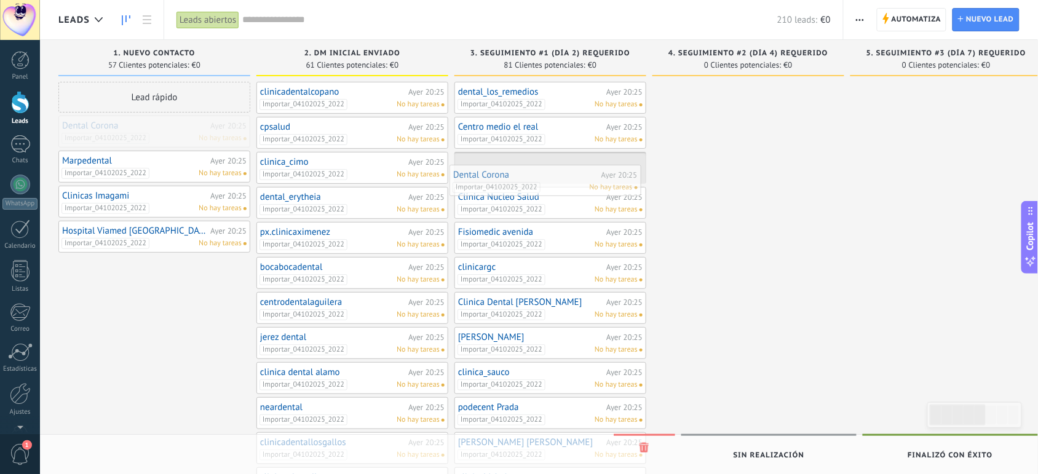
drag, startPoint x: 161, startPoint y: 128, endPoint x: 552, endPoint y: 178, distance: 393.7
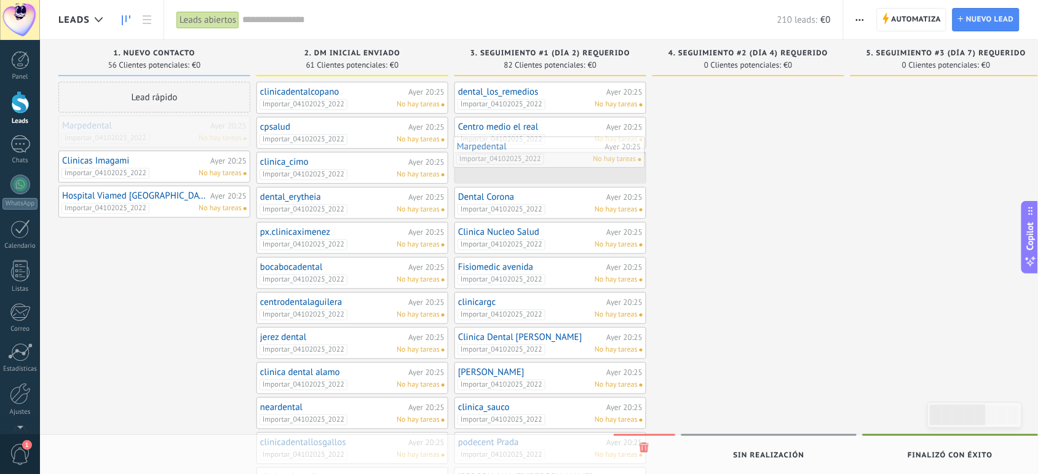
drag, startPoint x: 169, startPoint y: 133, endPoint x: 564, endPoint y: 154, distance: 395.3
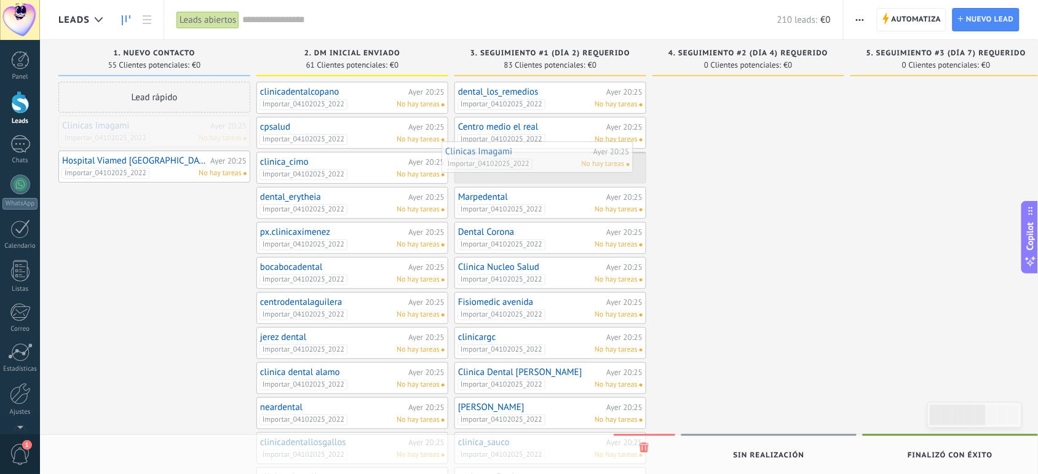
drag, startPoint x: 180, startPoint y: 127, endPoint x: 561, endPoint y: 152, distance: 382.7
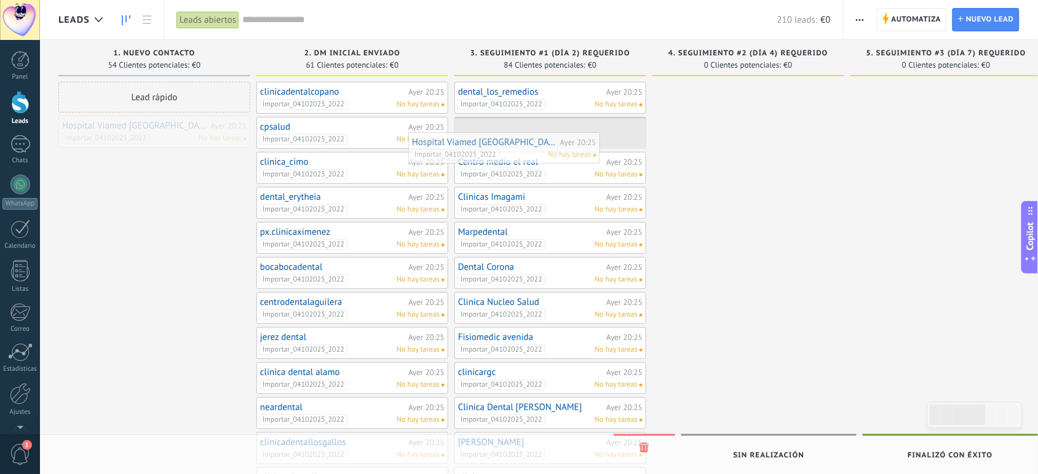
drag, startPoint x: 185, startPoint y: 131, endPoint x: 539, endPoint y: 148, distance: 354.5
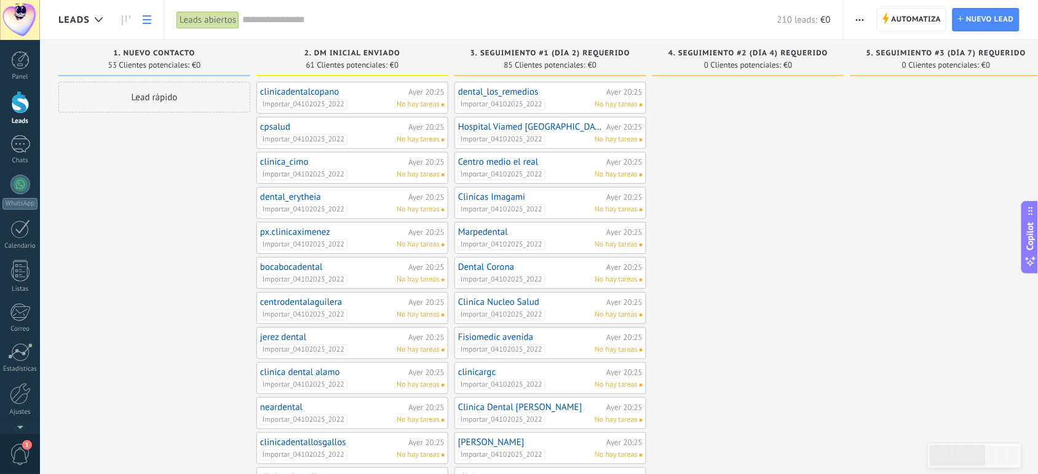
click at [143, 22] on icon at bounding box center [147, 19] width 9 height 9
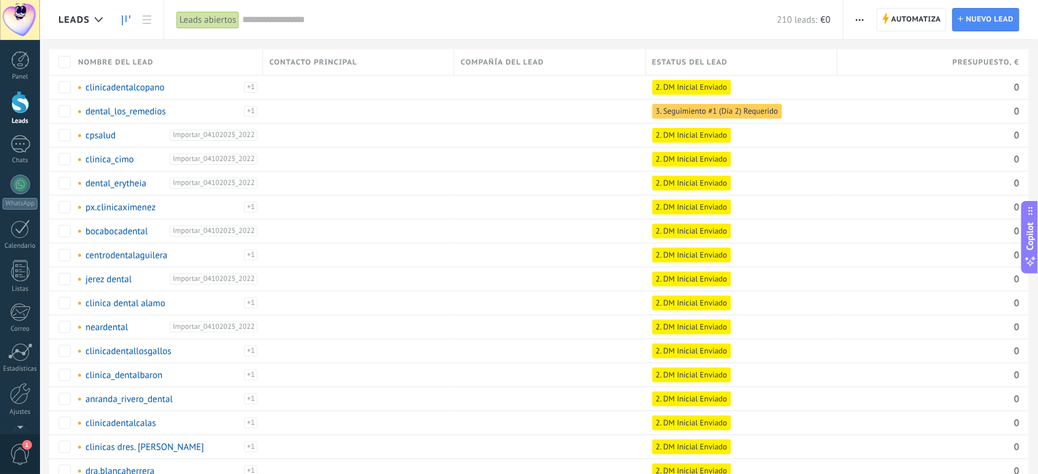
click at [126, 20] on use at bounding box center [126, 20] width 9 height 10
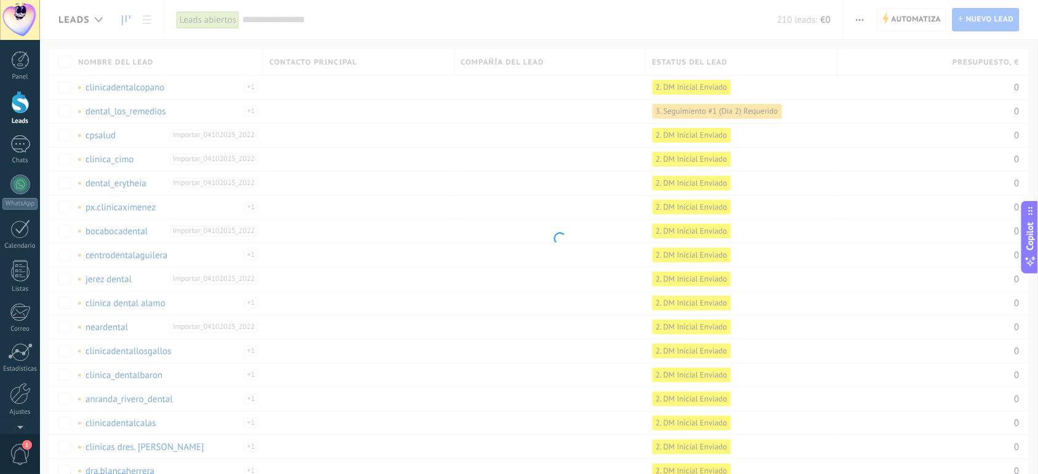
click at [126, 20] on body ".abecls-1,.abecls-2{fill-rule:evenodd}.abecls-2{fill:#fff} .abhcls-1{fill:none}…" at bounding box center [519, 237] width 1038 height 474
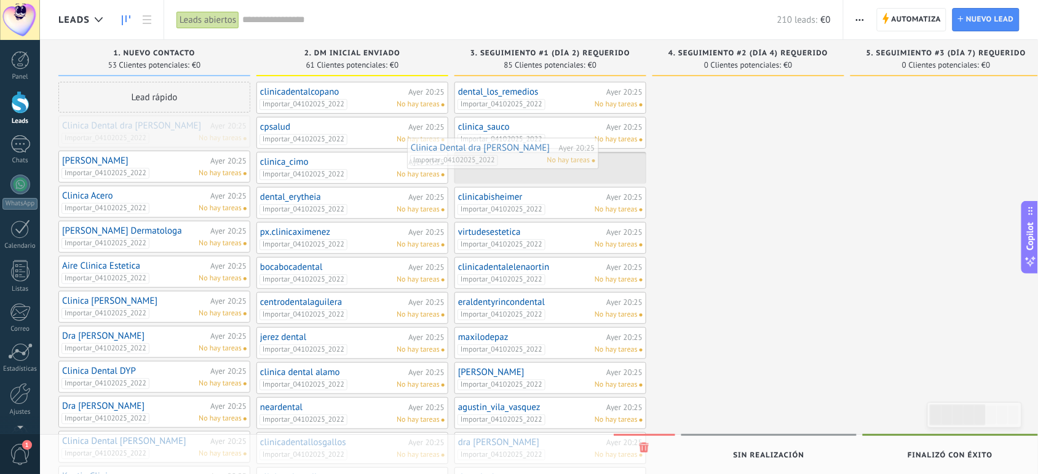
drag, startPoint x: 157, startPoint y: 130, endPoint x: 508, endPoint y: 152, distance: 351.8
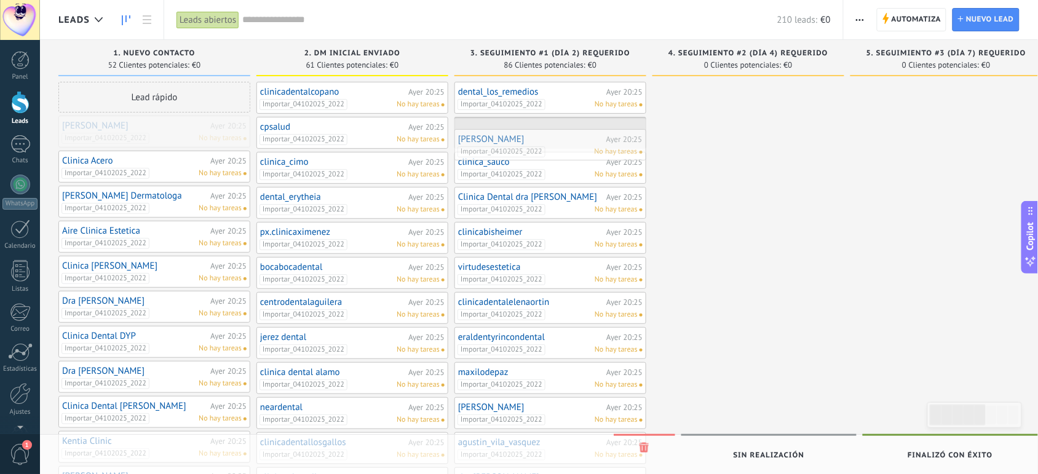
drag, startPoint x: 186, startPoint y: 126, endPoint x: 579, endPoint y: 135, distance: 393.6
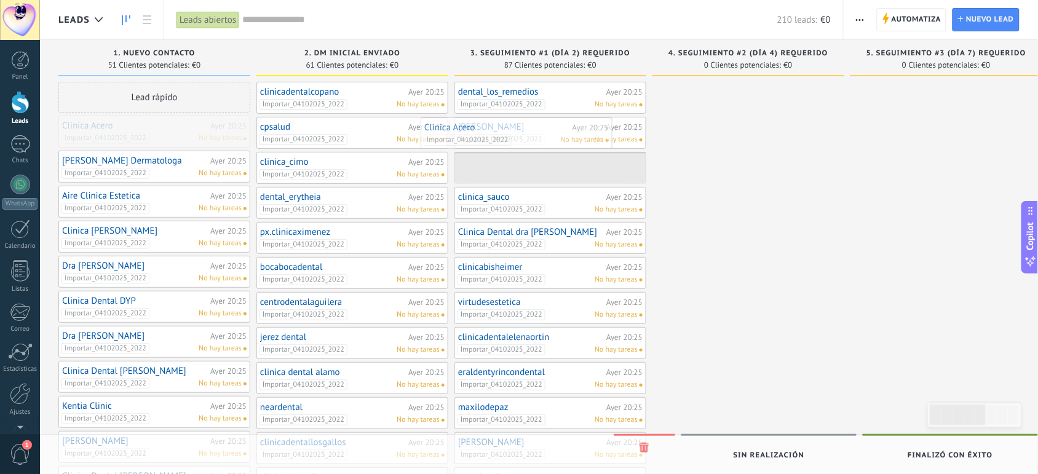
drag, startPoint x: 177, startPoint y: 132, endPoint x: 540, endPoint y: 135, distance: 362.8
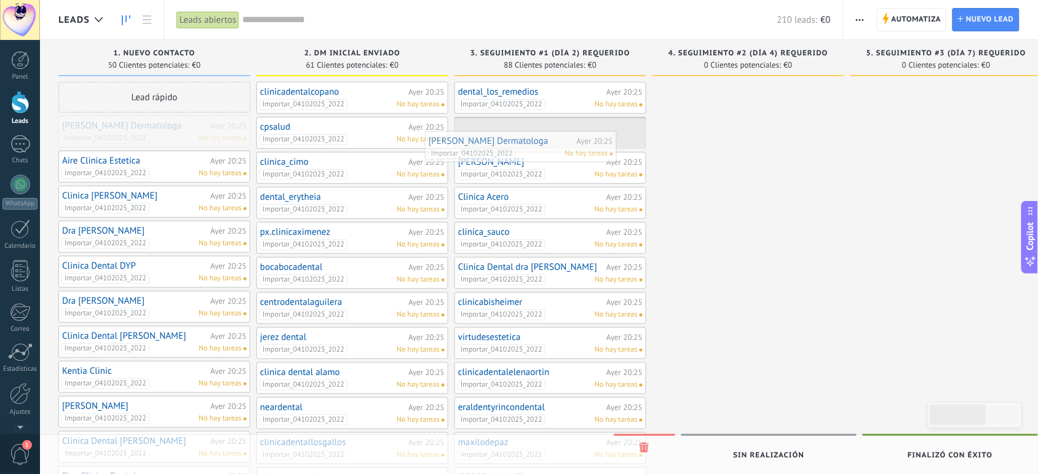
drag, startPoint x: 180, startPoint y: 125, endPoint x: 557, endPoint y: 140, distance: 377.8
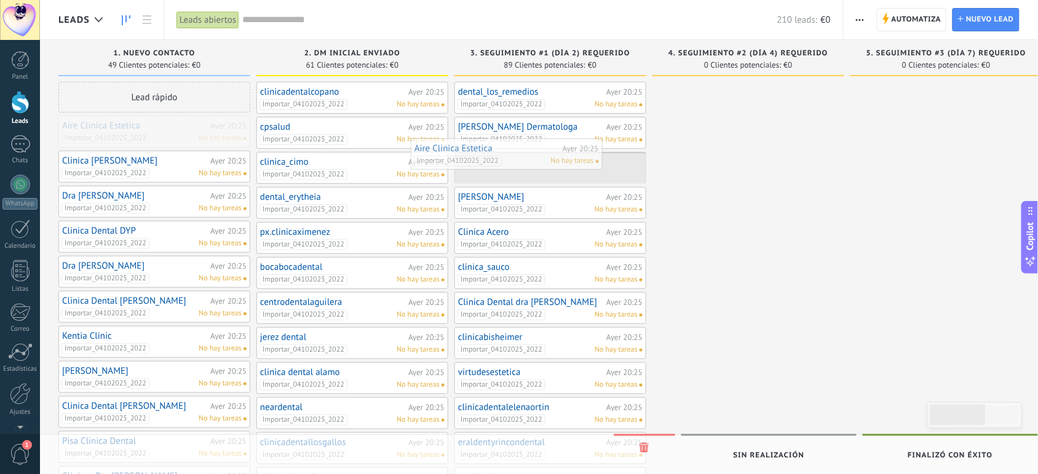
drag, startPoint x: 151, startPoint y: 139, endPoint x: 503, endPoint y: 163, distance: 353.1
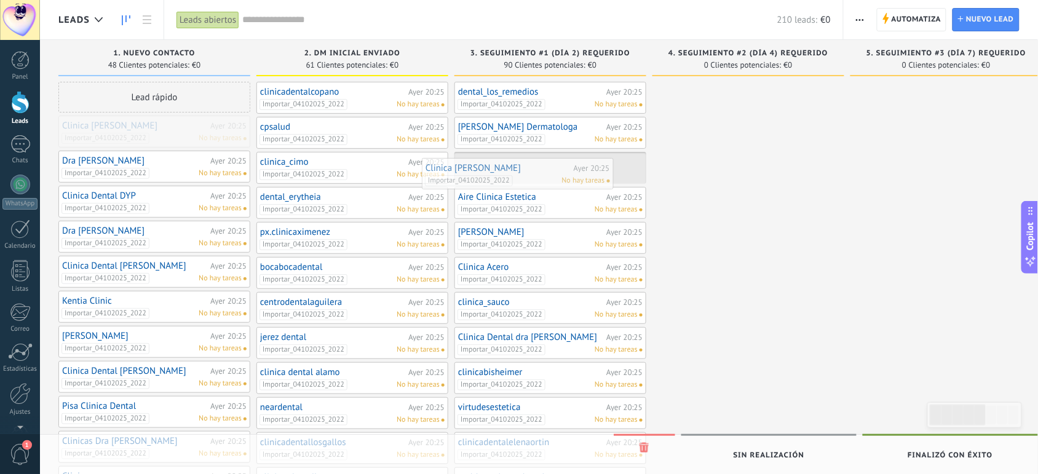
drag, startPoint x: 182, startPoint y: 133, endPoint x: 543, endPoint y: 176, distance: 363.4
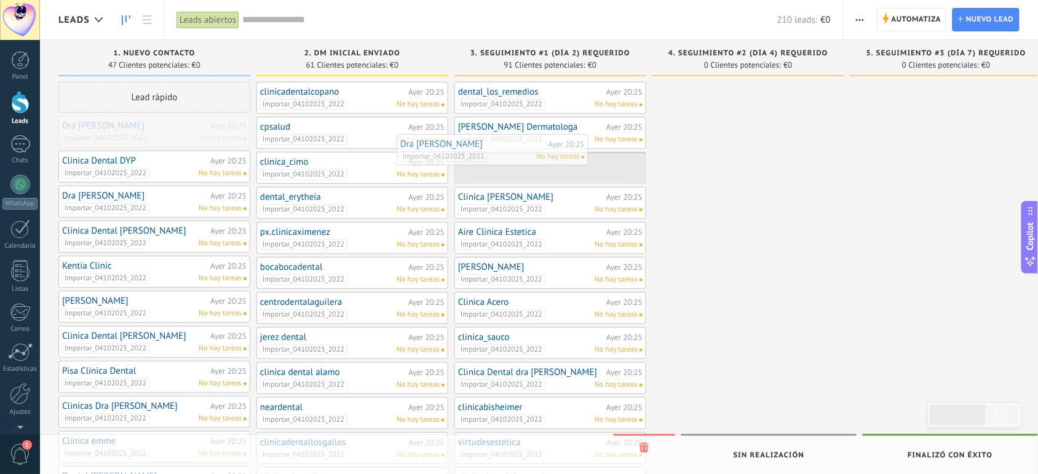
drag, startPoint x: 182, startPoint y: 130, endPoint x: 536, endPoint y: 151, distance: 354.2
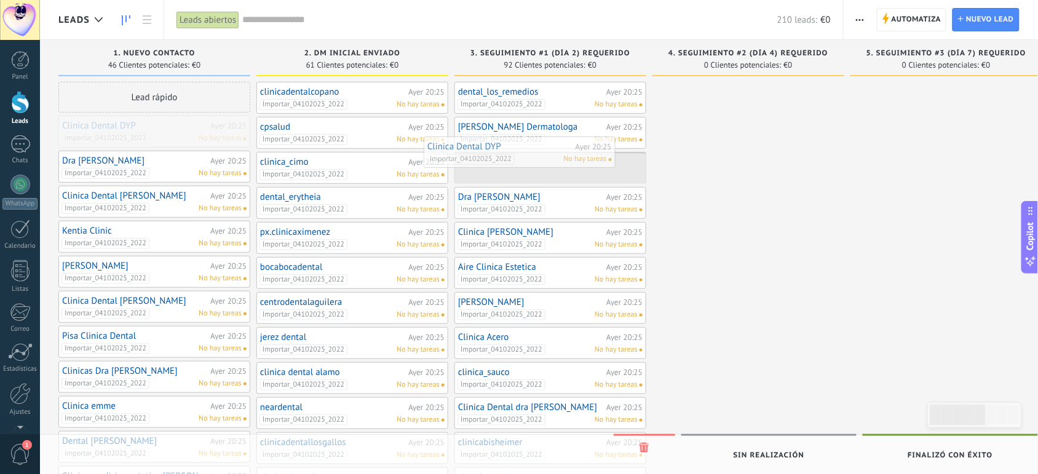
drag, startPoint x: 167, startPoint y: 131, endPoint x: 531, endPoint y: 152, distance: 364.6
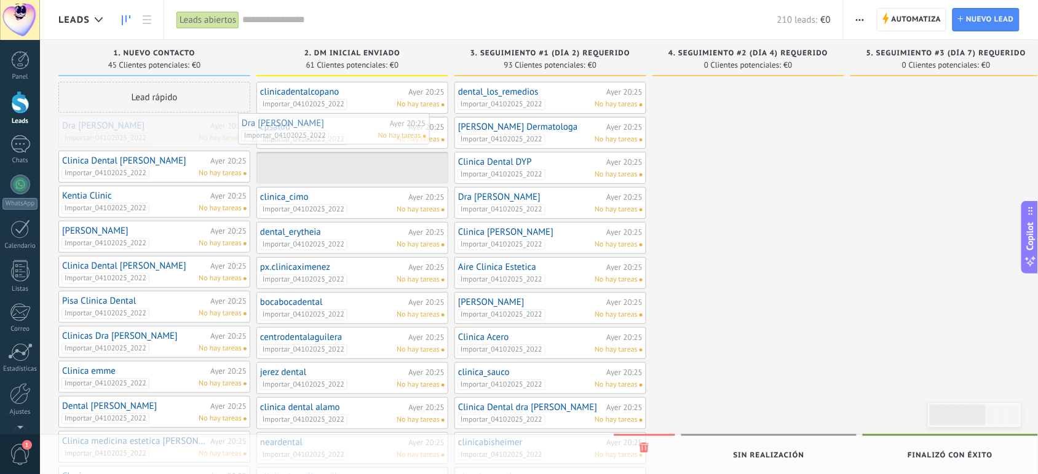
drag, startPoint x: 197, startPoint y: 136, endPoint x: 376, endPoint y: 135, distance: 178.9
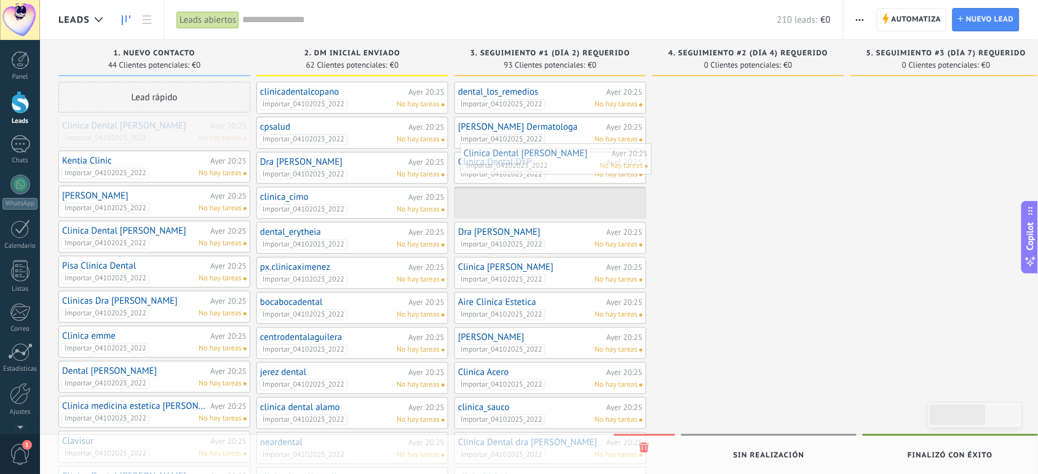
drag, startPoint x: 98, startPoint y: 127, endPoint x: 512, endPoint y: 156, distance: 414.8
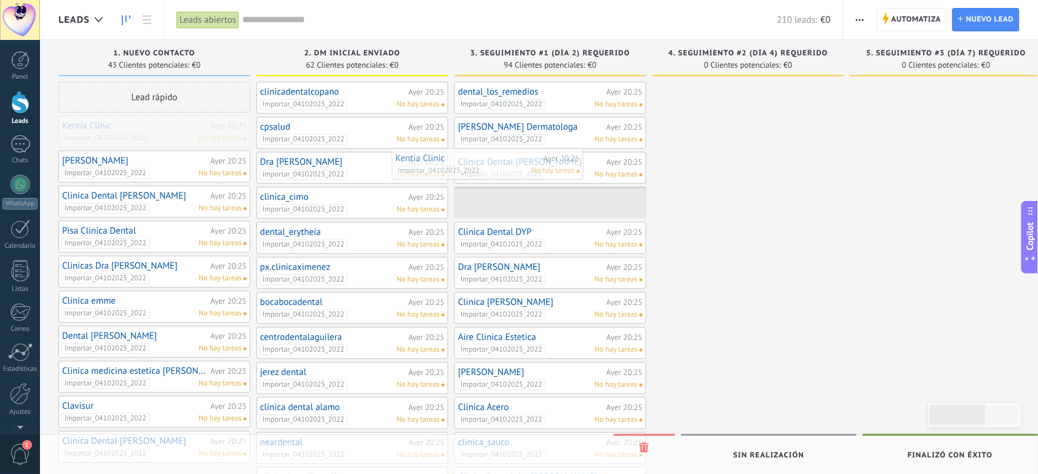
drag, startPoint x: 204, startPoint y: 140, endPoint x: 558, endPoint y: 173, distance: 356.4
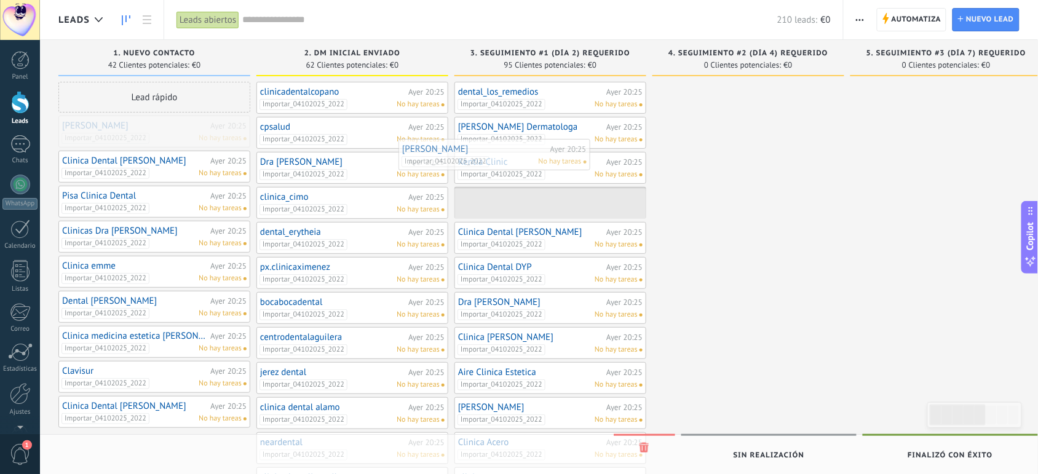
drag, startPoint x: 186, startPoint y: 133, endPoint x: 535, endPoint y: 158, distance: 350.1
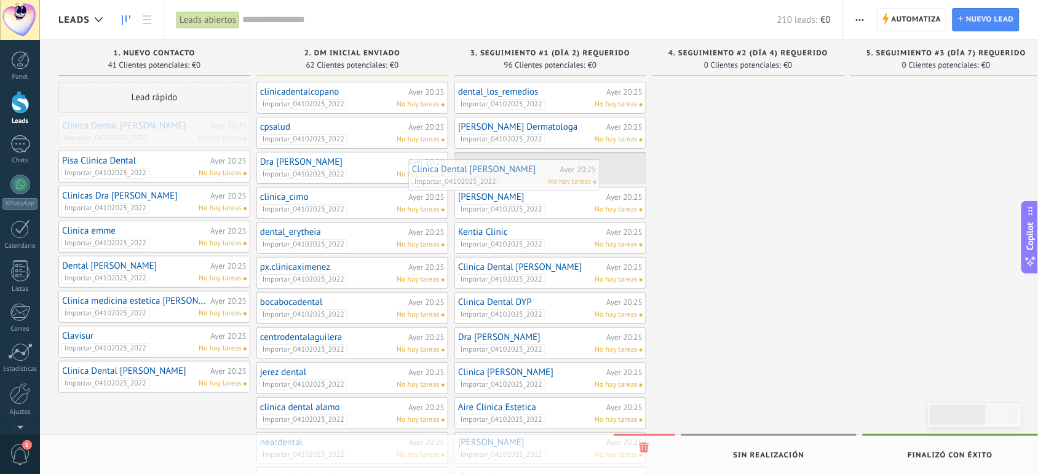
drag, startPoint x: 199, startPoint y: 126, endPoint x: 548, endPoint y: 170, distance: 352.6
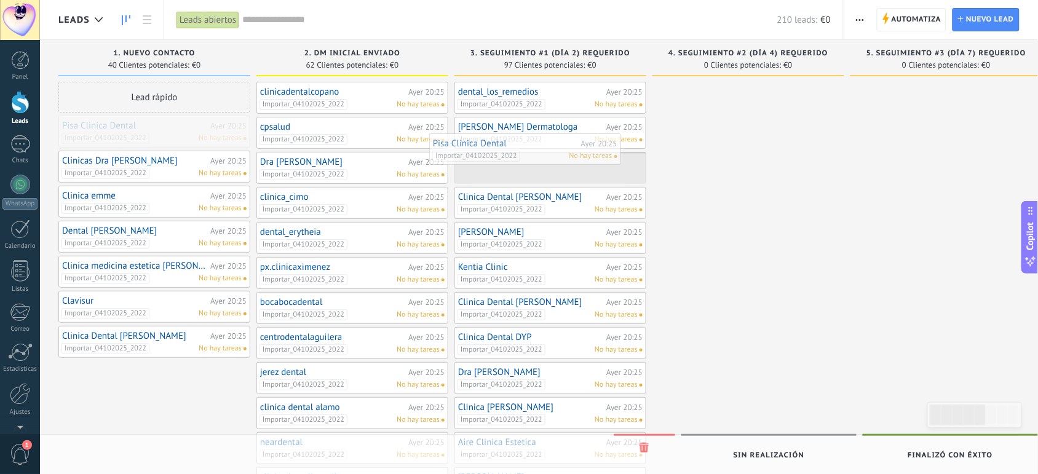
drag, startPoint x: 172, startPoint y: 124, endPoint x: 543, endPoint y: 143, distance: 371.2
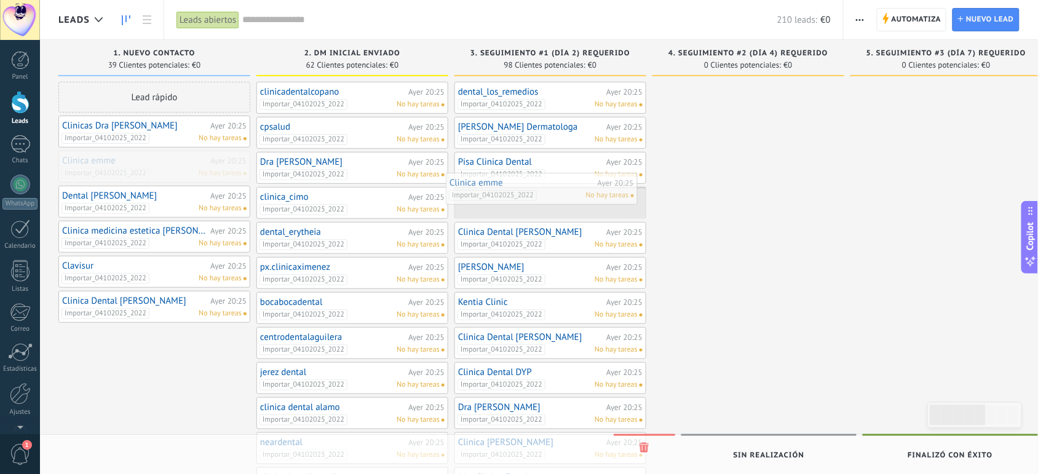
drag, startPoint x: 156, startPoint y: 170, endPoint x: 548, endPoint y: 191, distance: 393.4
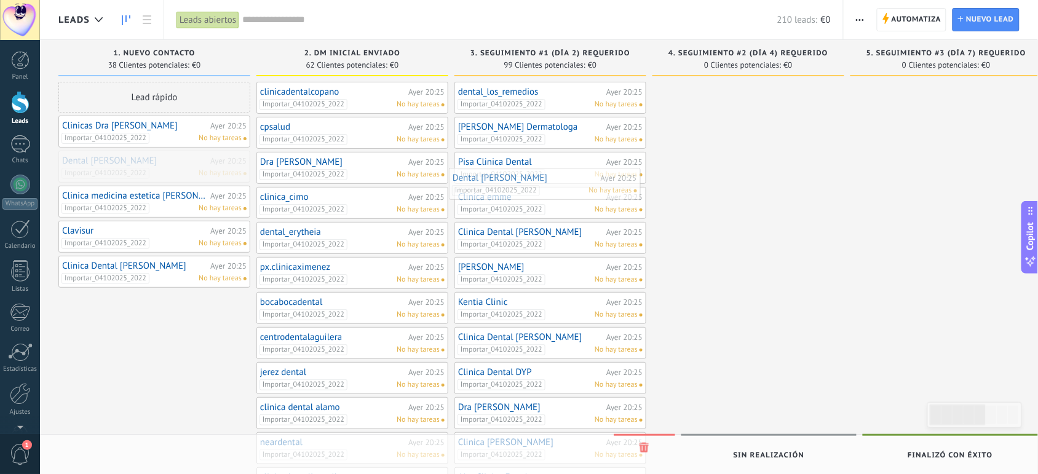
drag, startPoint x: 143, startPoint y: 168, endPoint x: 534, endPoint y: 185, distance: 391.4
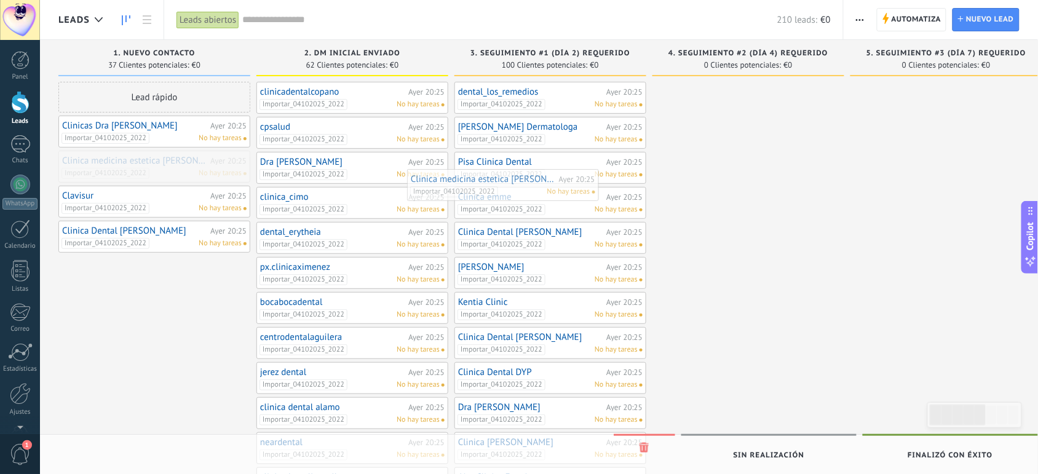
drag, startPoint x: 160, startPoint y: 169, endPoint x: 545, endPoint y: 185, distance: 385.8
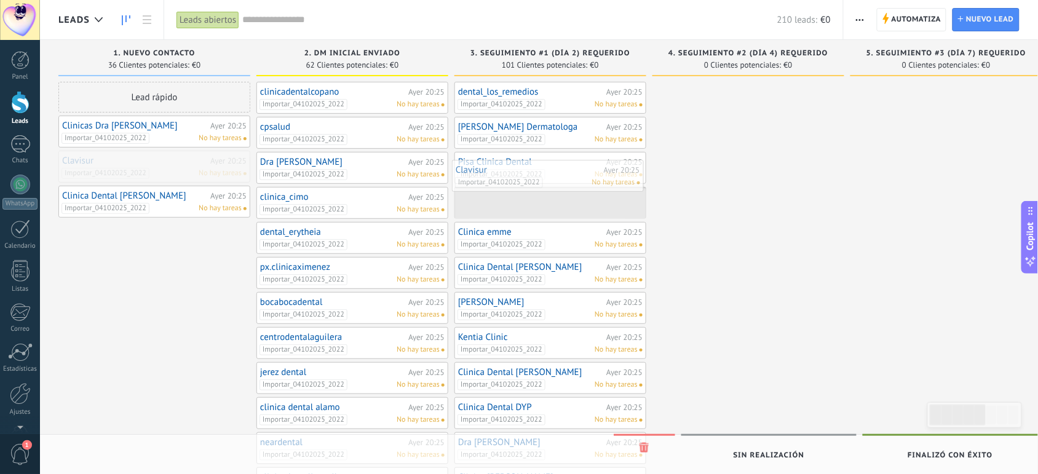
drag, startPoint x: 154, startPoint y: 164, endPoint x: 548, endPoint y: 174, distance: 394.9
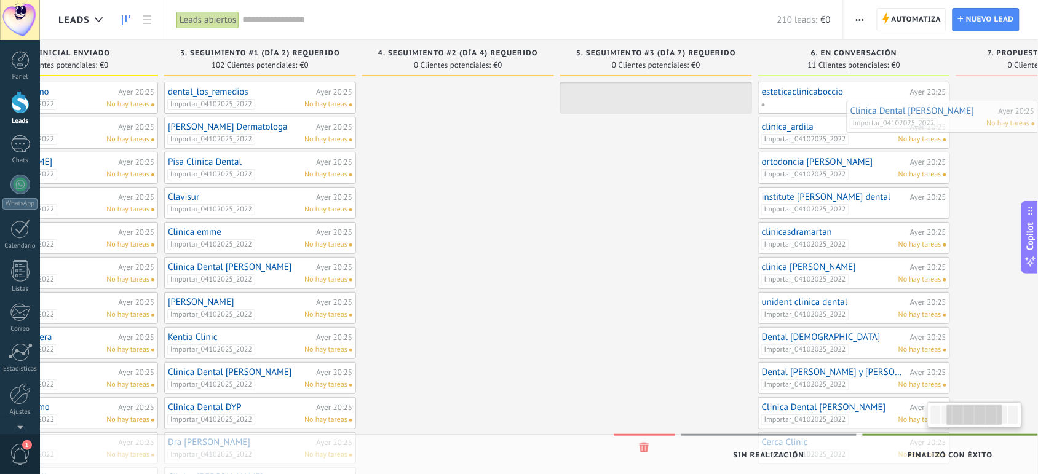
scroll to position [0, 344]
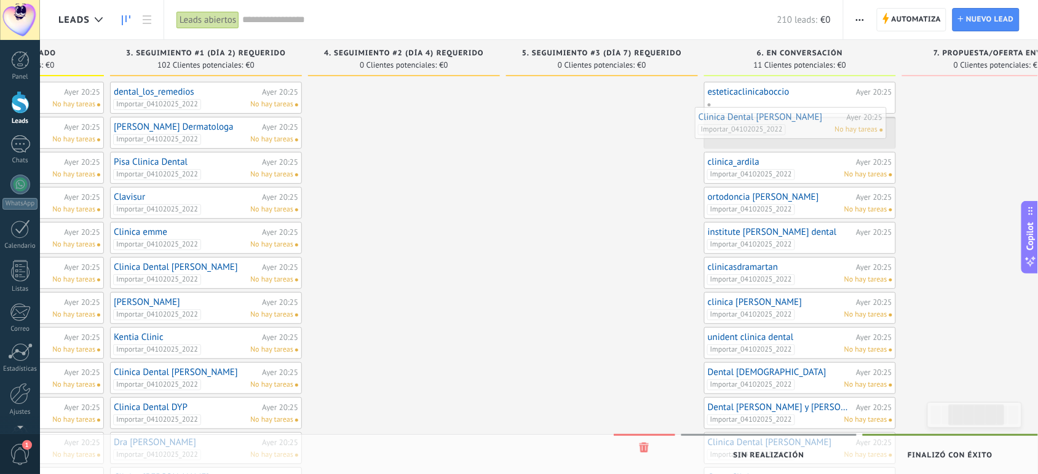
drag, startPoint x: 138, startPoint y: 173, endPoint x: 775, endPoint y: 129, distance: 637.9
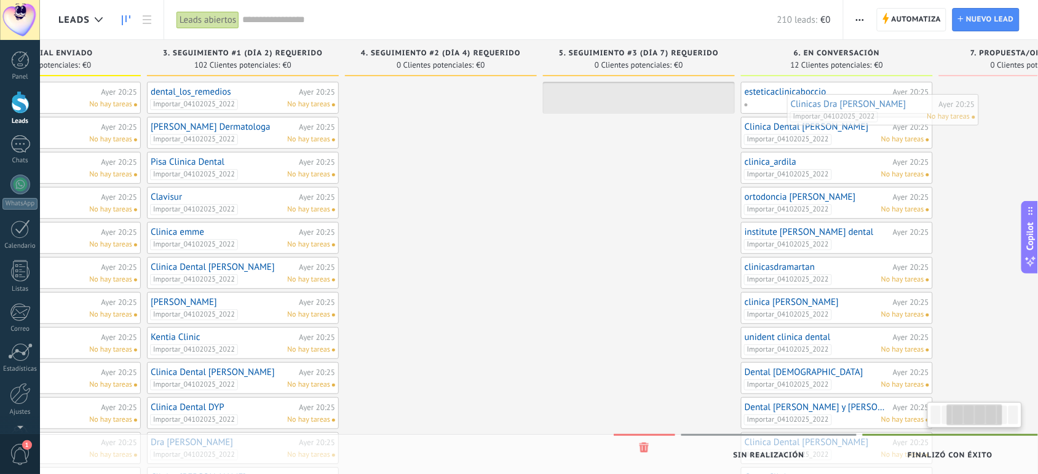
scroll to position [0, 314]
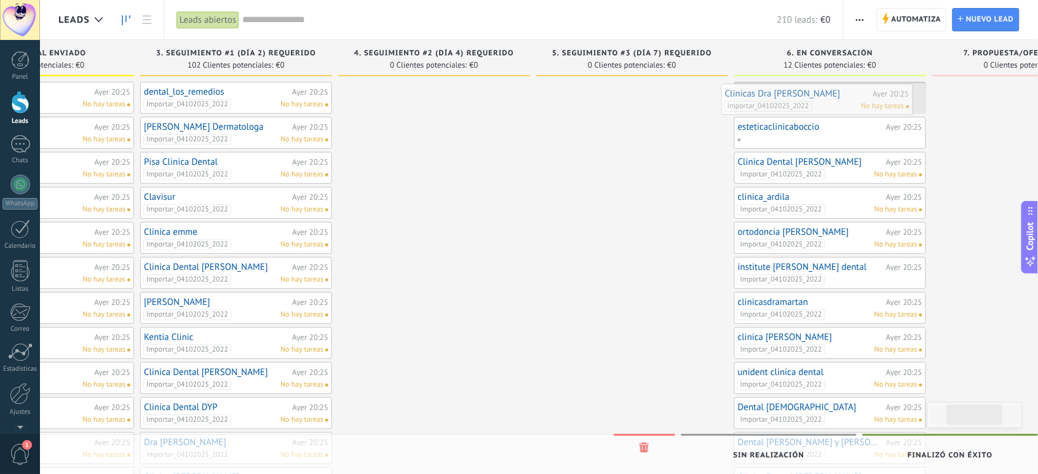
drag, startPoint x: 143, startPoint y: 132, endPoint x: 806, endPoint y: 100, distance: 663.6
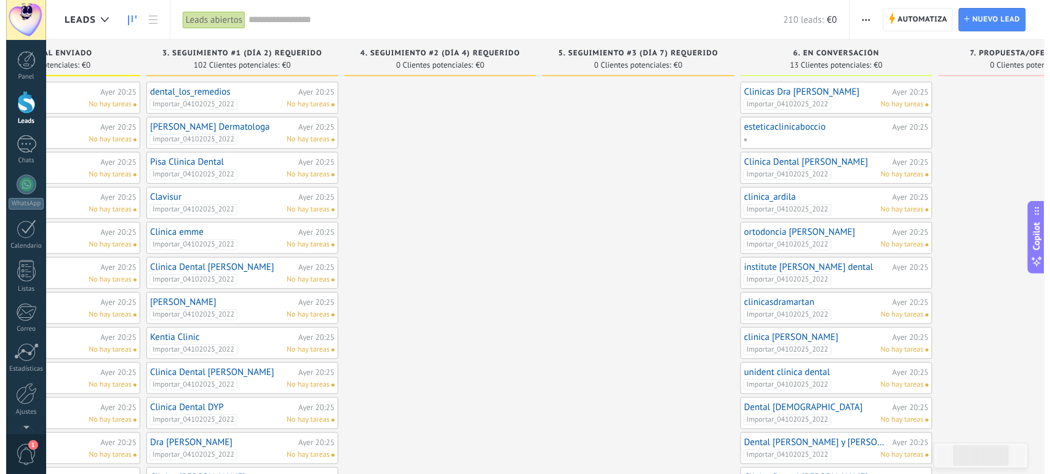
scroll to position [0, 0]
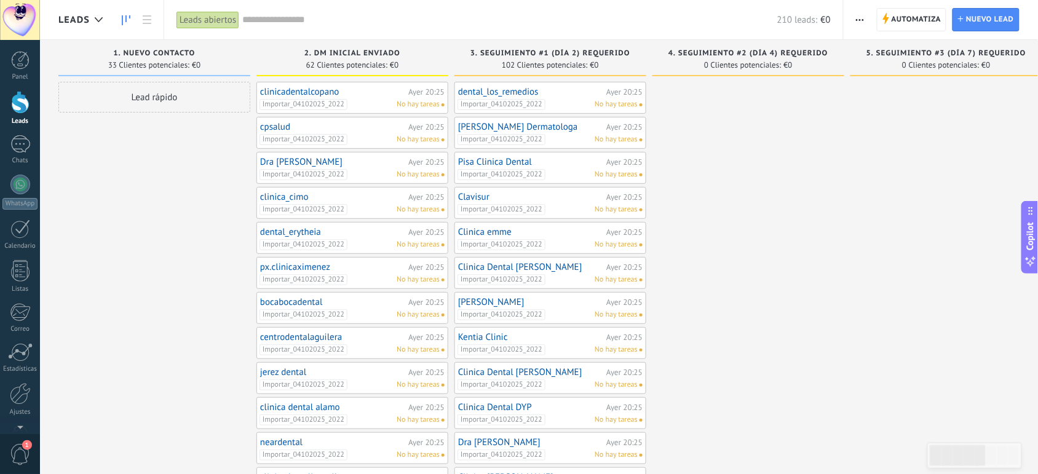
click at [126, 20] on use at bounding box center [126, 20] width 9 height 10
click at [144, 20] on icon at bounding box center [147, 19] width 9 height 9
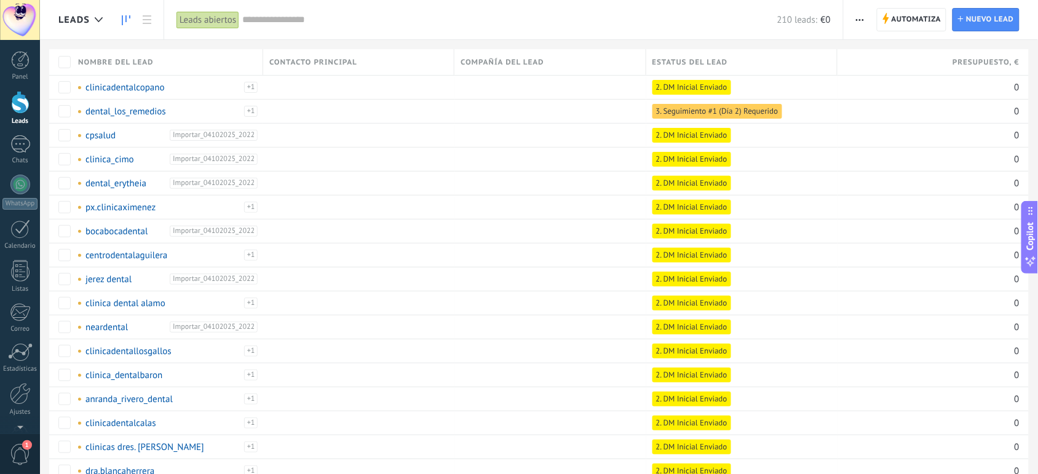
click at [124, 23] on icon at bounding box center [126, 20] width 9 height 10
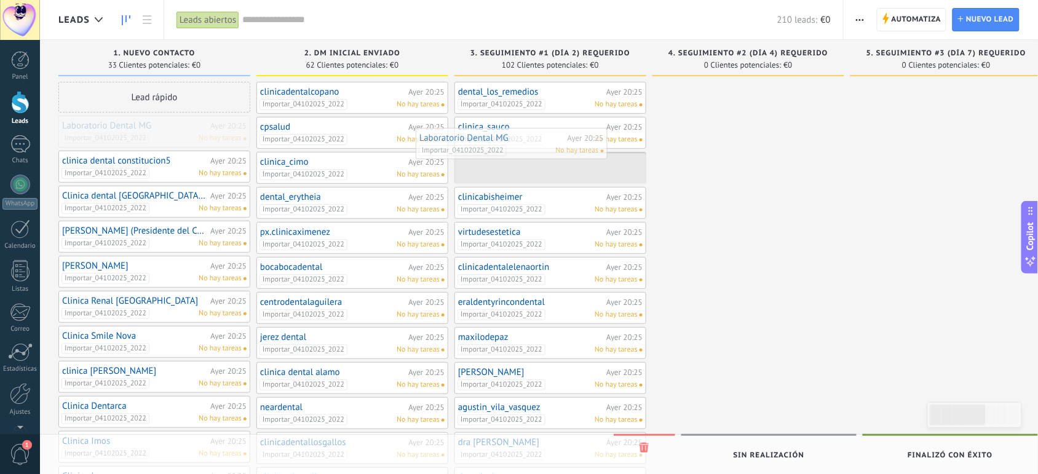
drag, startPoint x: 181, startPoint y: 132, endPoint x: 539, endPoint y: 146, distance: 358.1
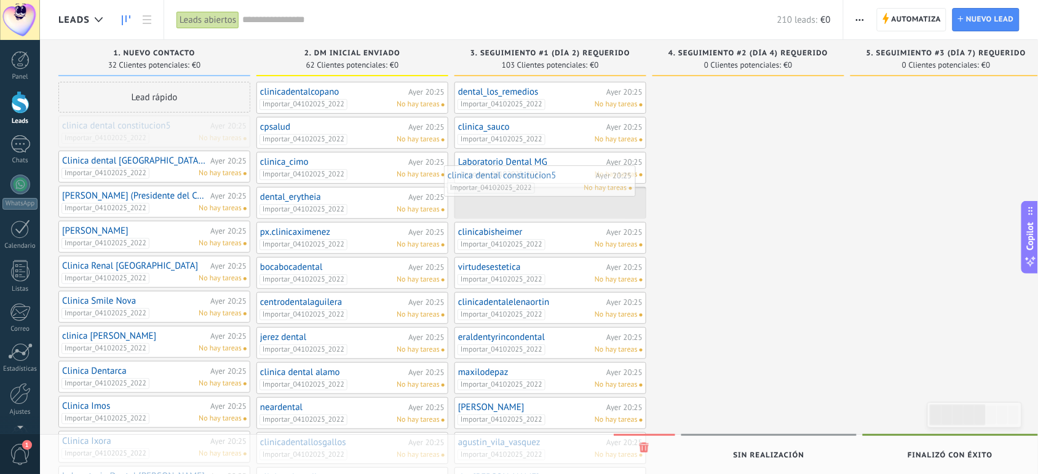
drag, startPoint x: 160, startPoint y: 129, endPoint x: 545, endPoint y: 179, distance: 388.1
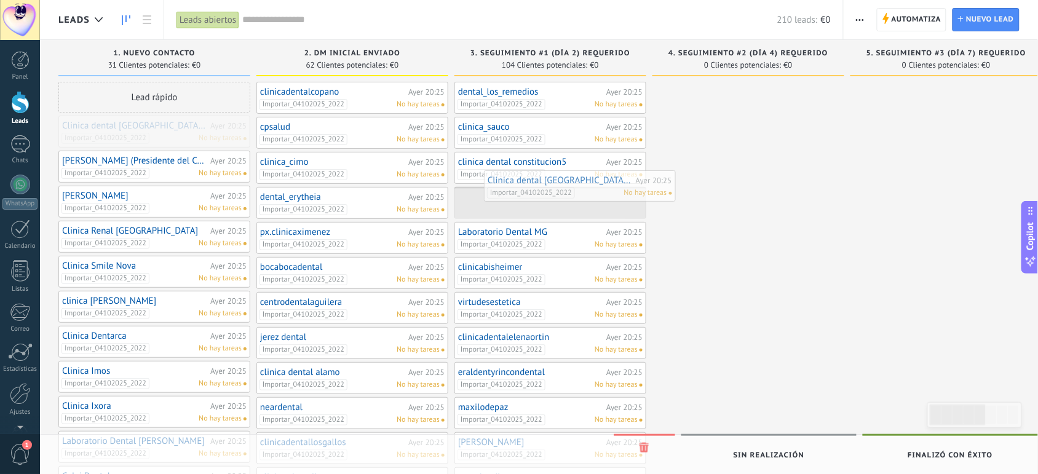
drag, startPoint x: 137, startPoint y: 124, endPoint x: 549, endPoint y: 181, distance: 415.9
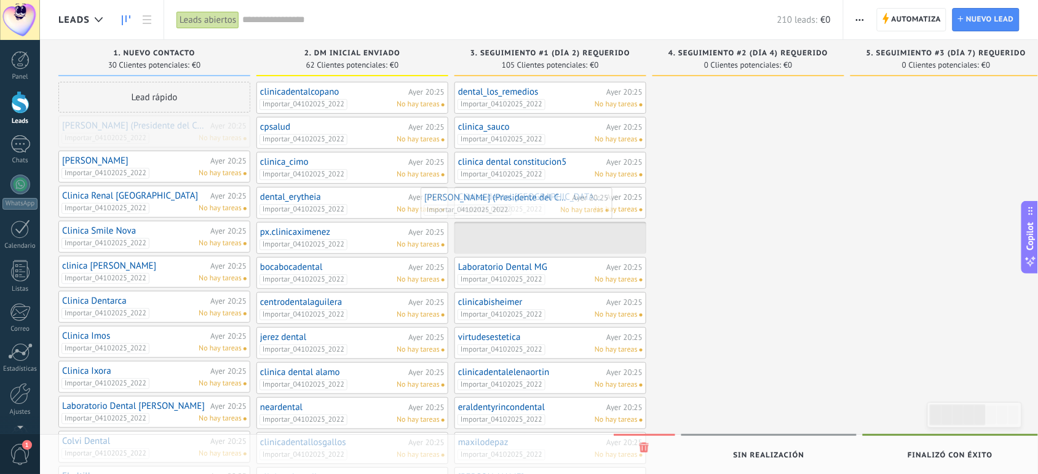
drag, startPoint x: 158, startPoint y: 131, endPoint x: 523, endPoint y: 200, distance: 371.2
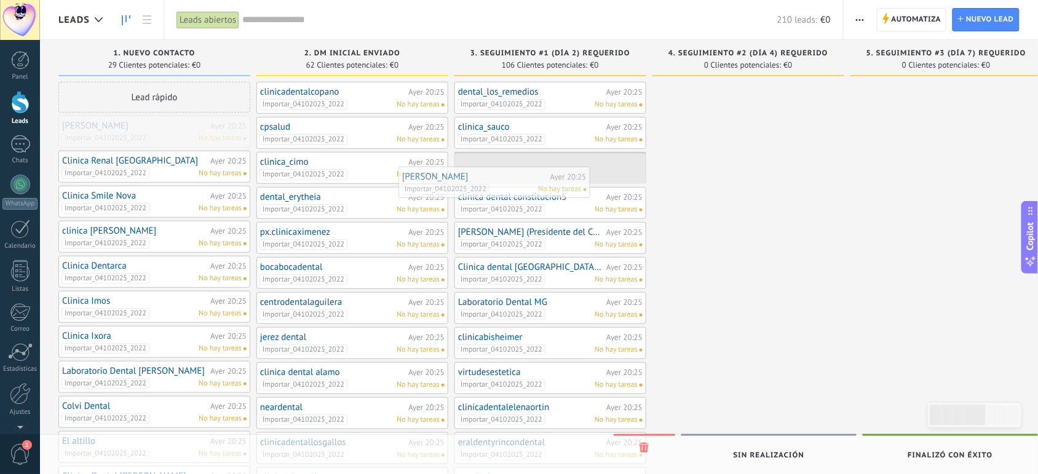
drag, startPoint x: 151, startPoint y: 129, endPoint x: 512, endPoint y: 176, distance: 363.9
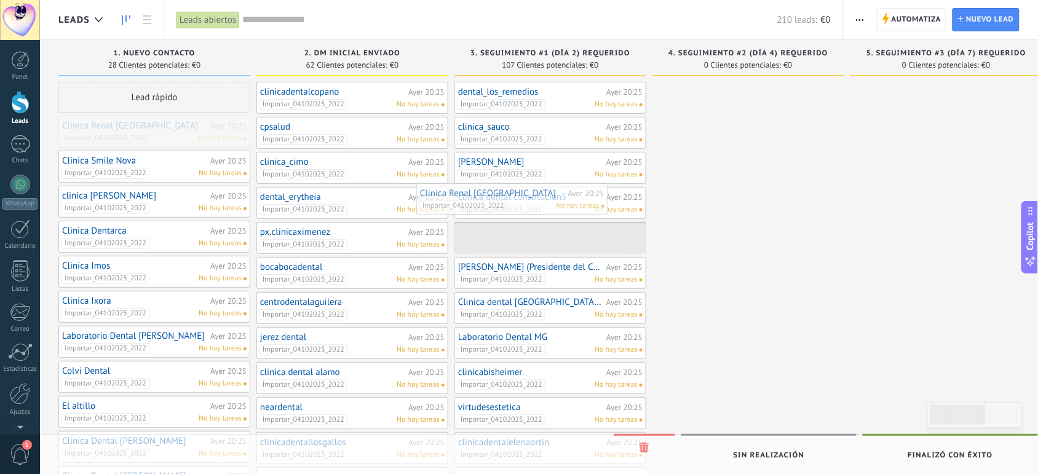
drag, startPoint x: 130, startPoint y: 140, endPoint x: 520, endPoint y: 209, distance: 396.5
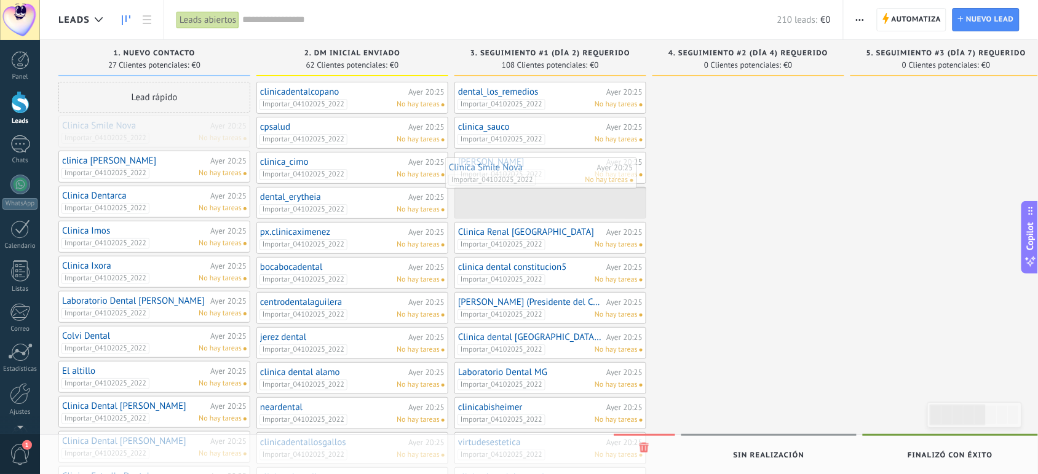
drag, startPoint x: 118, startPoint y: 134, endPoint x: 508, endPoint y: 176, distance: 392.1
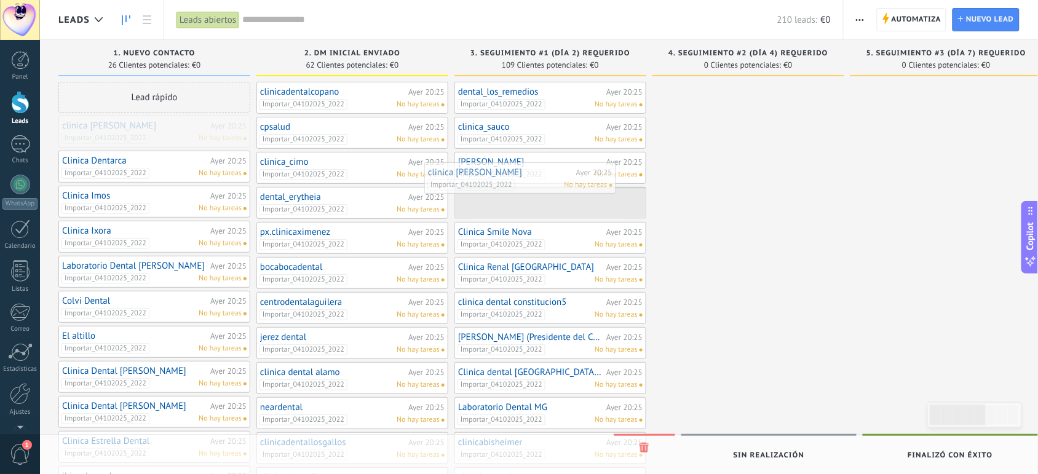
drag, startPoint x: 200, startPoint y: 130, endPoint x: 566, endPoint y: 178, distance: 368.4
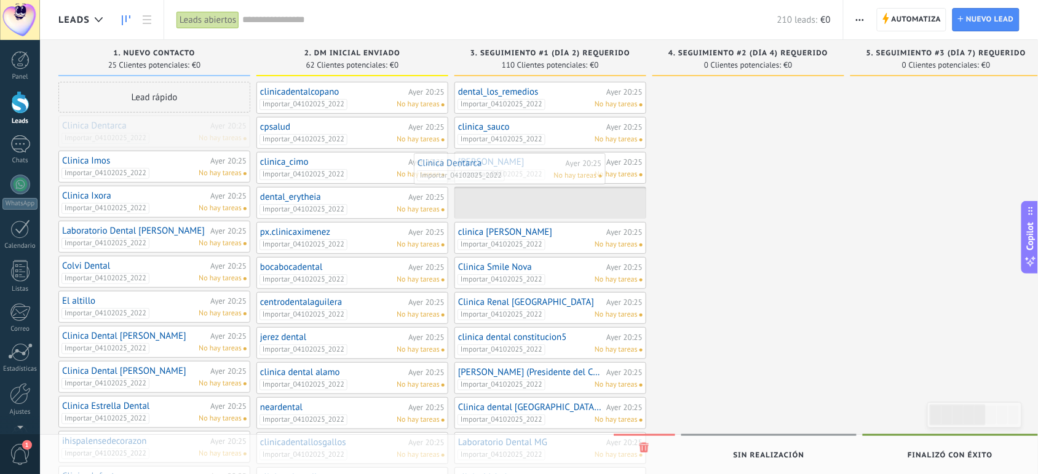
drag, startPoint x: 186, startPoint y: 130, endPoint x: 548, endPoint y: 170, distance: 363.7
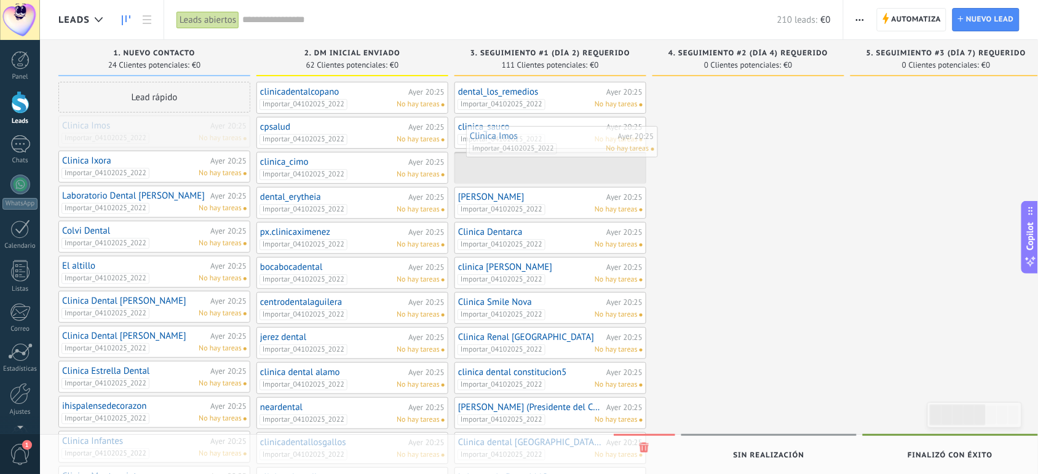
drag, startPoint x: 159, startPoint y: 141, endPoint x: 566, endPoint y: 152, distance: 407.8
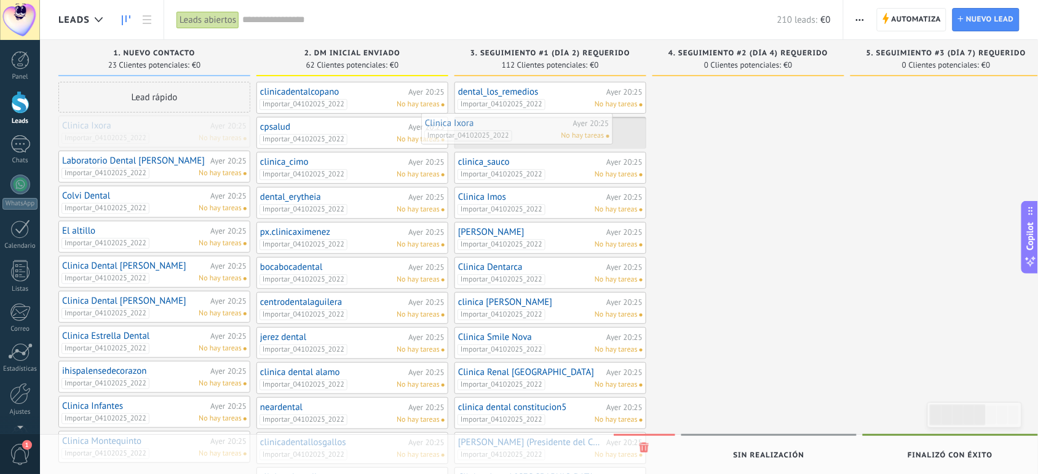
drag, startPoint x: 165, startPoint y: 139, endPoint x: 528, endPoint y: 136, distance: 362.8
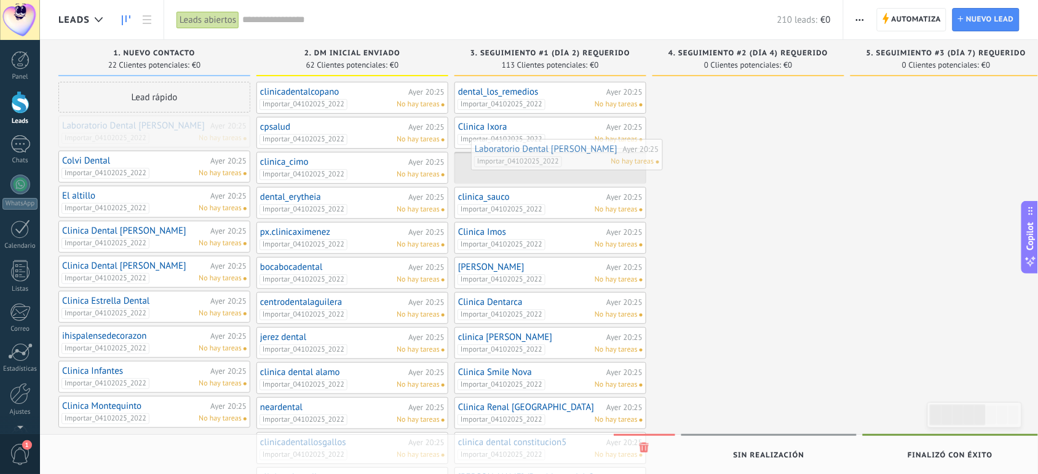
drag, startPoint x: 194, startPoint y: 127, endPoint x: 606, endPoint y: 151, distance: 413.2
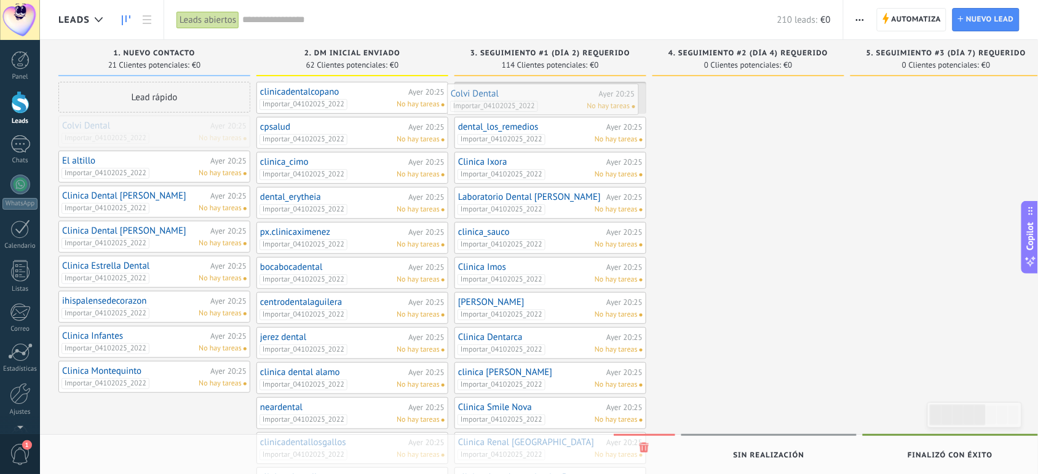
drag, startPoint x: 189, startPoint y: 135, endPoint x: 578, endPoint y: 103, distance: 389.9
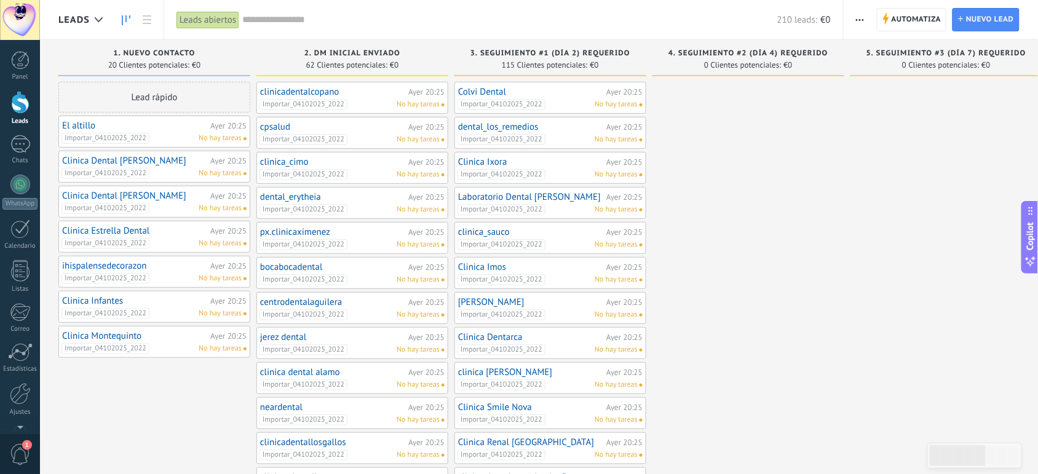
click at [618, 100] on span "No hay tareas" at bounding box center [616, 104] width 43 height 11
click at [508, 93] on link "Colvi Dental" at bounding box center [530, 92] width 145 height 10
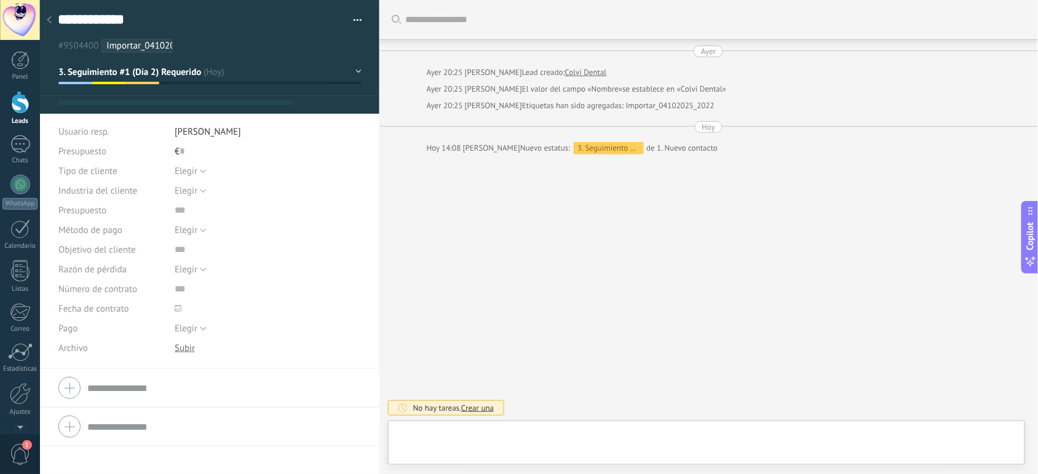
type textarea "**********"
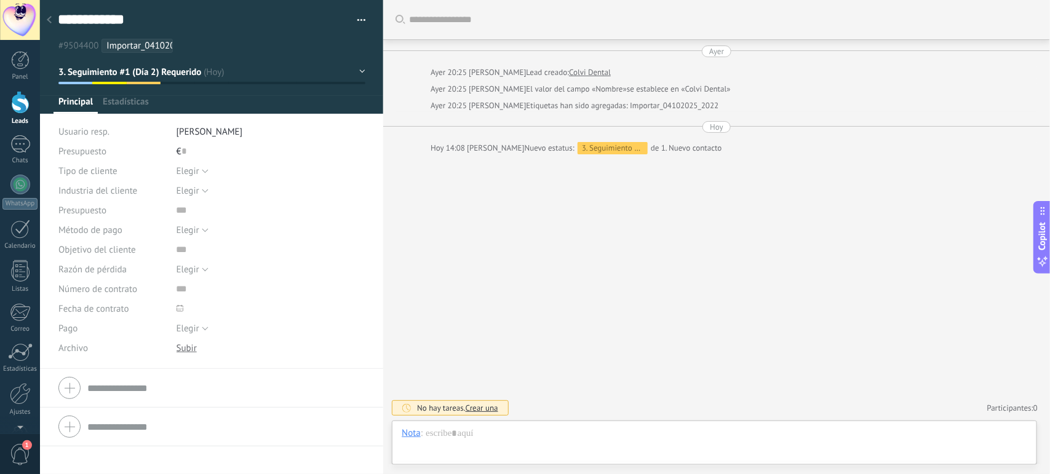
scroll to position [18, 0]
click at [512, 450] on div at bounding box center [714, 445] width 625 height 37
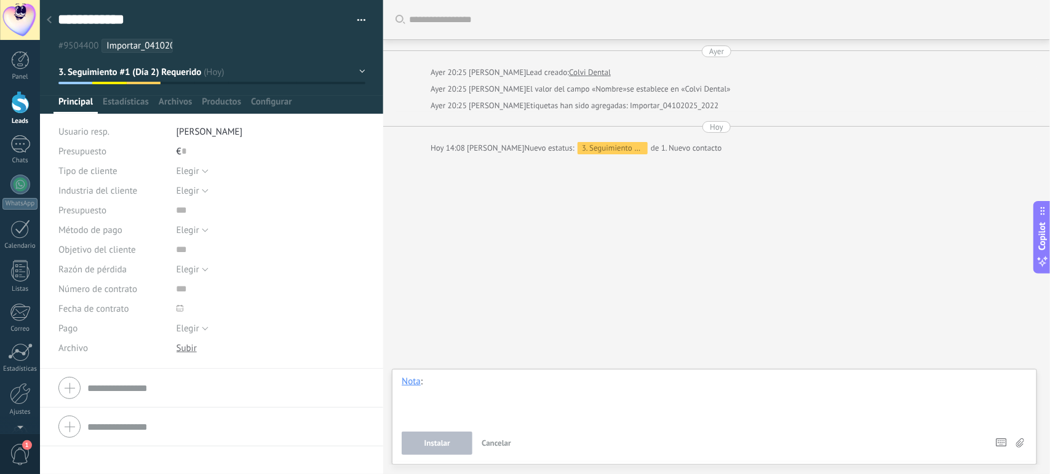
click at [499, 405] on div at bounding box center [714, 399] width 625 height 47
click at [440, 437] on button "Instalar" at bounding box center [437, 443] width 71 height 23
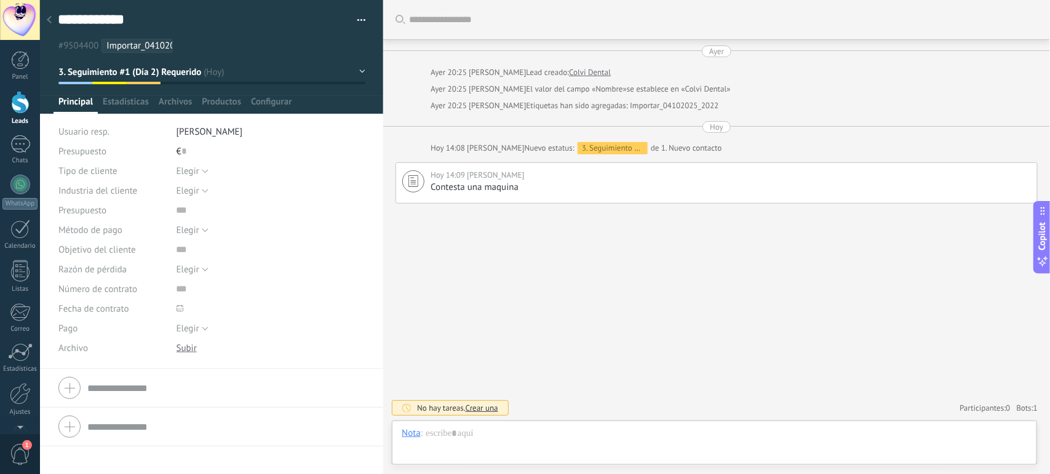
click at [52, 22] on div at bounding box center [49, 21] width 17 height 24
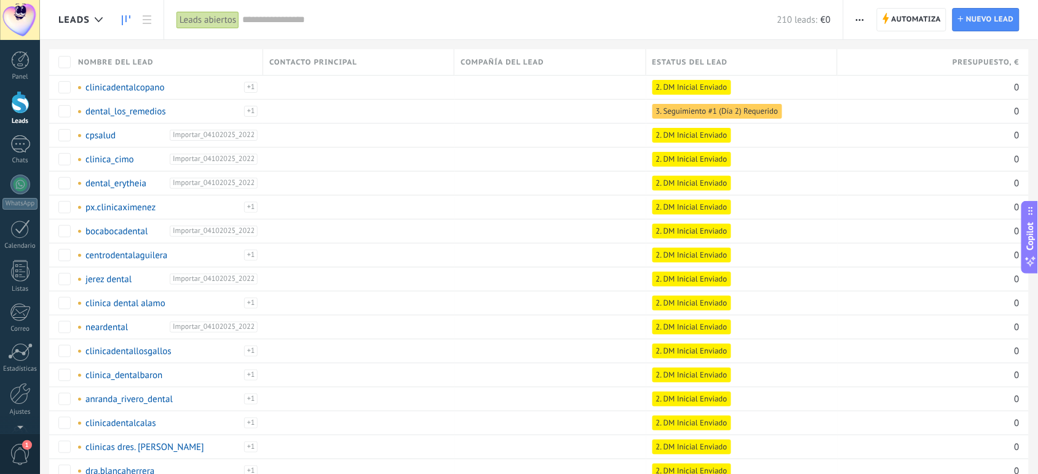
click at [123, 20] on icon at bounding box center [126, 20] width 9 height 10
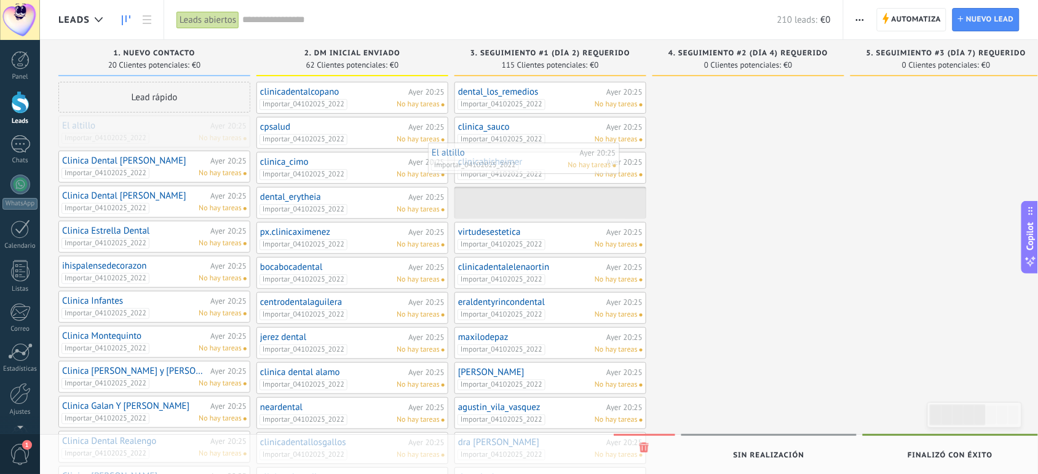
drag, startPoint x: 148, startPoint y: 130, endPoint x: 520, endPoint y: 157, distance: 372.4
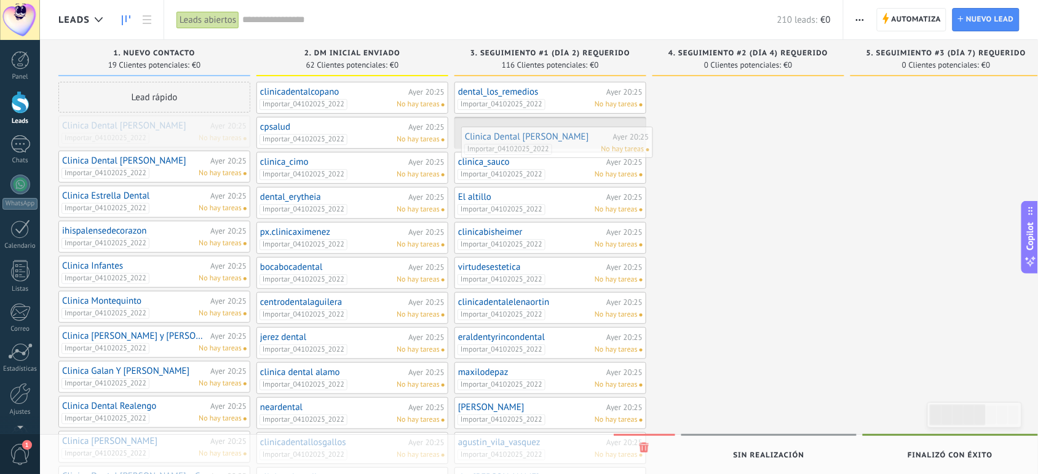
drag, startPoint x: 161, startPoint y: 131, endPoint x: 563, endPoint y: 143, distance: 401.7
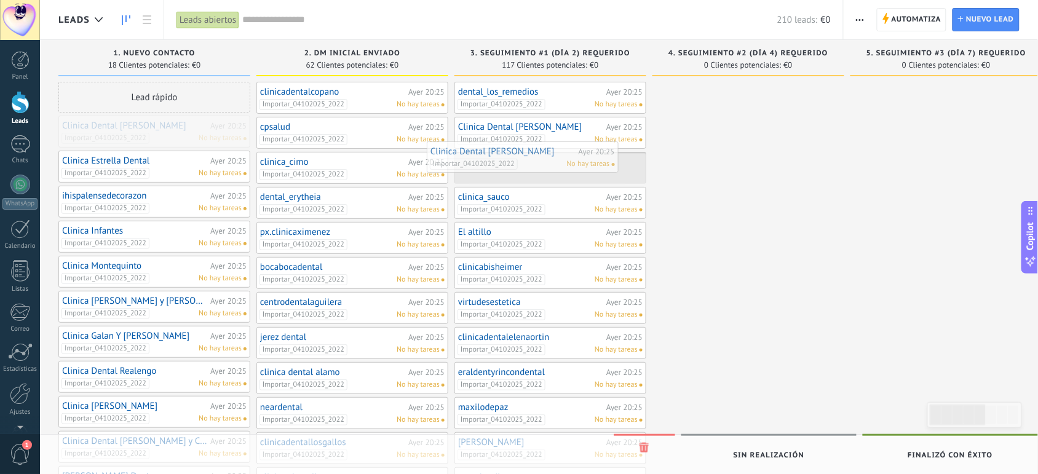
drag, startPoint x: 200, startPoint y: 135, endPoint x: 571, endPoint y: 164, distance: 371.3
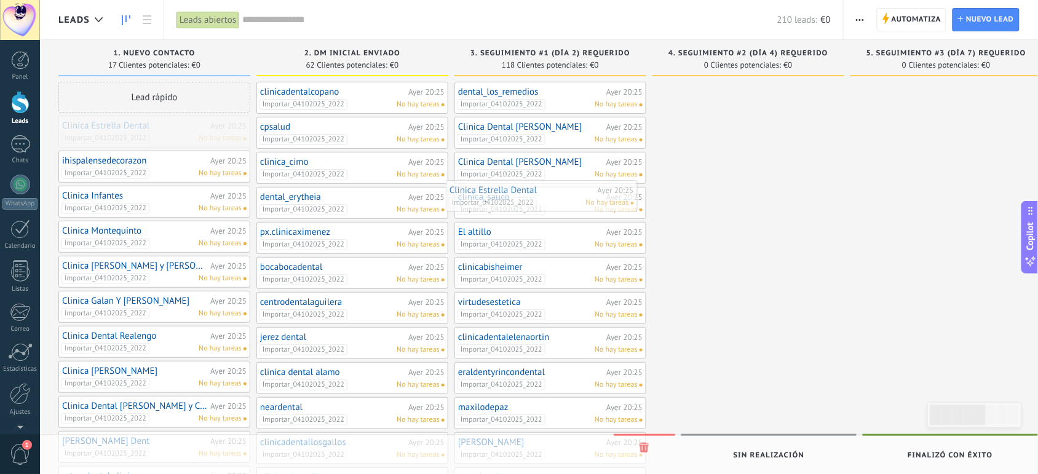
drag, startPoint x: 152, startPoint y: 134, endPoint x: 541, endPoint y: 196, distance: 393.4
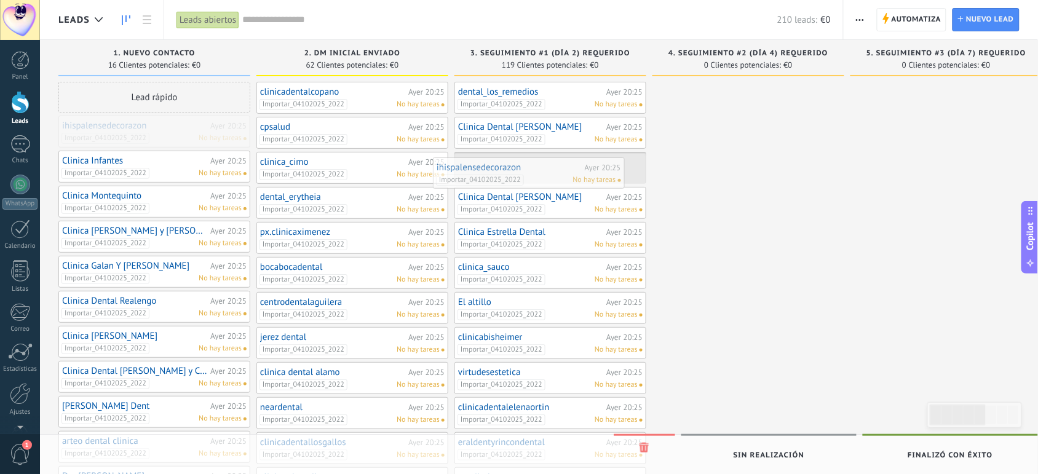
drag, startPoint x: 196, startPoint y: 134, endPoint x: 578, endPoint y: 173, distance: 384.5
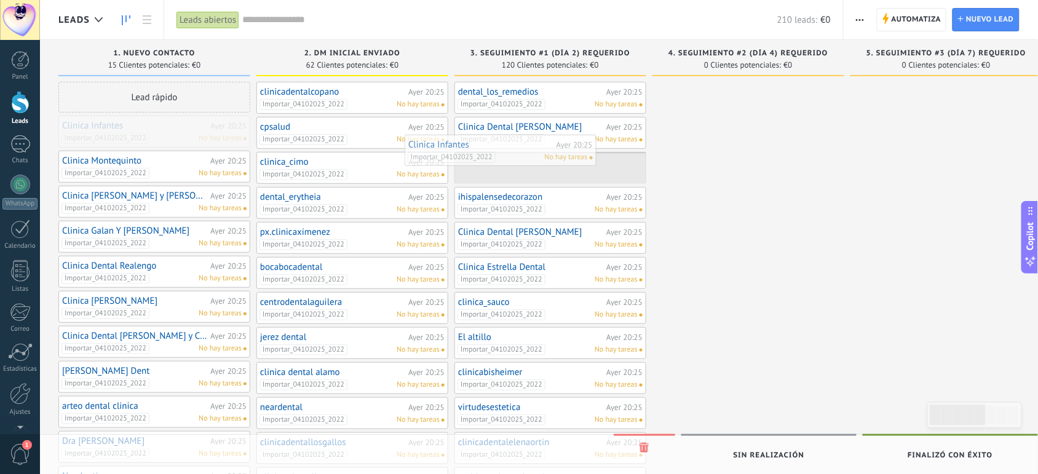
drag, startPoint x: 206, startPoint y: 129, endPoint x: 552, endPoint y: 148, distance: 346.7
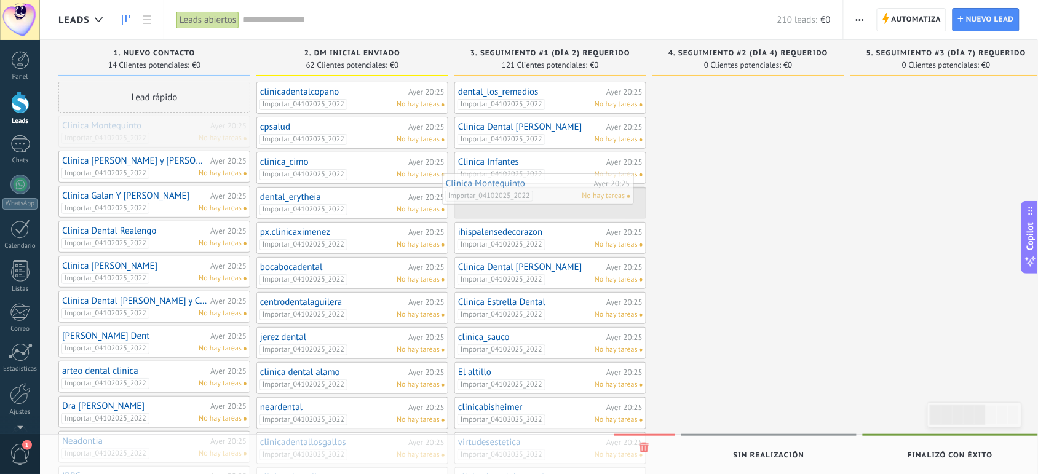
drag, startPoint x: 182, startPoint y: 127, endPoint x: 566, endPoint y: 185, distance: 388.7
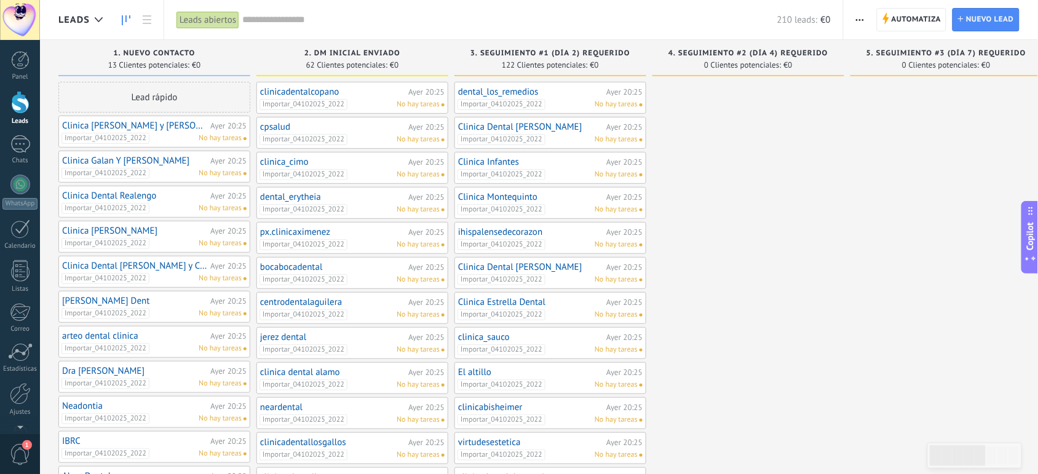
click at [625, 208] on span "No hay tareas" at bounding box center [616, 209] width 43 height 11
click at [561, 206] on div "Importar_04102025_2022 No hay tareas" at bounding box center [547, 209] width 180 height 11
click at [534, 200] on link "Clinica Montequinto" at bounding box center [530, 197] width 145 height 10
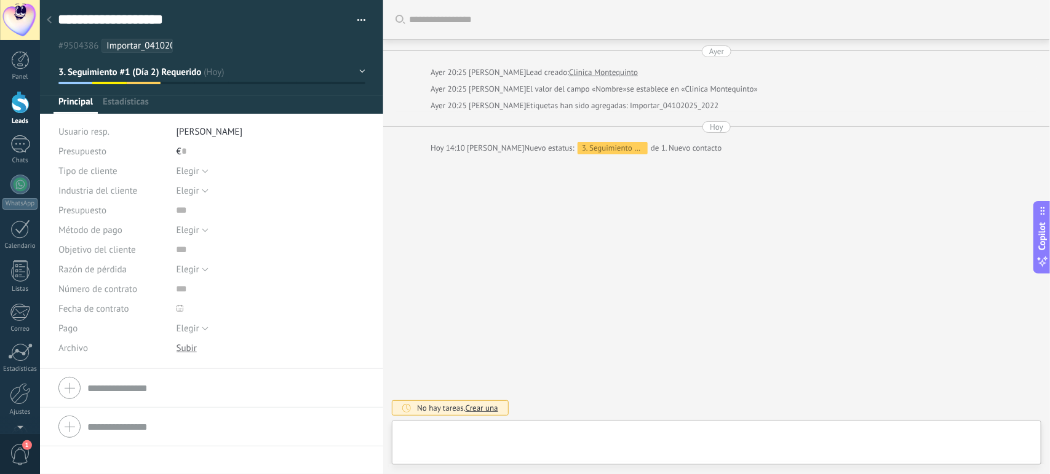
type textarea "**********"
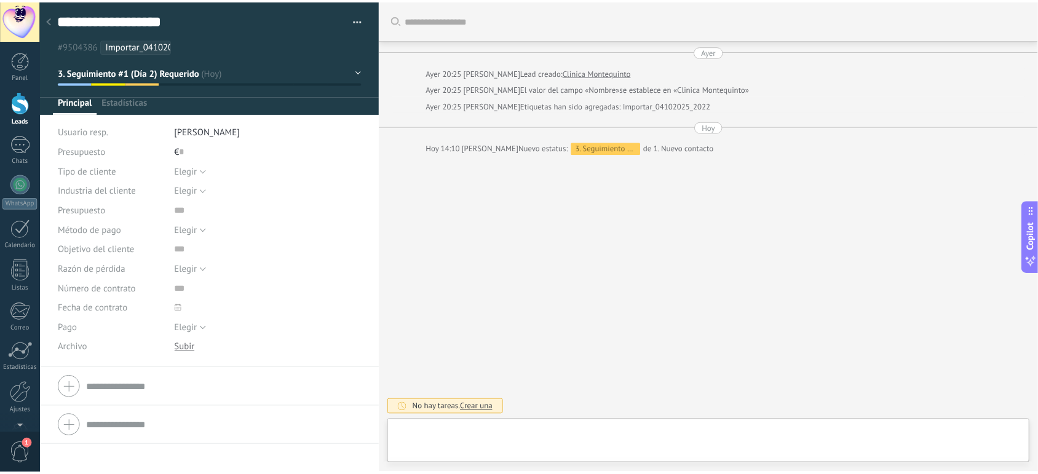
scroll to position [18, 0]
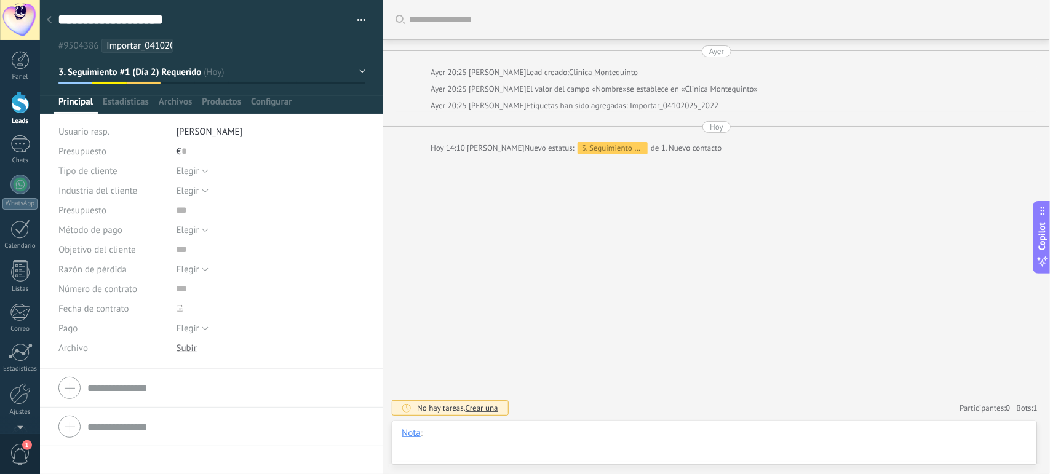
click at [499, 434] on div at bounding box center [714, 445] width 625 height 37
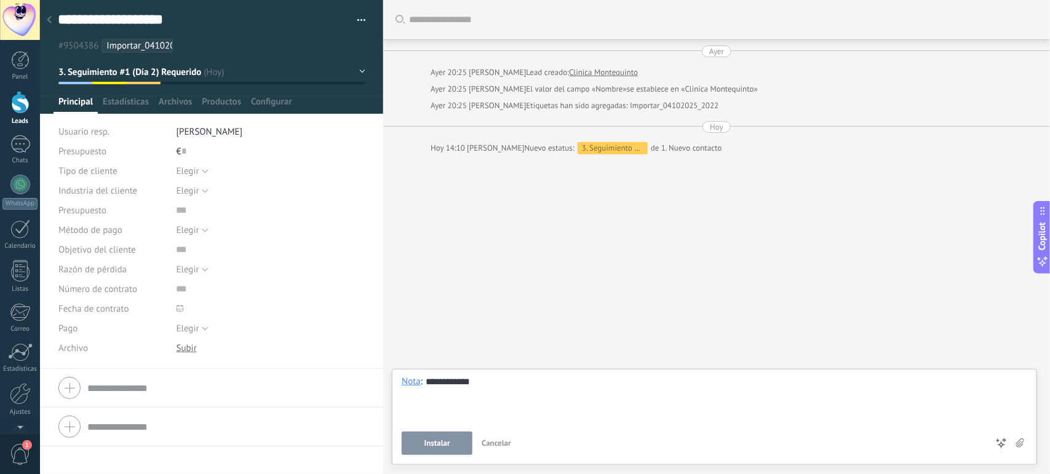
click at [435, 448] on span "Instalar" at bounding box center [437, 443] width 26 height 9
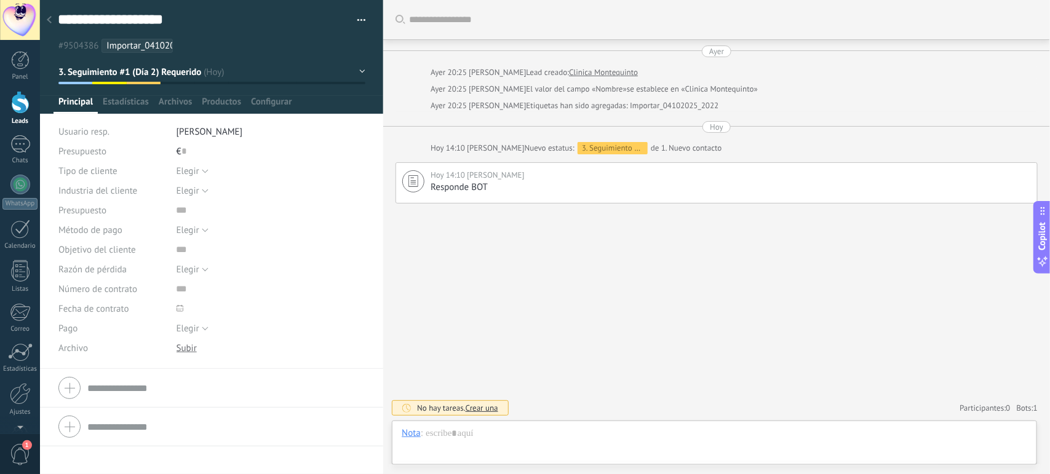
click at [50, 16] on icon at bounding box center [49, 19] width 5 height 7
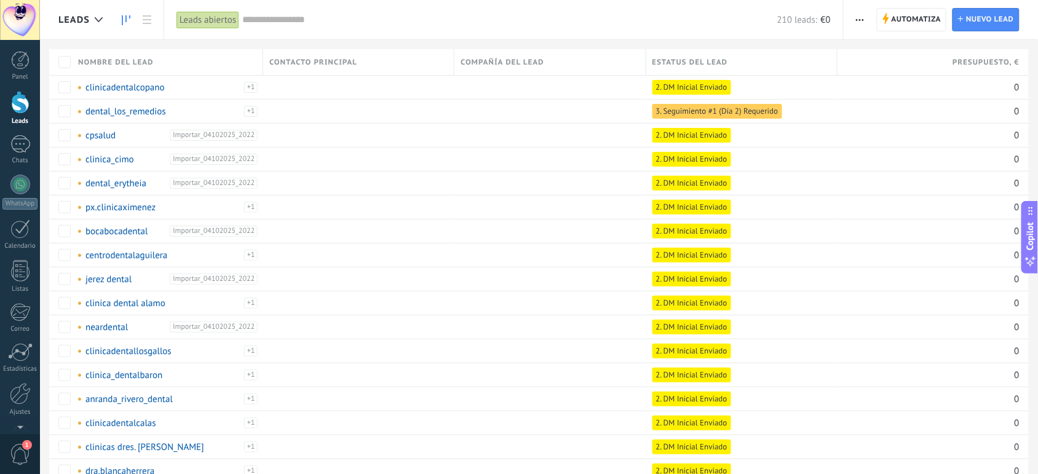
click at [127, 20] on icon at bounding box center [126, 20] width 9 height 10
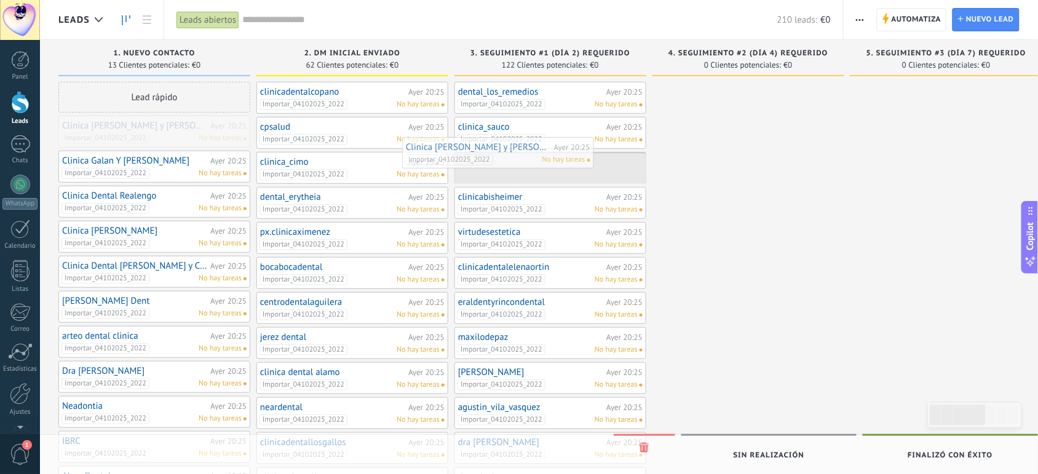
drag, startPoint x: 164, startPoint y: 132, endPoint x: 518, endPoint y: 158, distance: 355.1
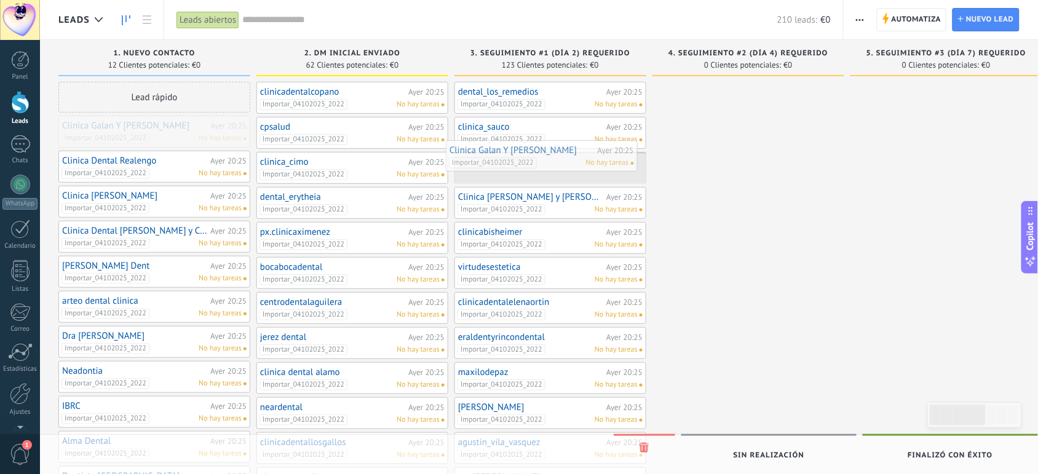
drag, startPoint x: 160, startPoint y: 130, endPoint x: 548, endPoint y: 154, distance: 388.1
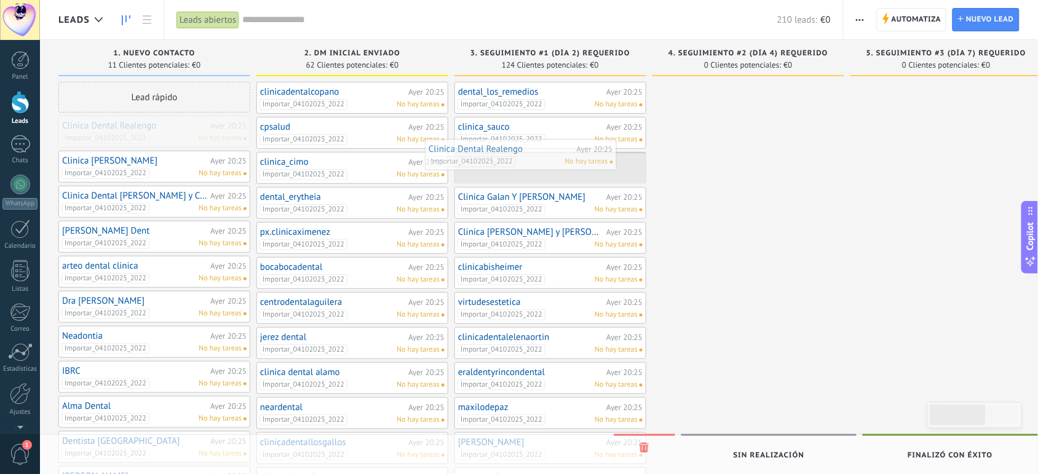
drag, startPoint x: 182, startPoint y: 136, endPoint x: 555, endPoint y: 162, distance: 374.1
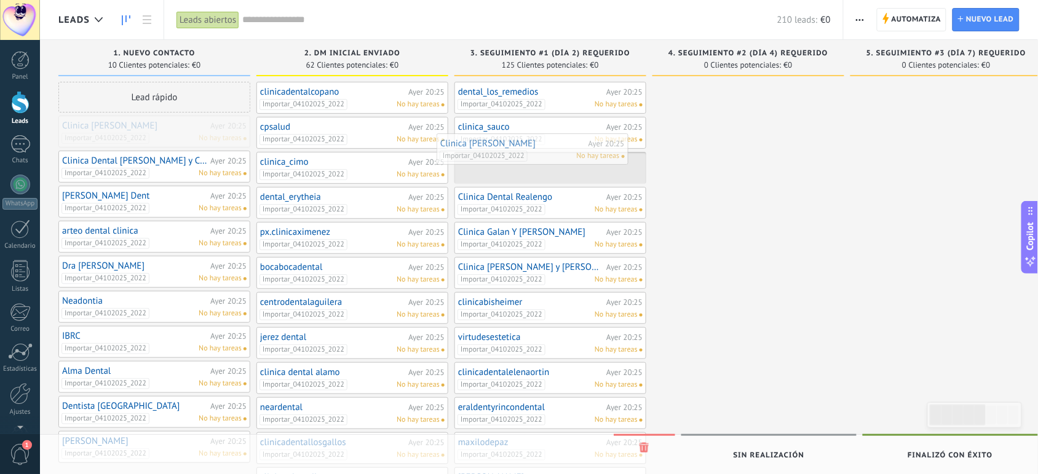
drag, startPoint x: 161, startPoint y: 140, endPoint x: 539, endPoint y: 157, distance: 378.6
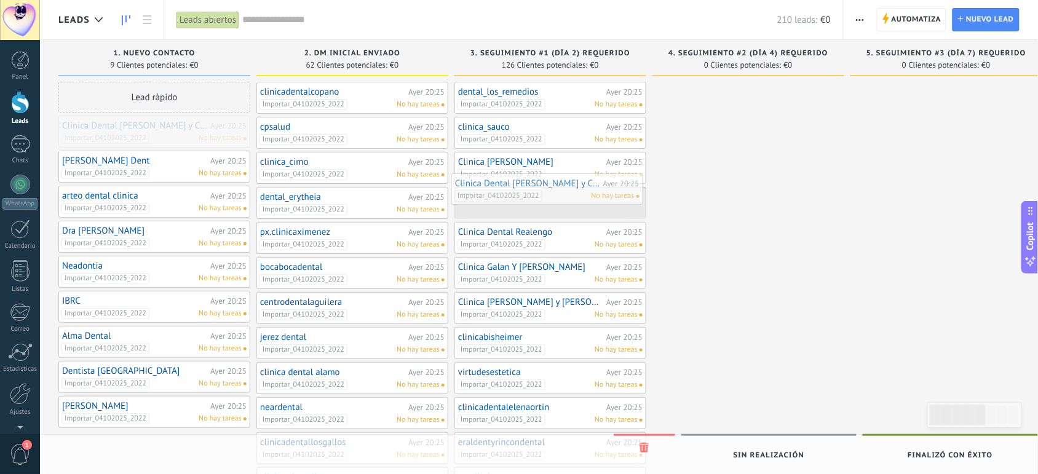
drag, startPoint x: 176, startPoint y: 127, endPoint x: 568, endPoint y: 185, distance: 395.9
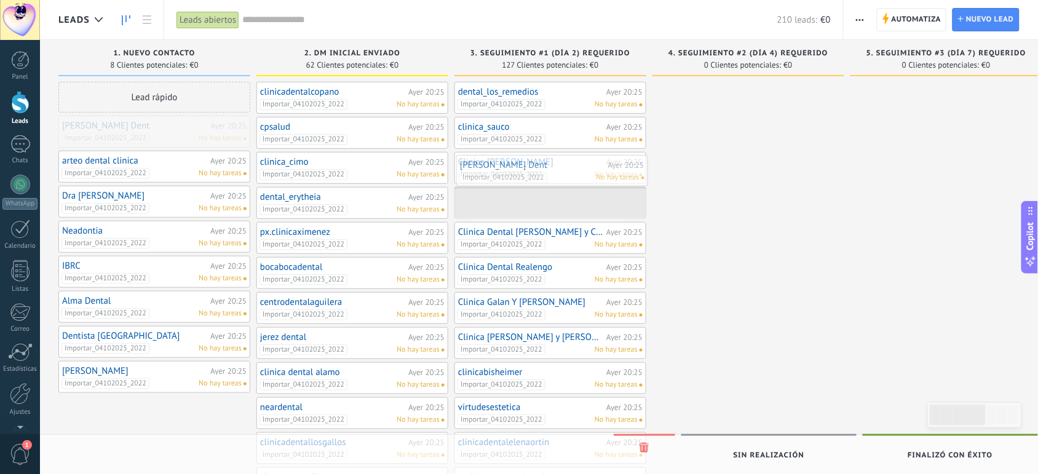
drag, startPoint x: 181, startPoint y: 134, endPoint x: 581, endPoint y: 172, distance: 401.5
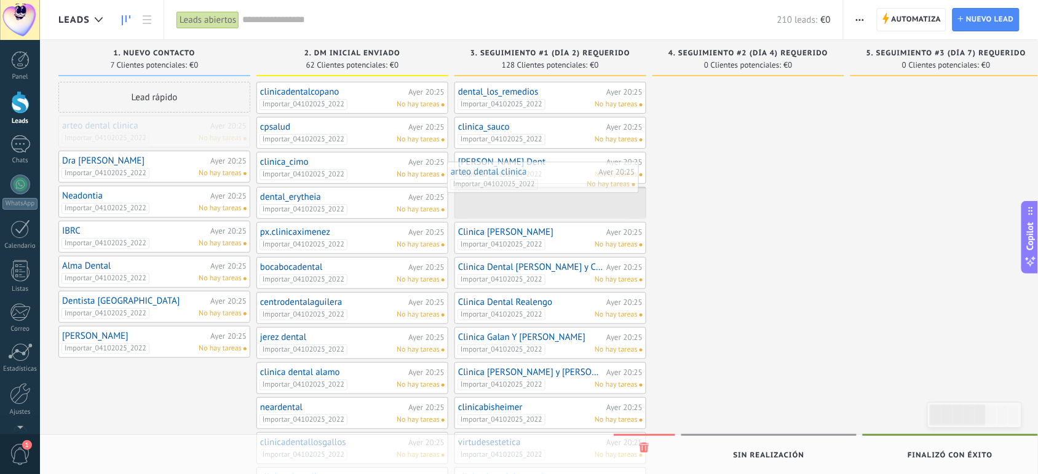
drag, startPoint x: 157, startPoint y: 126, endPoint x: 552, endPoint y: 173, distance: 396.9
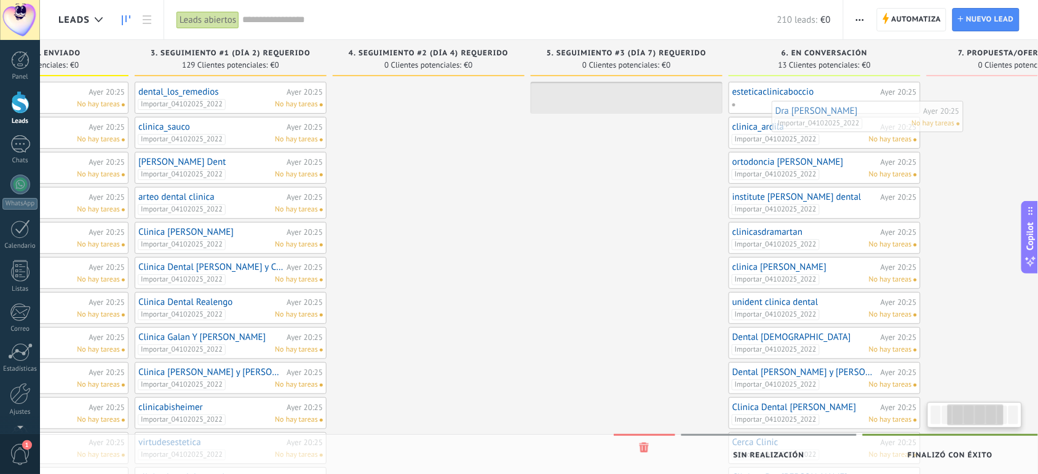
scroll to position [0, 333]
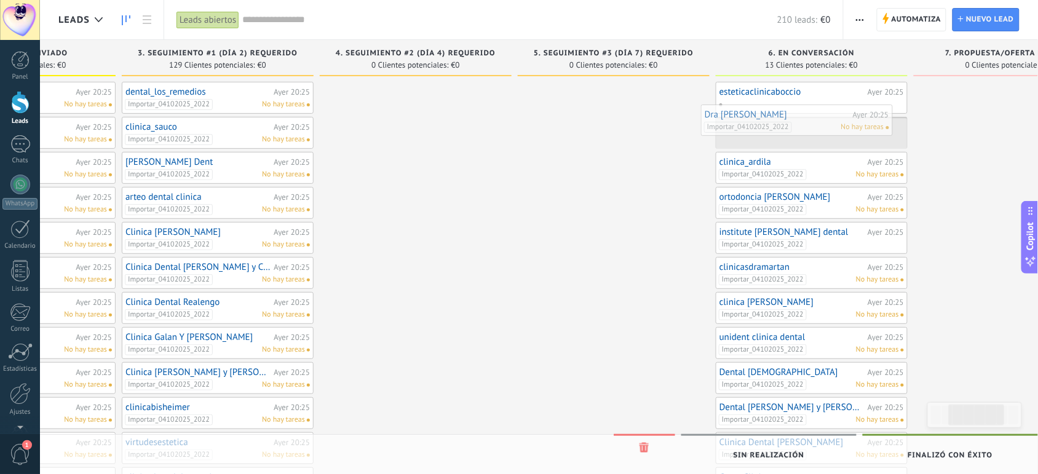
drag, startPoint x: 161, startPoint y: 135, endPoint x: 805, endPoint y: 127, distance: 644.4
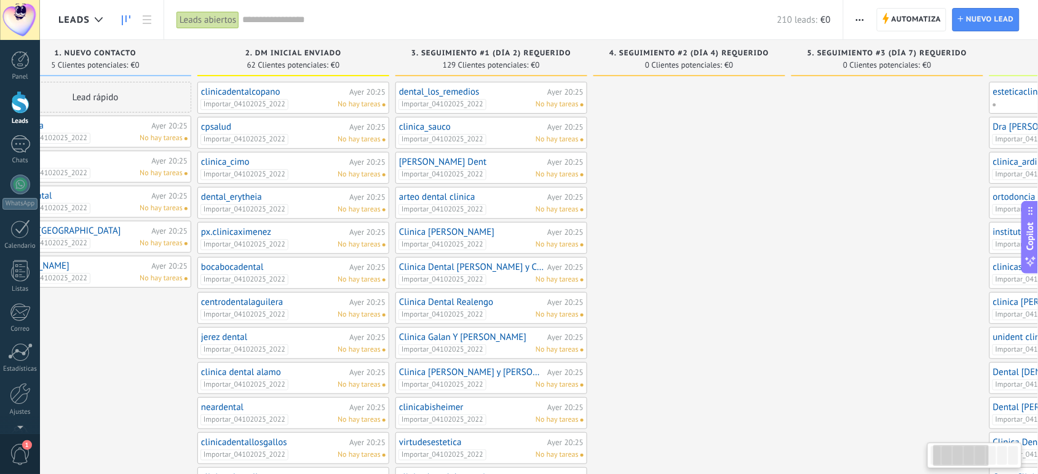
scroll to position [0, 0]
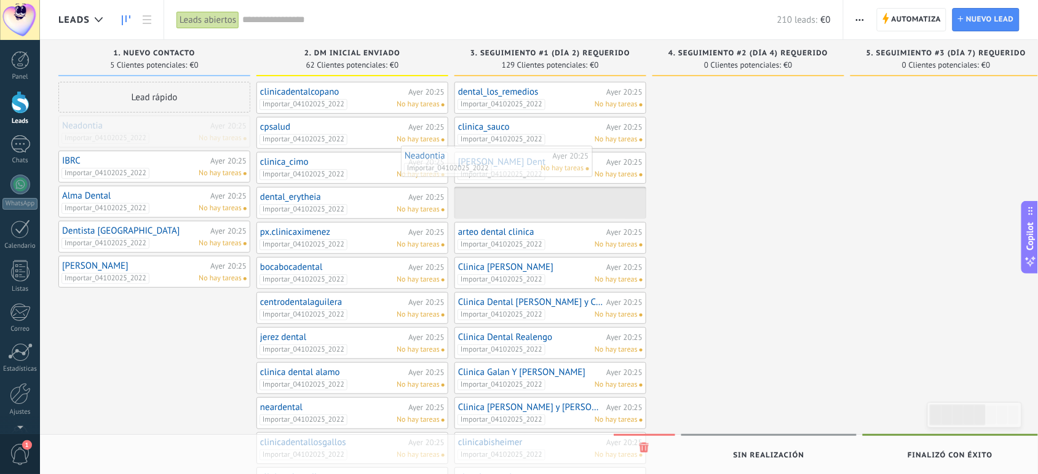
drag, startPoint x: 167, startPoint y: 136, endPoint x: 523, endPoint y: 167, distance: 357.9
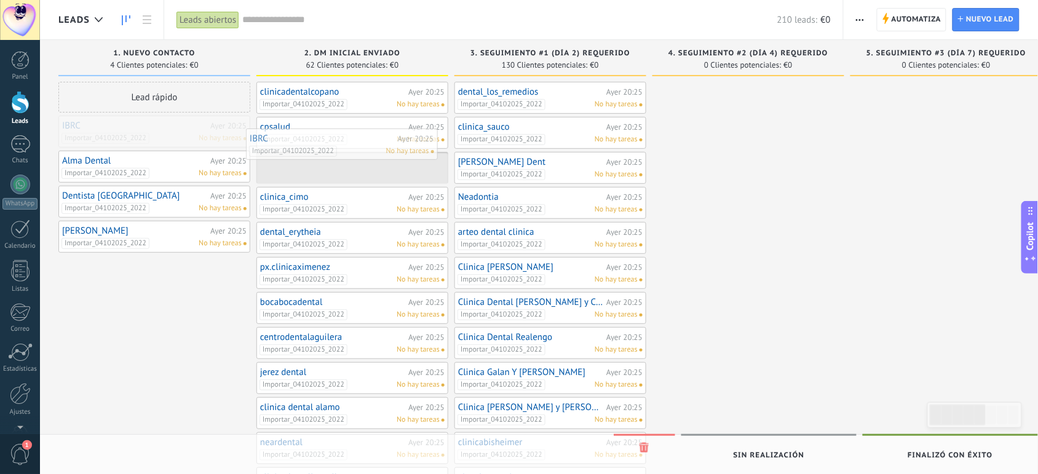
drag, startPoint x: 166, startPoint y: 138, endPoint x: 354, endPoint y: 152, distance: 188.6
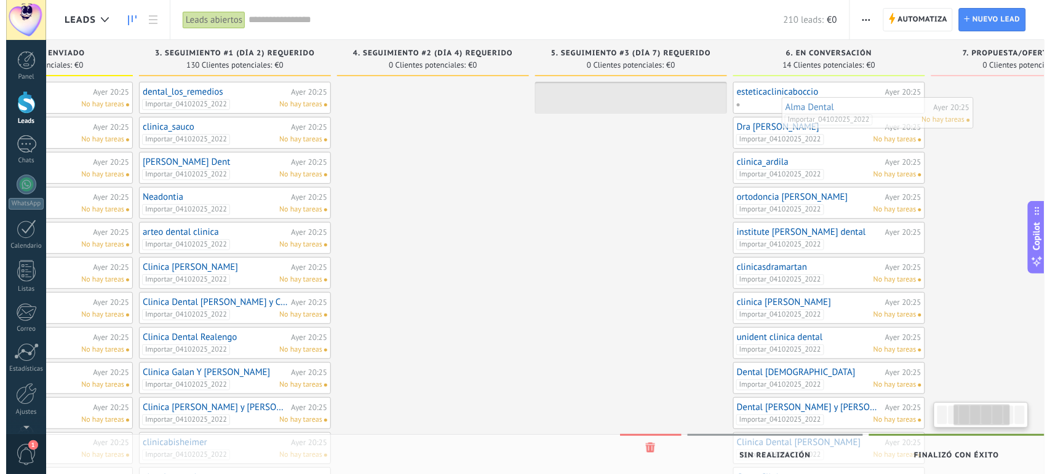
scroll to position [0, 342]
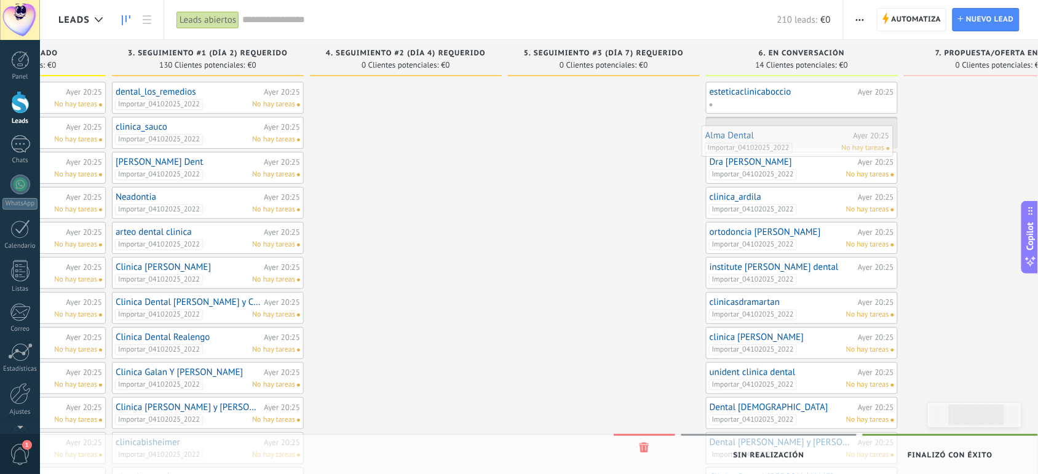
drag, startPoint x: 161, startPoint y: 133, endPoint x: 804, endPoint y: 142, distance: 643.2
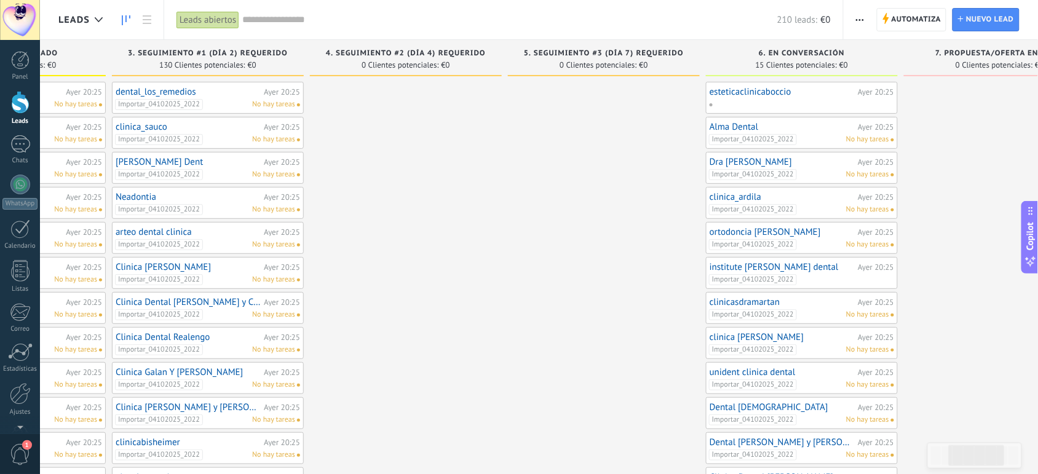
click at [738, 129] on link "Alma Dental" at bounding box center [782, 127] width 145 height 10
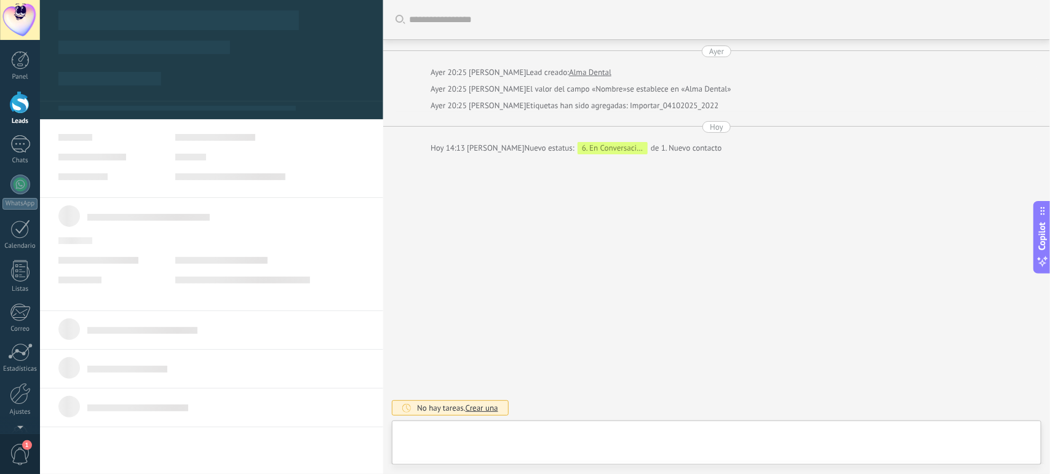
type textarea "**********"
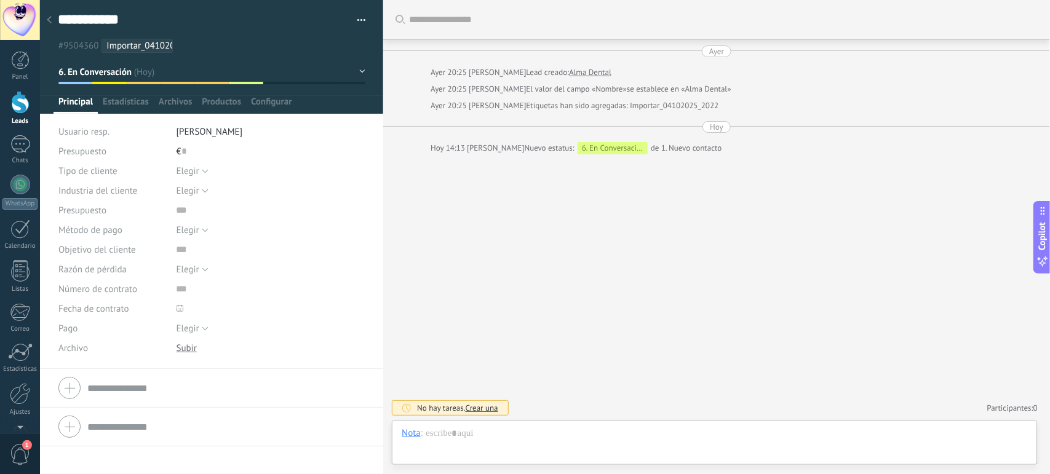
scroll to position [18, 0]
click at [358, 20] on button "button" at bounding box center [357, 20] width 18 height 18
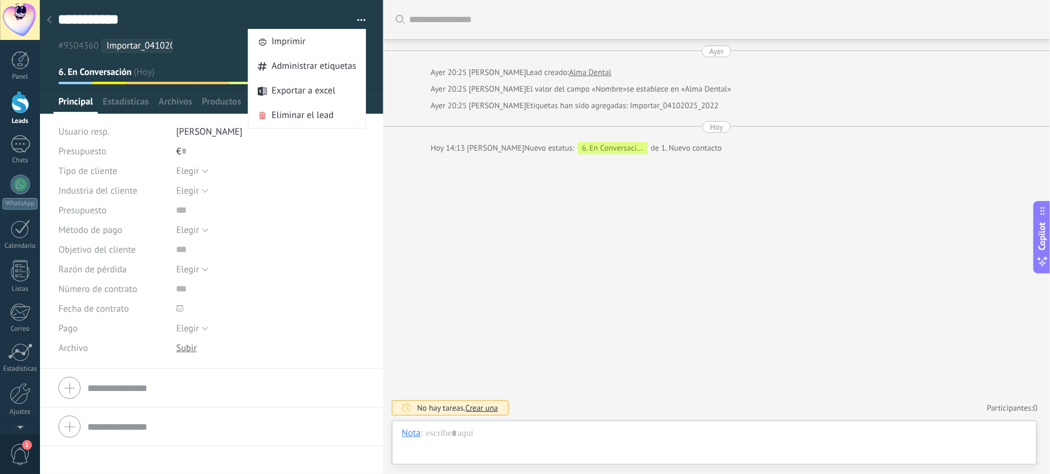
click at [87, 386] on input "text" at bounding box center [225, 388] width 277 height 20
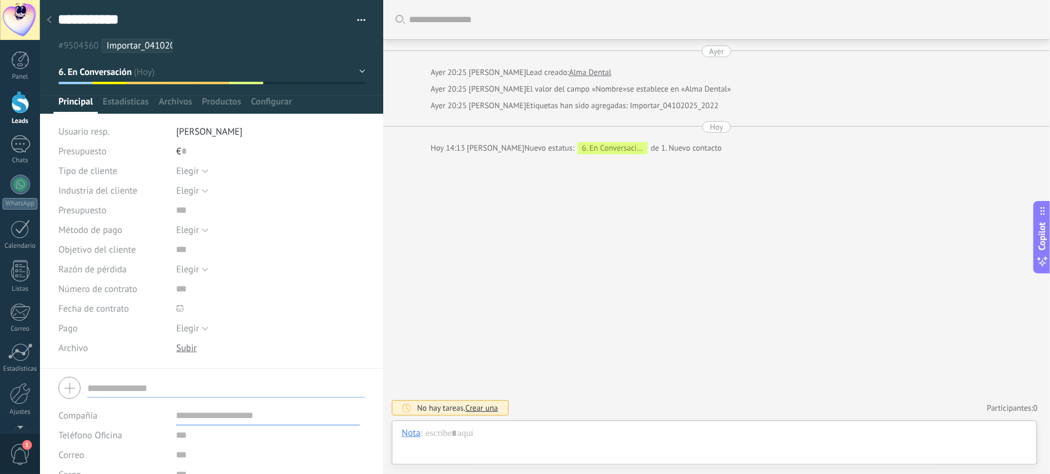
click at [200, 416] on input "text" at bounding box center [268, 416] width 184 height 20
click at [183, 382] on input "text" at bounding box center [225, 388] width 277 height 20
click at [218, 422] on input "text" at bounding box center [268, 416] width 184 height 20
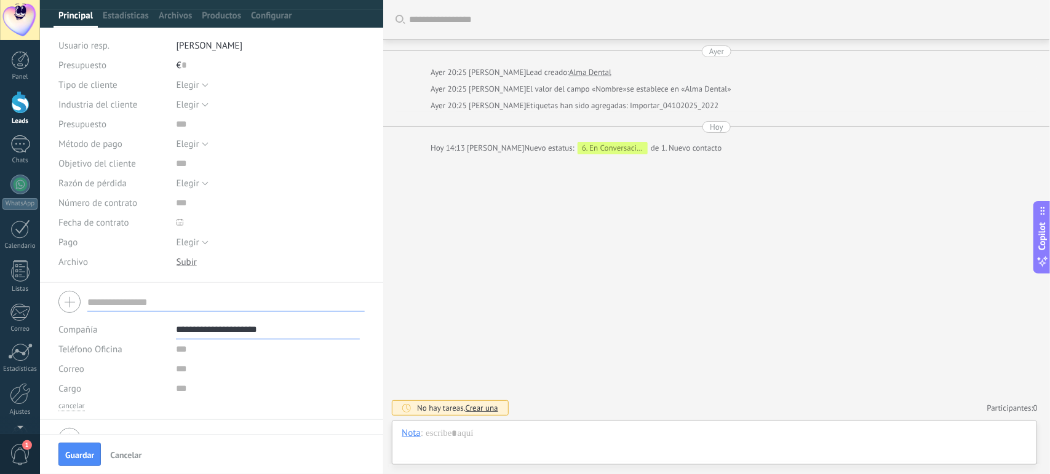
scroll to position [112, 0]
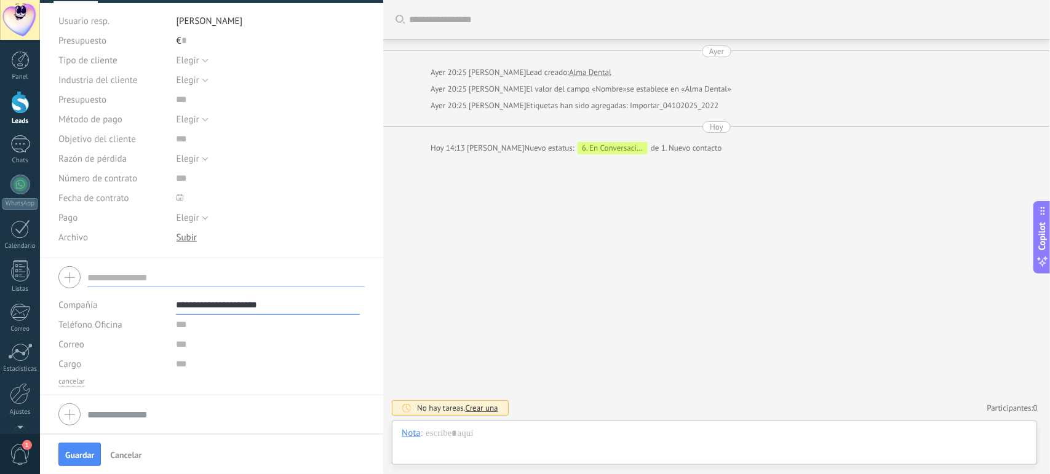
type input "**********"
click at [192, 325] on input "text" at bounding box center [268, 325] width 184 height 20
type input "**********"
click at [166, 323] on div at bounding box center [168, 324] width 9 height 9
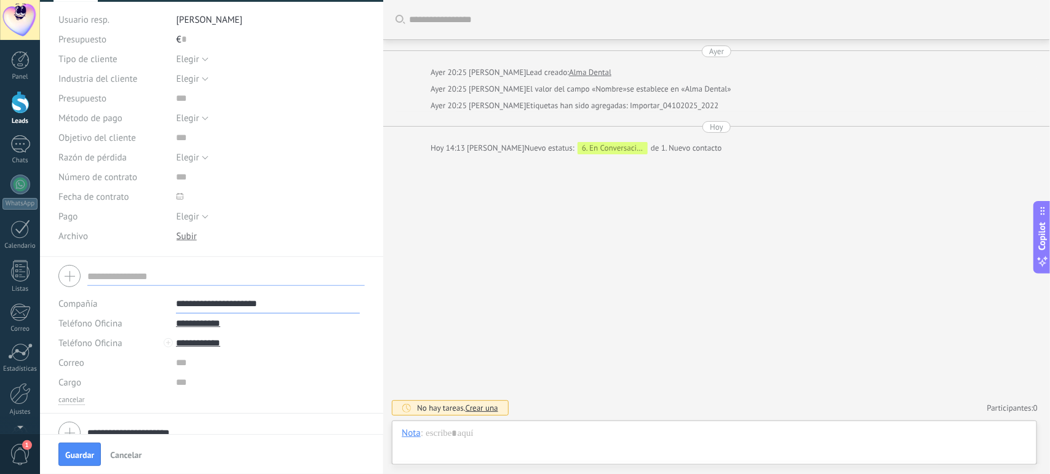
scroll to position [131, 0]
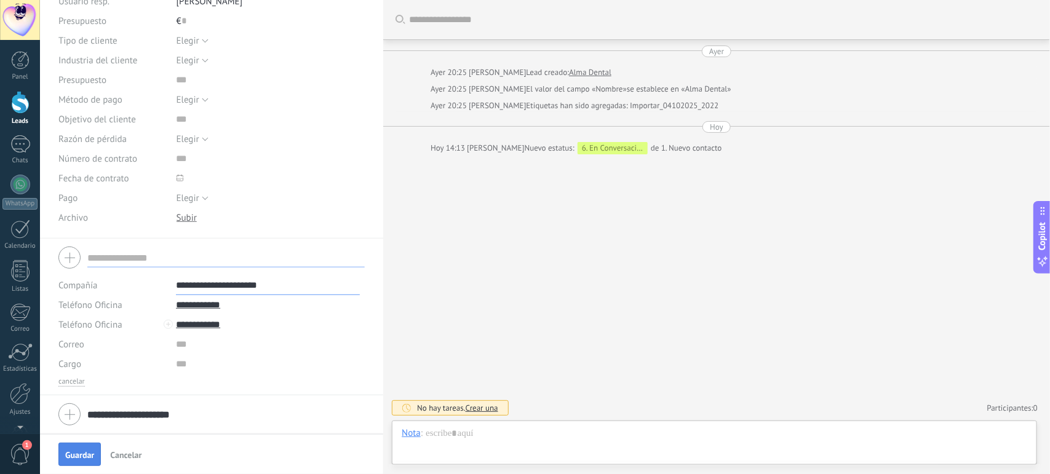
type input "**********"
click at [74, 456] on span "Guardar" at bounding box center [79, 455] width 29 height 9
type textarea "***"
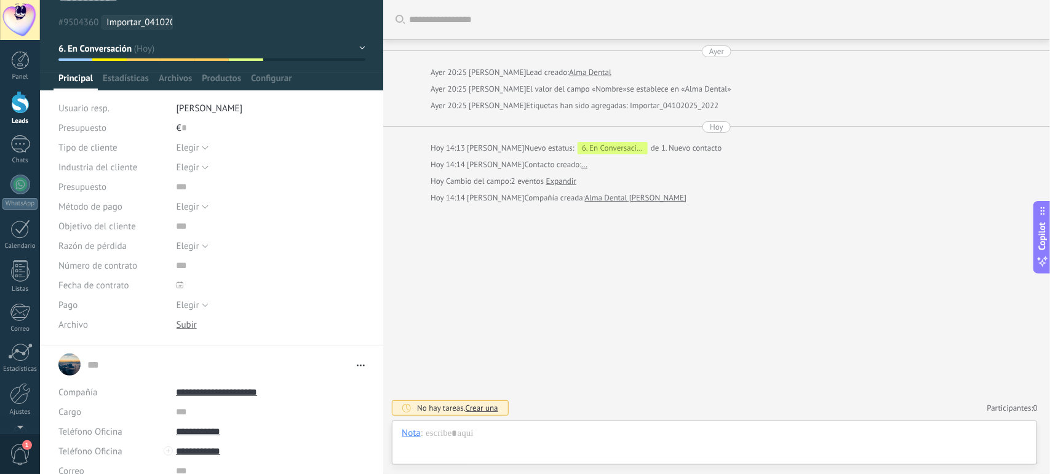
scroll to position [0, 0]
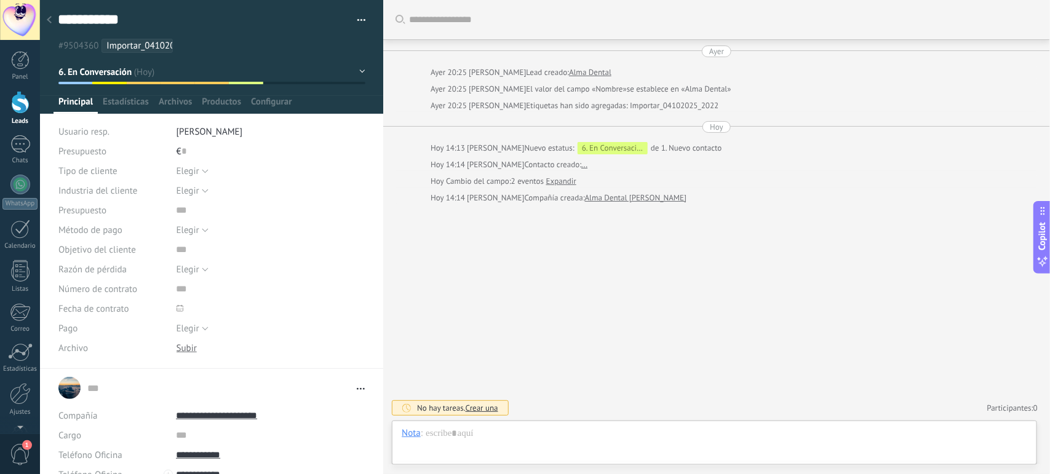
click at [483, 411] on span "Crear una" at bounding box center [481, 408] width 33 height 10
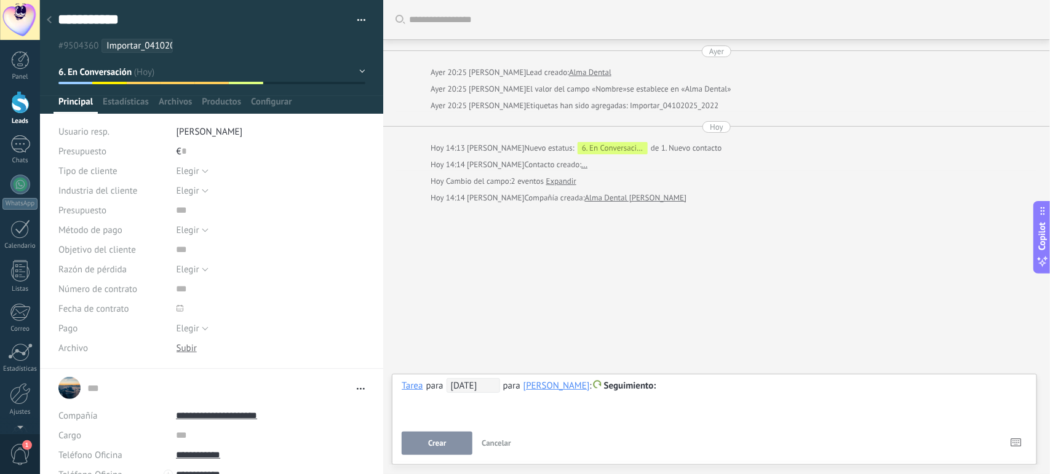
click at [471, 383] on span "05/11/2025" at bounding box center [472, 385] width 53 height 15
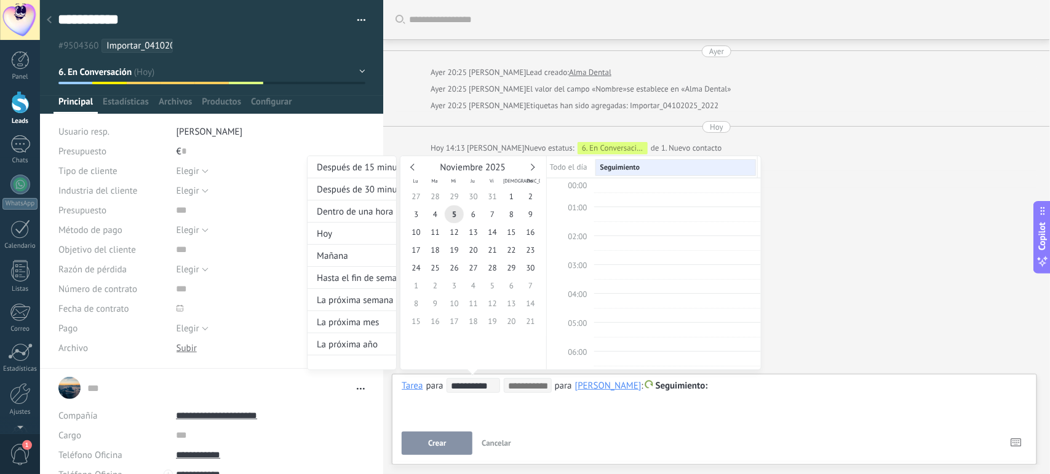
scroll to position [234, 0]
click at [416, 167] on link at bounding box center [413, 167] width 7 height 7
click at [417, 216] on span "6" at bounding box center [415, 214] width 19 height 18
type input "**********"
click at [440, 438] on div at bounding box center [525, 237] width 1050 height 474
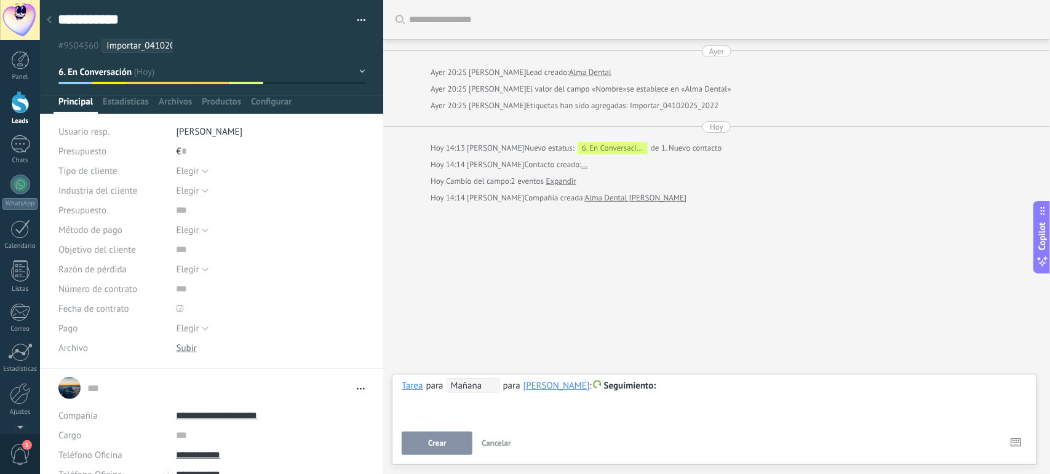
click at [440, 439] on span "Crear" at bounding box center [437, 443] width 18 height 9
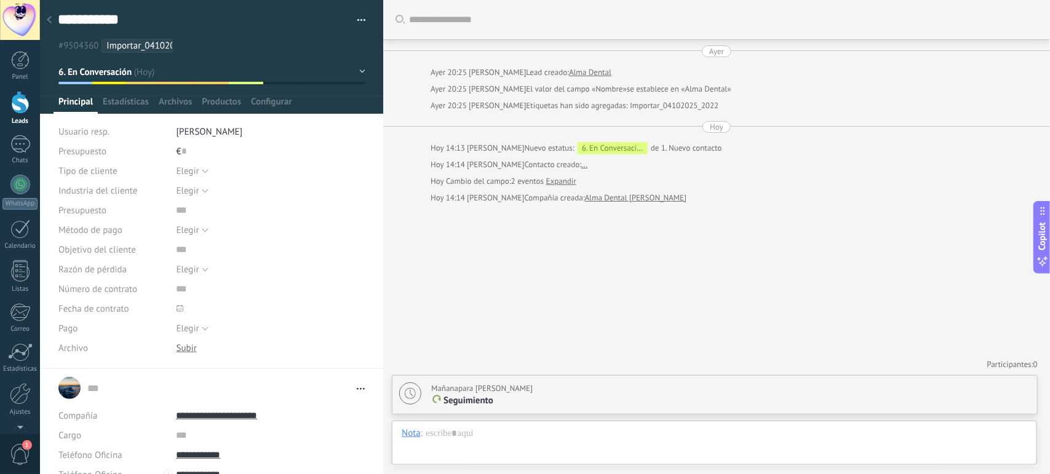
click at [49, 19] on use at bounding box center [49, 19] width 5 height 7
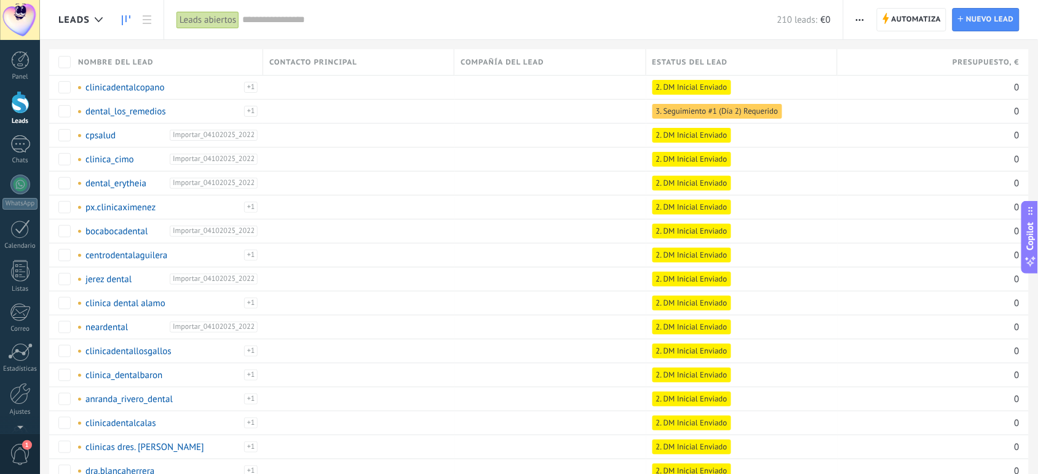
click at [119, 18] on link at bounding box center [126, 20] width 21 height 24
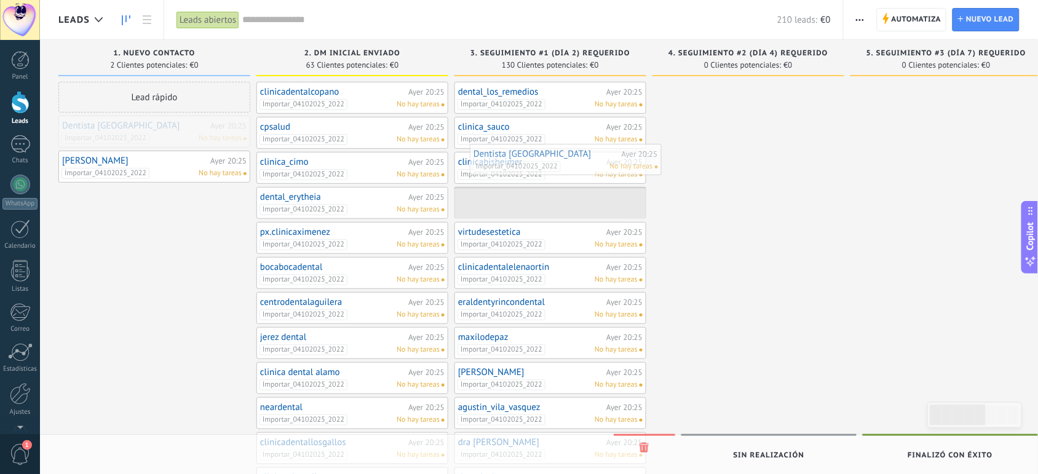
drag, startPoint x: 167, startPoint y: 135, endPoint x: 576, endPoint y: 167, distance: 410.1
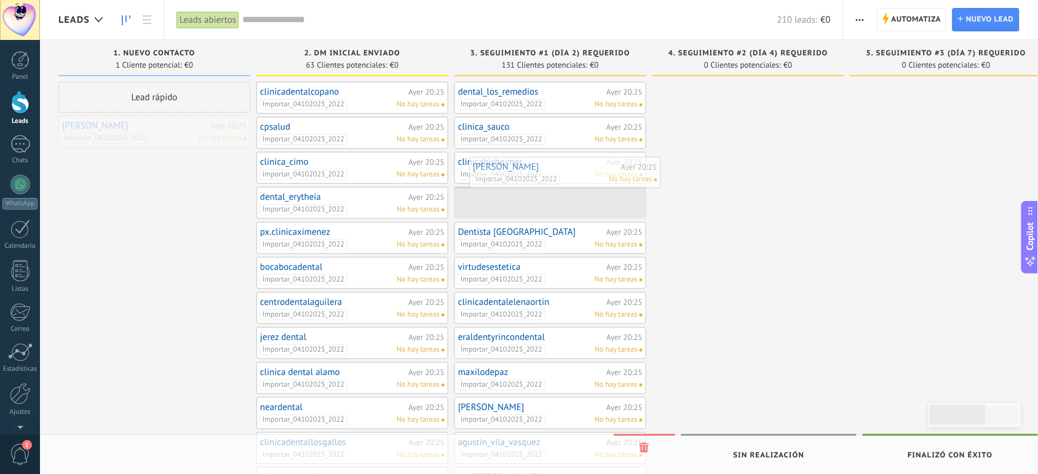
drag, startPoint x: 143, startPoint y: 132, endPoint x: 554, endPoint y: 173, distance: 412.8
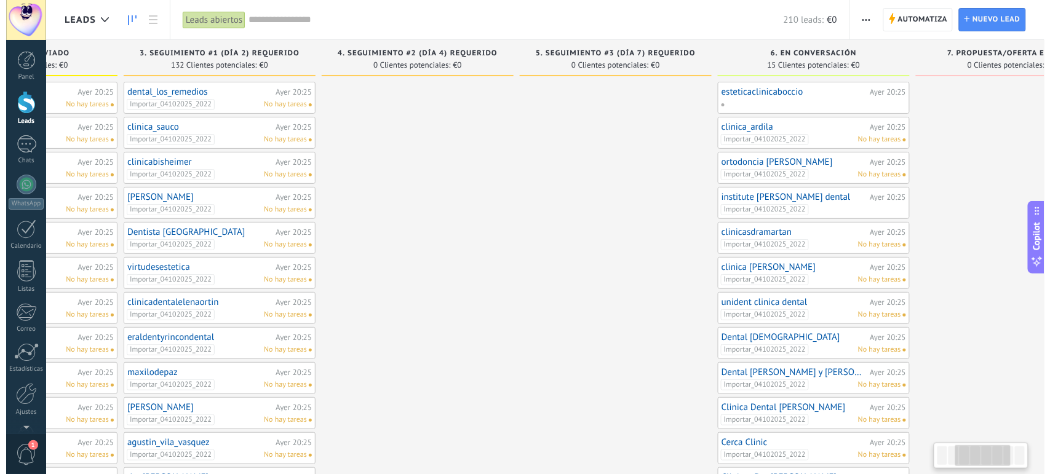
scroll to position [0, 338]
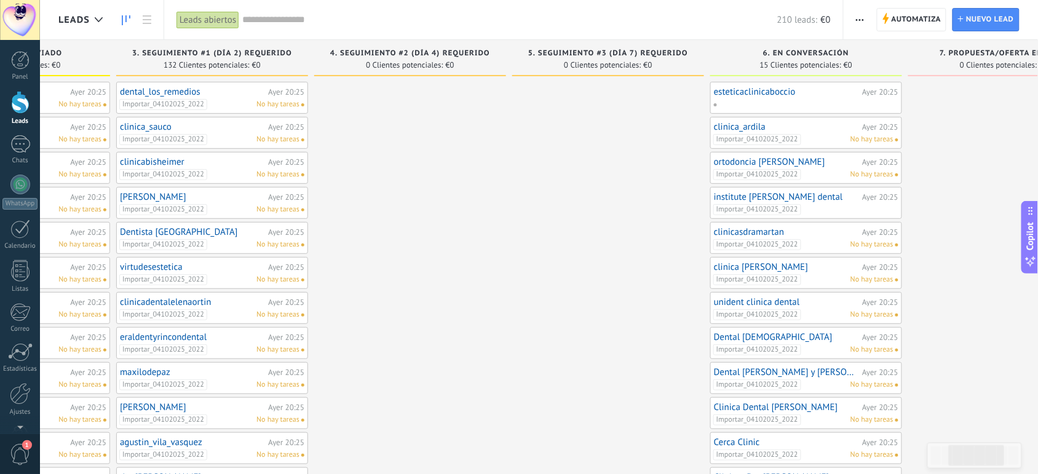
click at [841, 140] on div "Importar_04102025_2022 No hay tareas" at bounding box center [803, 139] width 180 height 11
click at [765, 127] on link "clinica_ardila" at bounding box center [786, 127] width 145 height 10
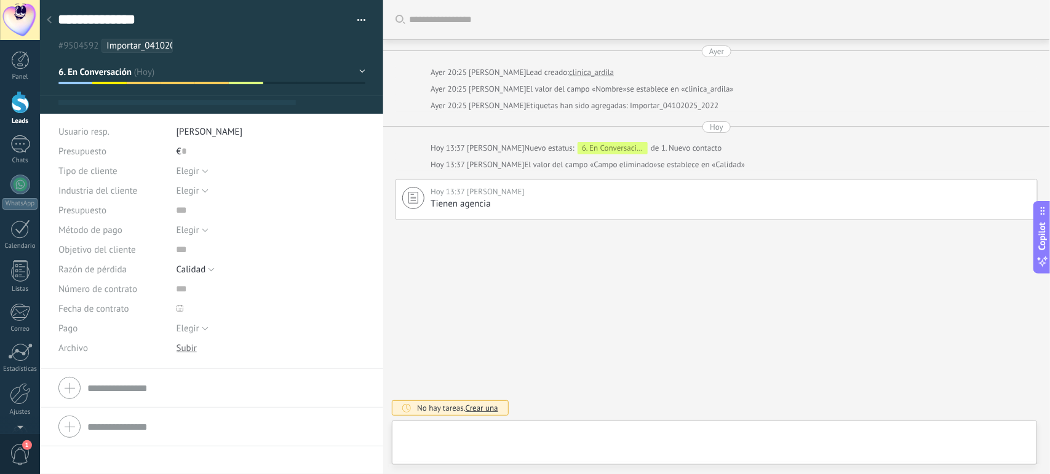
type textarea "**********"
click at [483, 407] on span "Crear una" at bounding box center [481, 408] width 33 height 10
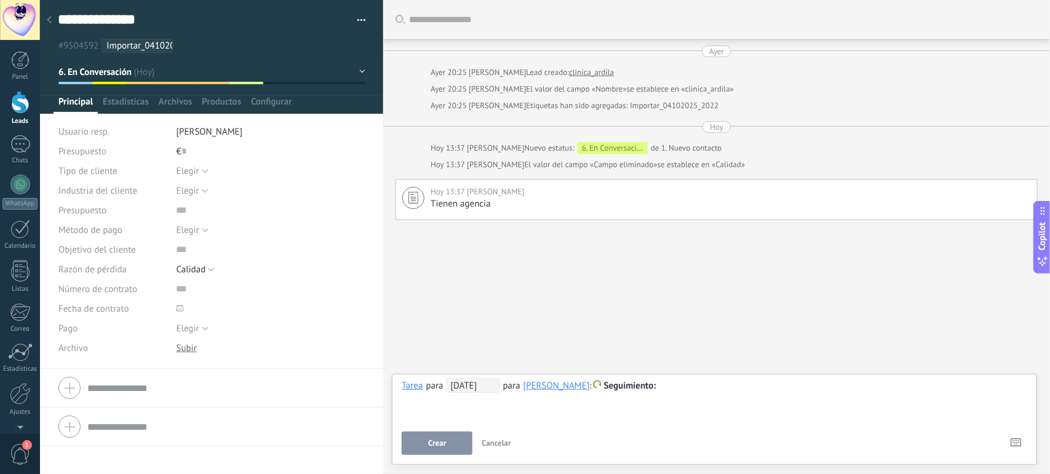
click at [470, 386] on span "05/11/2025" at bounding box center [472, 385] width 53 height 15
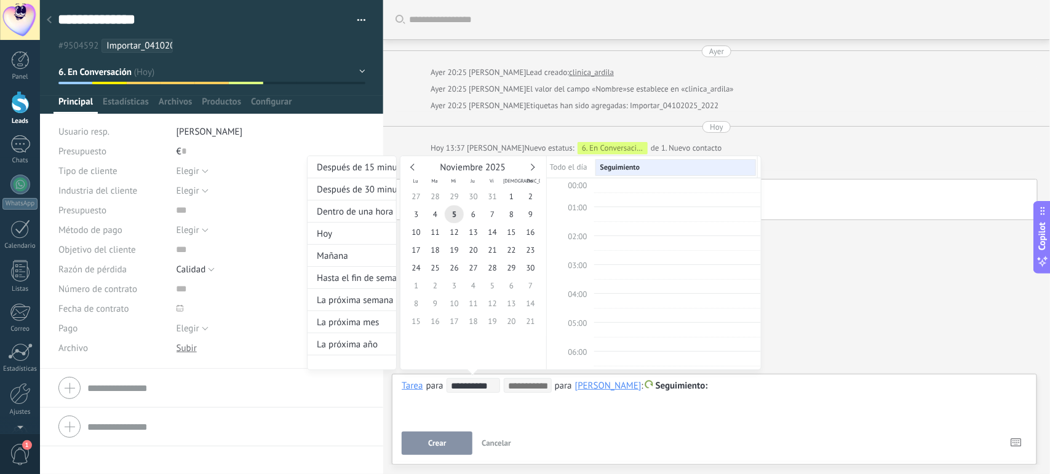
scroll to position [234, 0]
click at [354, 317] on div "La próxima mes" at bounding box center [351, 322] width 89 height 22
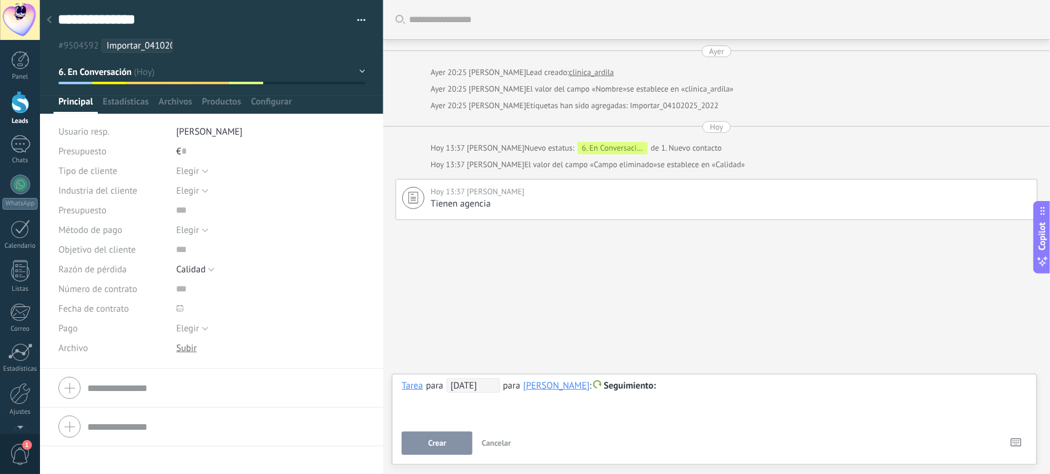
click at [679, 385] on div at bounding box center [714, 386] width 625 height 15
click at [413, 444] on button "Crear" at bounding box center [437, 443] width 71 height 23
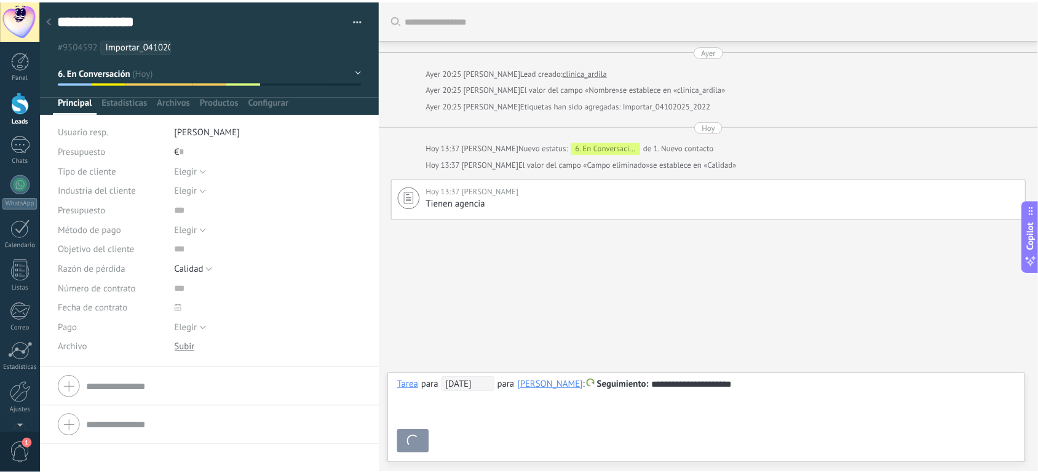
scroll to position [4, 0]
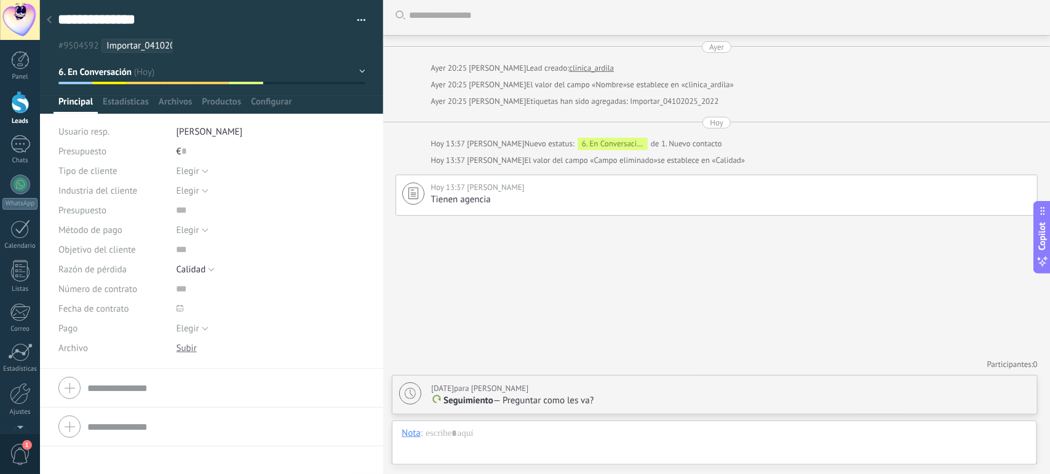
click at [50, 12] on div at bounding box center [49, 21] width 17 height 24
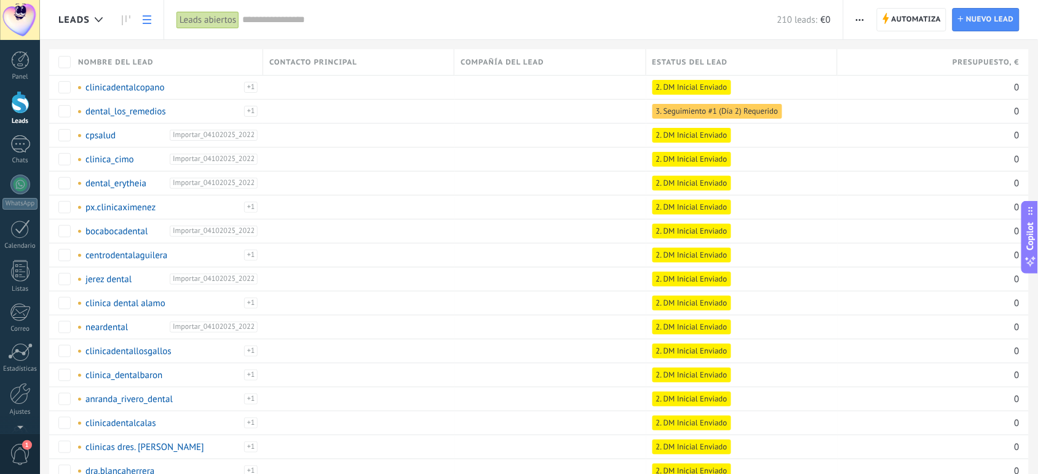
click at [50, 12] on div "Leads" at bounding box center [102, 19] width 124 height 39
click at [15, 121] on div "Leads" at bounding box center [20, 121] width 36 height 8
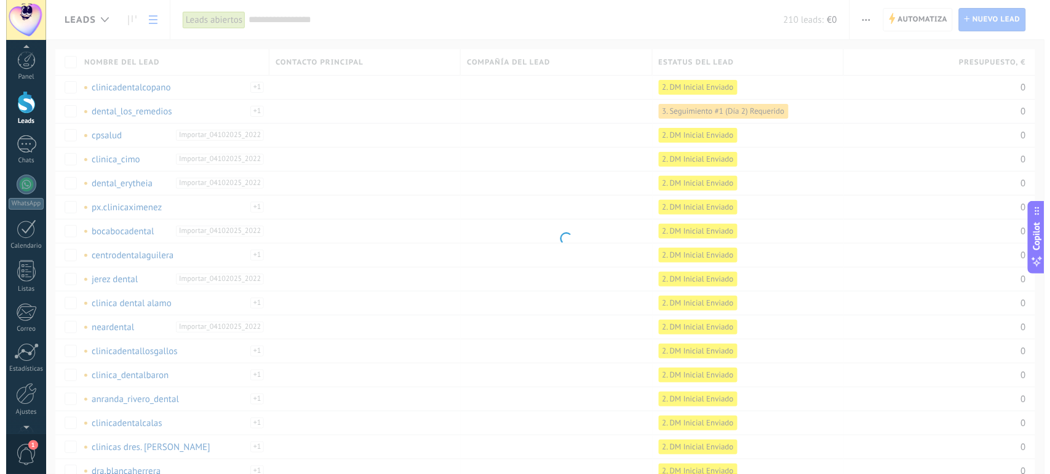
scroll to position [38, 0]
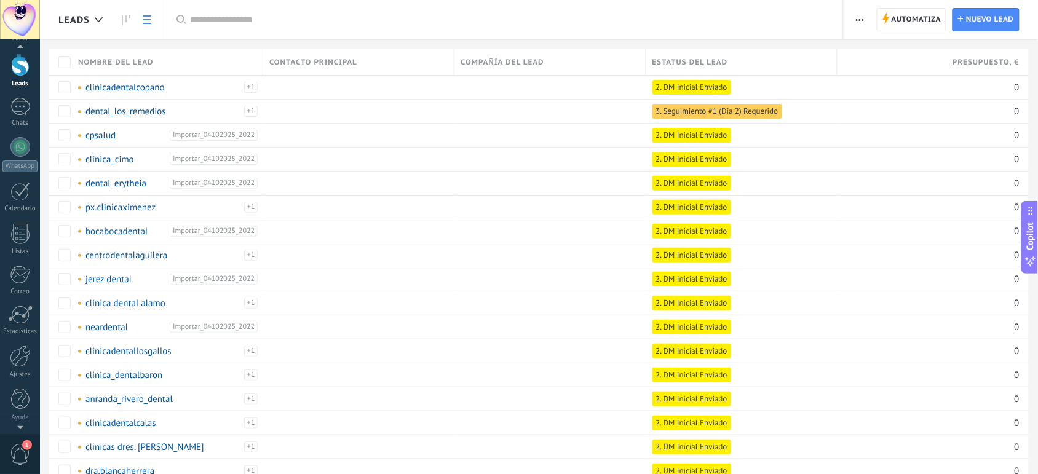
click at [0, 22] on div at bounding box center [20, 20] width 40 height 40
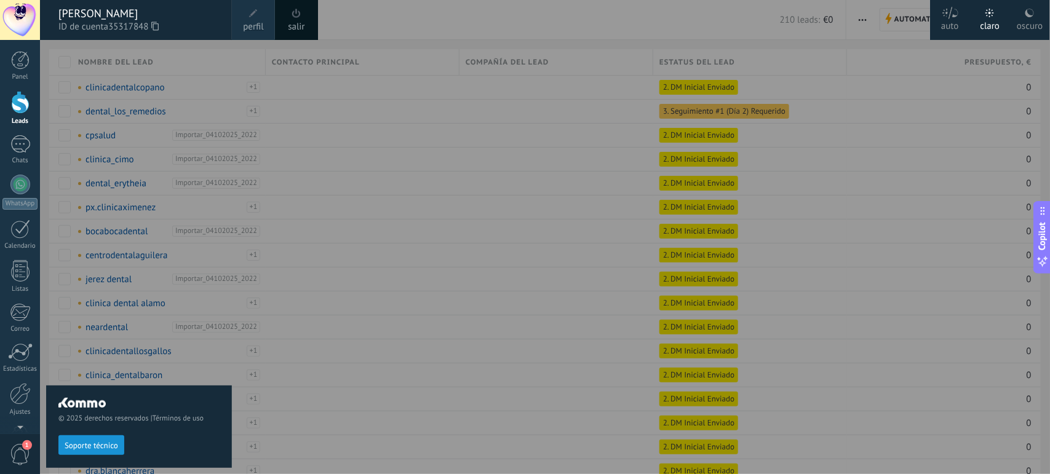
click at [354, 188] on div at bounding box center [565, 237] width 1050 height 474
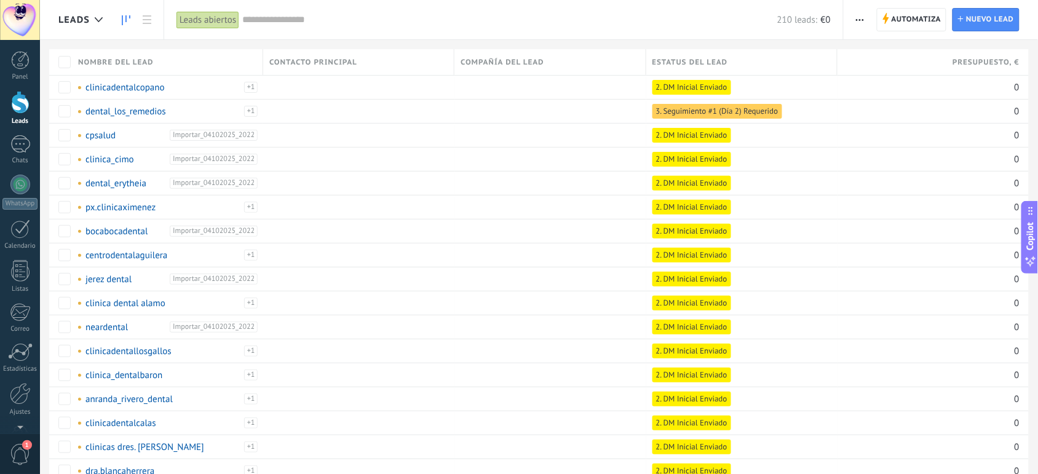
click at [127, 20] on icon at bounding box center [126, 20] width 9 height 10
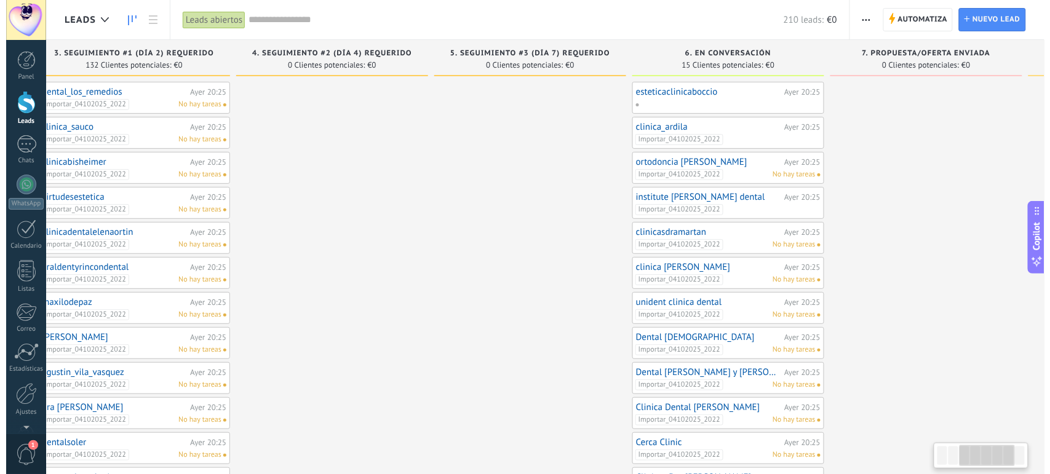
scroll to position [0, 424]
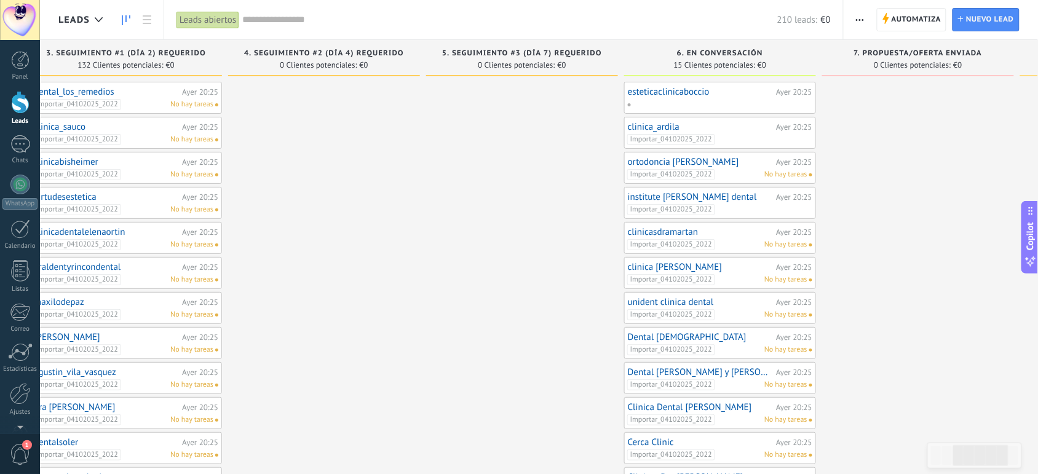
click at [724, 161] on link "ortodoncia cayetana manglano" at bounding box center [700, 162] width 145 height 10
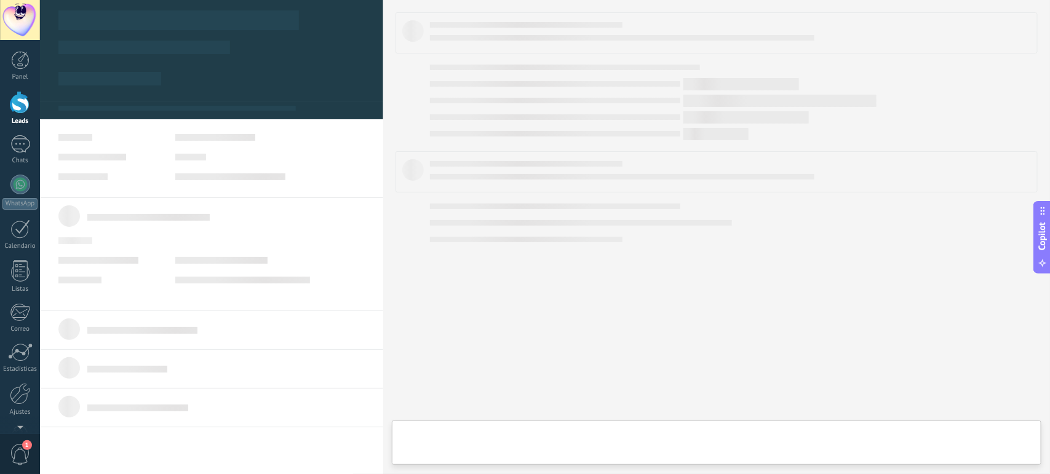
type textarea "**********"
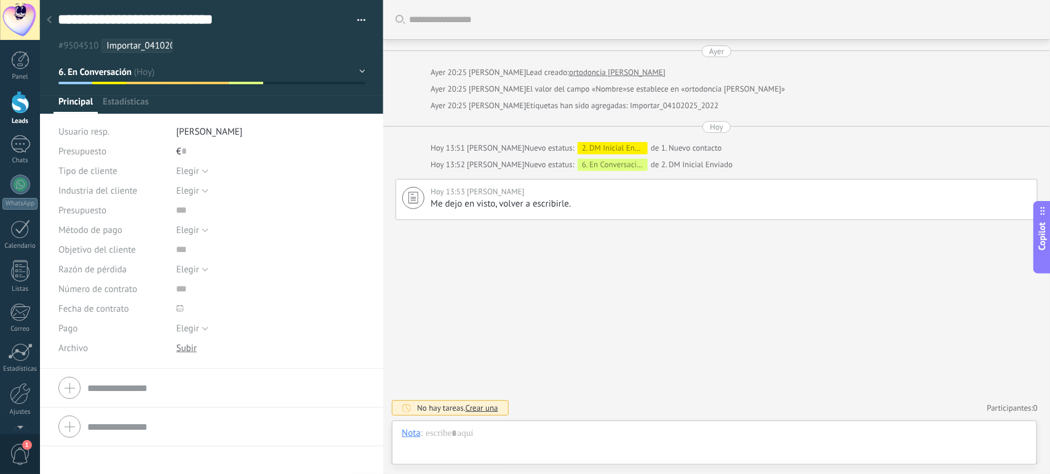
scroll to position [18, 0]
drag, startPoint x: 484, startPoint y: 406, endPoint x: 437, endPoint y: 341, distance: 80.2
click at [437, 341] on div "Buscar Carga más Ayer Ayer 20:25 Sergio Guependo Lead creado: ortodoncia cayeta…" at bounding box center [716, 237] width 667 height 474
click at [483, 408] on span "Crear una" at bounding box center [481, 408] width 33 height 10
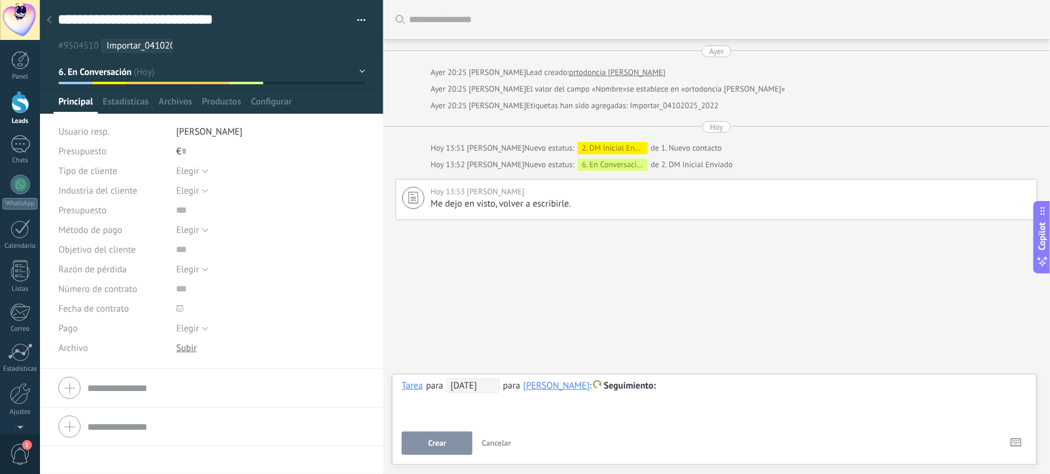
click at [472, 387] on span "05/11/2025" at bounding box center [472, 385] width 53 height 15
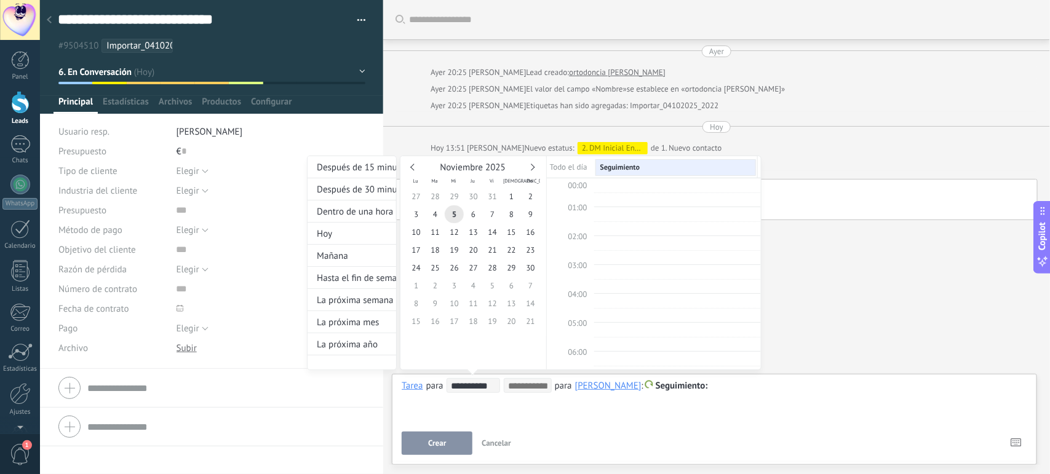
scroll to position [234, 0]
click at [412, 164] on link at bounding box center [413, 167] width 7 height 7
type input "**********"
click at [416, 213] on span "6" at bounding box center [415, 214] width 19 height 18
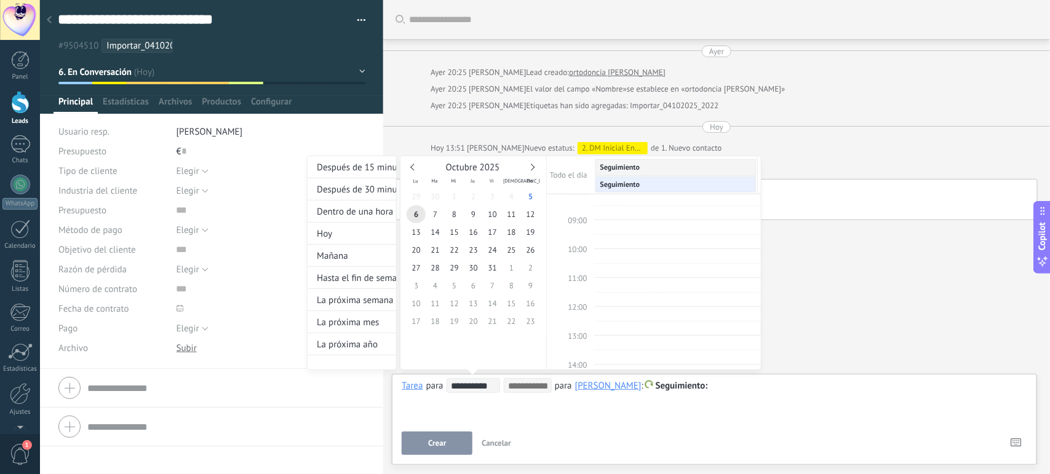
click at [425, 440] on div at bounding box center [525, 237] width 1050 height 474
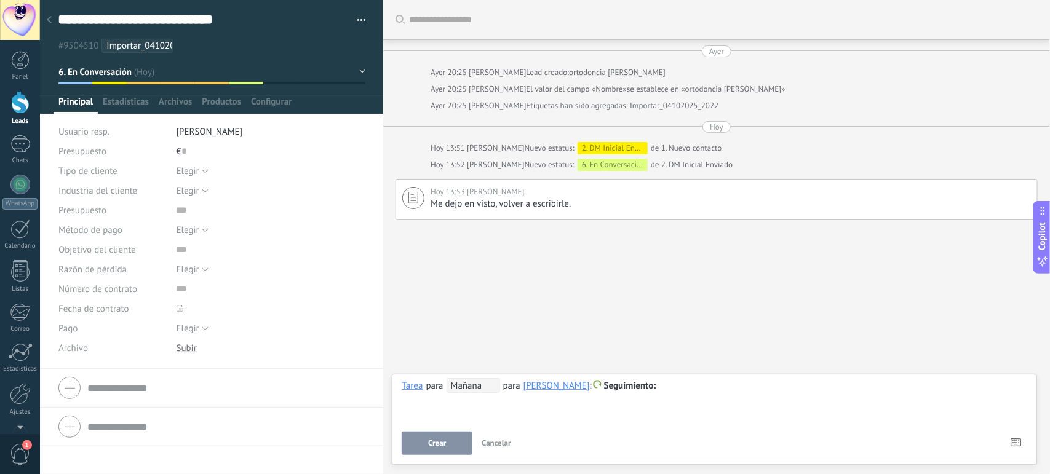
click at [695, 382] on div at bounding box center [714, 386] width 625 height 15
click at [440, 444] on span "Crear" at bounding box center [437, 443] width 18 height 9
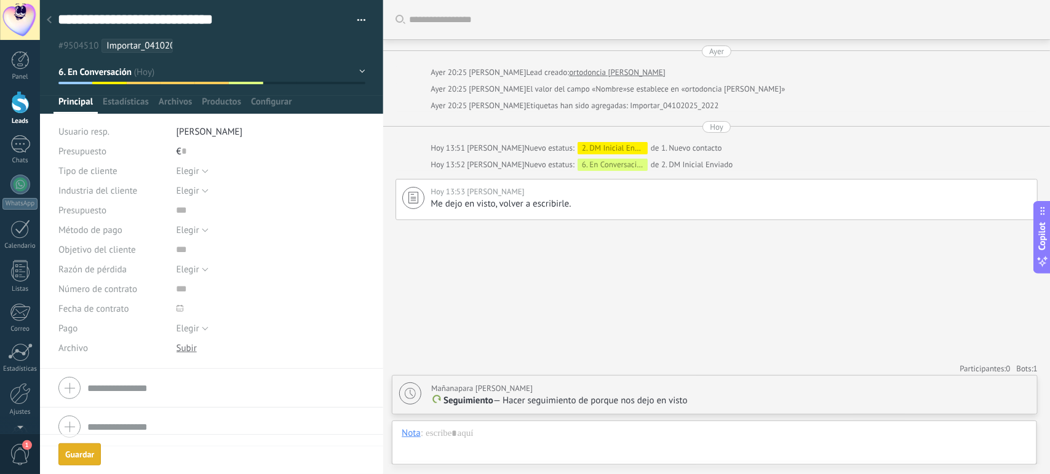
scroll to position [4, 0]
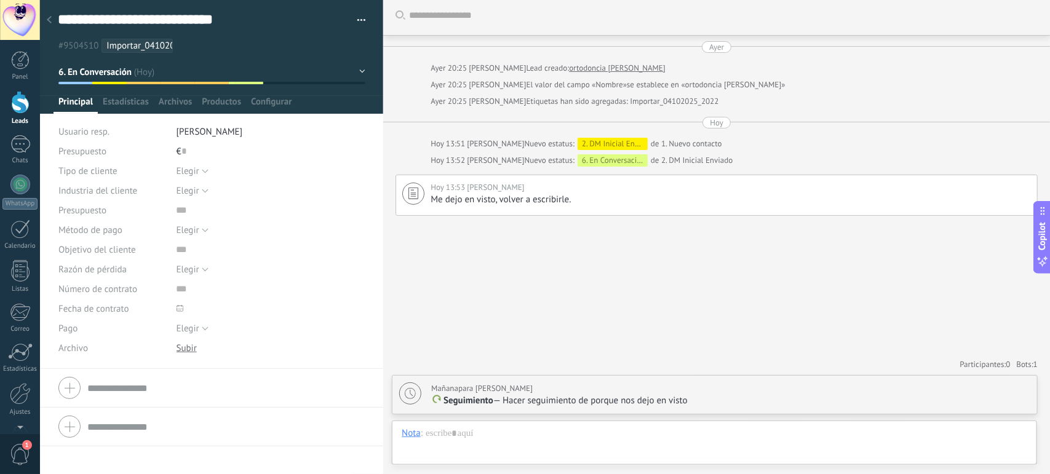
click at [50, 22] on use at bounding box center [49, 19] width 5 height 7
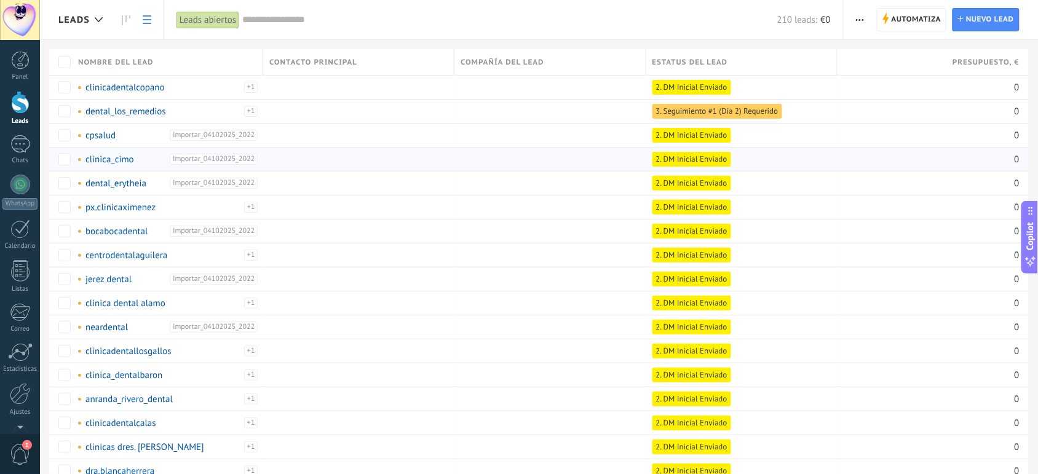
click at [474, 152] on div at bounding box center [546, 159] width 185 height 23
click at [473, 152] on div at bounding box center [546, 159] width 185 height 23
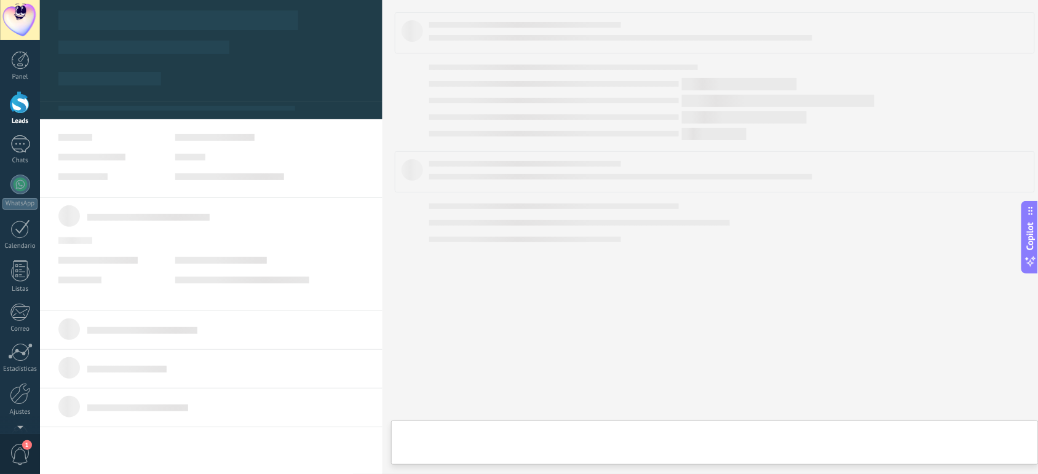
click at [473, 152] on body ".abecls-1,.abecls-2{fill-rule:evenodd}.abecls-2{fill:#fff} .abhcls-1{fill:none}…" at bounding box center [519, 237] width 1038 height 474
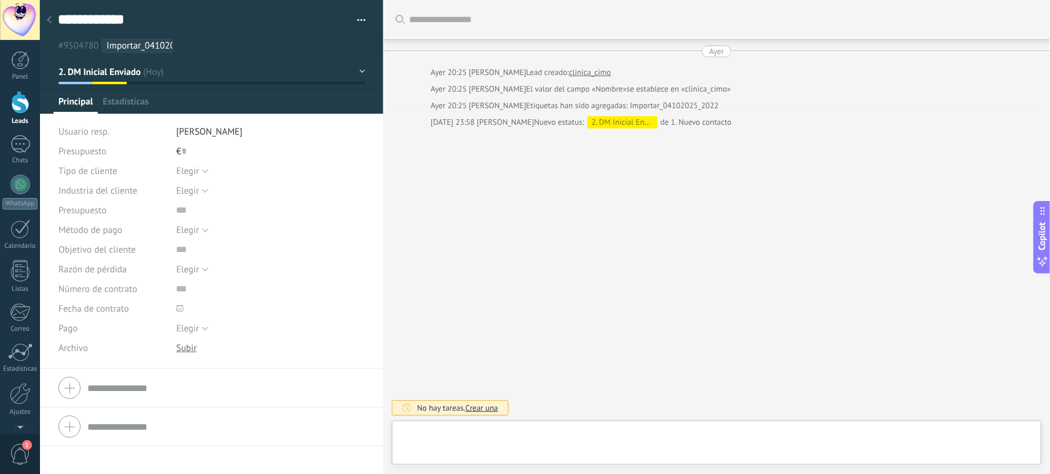
type textarea "**********"
click at [472, 152] on div "Buscar Carga más Ayer Ayer 20:25 Sergio Guependo Lead creado: clinica_cimo Ayer…" at bounding box center [716, 237] width 667 height 474
click at [465, 155] on div "Buscar Carga más Ayer Ayer 20:25 Sergio Guependo Lead creado: clinica_cimo Ayer…" at bounding box center [716, 237] width 667 height 474
click at [475, 170] on div "Buscar Carga más Ayer Ayer 20:25 Sergio Guependo Lead creado: clinica_cimo Ayer…" at bounding box center [716, 237] width 667 height 474
